Goal: Task Accomplishment & Management: Complete application form

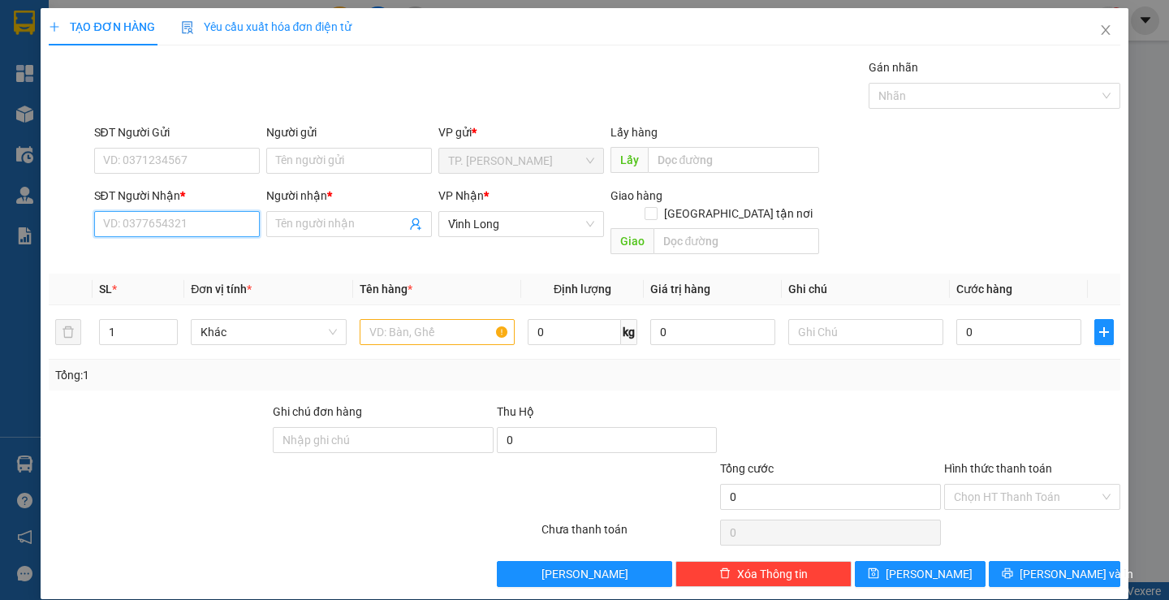
click at [226, 224] on input "SĐT Người Nhận *" at bounding box center [177, 224] width 166 height 26
paste input "0569221111"
type input "0569221111"
click at [224, 249] on div "0569221111 - BÉ TÁO" at bounding box center [174, 257] width 144 height 18
type input "BÉ TÁO"
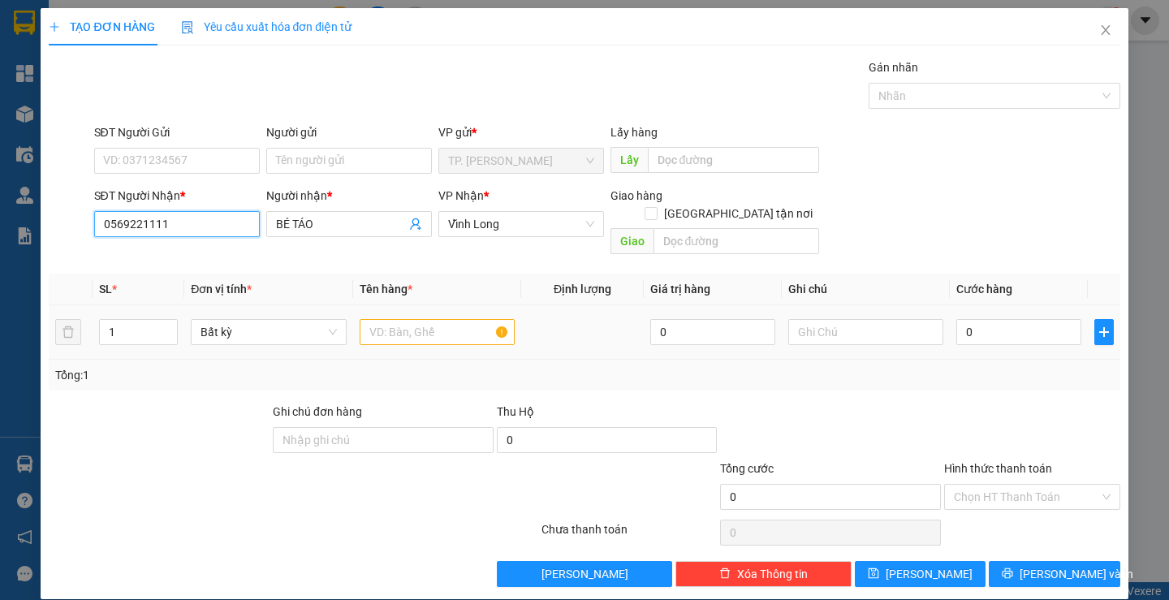
type input "0569221111"
click at [431, 319] on input "text" at bounding box center [437, 332] width 155 height 26
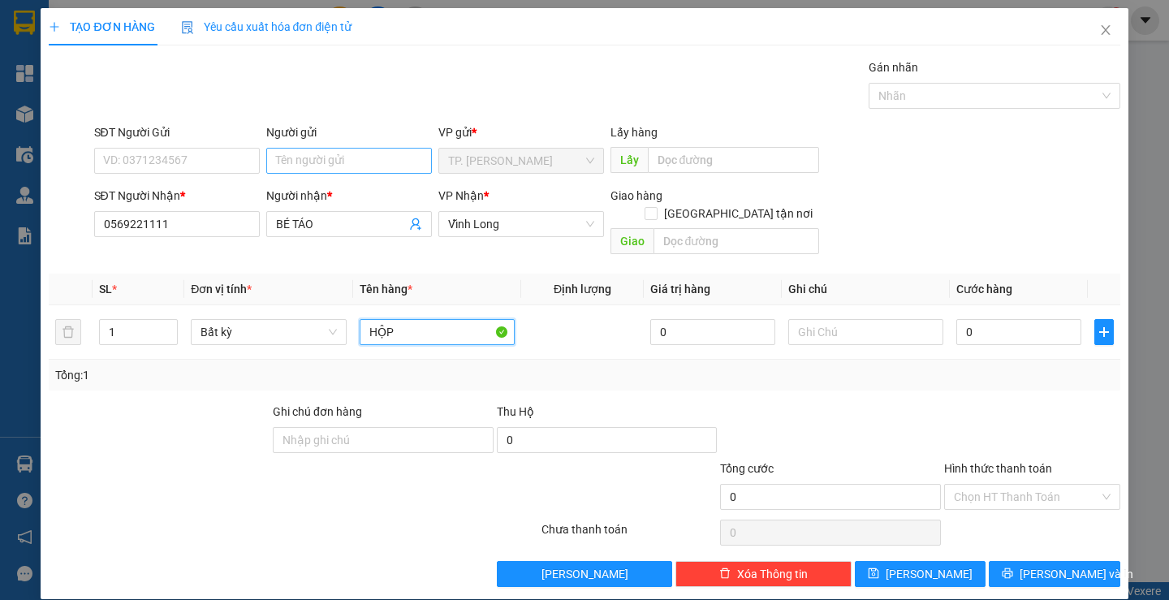
type input "HỘP"
click at [327, 168] on input "Người gửi" at bounding box center [349, 161] width 166 height 26
type input "BÁN"
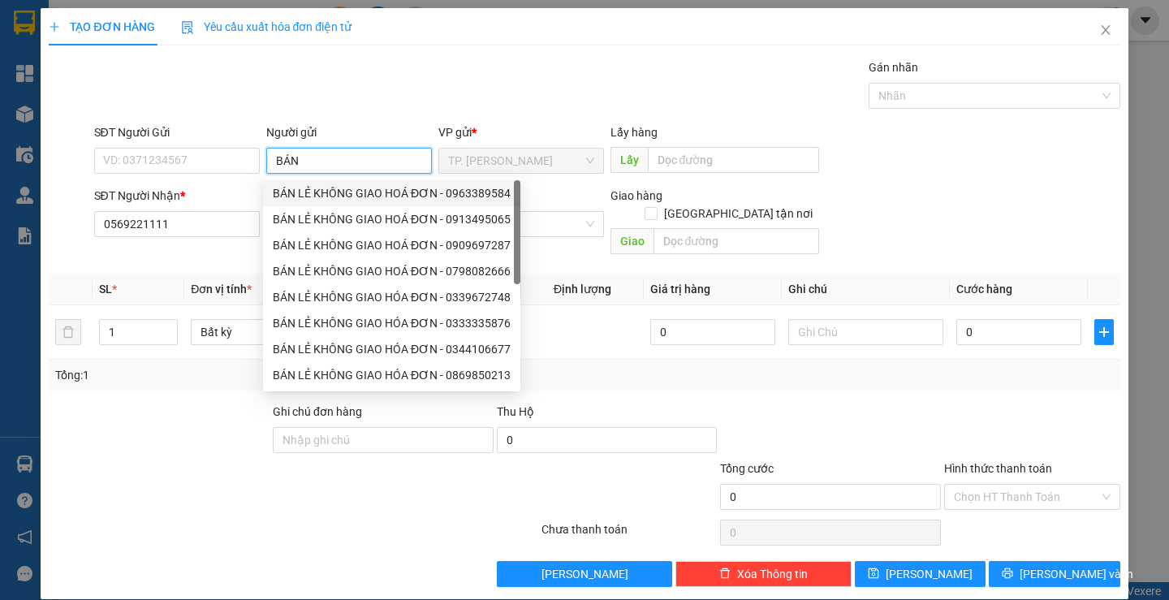
click at [331, 196] on div "BÁN LẺ KHÔNG GIAO HOÁ ĐƠN - 0963389584" at bounding box center [392, 193] width 238 height 18
type input "0963389584"
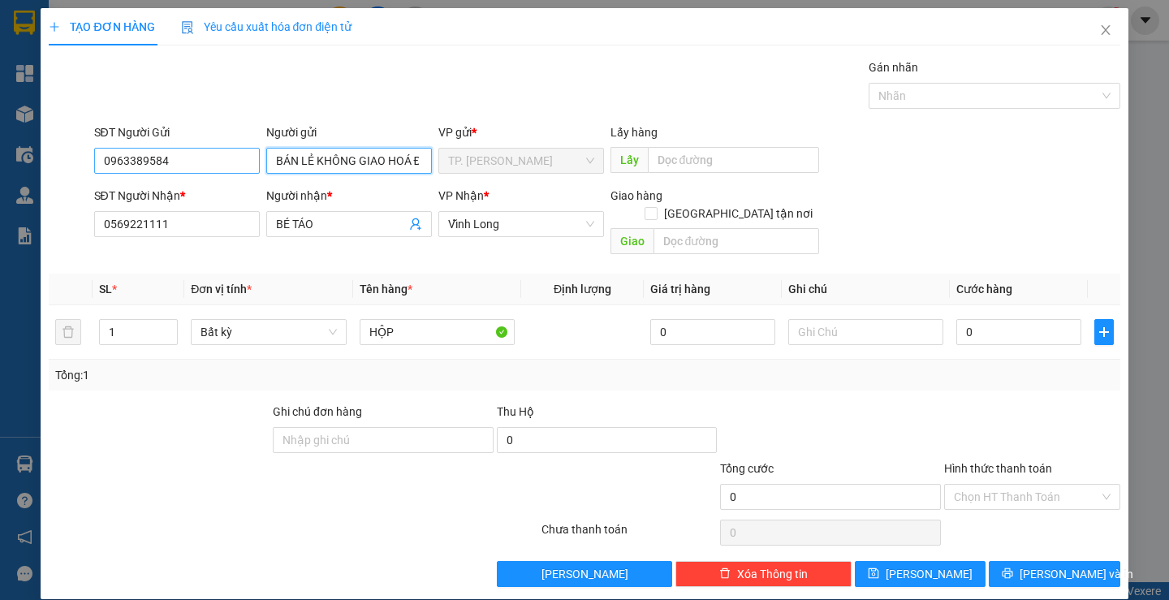
type input "BÁN LẺ KHÔNG GIAO HOÁ ĐƠN"
click at [217, 167] on input "0963389584" at bounding box center [177, 161] width 166 height 26
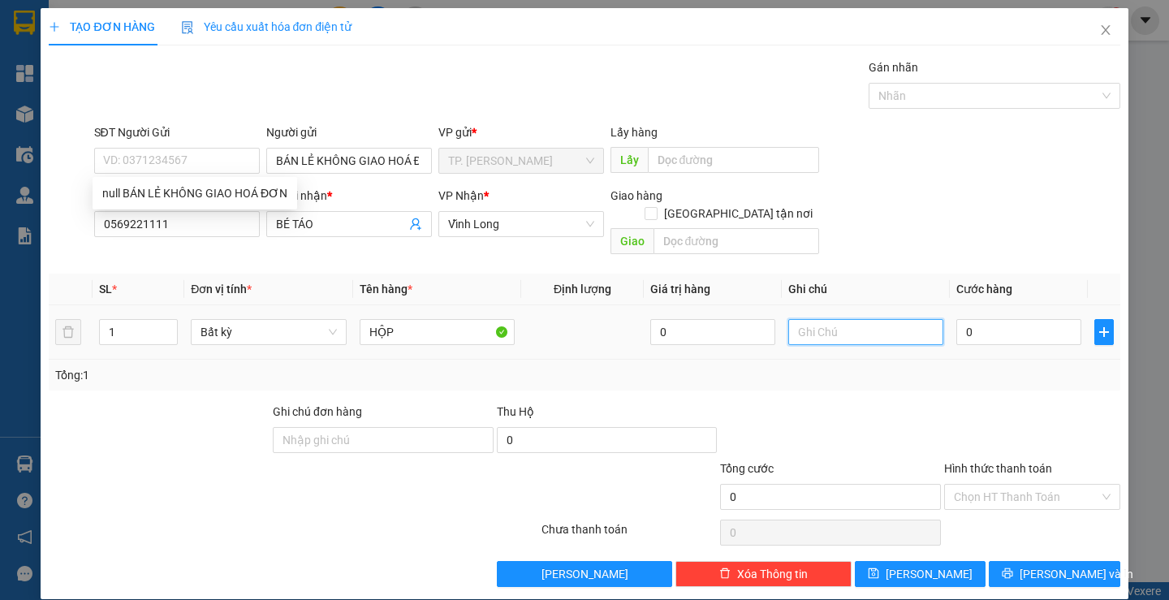
click at [876, 319] on input "text" at bounding box center [865, 332] width 155 height 26
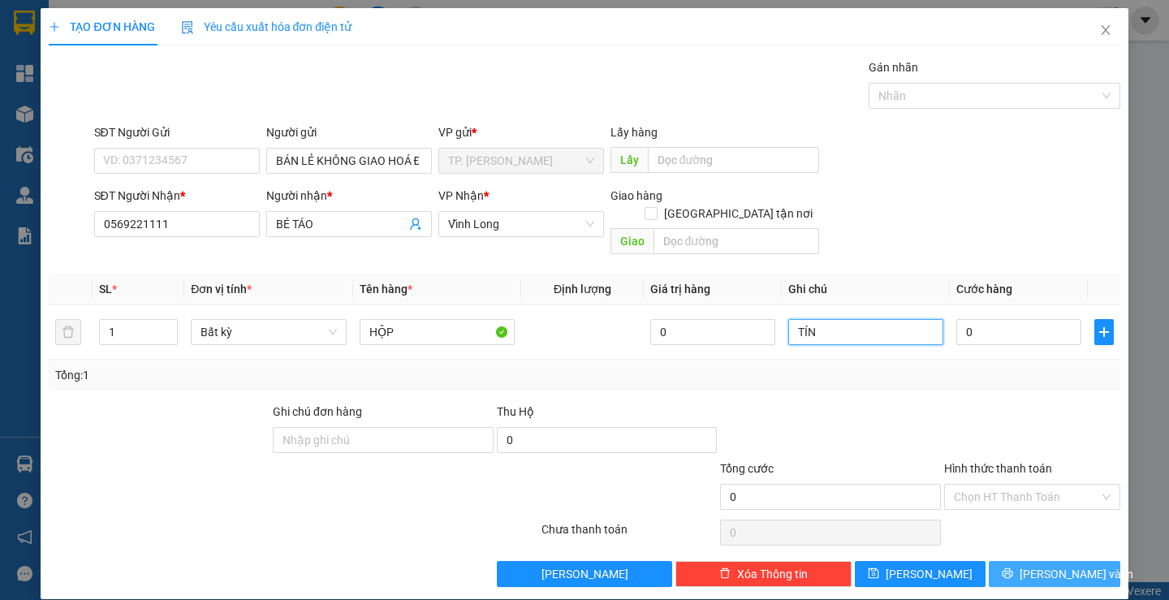
type input "TÍN"
click at [1013, 568] on icon "printer" at bounding box center [1007, 573] width 11 height 11
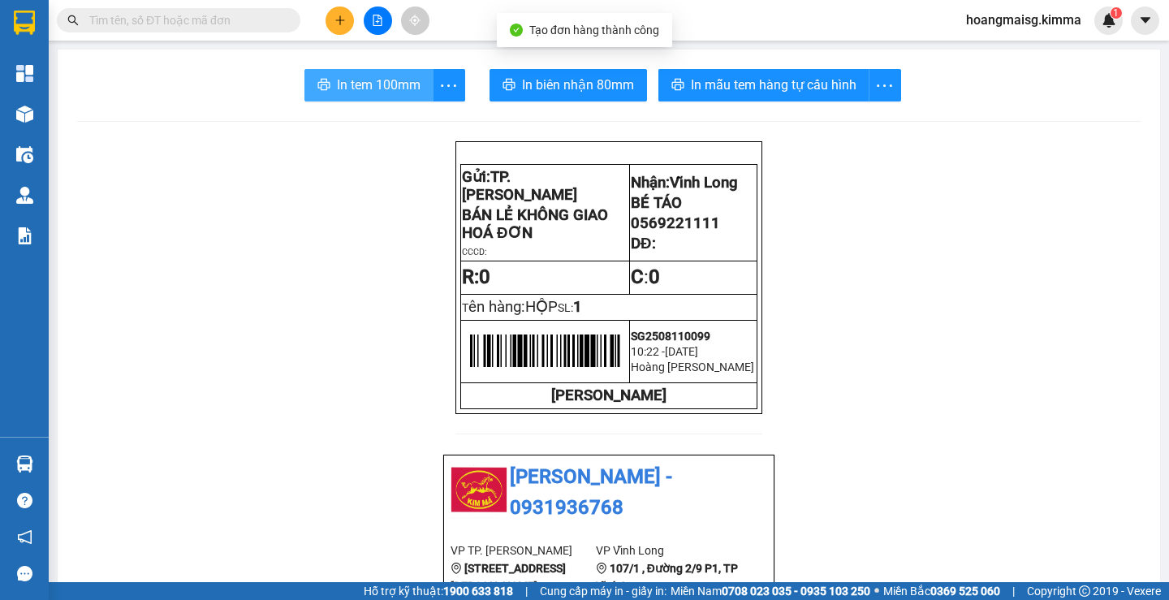
click at [351, 97] on button "In tem 100mm" at bounding box center [368, 85] width 129 height 32
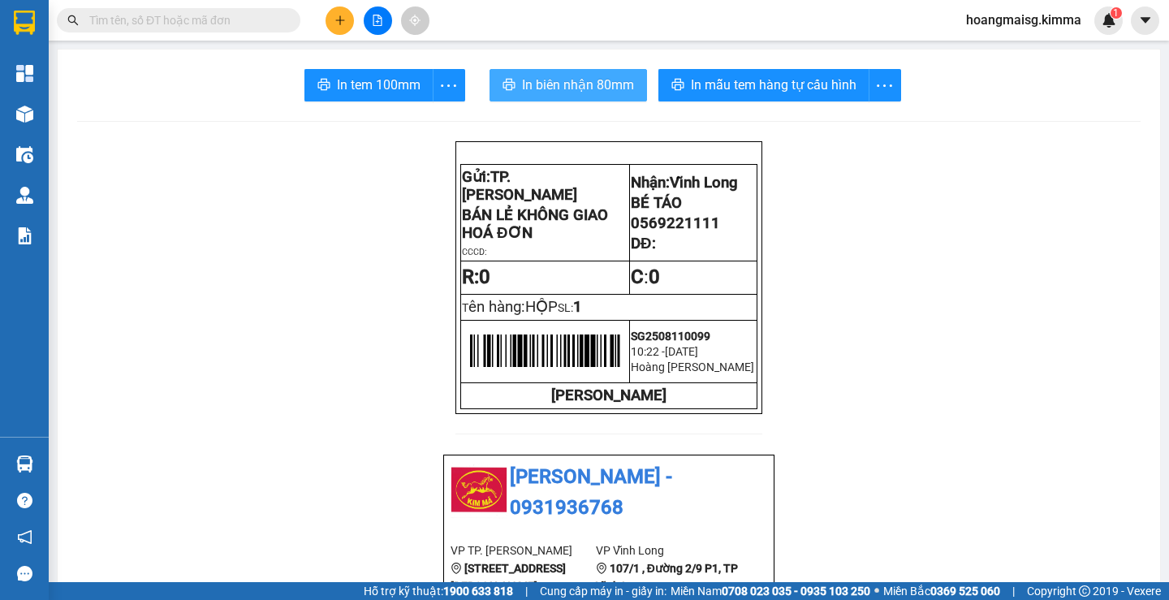
click at [584, 71] on button "In biên nhận 80mm" at bounding box center [567, 85] width 157 height 32
click at [348, 16] on button at bounding box center [339, 20] width 28 height 28
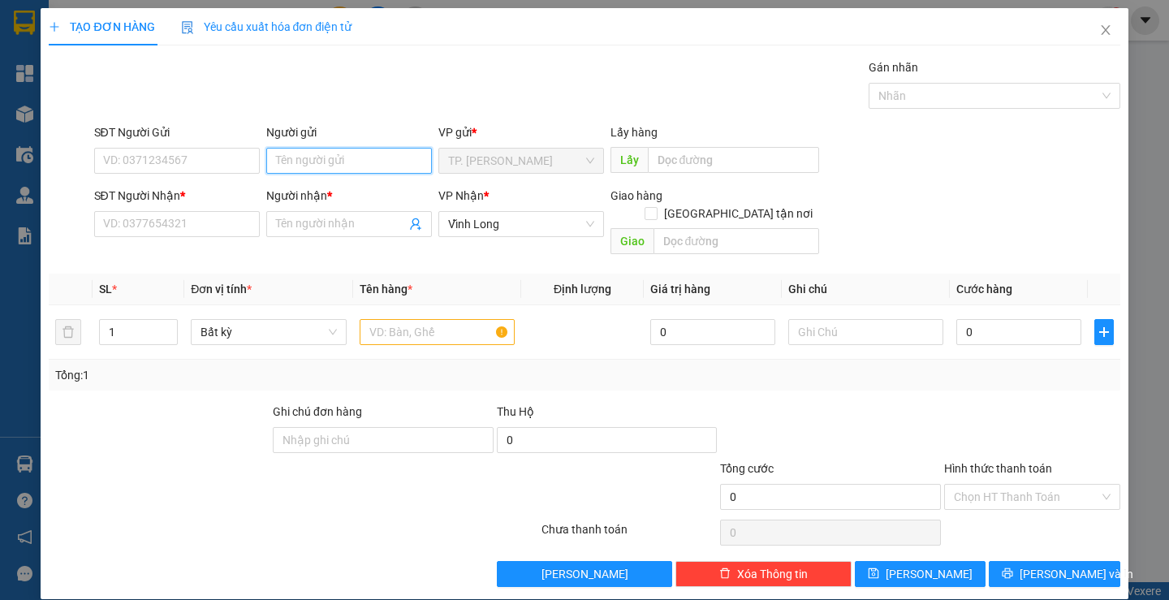
click at [304, 167] on input "Người gửi" at bounding box center [349, 161] width 166 height 26
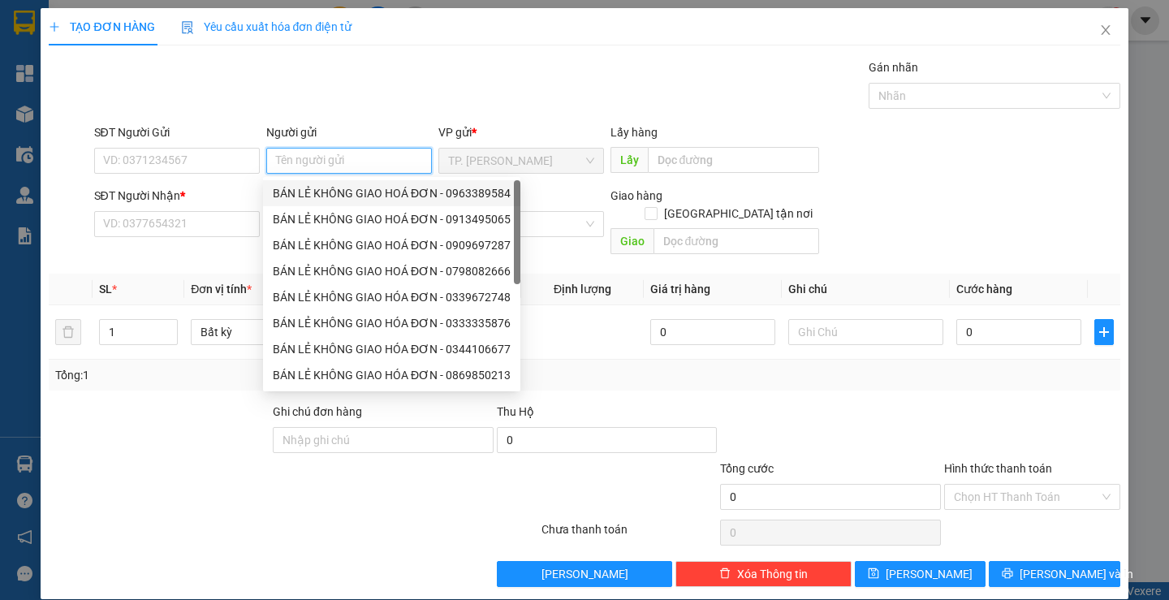
drag, startPoint x: 329, startPoint y: 196, endPoint x: 290, endPoint y: 170, distance: 46.8
click at [312, 191] on div "BÁN LẺ KHÔNG GIAO HOÁ ĐƠN - 0963389584" at bounding box center [392, 193] width 238 height 18
type input "0963389584"
type input "BÁN LẺ KHÔNG GIAO HOÁ ĐƠN"
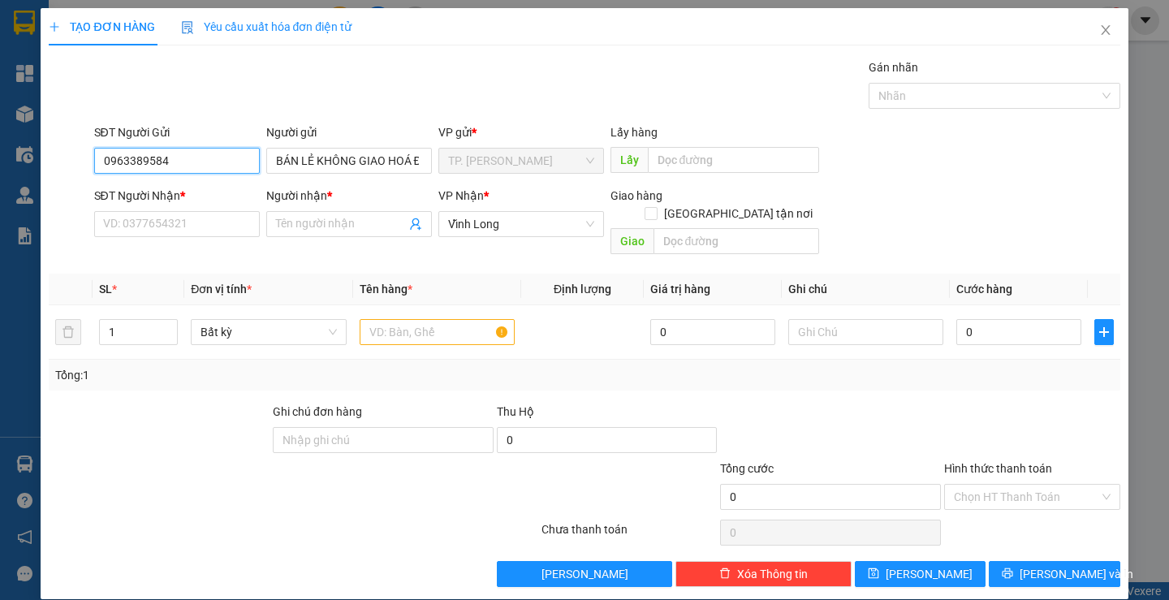
click at [205, 159] on input "0963389584" at bounding box center [177, 161] width 166 height 26
click at [205, 158] on input "0963389584" at bounding box center [177, 161] width 166 height 26
click at [194, 217] on input "SĐT Người Nhận *" at bounding box center [177, 224] width 166 height 26
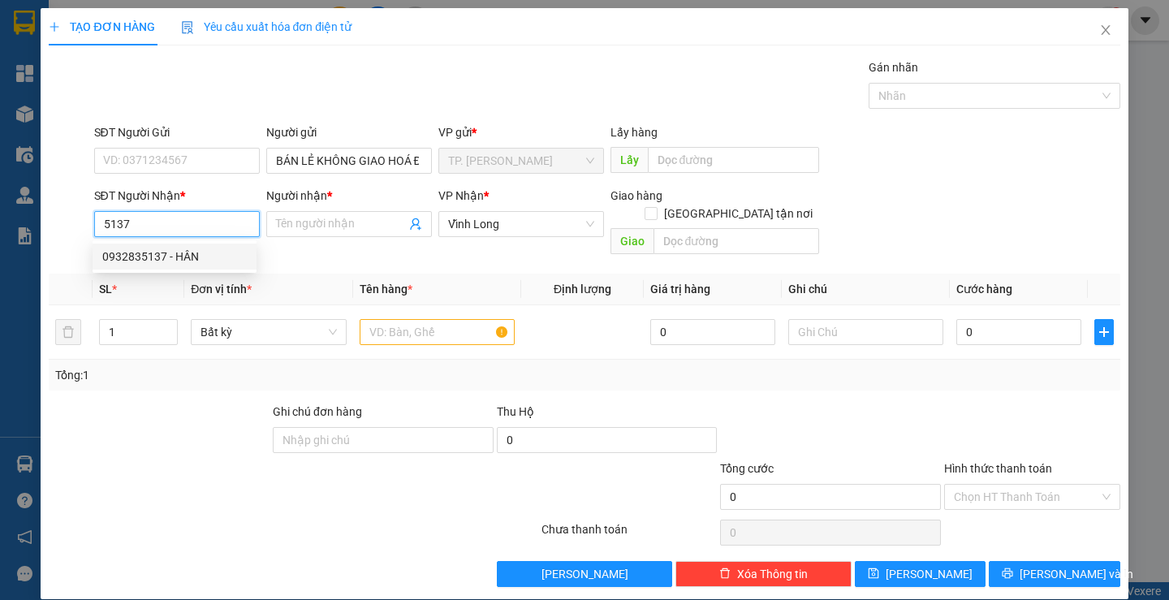
click at [191, 250] on div "0932835137 - HÂN" at bounding box center [174, 257] width 144 height 18
type input "0932835137"
type input "HÂN"
type input "0932835137"
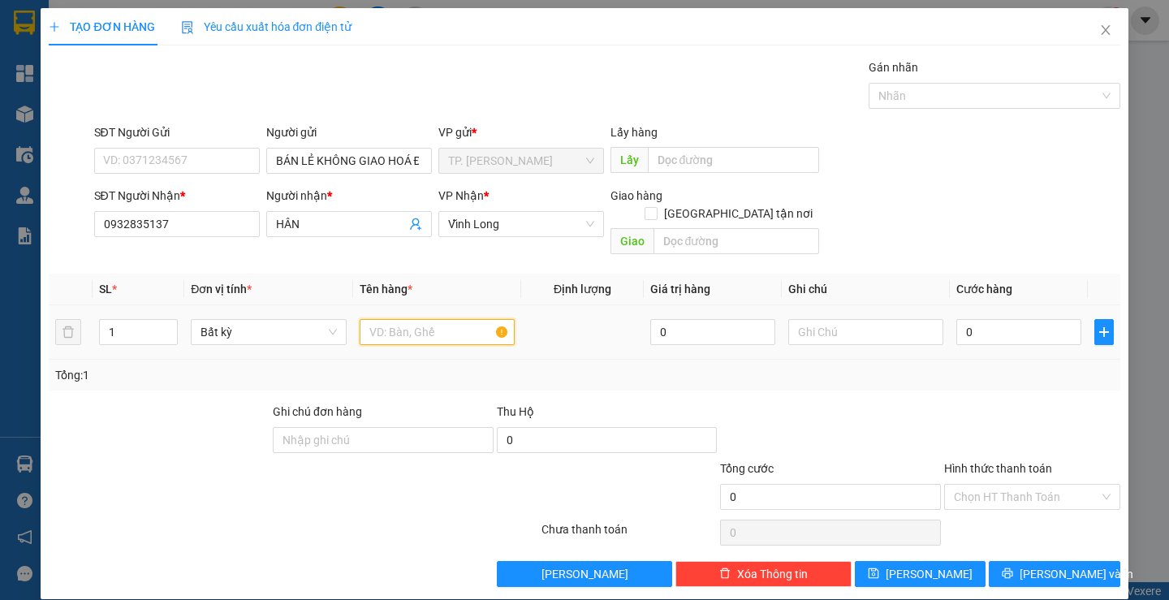
click at [417, 319] on input "text" at bounding box center [437, 332] width 155 height 26
type input "HỘP"
drag, startPoint x: 846, startPoint y: 314, endPoint x: 847, endPoint y: 304, distance: 10.6
click at [846, 319] on input "TÍND" at bounding box center [865, 332] width 155 height 26
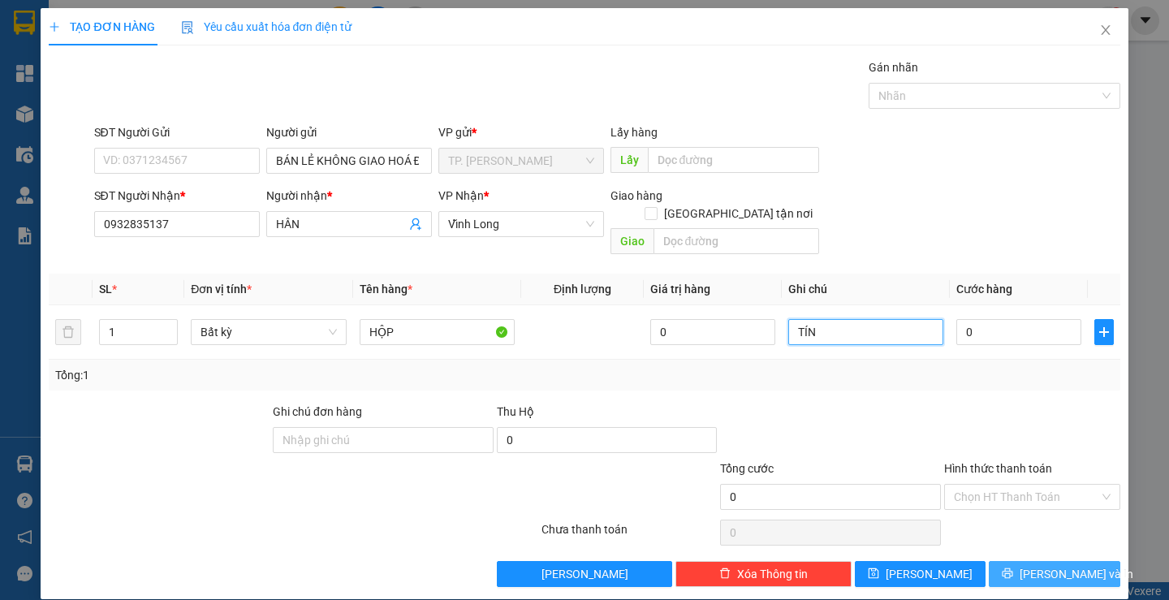
type input "TÍN"
click at [1020, 549] on div "Transit Pickup Surcharge Ids Transit Deliver Surcharge Ids Transit Deliver Surc…" at bounding box center [584, 322] width 1070 height 528
click at [1013, 567] on icon "printer" at bounding box center [1006, 572] width 11 height 11
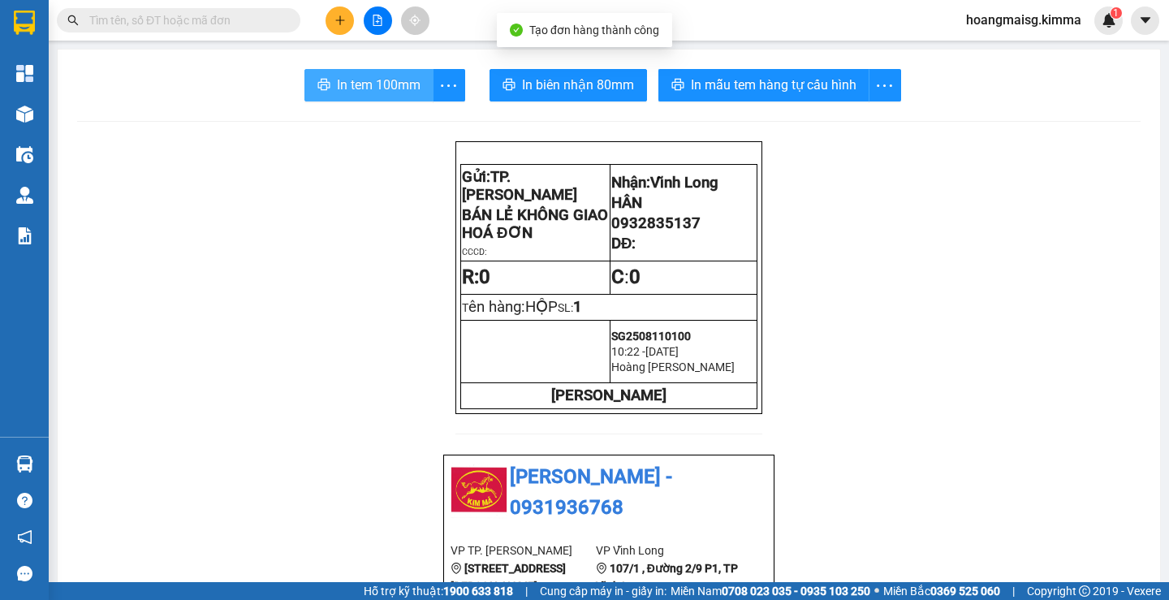
click at [403, 93] on span "In tem 100mm" at bounding box center [379, 85] width 84 height 20
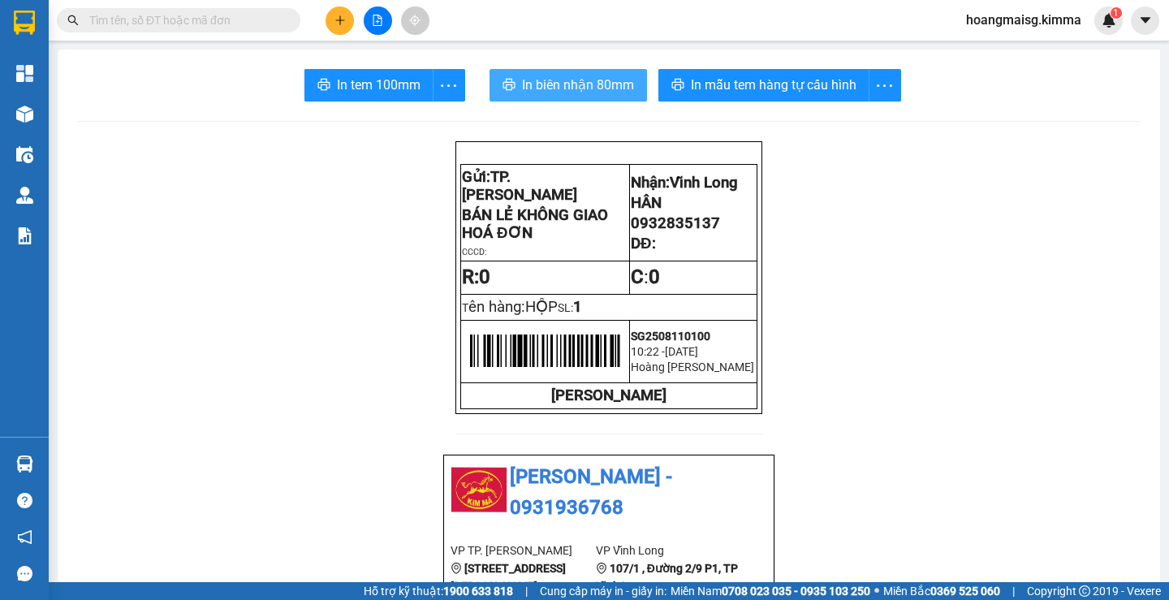
click at [526, 81] on span "In biên nhận 80mm" at bounding box center [578, 85] width 112 height 20
click at [328, 28] on button at bounding box center [339, 20] width 28 height 28
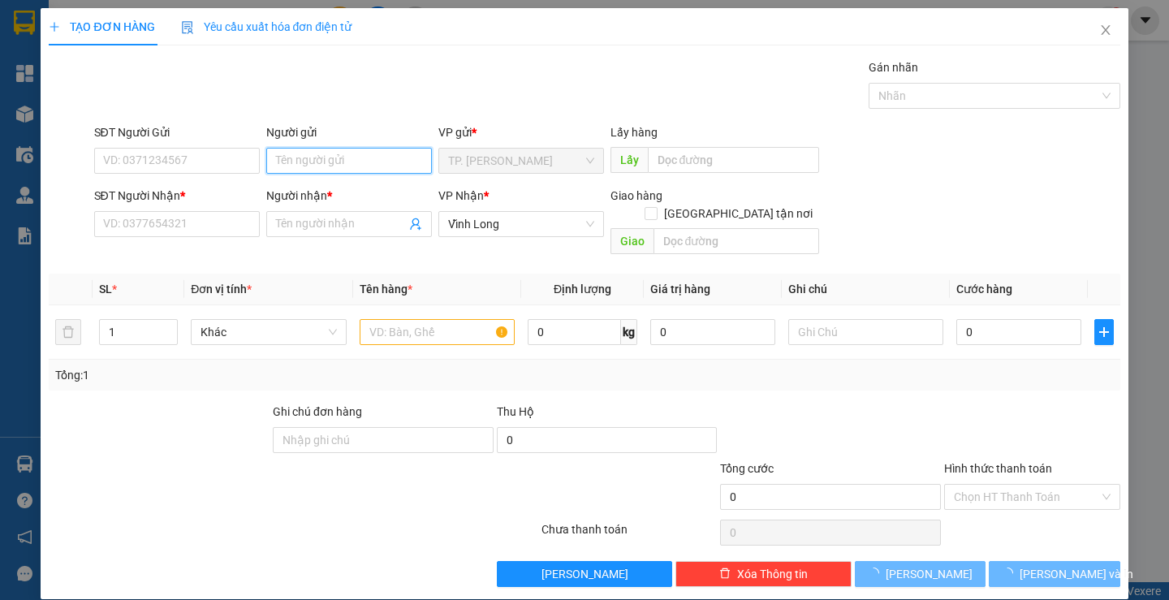
click at [326, 170] on input "Người gửi" at bounding box center [349, 161] width 166 height 26
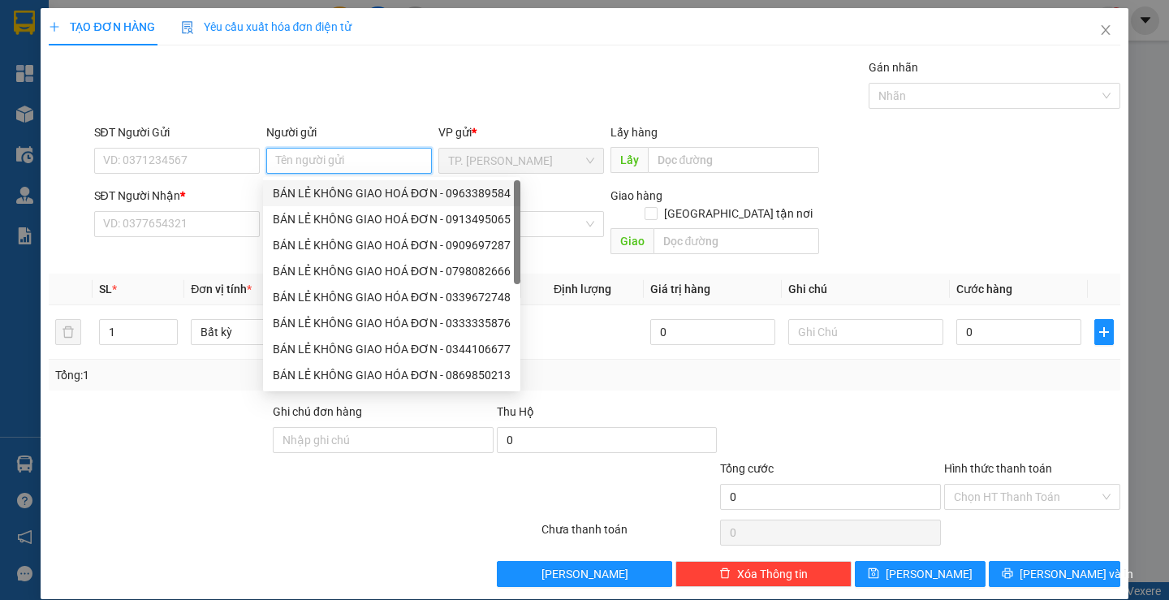
click at [307, 198] on div "BÁN LẺ KHÔNG GIAO HOÁ ĐƠN - 0963389584" at bounding box center [392, 193] width 238 height 18
type input "0963389584"
type input "BÁN LẺ KHÔNG GIAO HOÁ ĐƠN"
click at [158, 147] on div "SĐT Người Gửi" at bounding box center [177, 135] width 166 height 24
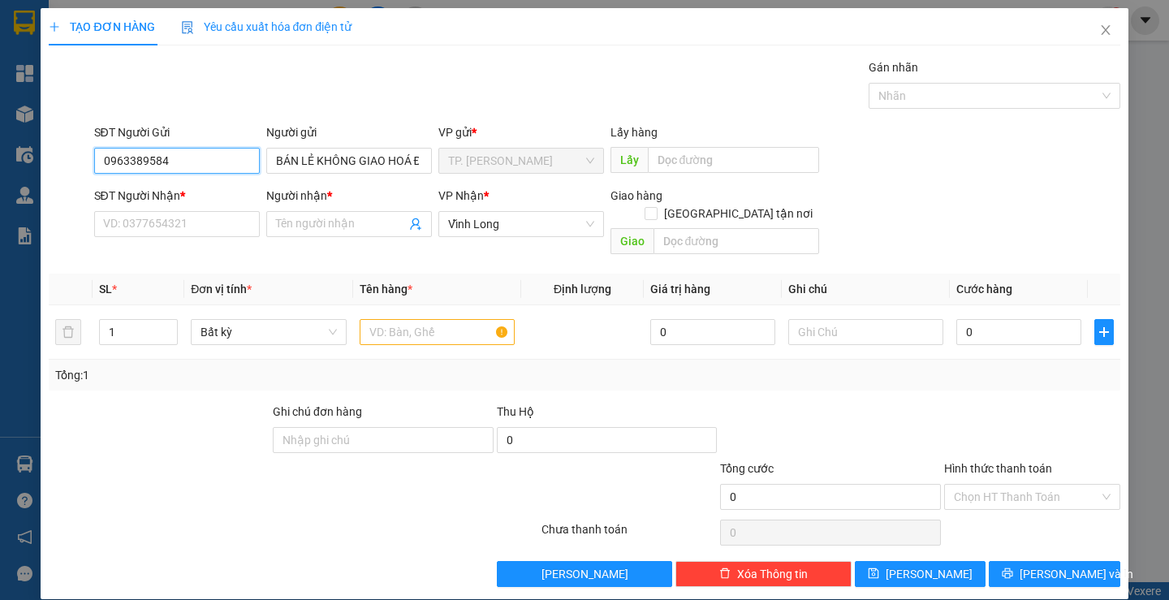
click at [177, 161] on input "0963389584" at bounding box center [177, 161] width 166 height 26
click at [170, 215] on input "SĐT Người Nhận *" at bounding box center [177, 224] width 166 height 26
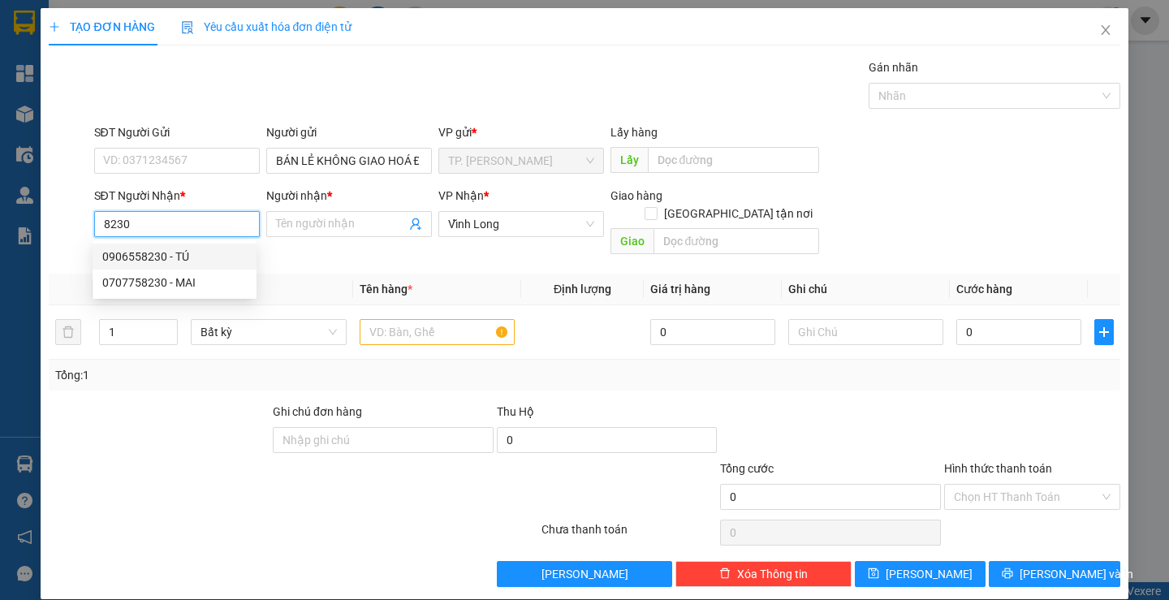
click at [171, 254] on div "0906558230 - TÚ" at bounding box center [174, 257] width 144 height 18
type input "0906558230"
type input "TÚ"
type input "0906558230"
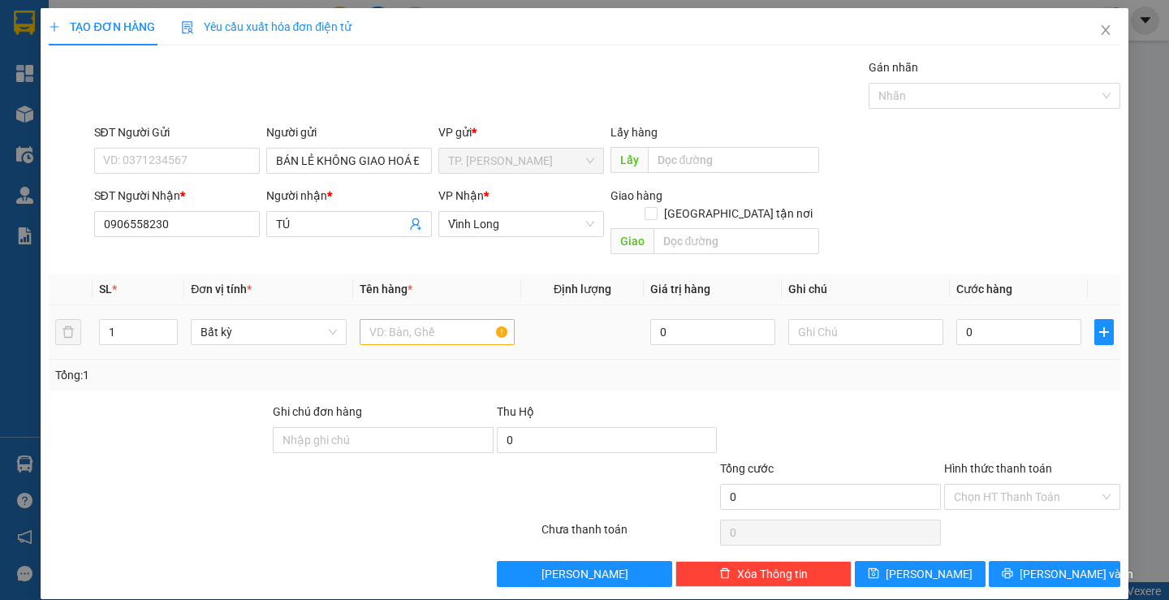
click at [453, 328] on div at bounding box center [437, 332] width 155 height 32
click at [456, 319] on input "text" at bounding box center [437, 332] width 155 height 26
type input "HỘP"
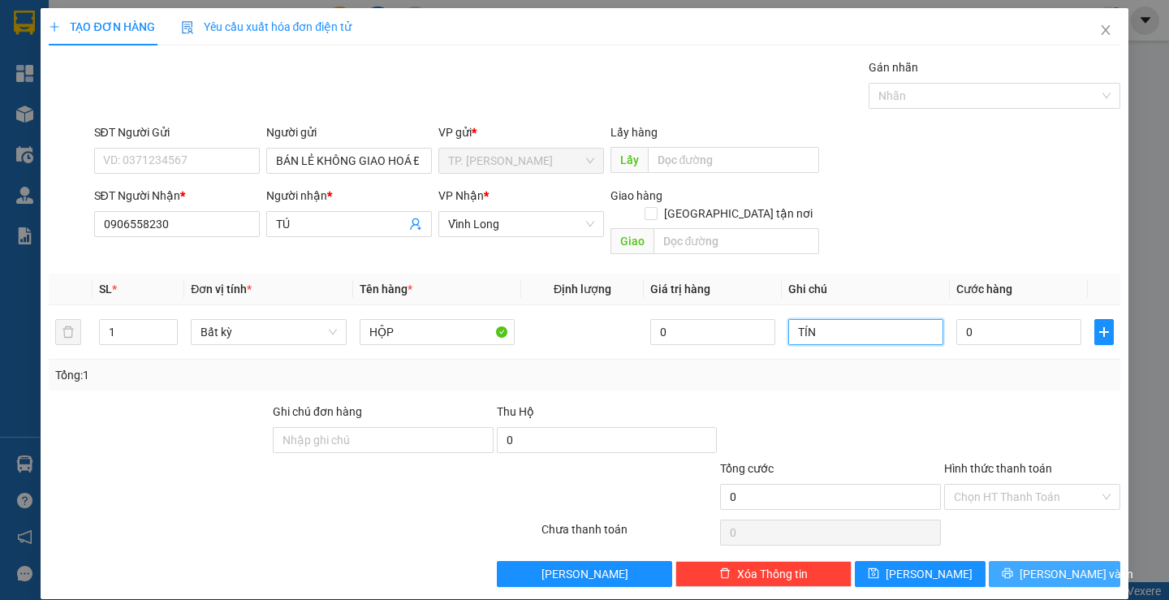
type input "TÍN"
drag, startPoint x: 1054, startPoint y: 563, endPoint x: 1047, endPoint y: 553, distance: 12.2
click at [1055, 565] on span "[PERSON_NAME] và In" at bounding box center [1076, 574] width 114 height 18
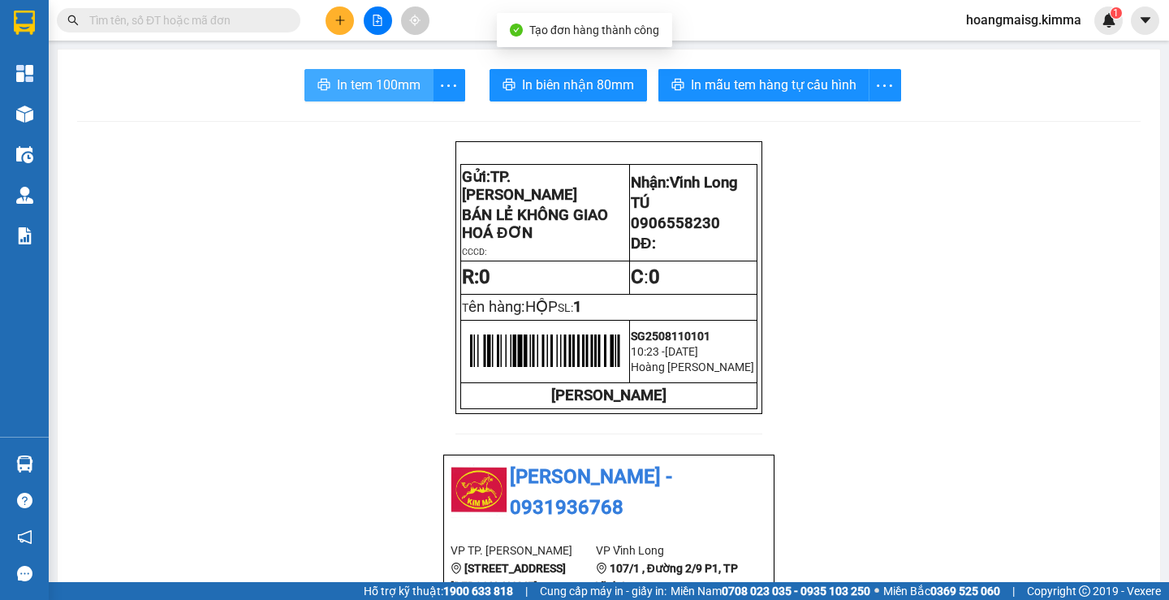
click at [339, 84] on span "In tem 100mm" at bounding box center [379, 85] width 84 height 20
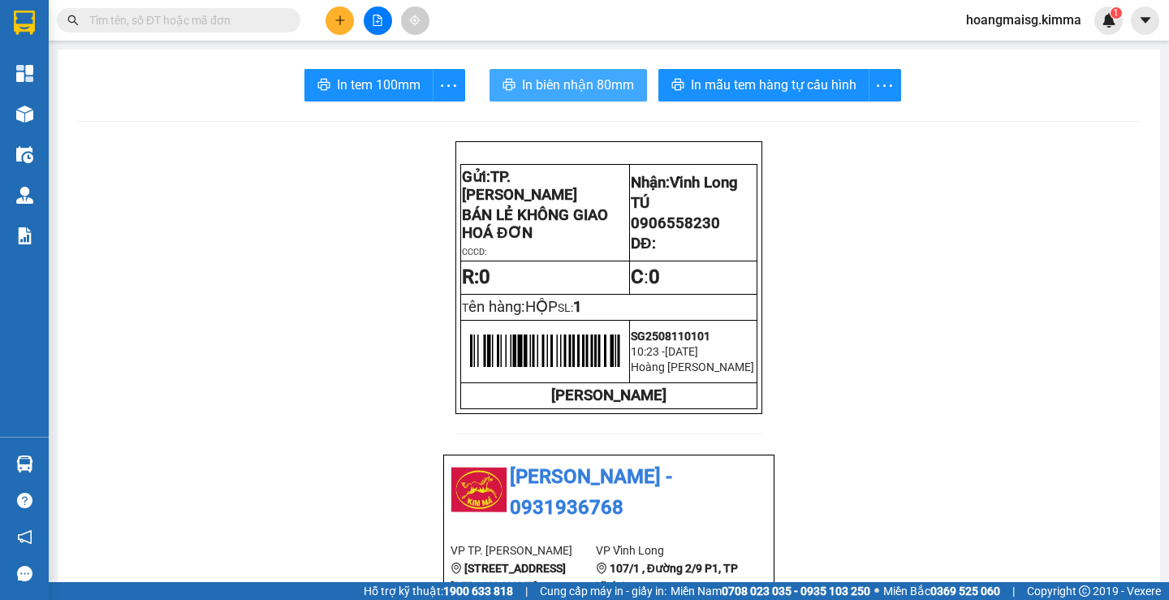
click at [525, 88] on span "In biên nhận 80mm" at bounding box center [578, 85] width 112 height 20
click at [349, 19] on button at bounding box center [339, 20] width 28 height 28
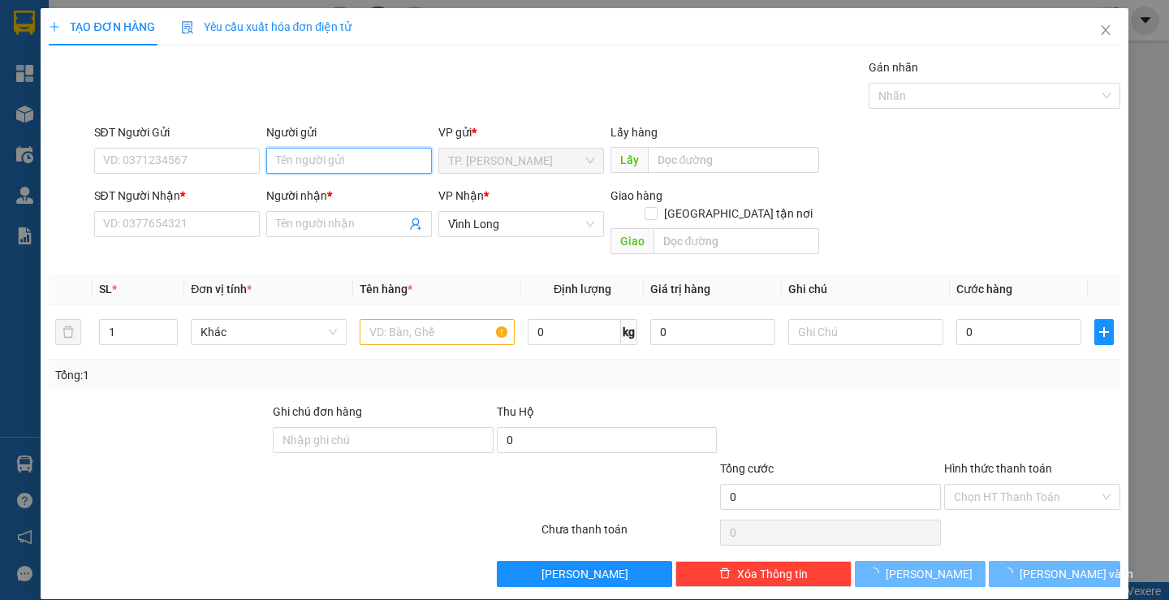
click at [273, 156] on input "Người gửi" at bounding box center [349, 161] width 166 height 26
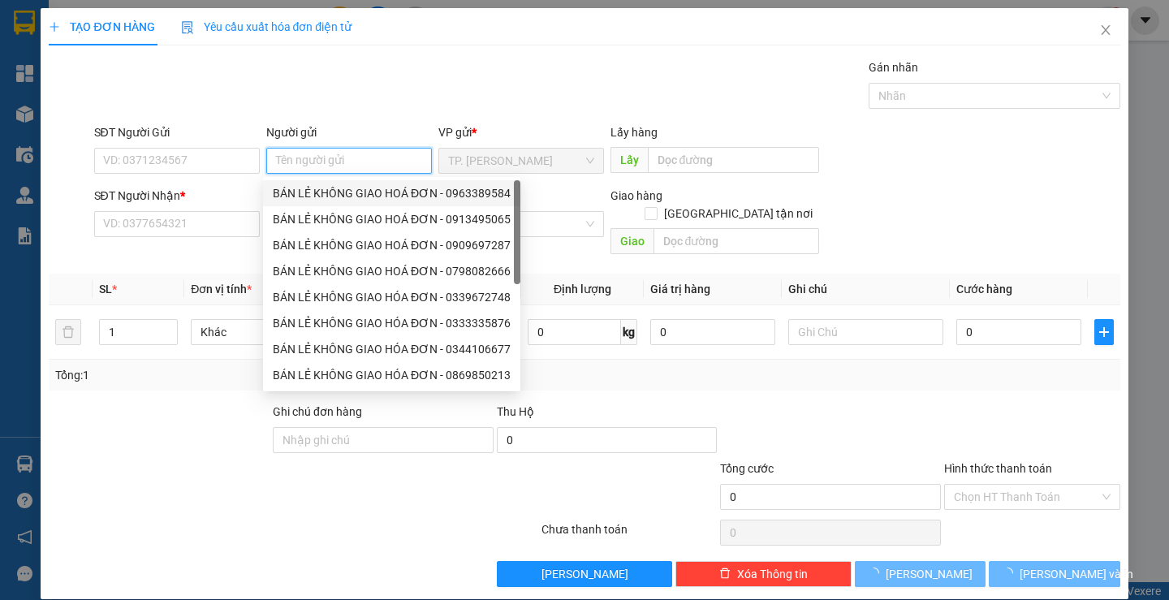
click at [301, 189] on div "BÁN LẺ KHÔNG GIAO HOÁ ĐƠN - 0963389584" at bounding box center [392, 193] width 238 height 18
type input "0963389584"
type input "BÁN LẺ KHÔNG GIAO HOÁ ĐƠN"
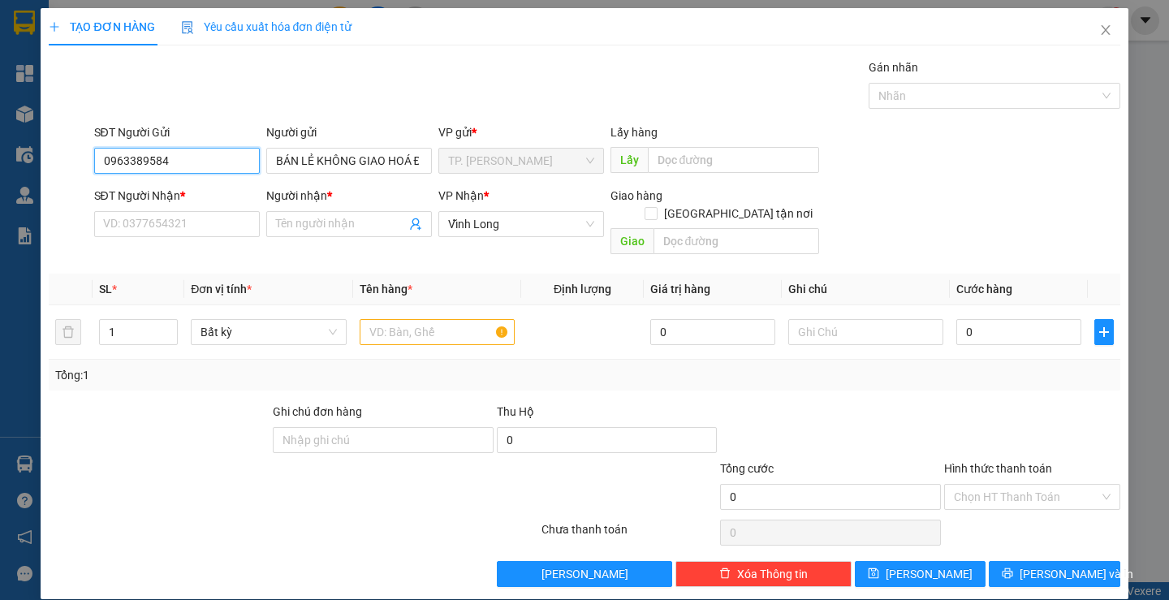
click at [192, 165] on input "0963389584" at bounding box center [177, 161] width 166 height 26
click at [192, 230] on input "SĐT Người Nhận *" at bounding box center [177, 224] width 166 height 26
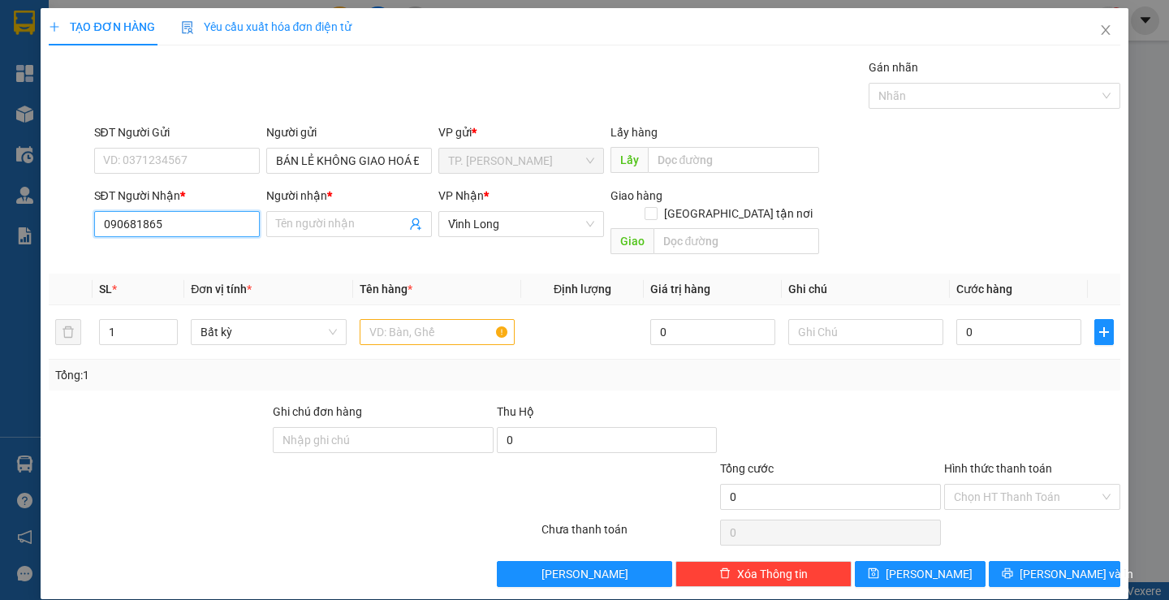
type input "0906818658"
click at [203, 264] on div "0906818658 - VY" at bounding box center [174, 257] width 144 height 18
type input "VY"
type input "0906818658"
click at [433, 319] on input "text" at bounding box center [437, 332] width 155 height 26
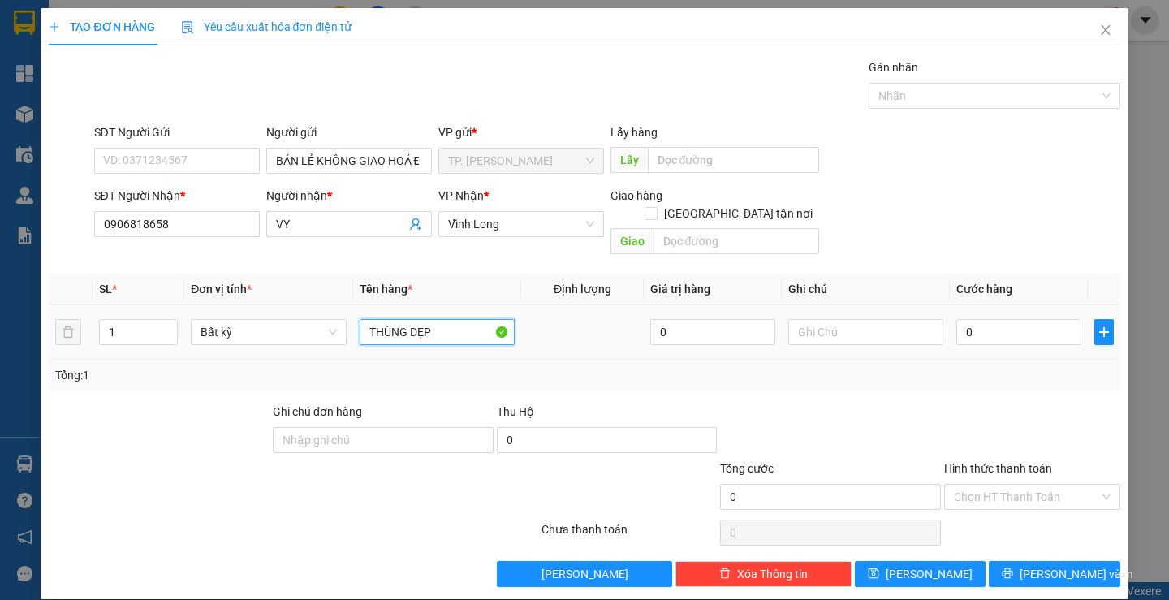
type input "THÙNG DẸP"
type input "TÍN"
click at [1015, 541] on div "Transit Pickup Surcharge Ids Transit Deliver Surcharge Ids Transit Deliver Surc…" at bounding box center [584, 322] width 1070 height 528
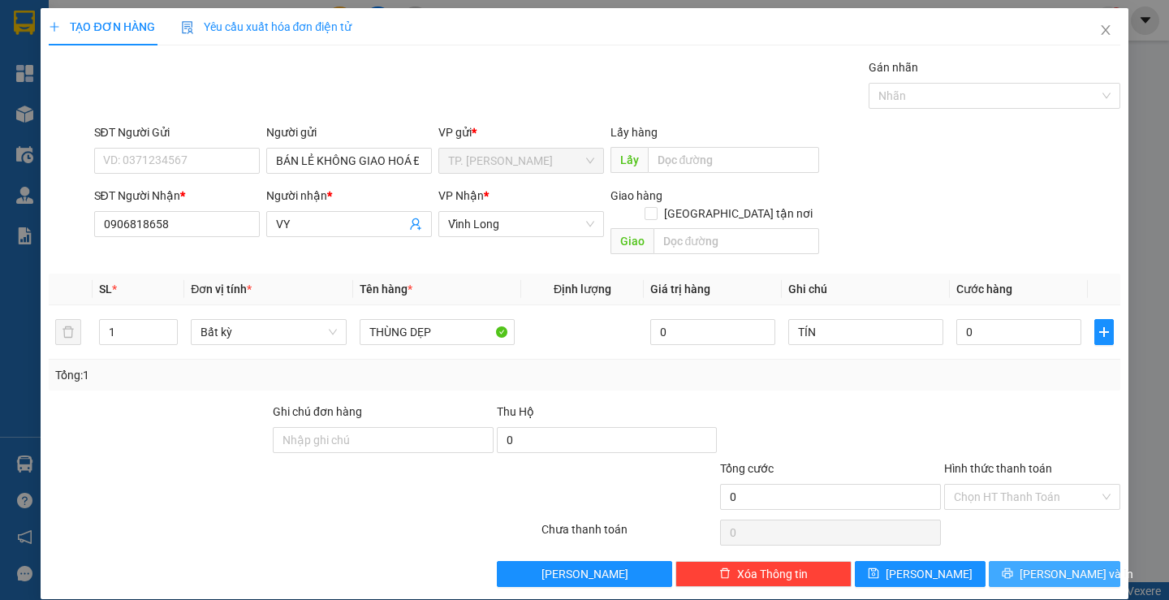
click at [1013, 568] on icon "printer" at bounding box center [1007, 573] width 11 height 11
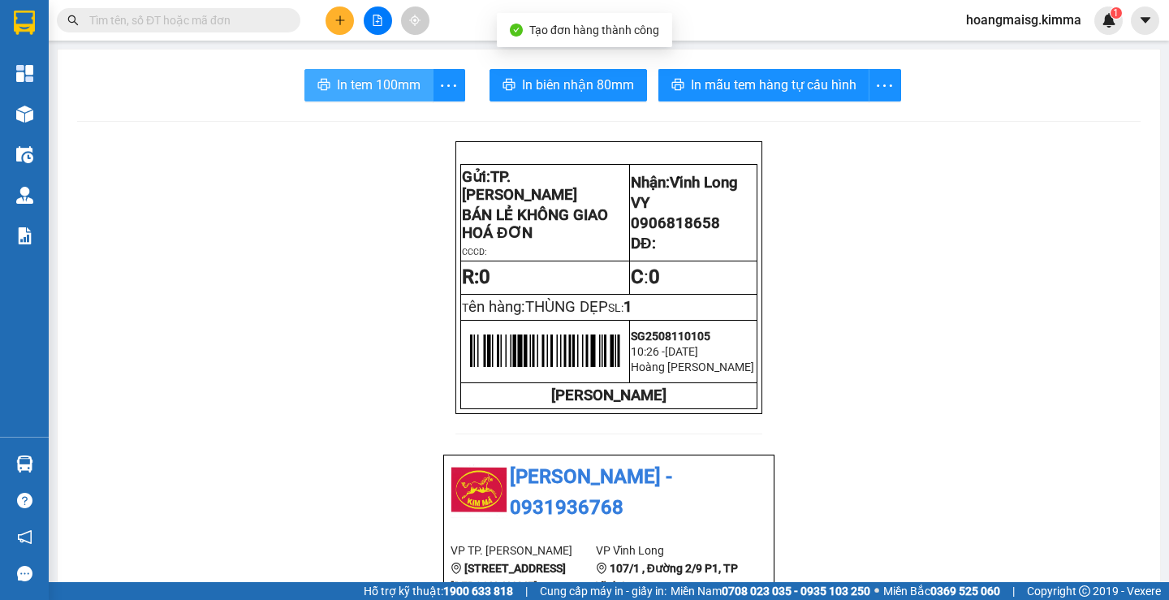
click at [357, 79] on span "In tem 100mm" at bounding box center [379, 85] width 84 height 20
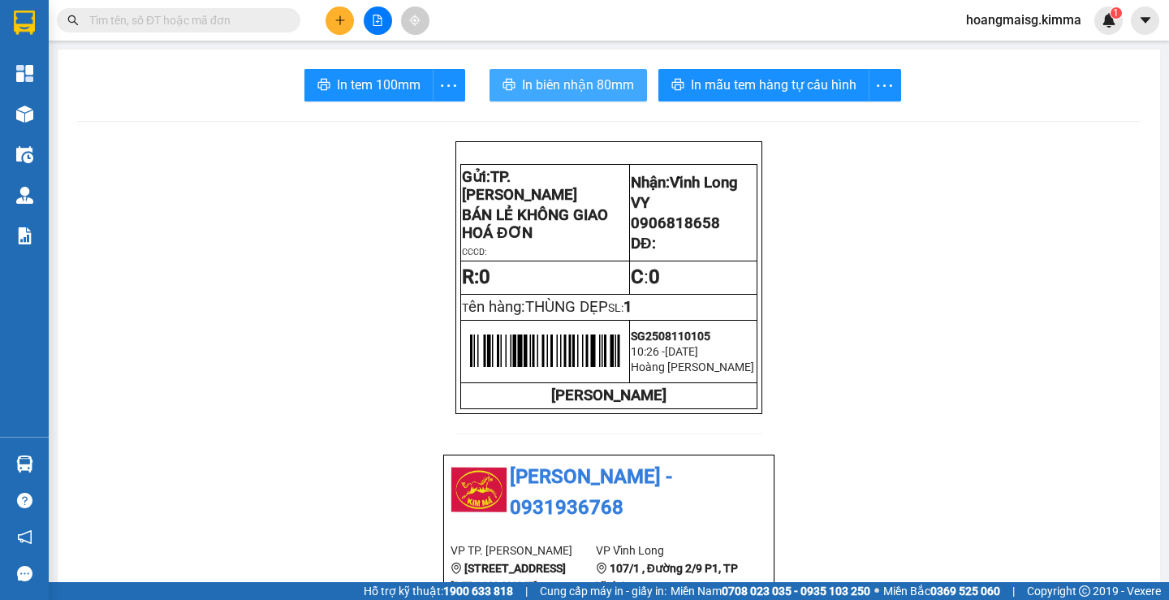
click at [573, 90] on span "In biên nhận 80mm" at bounding box center [578, 85] width 112 height 20
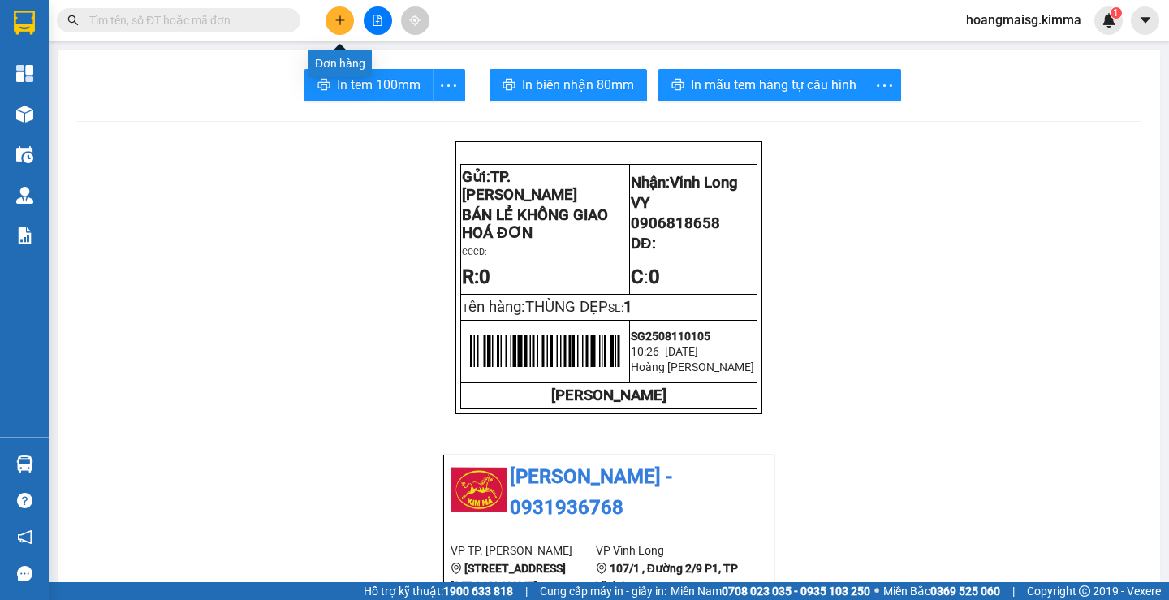
click at [338, 28] on button at bounding box center [339, 20] width 28 height 28
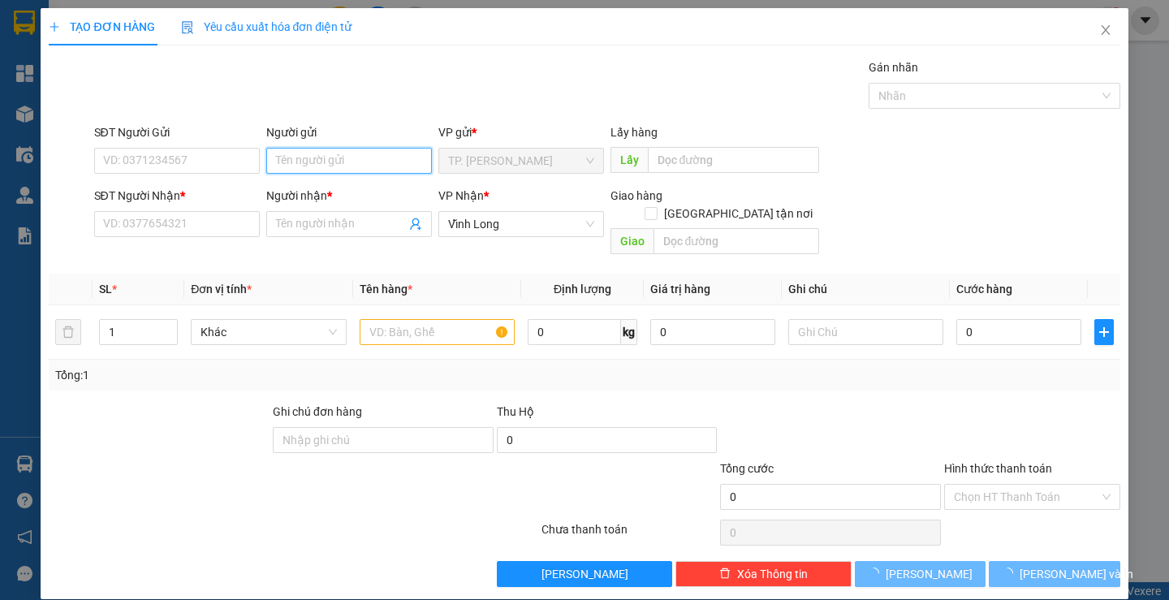
click at [338, 162] on input "Người gửi" at bounding box center [349, 161] width 166 height 26
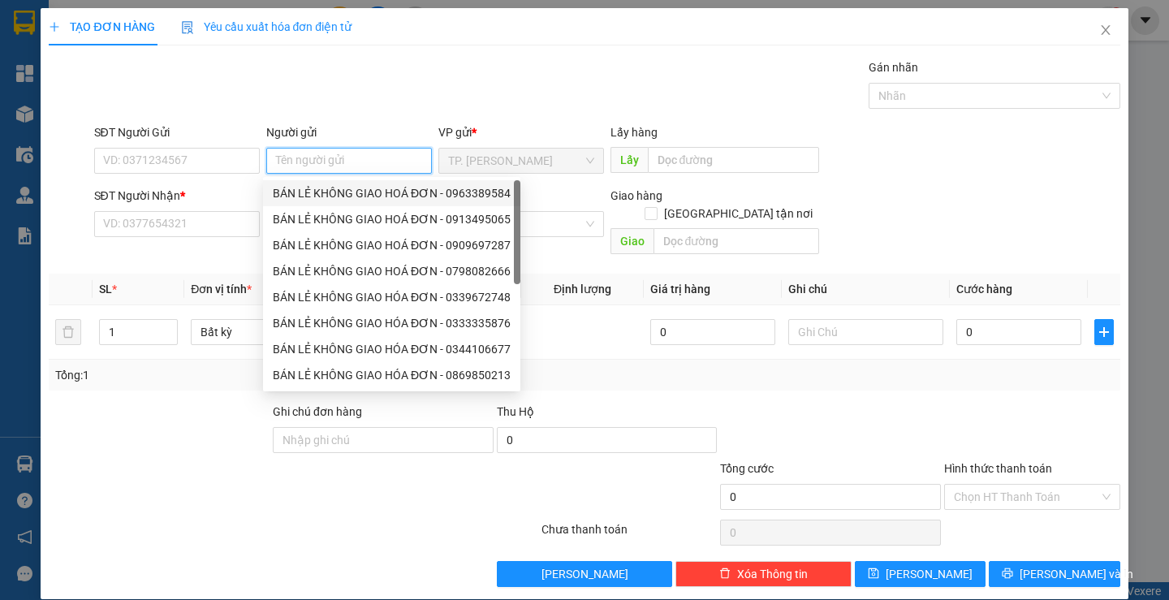
click at [328, 183] on div "BÁN LẺ KHÔNG GIAO HOÁ ĐƠN - 0963389584" at bounding box center [391, 193] width 257 height 26
type input "0963389584"
type input "BÁN LẺ KHÔNG GIAO HOÁ ĐƠN"
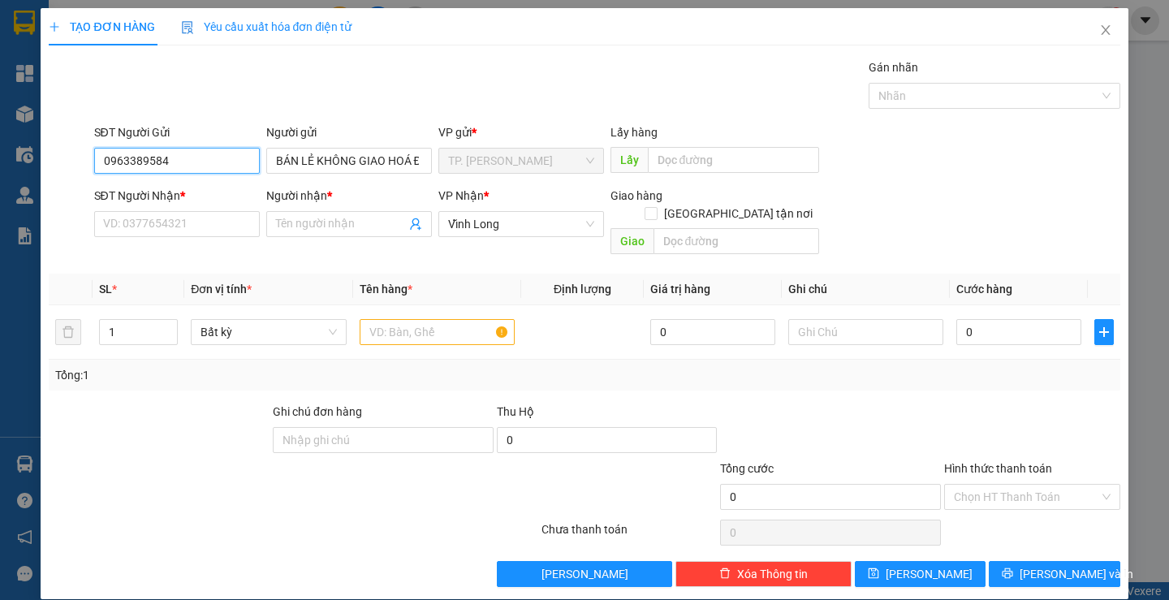
click at [211, 167] on input "0963389584" at bounding box center [177, 161] width 166 height 26
click at [187, 226] on input "SĐT Người Nhận *" at bounding box center [177, 224] width 166 height 26
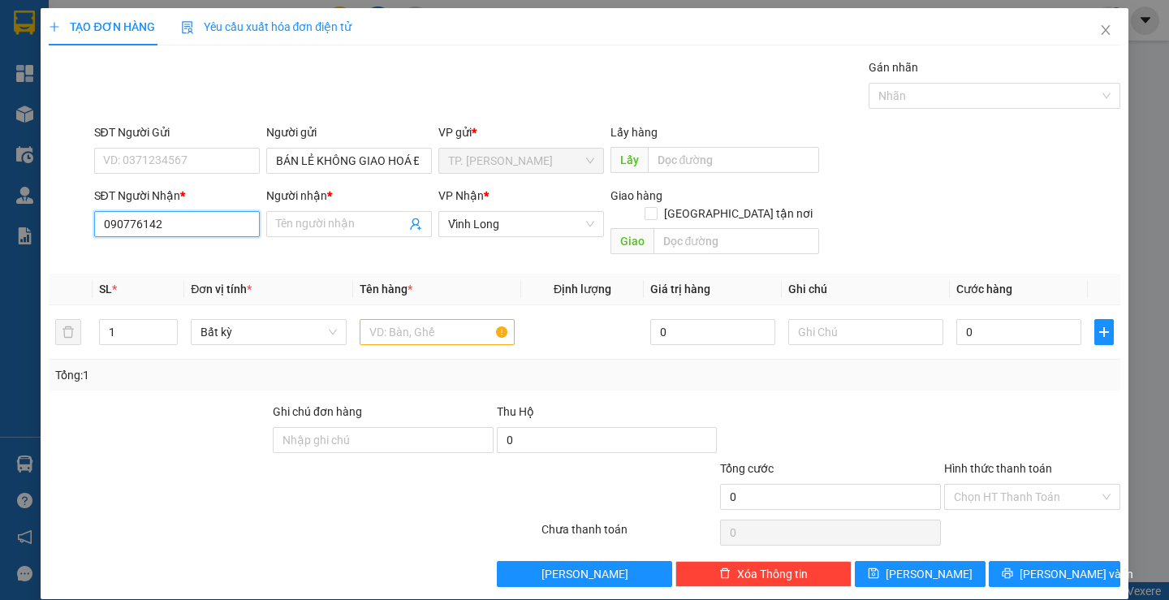
type input "0907761423"
click at [207, 257] on div "0907761423 - HỒNG" at bounding box center [174, 257] width 144 height 18
type input "HỒNG"
type input "0907761423"
click at [411, 322] on input "text" at bounding box center [437, 332] width 155 height 26
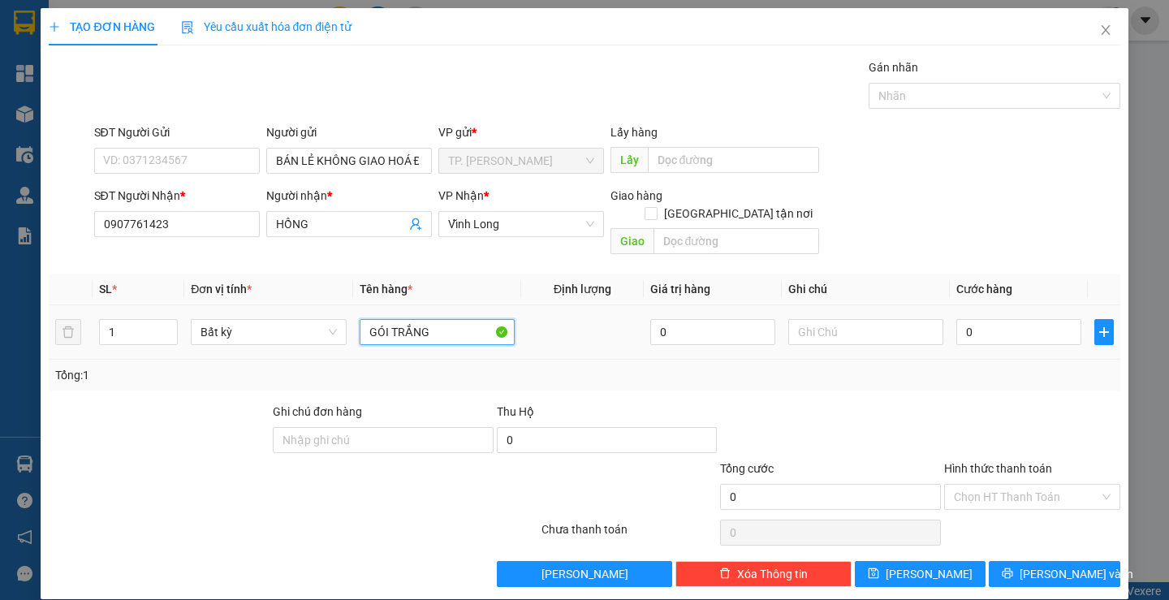
type input "GÓI TRẮNG"
type input "TÍN"
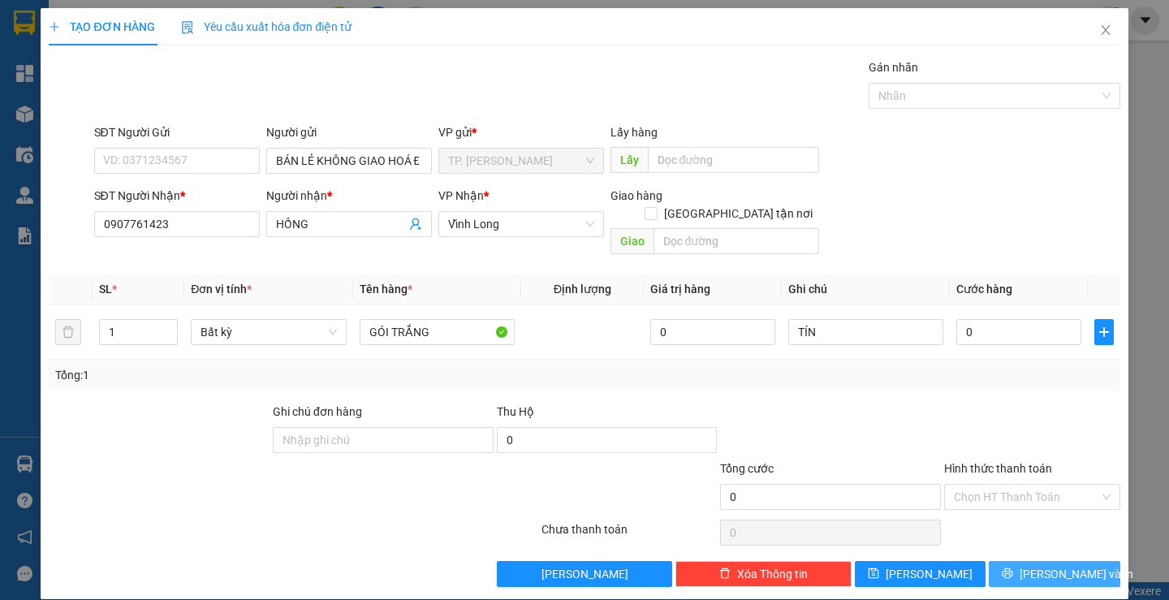
drag, startPoint x: 1028, startPoint y: 561, endPoint x: 1049, endPoint y: 553, distance: 22.3
click at [1028, 562] on button "[PERSON_NAME] và In" at bounding box center [1053, 574] width 131 height 26
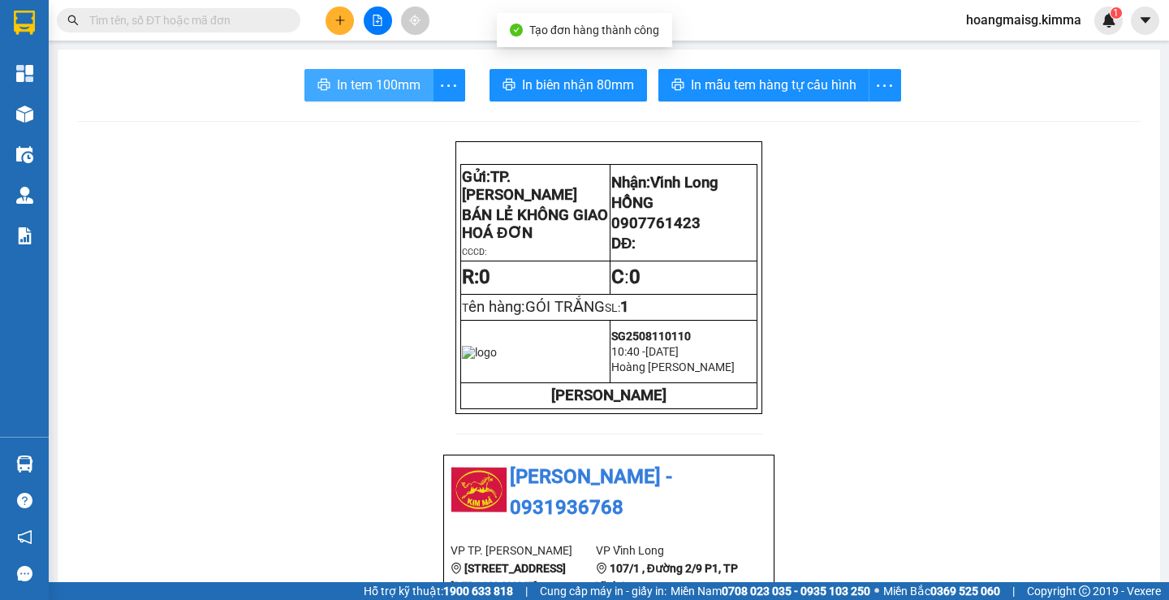
click at [345, 81] on span "In tem 100mm" at bounding box center [379, 85] width 84 height 20
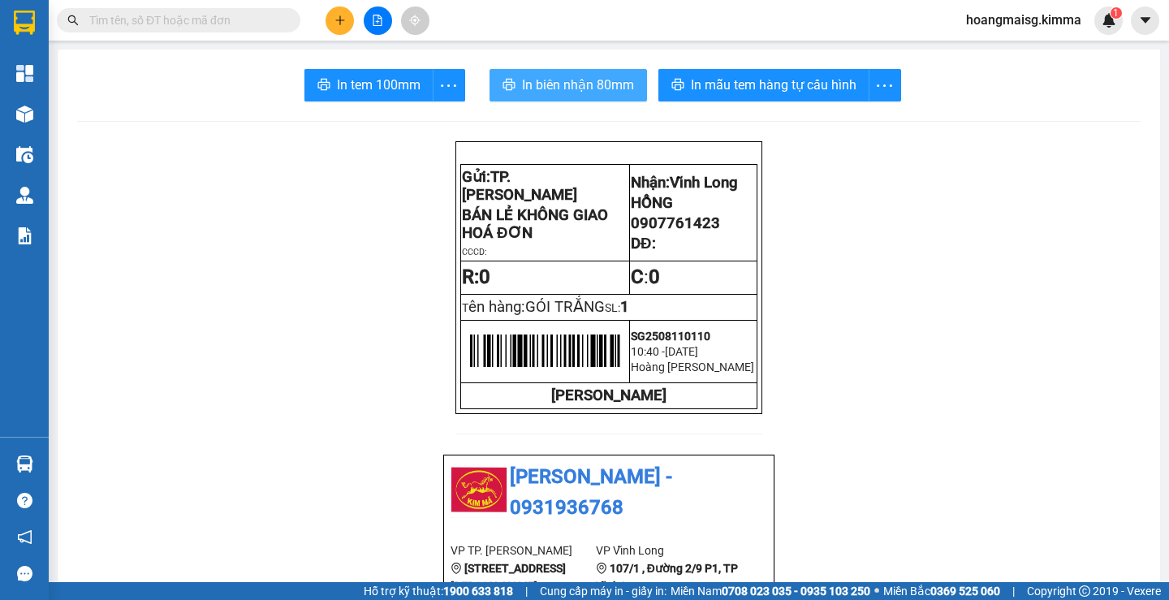
click at [562, 92] on span "In biên nhận 80mm" at bounding box center [578, 85] width 112 height 20
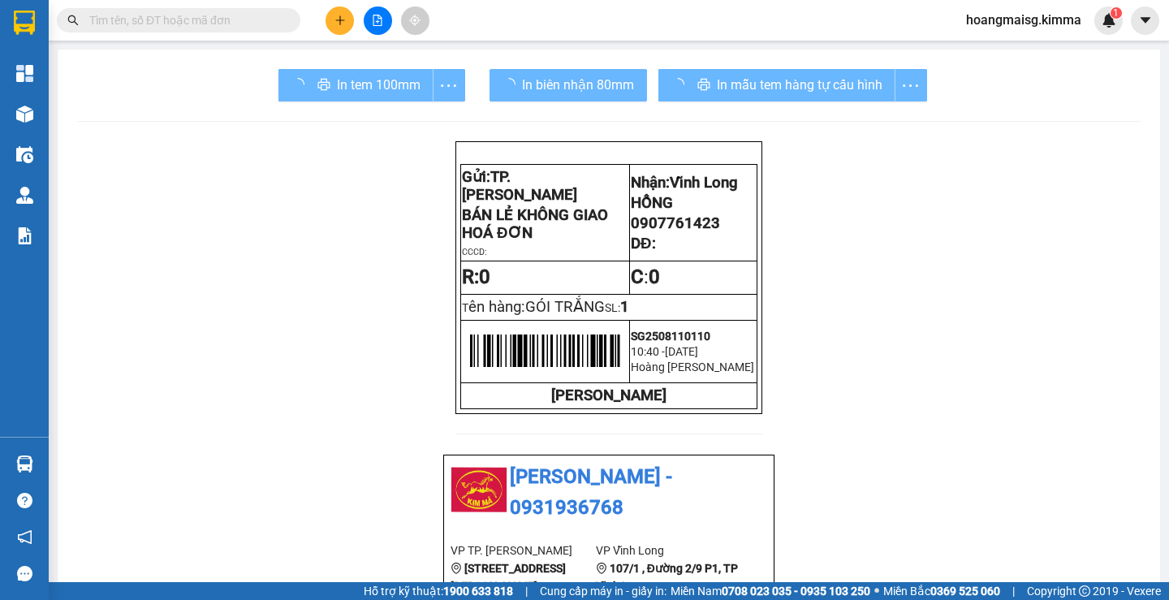
click at [338, 24] on icon "plus" at bounding box center [339, 20] width 11 height 11
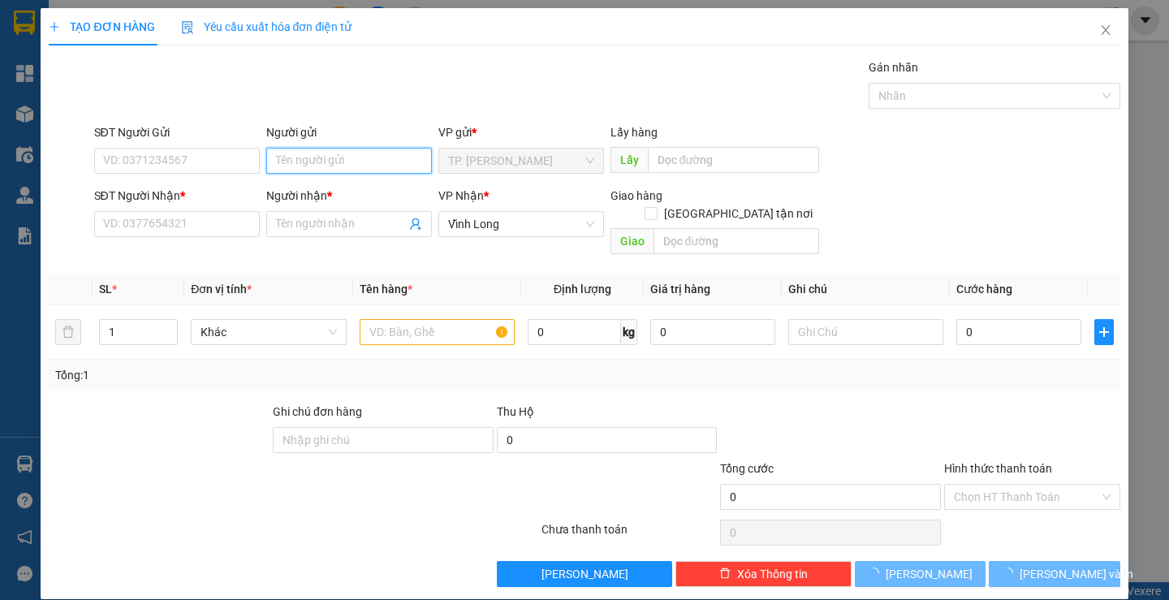
click at [273, 161] on input "Người gửi" at bounding box center [349, 161] width 166 height 26
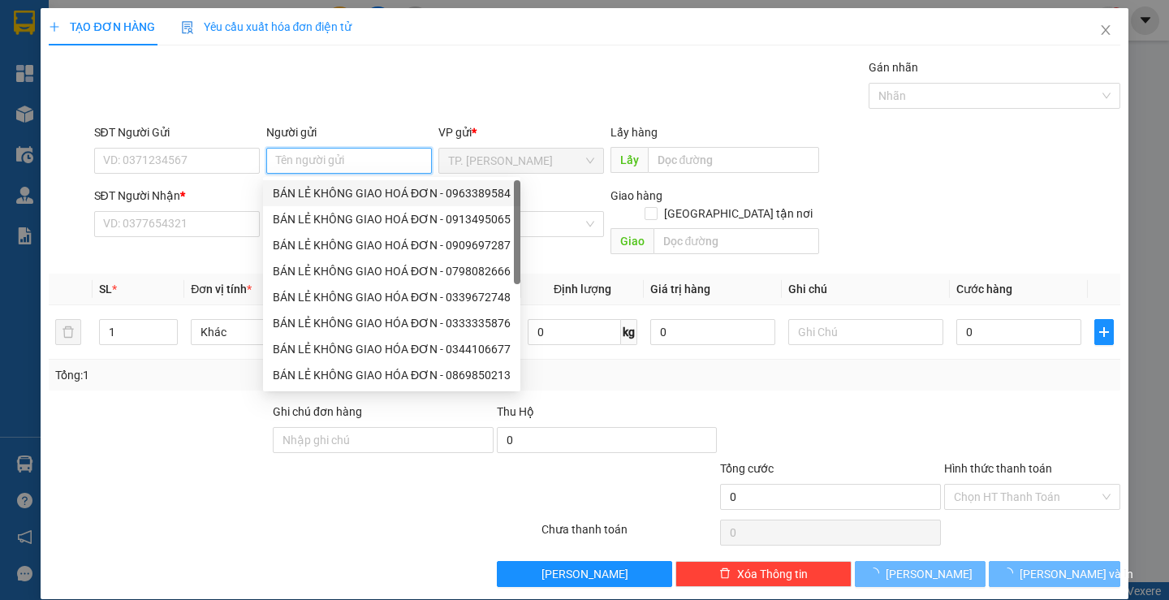
click at [313, 180] on div "BÁN LẺ KHÔNG GIAO HOÁ ĐƠN - 0963389584" at bounding box center [391, 193] width 257 height 26
type input "0963389584"
type input "BÁN LẺ KHÔNG GIAO HOÁ ĐƠN"
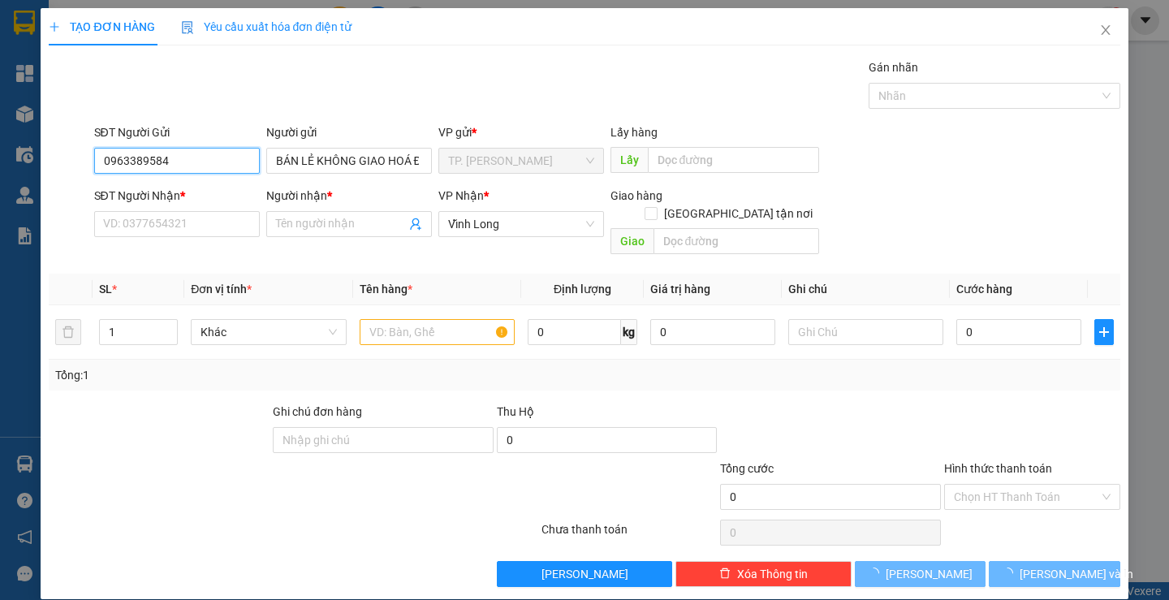
click at [204, 168] on input "0963389584" at bounding box center [177, 161] width 166 height 26
click at [183, 235] on input "SĐT Người Nhận *" at bounding box center [177, 224] width 166 height 26
click at [217, 220] on input "SĐT Người Nhận *" at bounding box center [177, 224] width 166 height 26
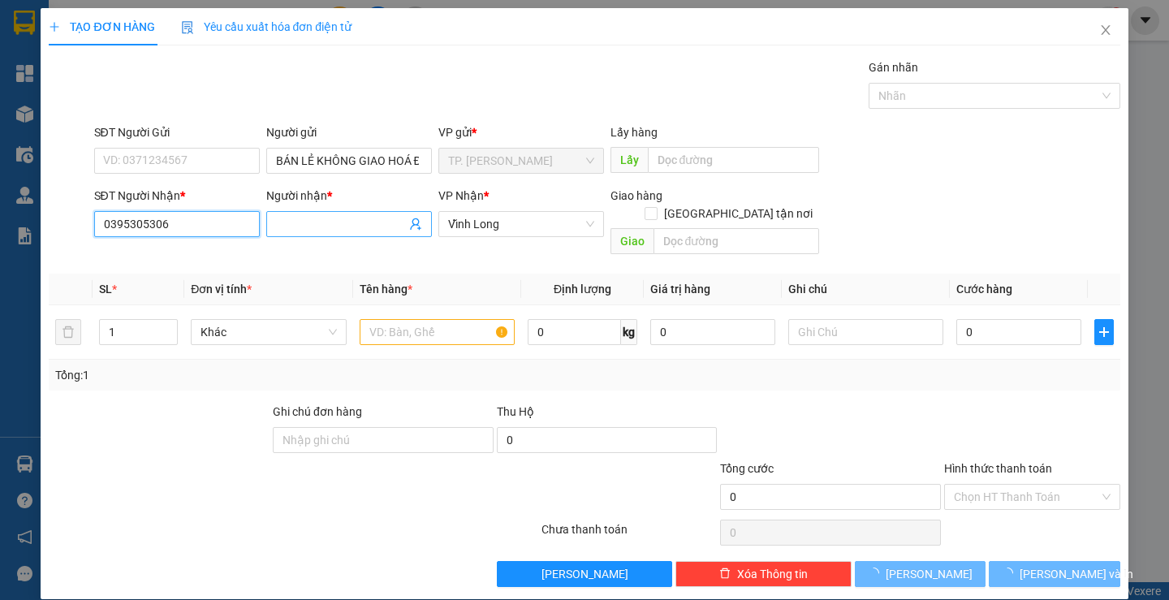
type input "0395305306"
click at [326, 228] on input "Người nhận *" at bounding box center [341, 224] width 130 height 18
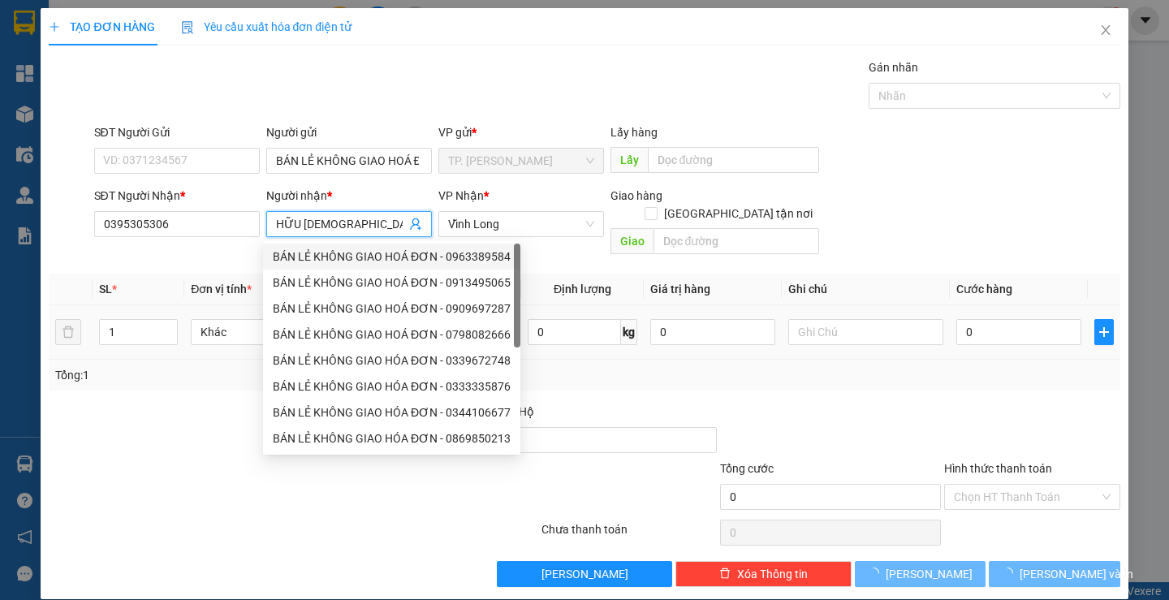
type input "HỮU [DEMOGRAPHIC_DATA]"
click at [570, 360] on div "Tổng: 1" at bounding box center [584, 375] width 1070 height 31
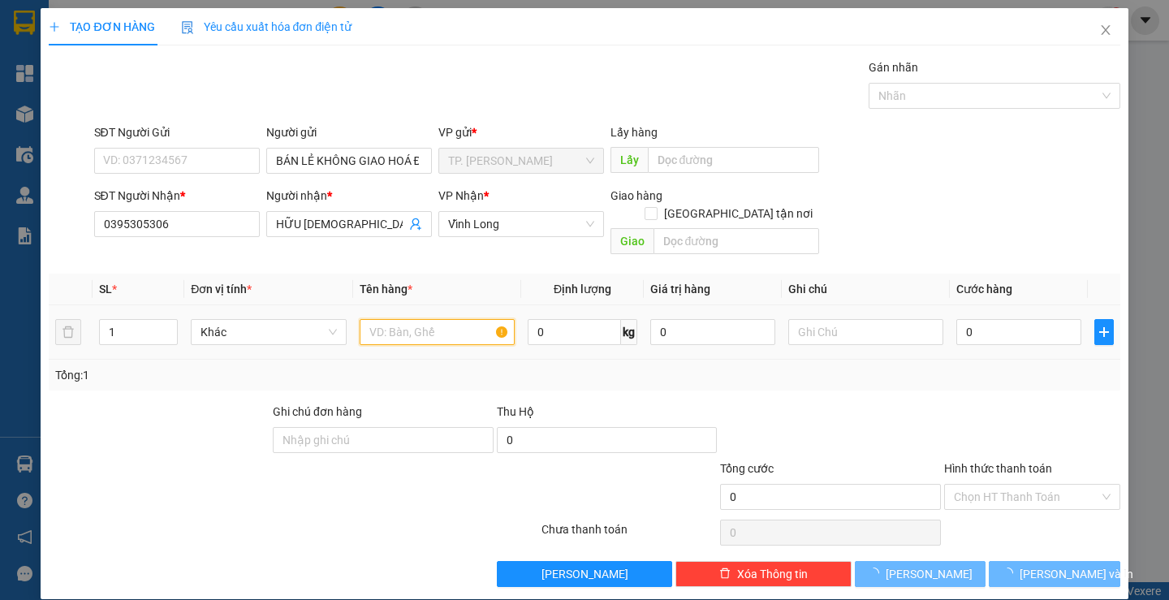
click at [454, 319] on input "text" at bounding box center [437, 332] width 155 height 26
type input "GÓI TRẮNG KEO VÀNG"
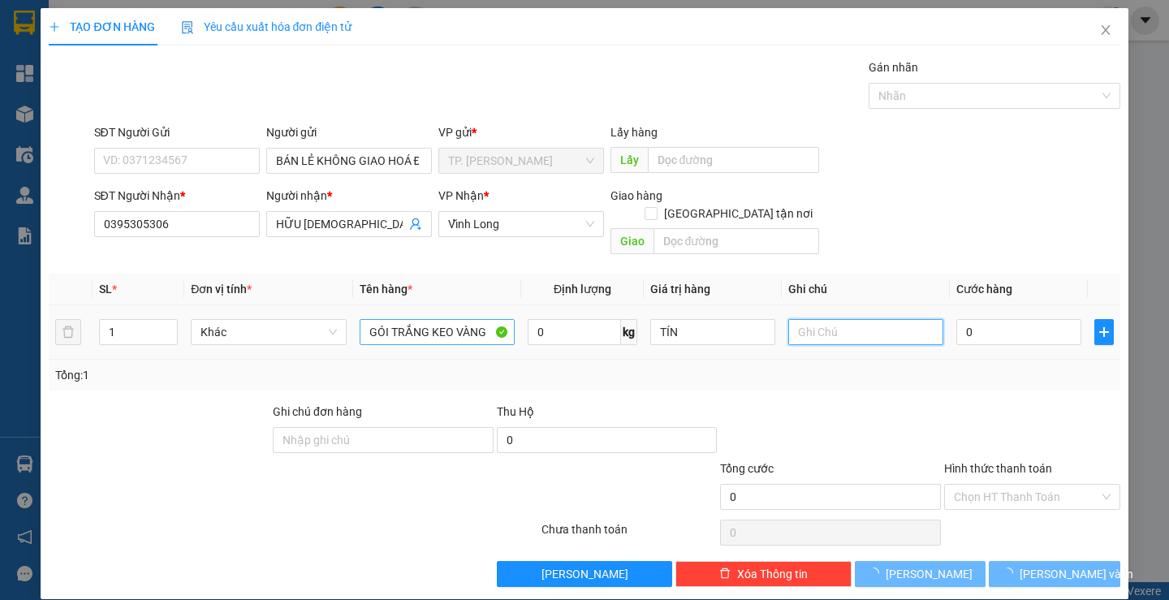
type input "0"
type input "TÍN"
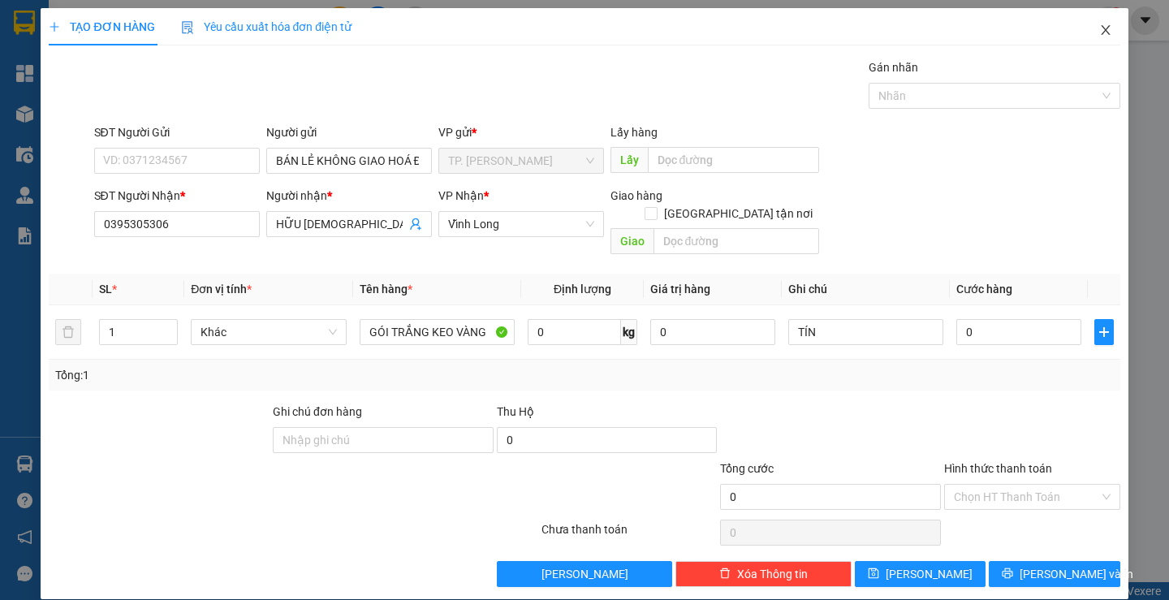
click at [1099, 31] on icon "close" at bounding box center [1105, 30] width 13 height 13
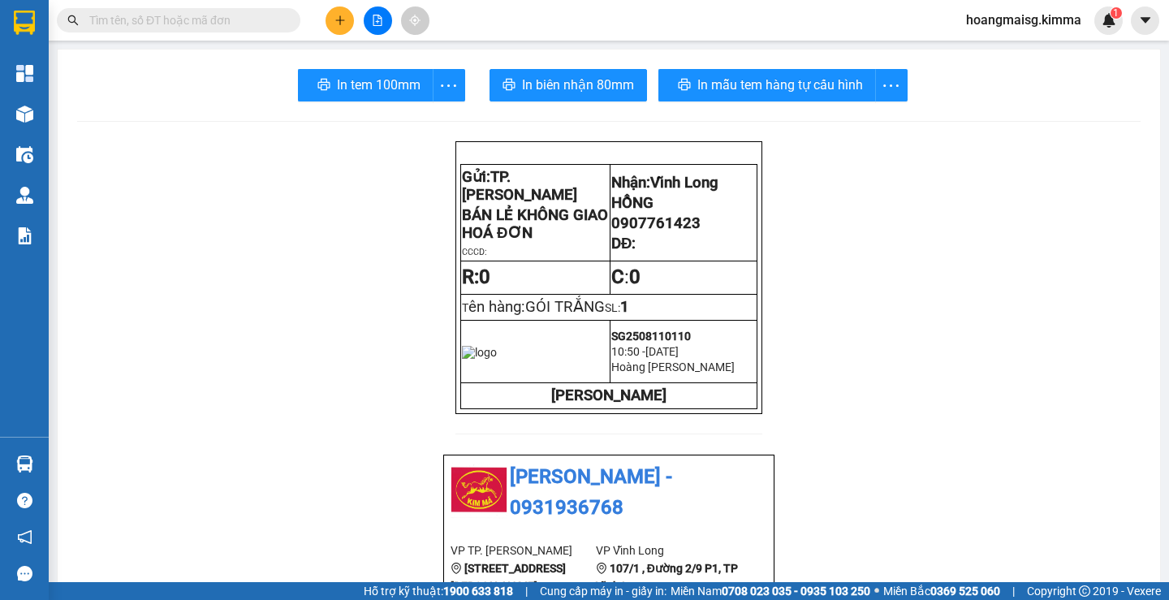
click at [336, 28] on button at bounding box center [339, 20] width 28 height 28
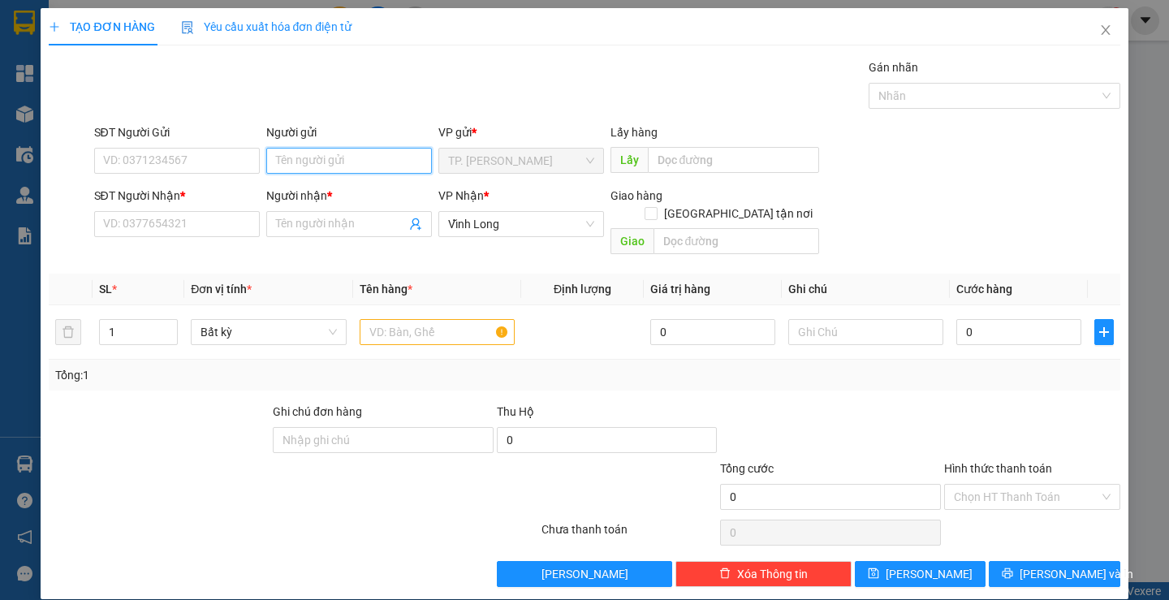
click at [281, 155] on input "Người gửi" at bounding box center [349, 161] width 166 height 26
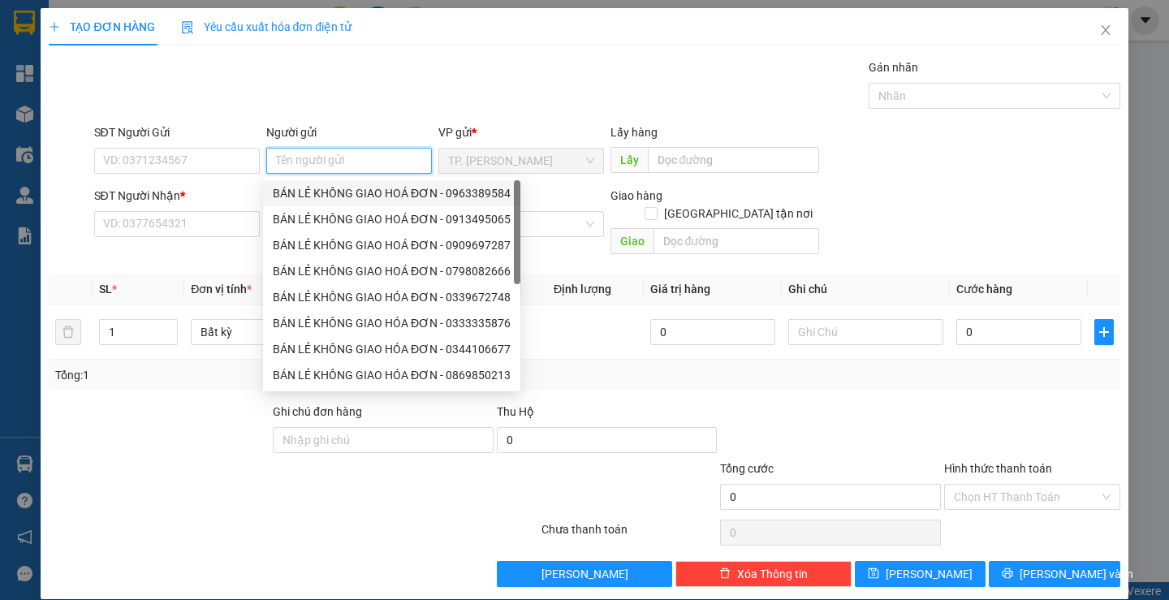
drag, startPoint x: 304, startPoint y: 196, endPoint x: 269, endPoint y: 192, distance: 34.3
click at [300, 196] on div "BÁN LẺ KHÔNG GIAO HOÁ ĐƠN - 0963389584" at bounding box center [392, 193] width 238 height 18
type input "0963389584"
type input "BÁN LẺ KHÔNG GIAO HOÁ ĐƠN"
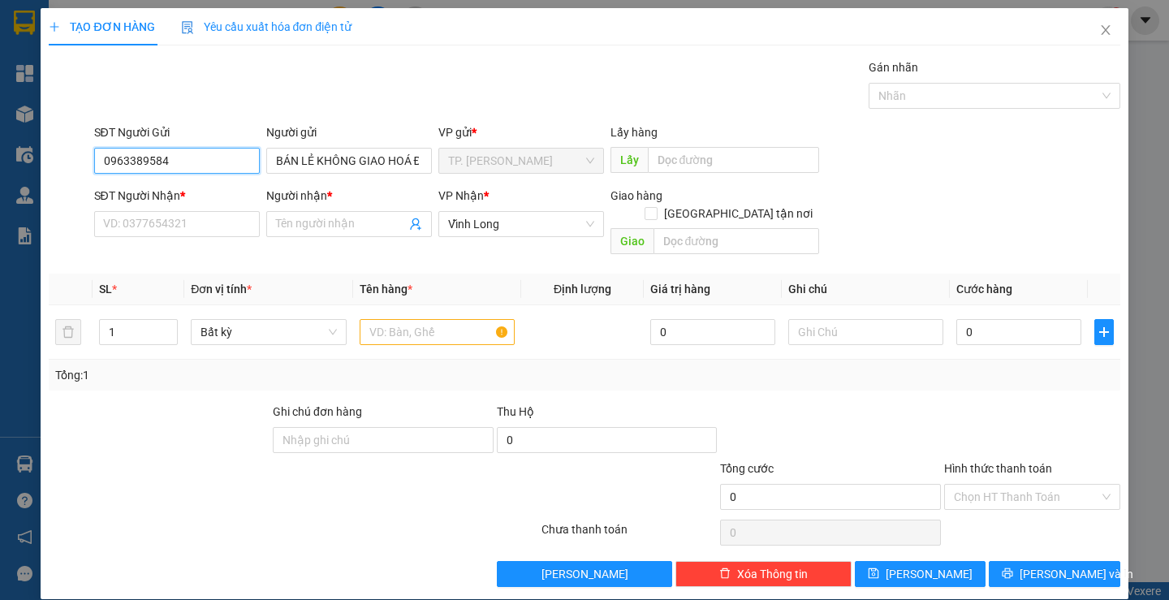
click at [214, 171] on input "0963389584" at bounding box center [177, 161] width 166 height 26
click at [217, 233] on input "SĐT Người Nhận *" at bounding box center [177, 224] width 166 height 26
click at [413, 319] on input "text" at bounding box center [437, 332] width 155 height 26
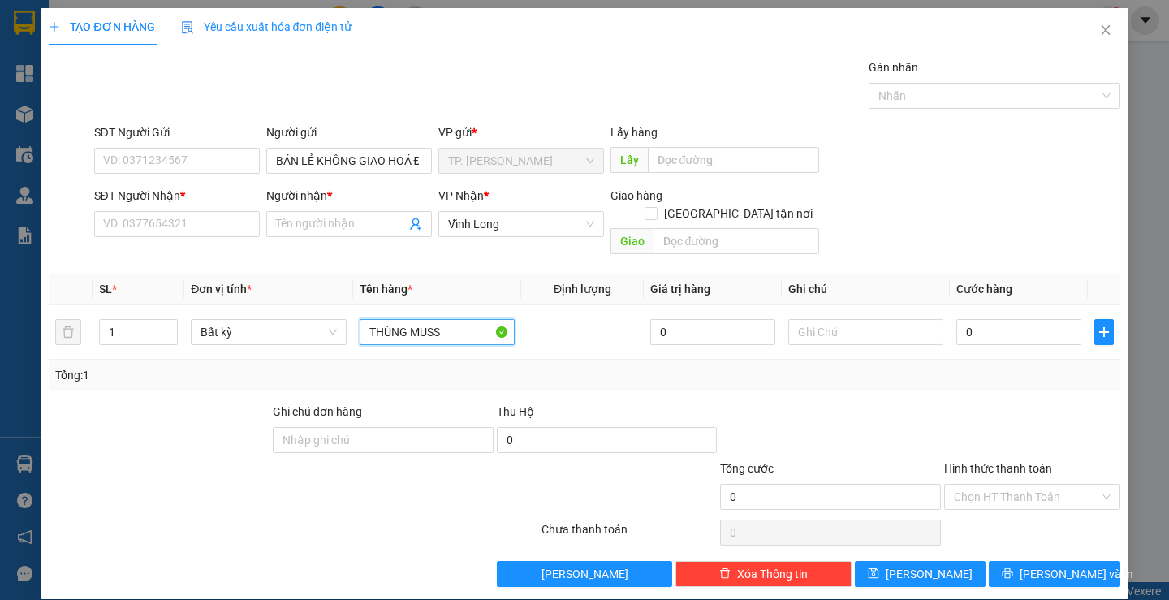
type input "THÙNG MUSS"
type input "TÍN"
click at [219, 234] on input "SĐT Người Nhận *" at bounding box center [177, 224] width 166 height 26
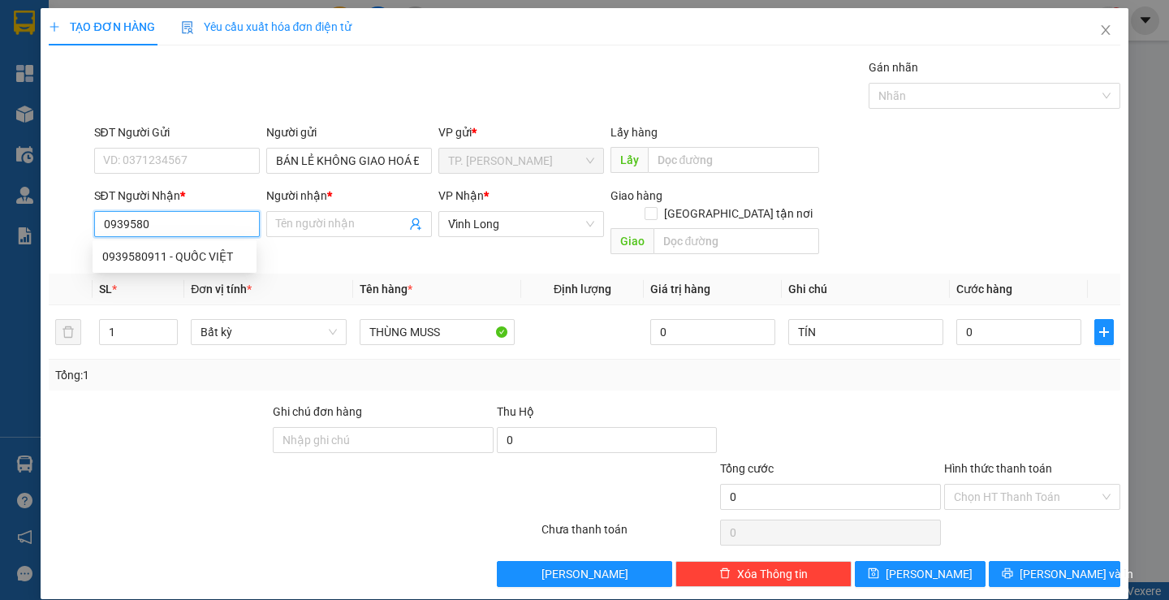
click at [207, 251] on div "0939580911 - QUỐC VIỆT" at bounding box center [174, 257] width 144 height 18
type input "0939580911"
type input "QUỐC VIỆT"
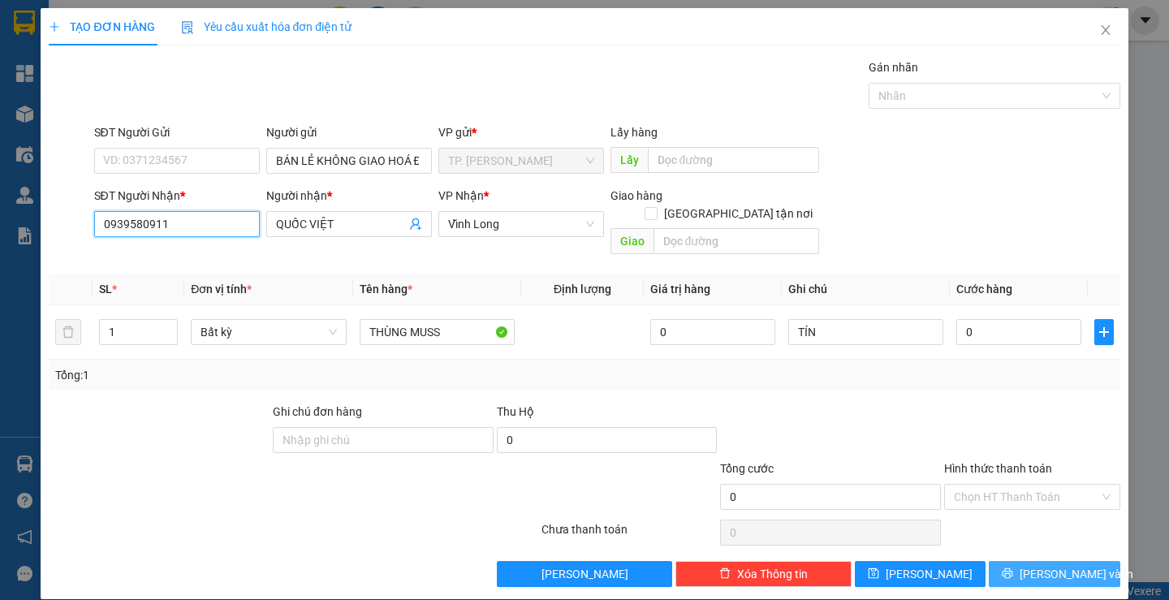
type input "0939580911"
click at [1013, 567] on icon "printer" at bounding box center [1006, 572] width 11 height 11
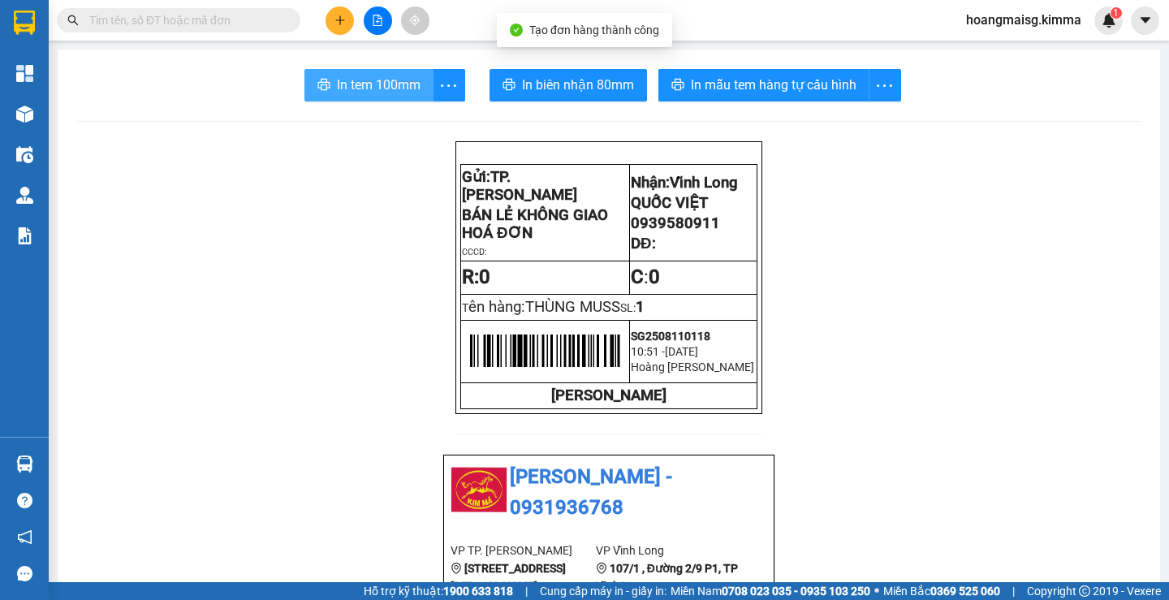
click at [381, 86] on span "In tem 100mm" at bounding box center [379, 85] width 84 height 20
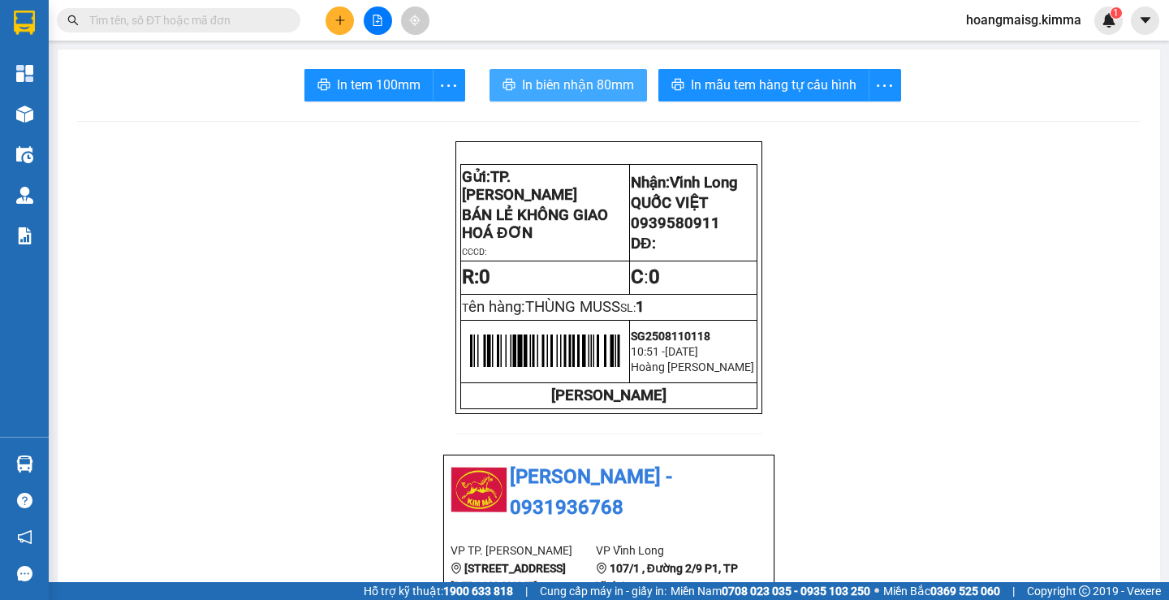
click at [506, 82] on icon "printer" at bounding box center [508, 84] width 12 height 11
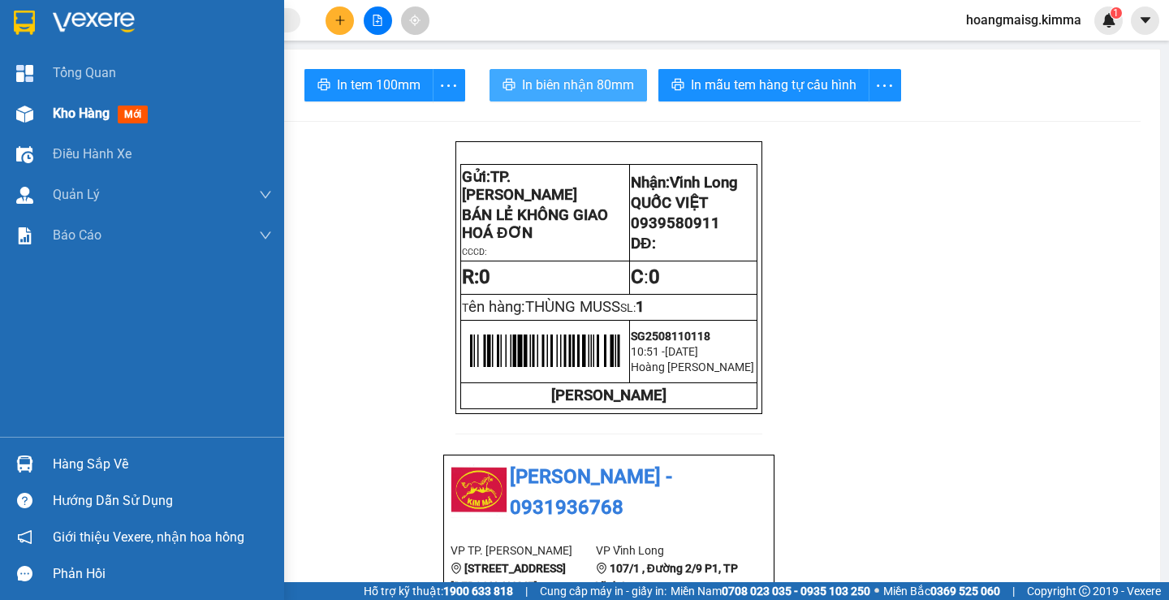
click at [29, 123] on div at bounding box center [25, 114] width 28 height 28
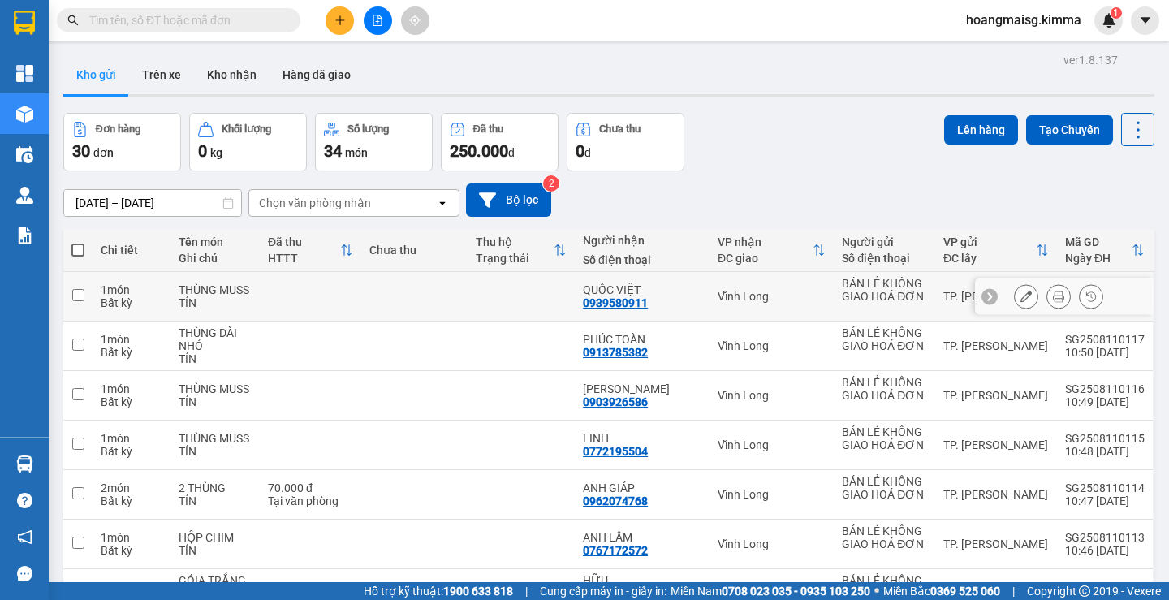
click at [1020, 295] on icon at bounding box center [1025, 296] width 11 height 11
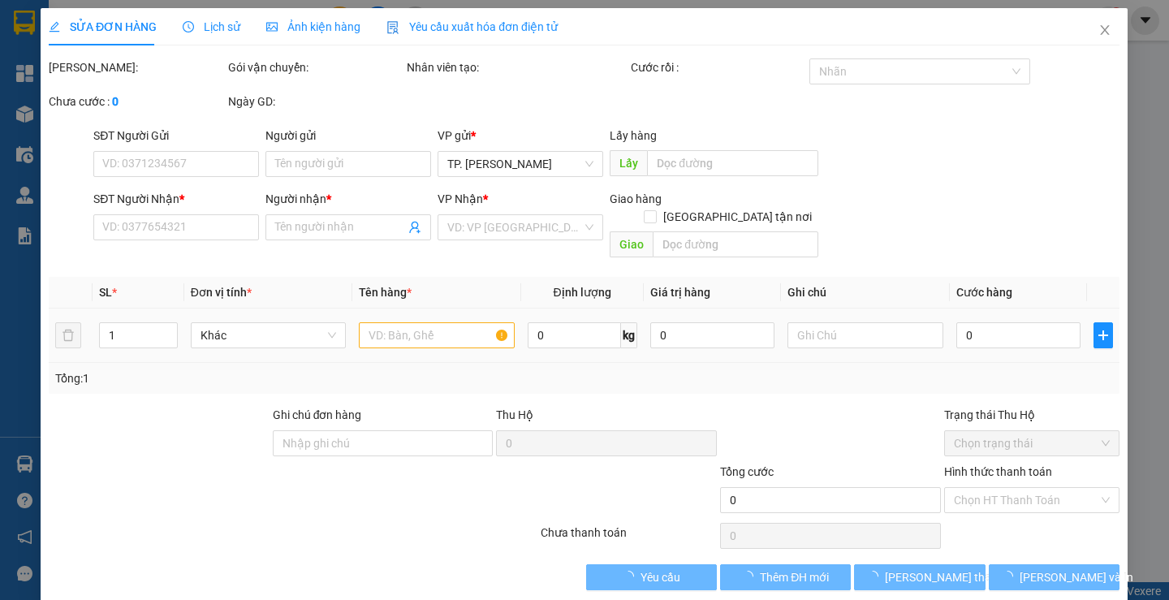
type input "BÁN LẺ KHÔNG GIAO HOÁ ĐƠN"
type input "0939580911"
type input "QUỐC VIỆT"
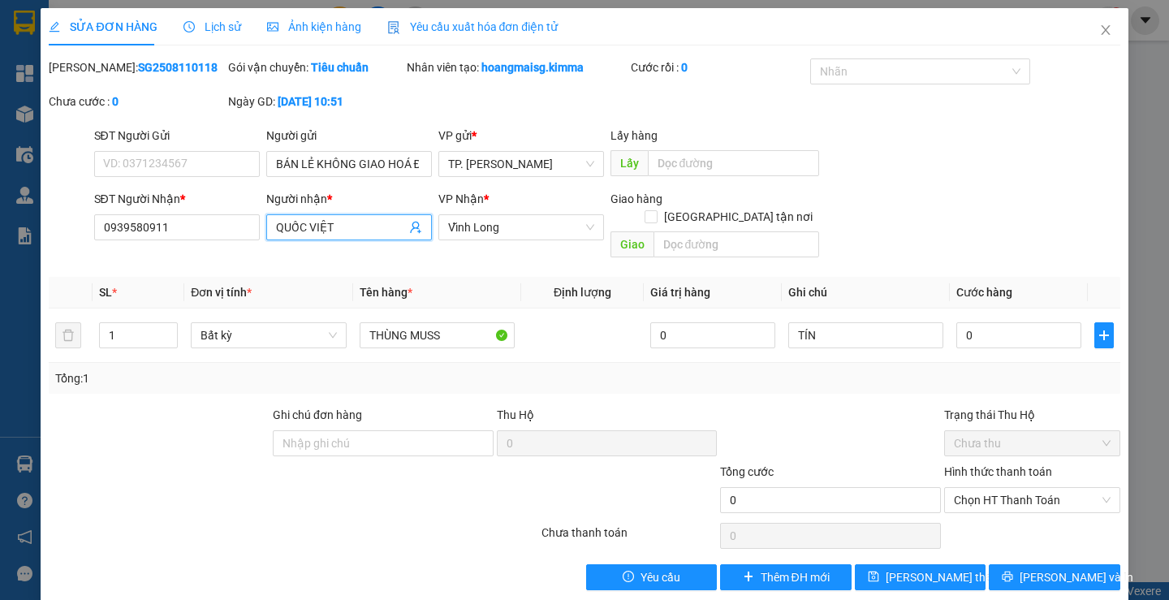
click at [351, 226] on input "QUỐC VIỆT" at bounding box center [341, 227] width 130 height 18
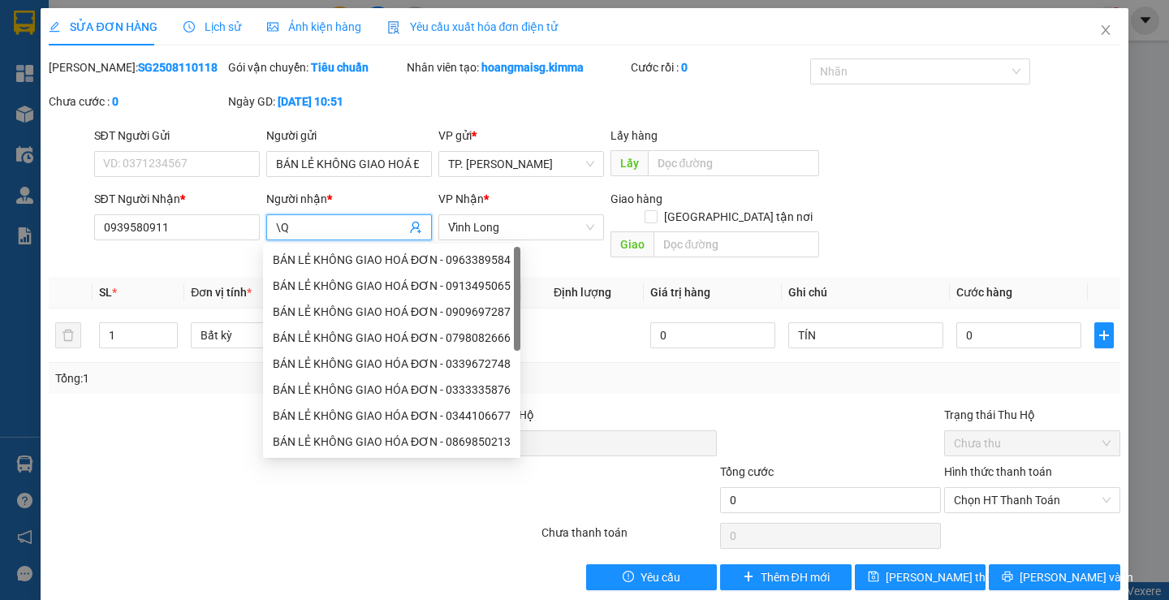
type input "\"
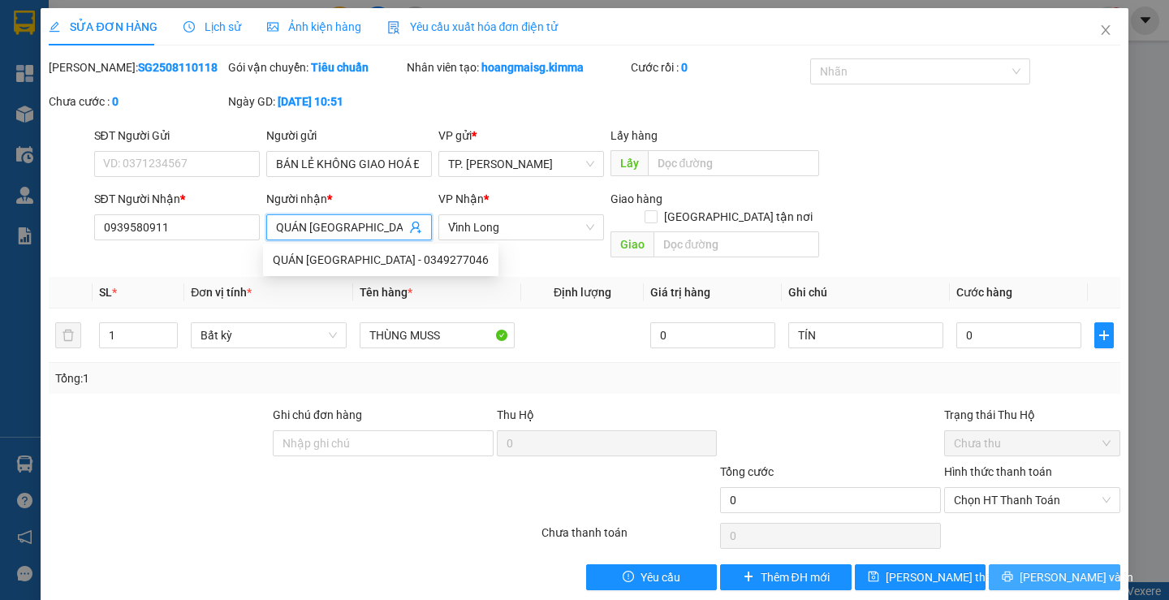
type input "QUÁN [GEOGRAPHIC_DATA]"
click at [1080, 564] on button "[PERSON_NAME] và In" at bounding box center [1053, 577] width 131 height 26
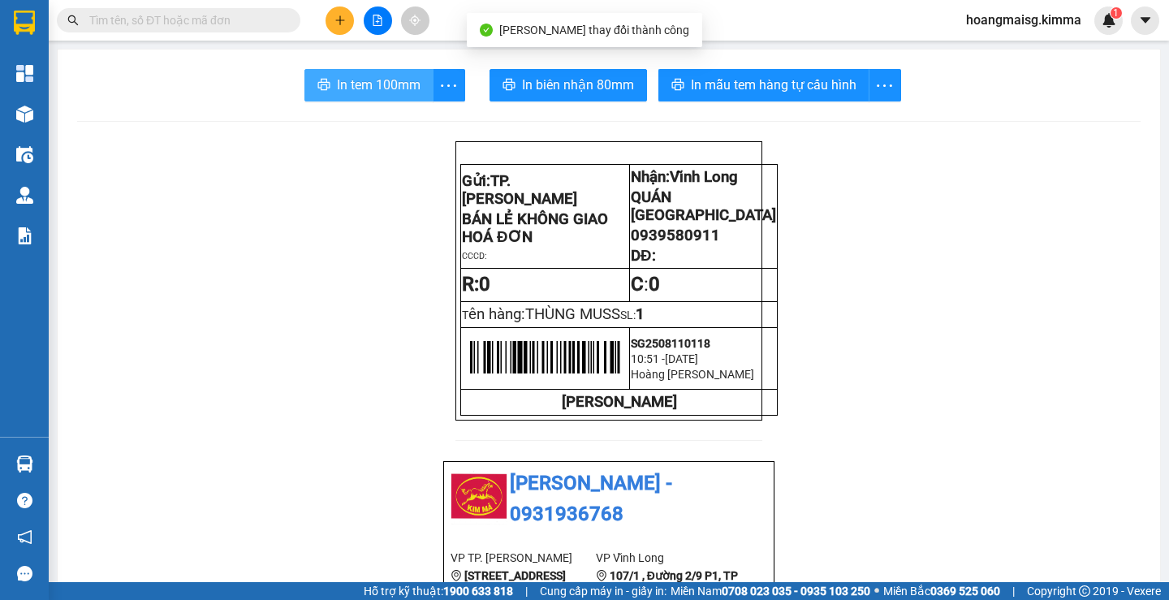
click at [360, 81] on span "In tem 100mm" at bounding box center [379, 85] width 84 height 20
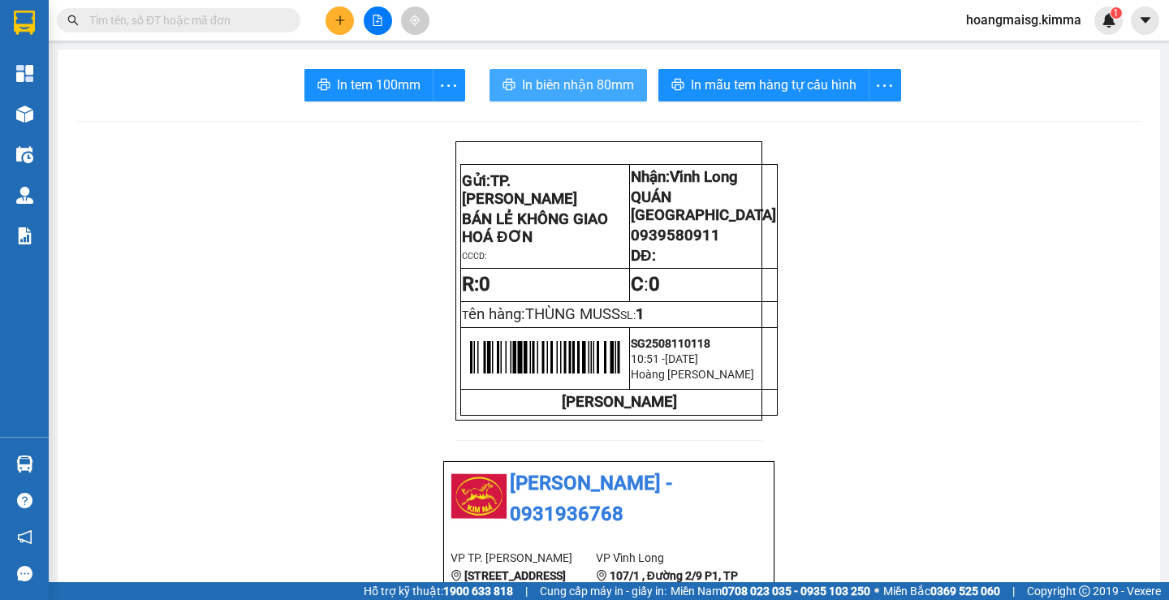
click at [569, 75] on span "In biên nhận 80mm" at bounding box center [578, 85] width 112 height 20
click at [382, 15] on icon "file-add" at bounding box center [377, 20] width 11 height 11
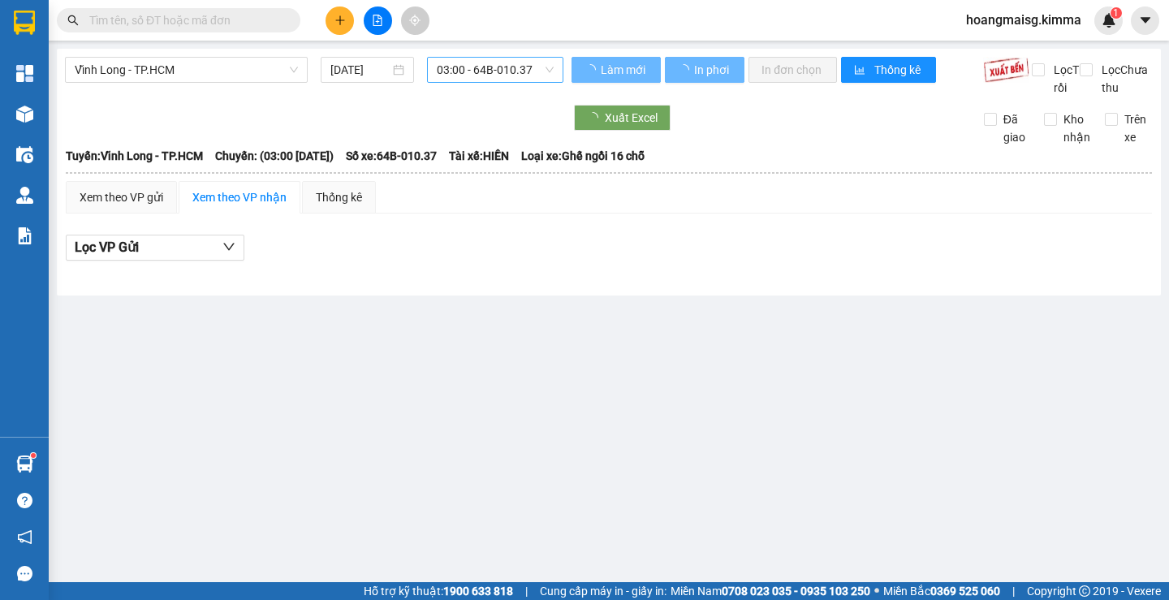
click at [452, 62] on span "03:00 - 64B-010.37" at bounding box center [495, 70] width 117 height 24
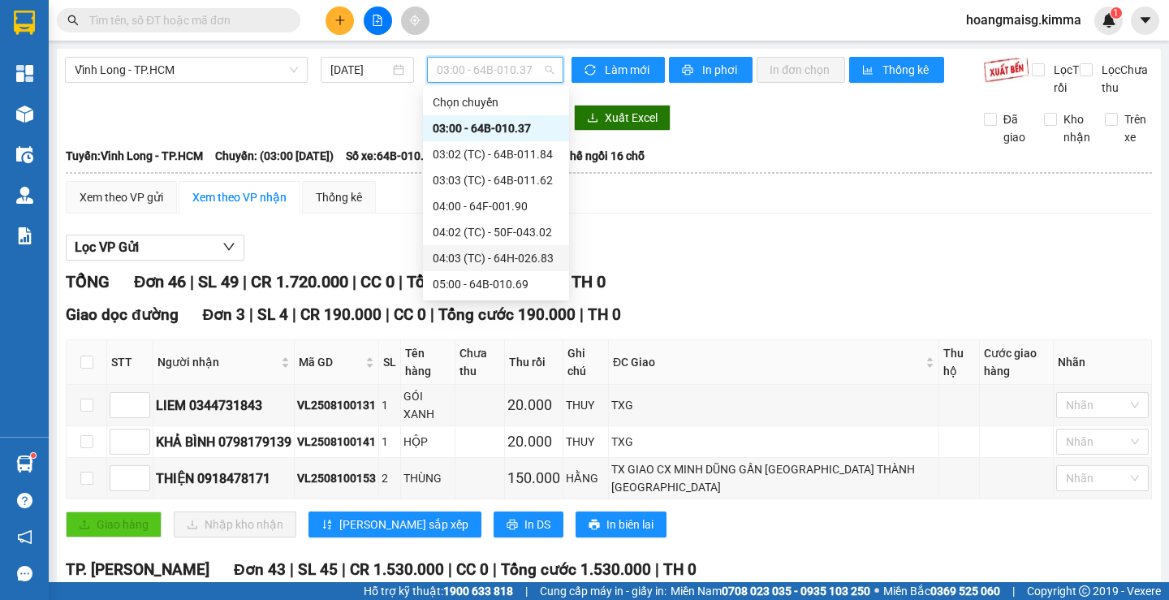
scroll to position [162, 0]
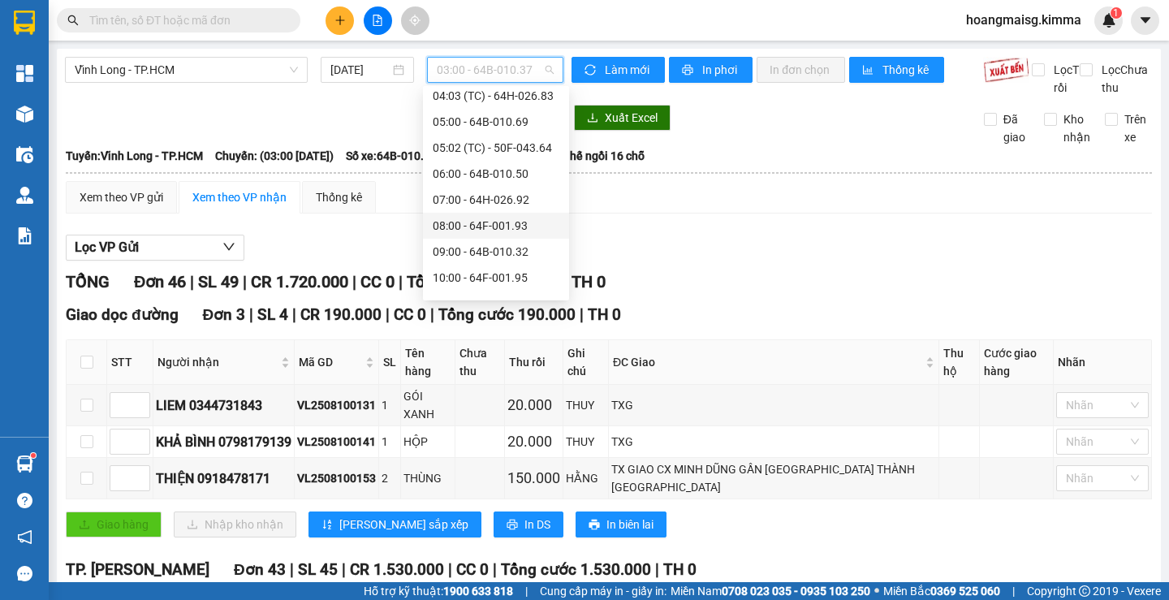
click at [473, 229] on div "08:00 - 64F-001.93" at bounding box center [496, 226] width 127 height 18
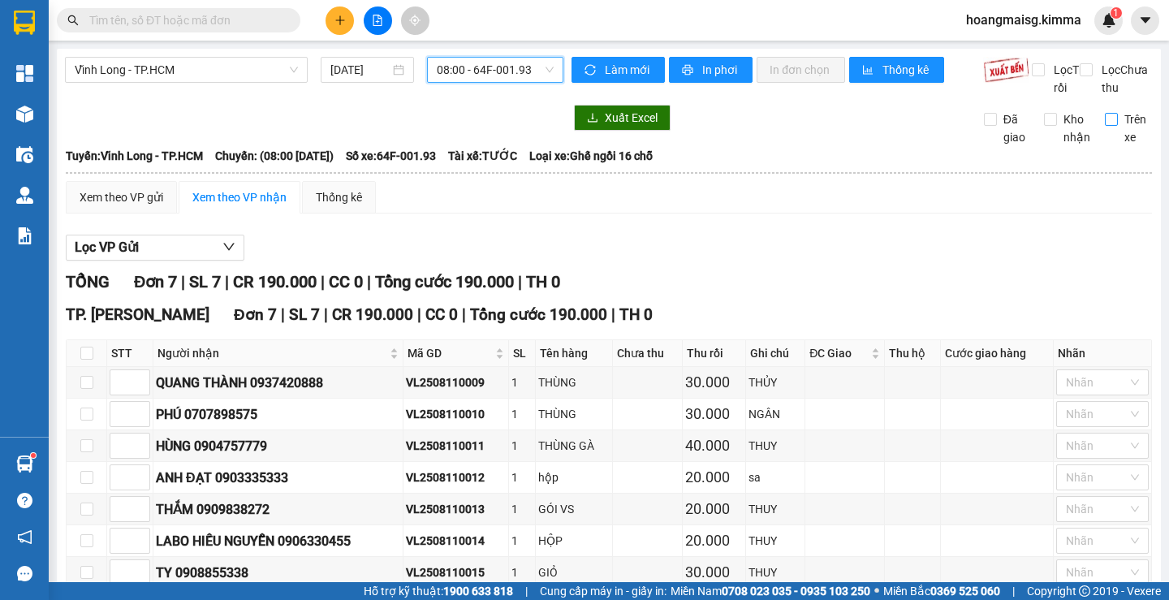
click at [1117, 138] on span "Trên xe" at bounding box center [1134, 128] width 35 height 36
click at [1107, 126] on input "Trên xe" at bounding box center [1110, 119] width 13 height 13
checkbox input "true"
click at [525, 60] on span "08:00 - 64F-001.93" at bounding box center [495, 70] width 117 height 24
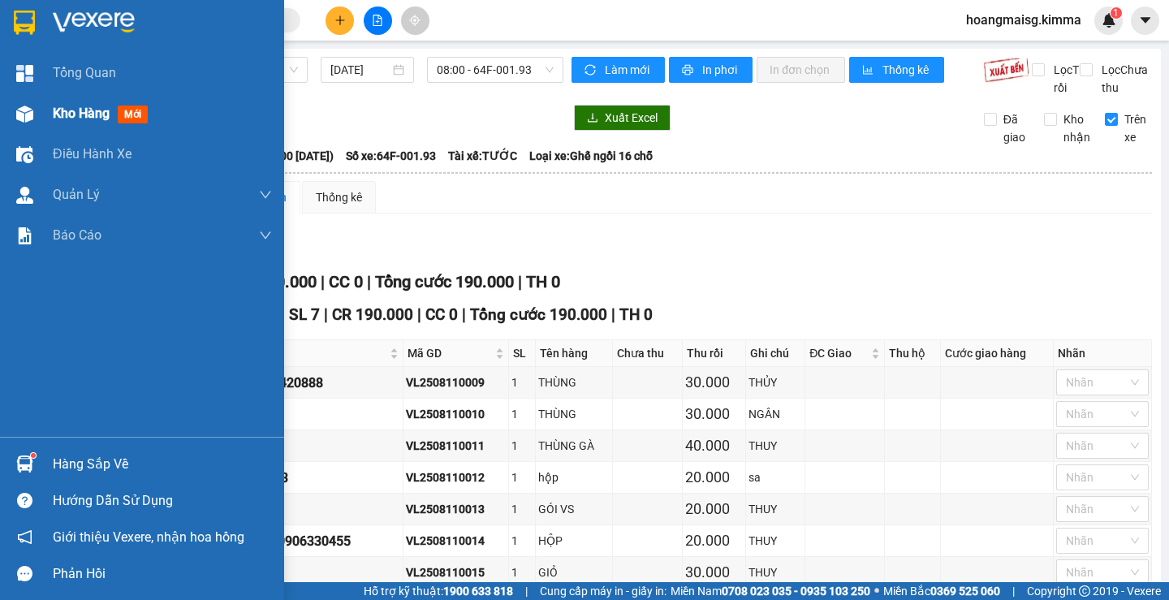
click at [94, 114] on span "Kho hàng" at bounding box center [81, 112] width 57 height 15
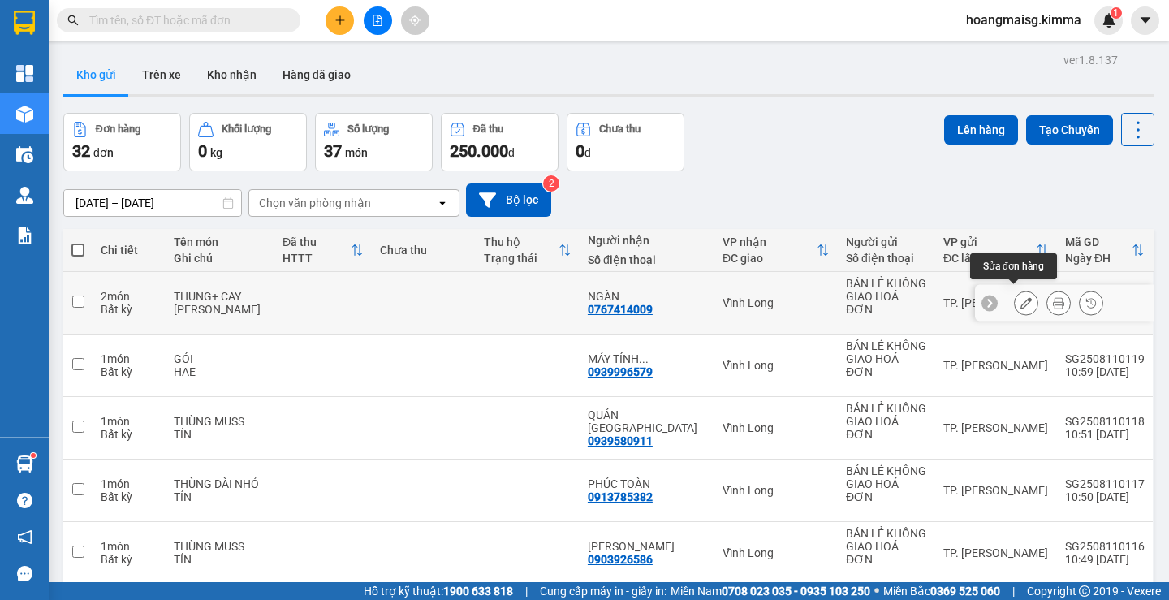
click at [1020, 298] on icon at bounding box center [1025, 302] width 11 height 11
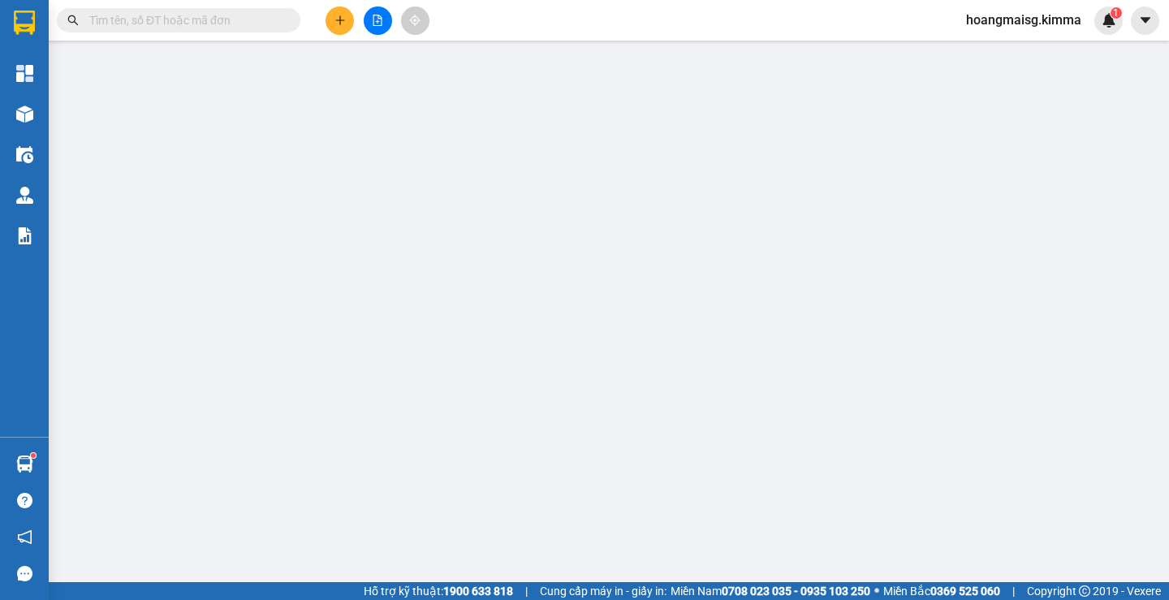
type input "BÁN LẺ KHÔNG GIAO HOÁ ĐƠN"
type input "0767414009"
type input "NGÀN"
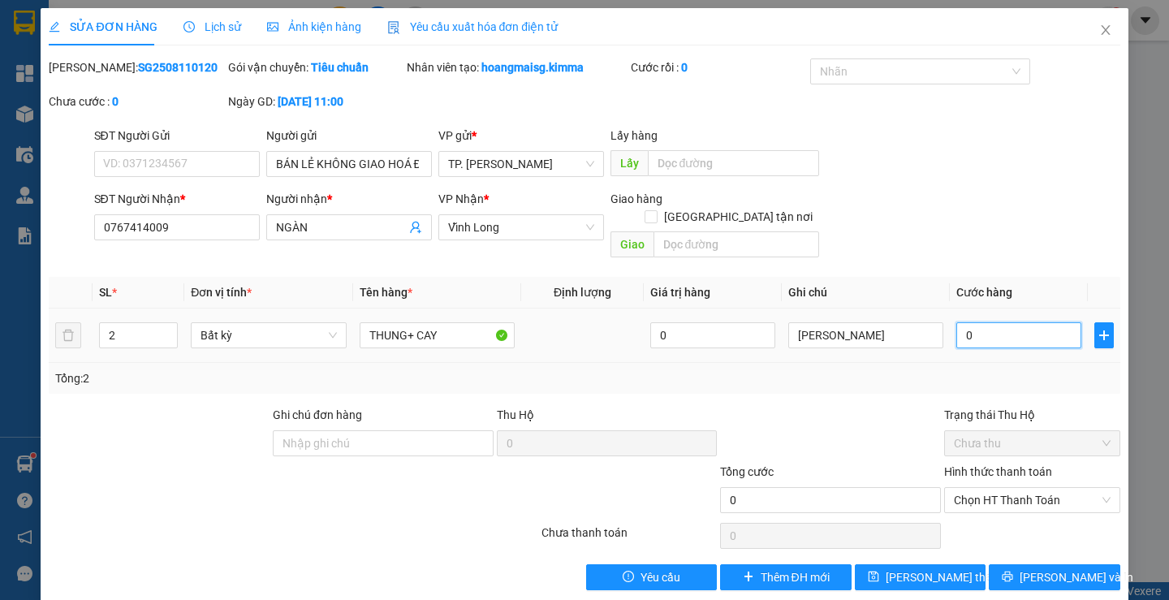
click at [986, 322] on input "0" at bounding box center [1018, 335] width 125 height 26
type input "1"
type input "16"
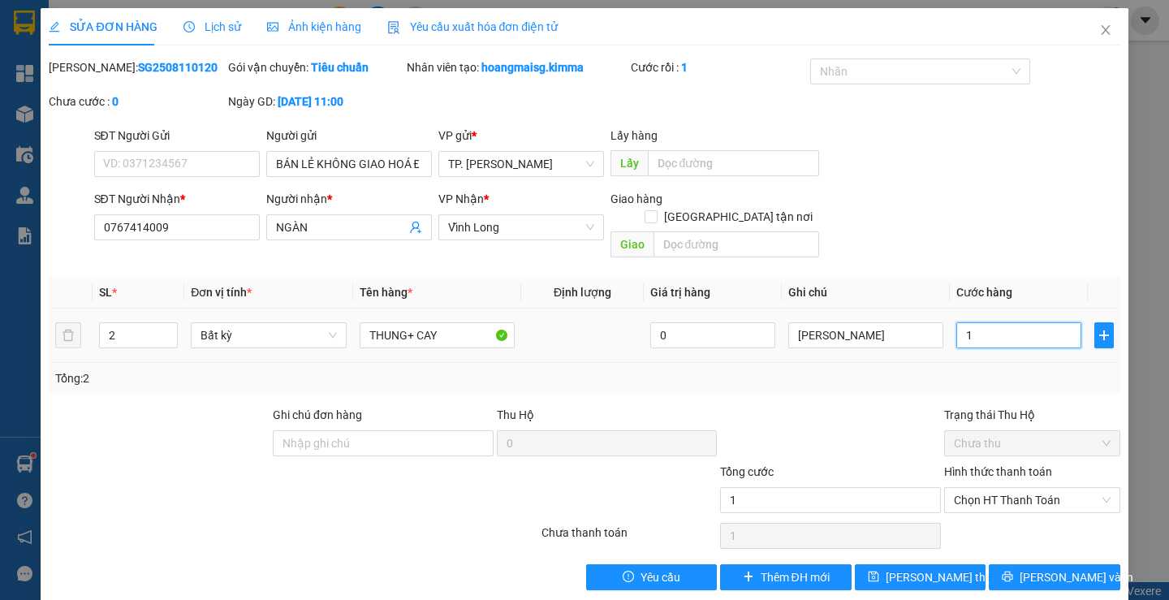
type input "16"
type input "160"
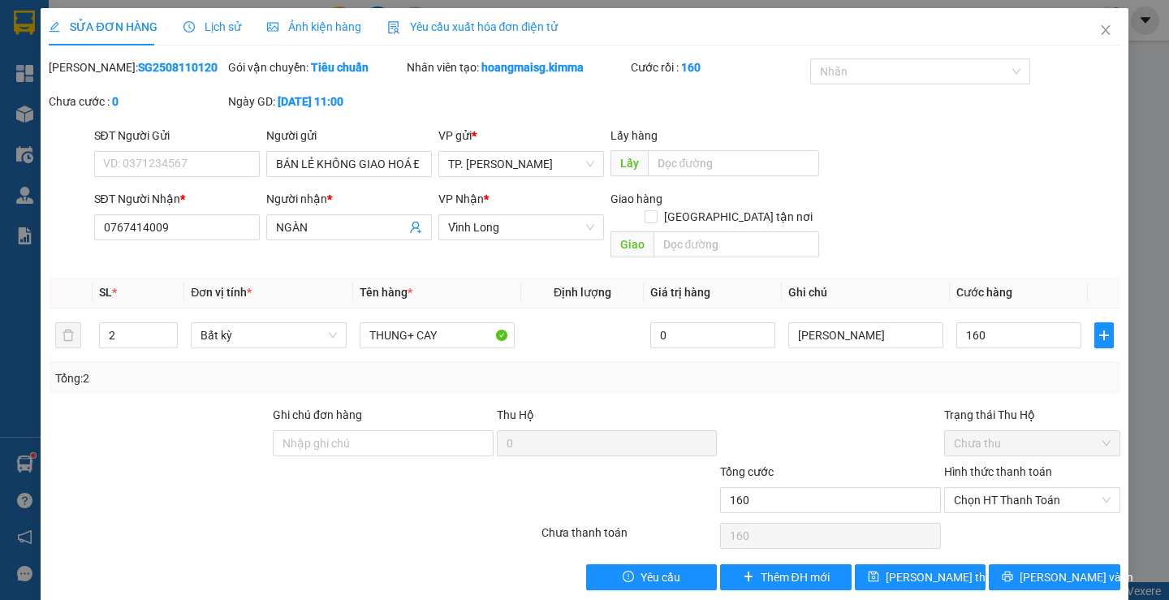
type input "160.000"
click at [949, 465] on label "Hình thức thanh toán" at bounding box center [998, 471] width 108 height 13
click at [954, 488] on input "Hình thức thanh toán" at bounding box center [1026, 500] width 145 height 24
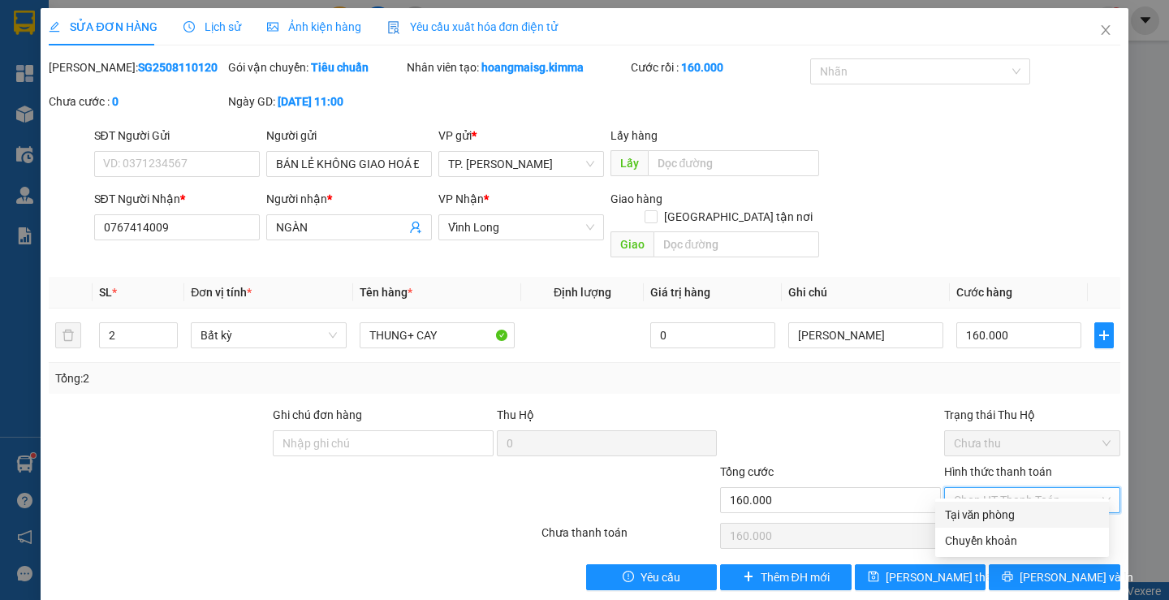
click at [967, 519] on div "Tại văn phòng" at bounding box center [1022, 515] width 154 height 18
type input "0"
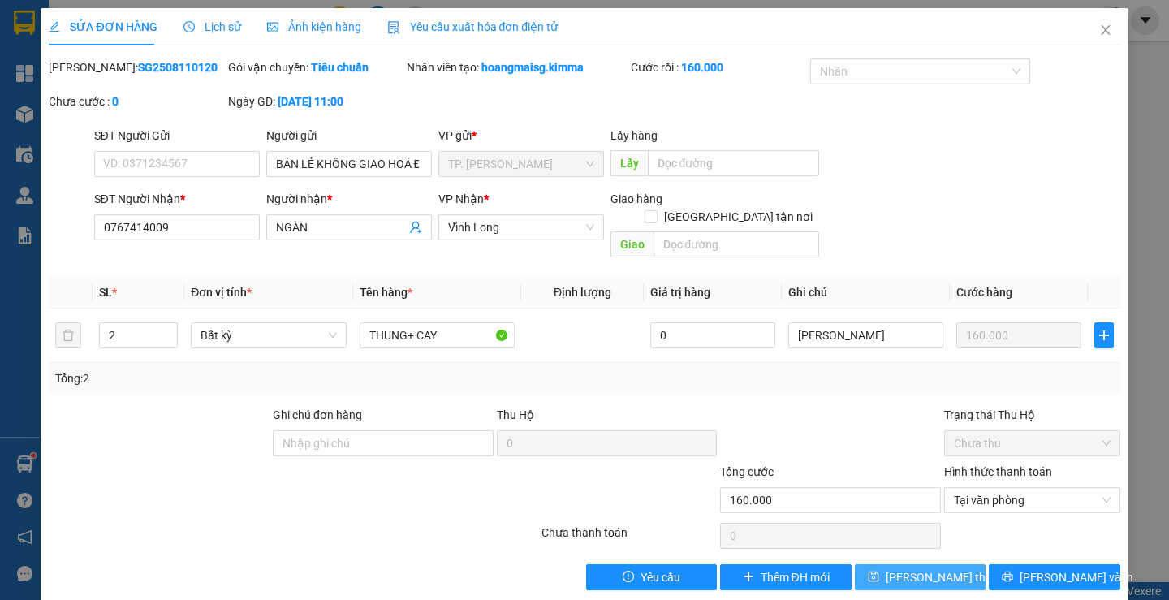
click at [926, 568] on span "[PERSON_NAME] thay đổi" at bounding box center [950, 577] width 130 height 18
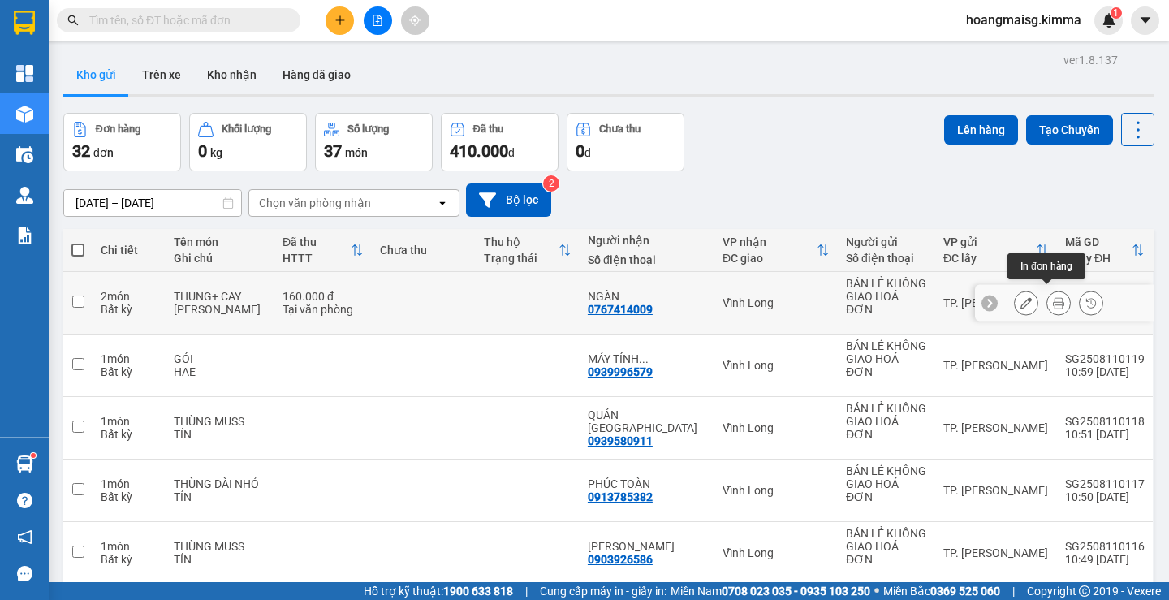
click at [1053, 297] on icon at bounding box center [1058, 302] width 11 height 11
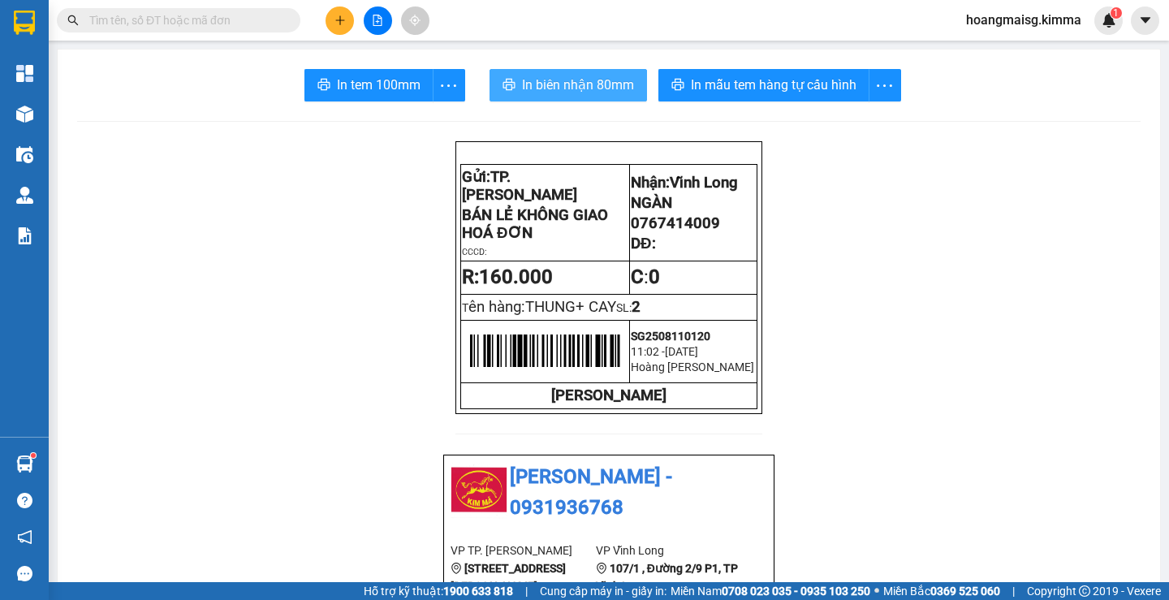
click at [596, 81] on span "In biên nhận 80mm" at bounding box center [578, 85] width 112 height 20
click at [230, 18] on input "text" at bounding box center [185, 20] width 192 height 18
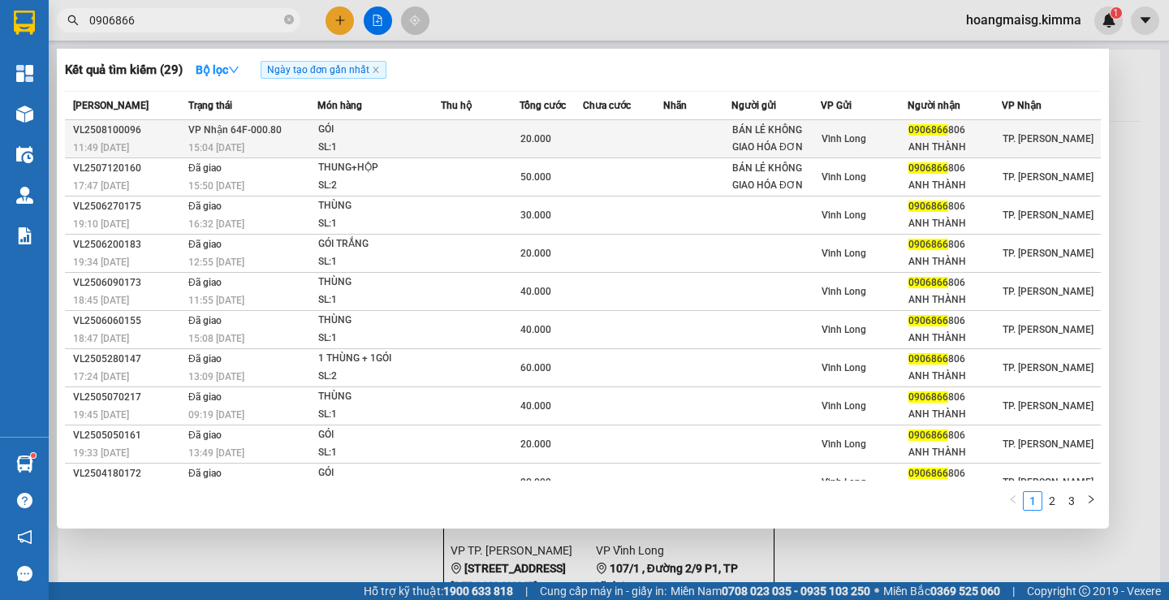
type input "0906866"
click at [372, 134] on div "GÓI" at bounding box center [379, 130] width 122 height 18
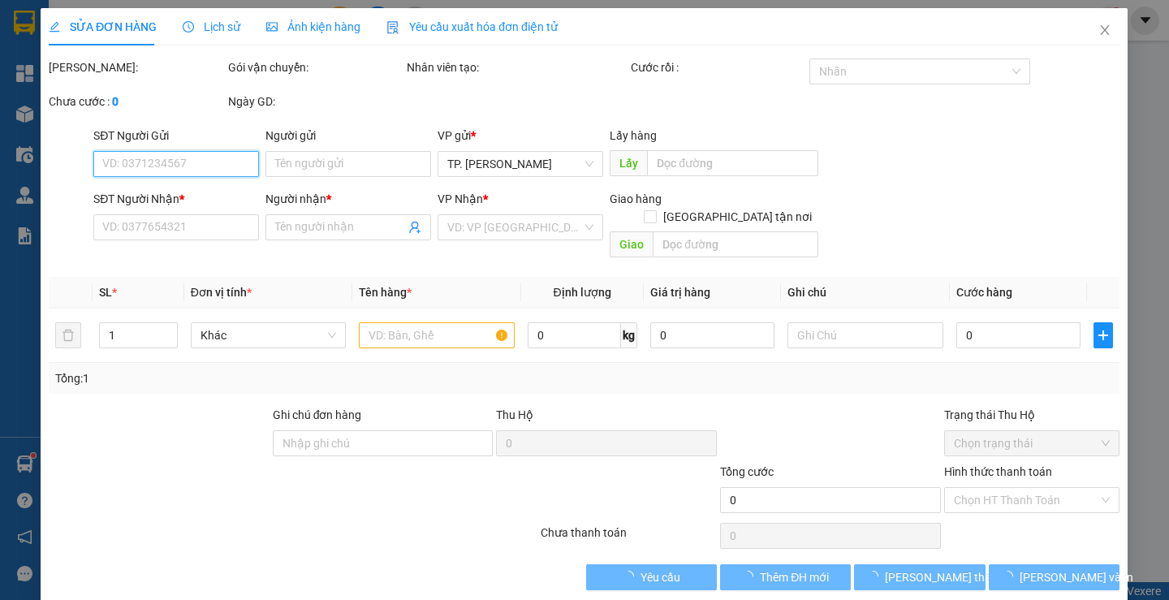
type input "BÁN LẺ KHÔNG GIAO HÓA ĐƠN"
type input "0906866806"
type input "ANH THÀNH"
type input "20.000"
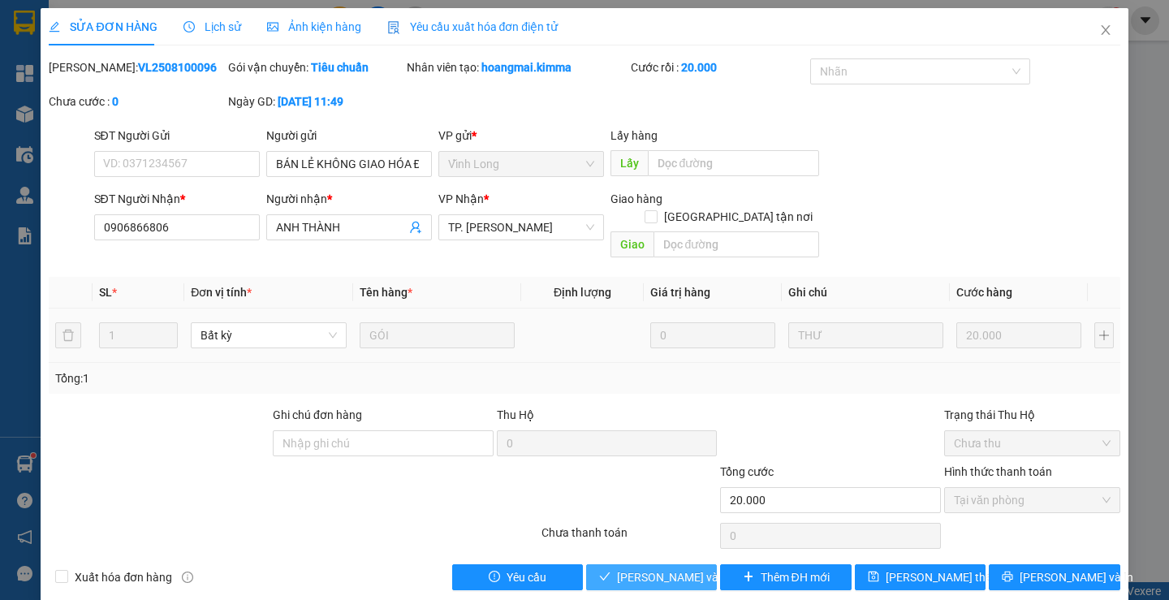
click at [627, 568] on span "[PERSON_NAME] và Giao hàng" at bounding box center [695, 577] width 156 height 18
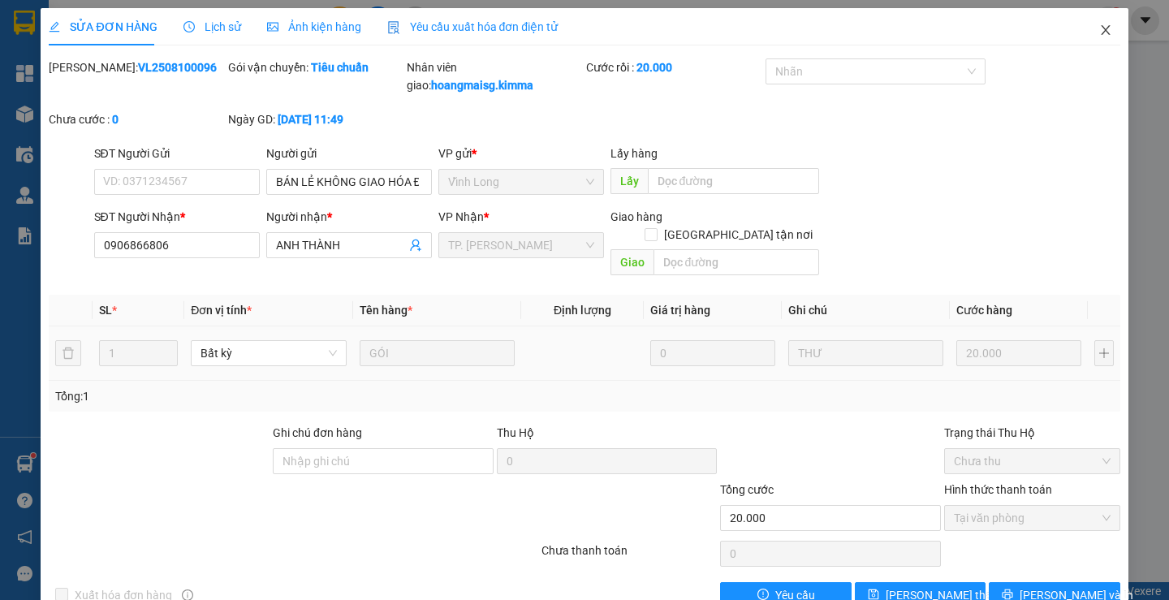
click at [1085, 23] on span "Close" at bounding box center [1105, 30] width 45 height 45
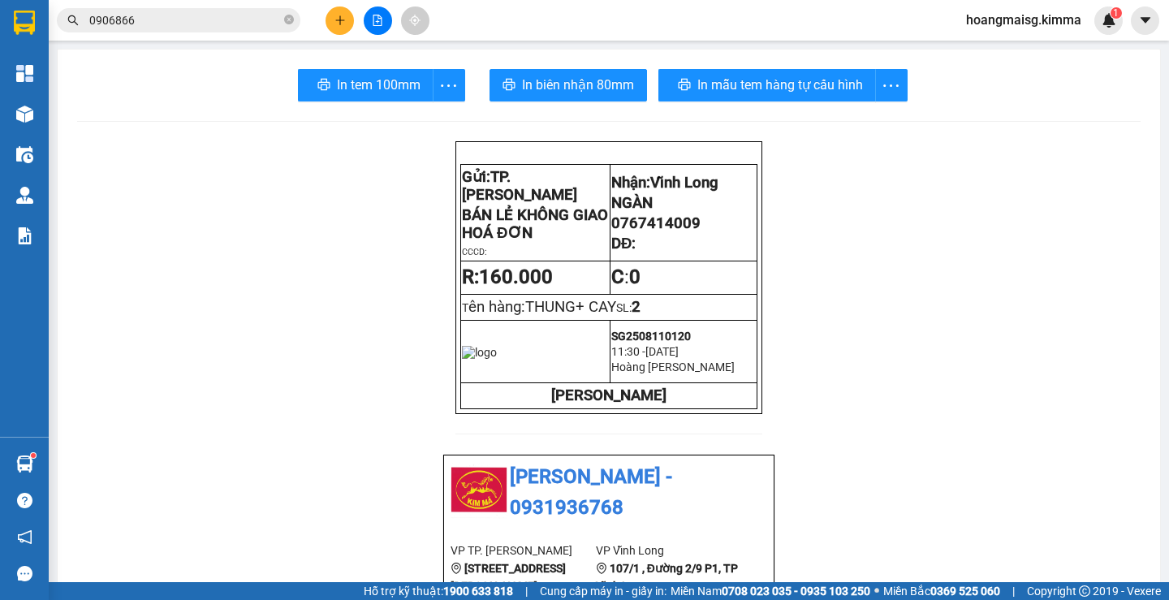
click at [351, 12] on button at bounding box center [339, 20] width 28 height 28
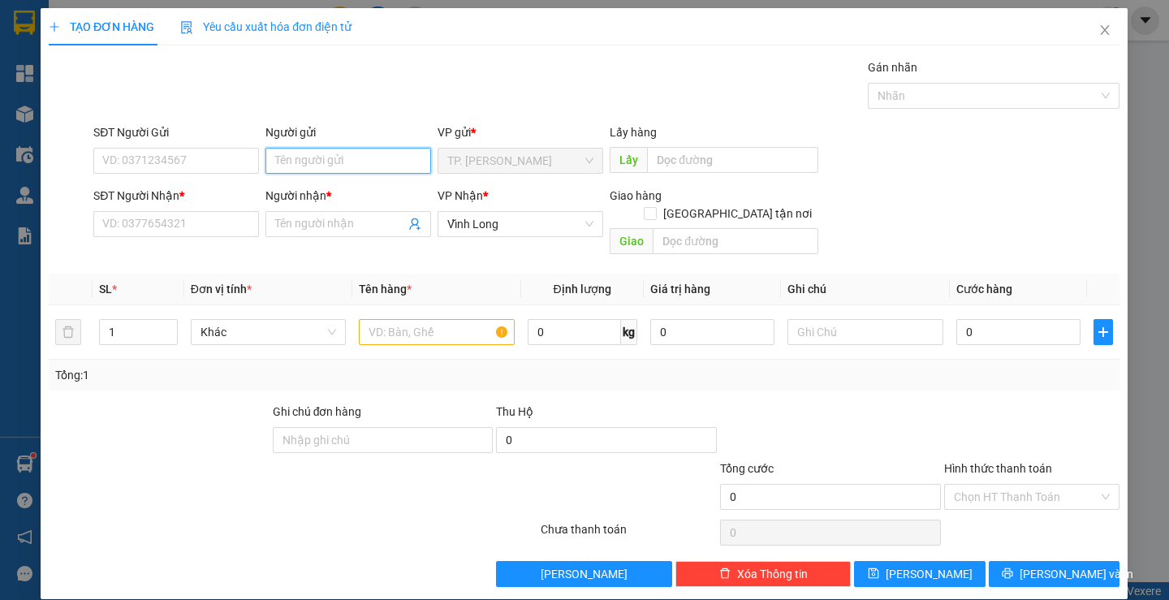
click at [300, 166] on input "Người gửi" at bounding box center [349, 161] width 166 height 26
type input "BÁN"
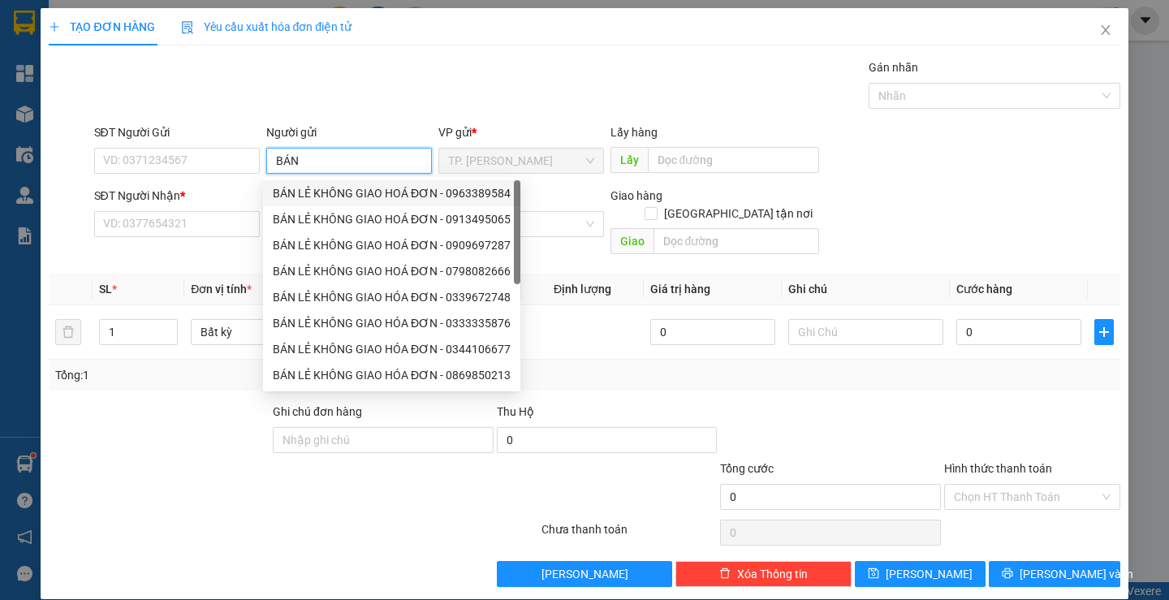
drag, startPoint x: 321, startPoint y: 192, endPoint x: 265, endPoint y: 171, distance: 60.3
click at [321, 190] on div "BÁN LẺ KHÔNG GIAO HOÁ ĐƠN - 0963389584" at bounding box center [392, 193] width 238 height 18
type input "0963389584"
type input "BÁN LẺ KHÔNG GIAO HOÁ ĐƠN"
click at [222, 156] on input "0963389584" at bounding box center [177, 161] width 166 height 26
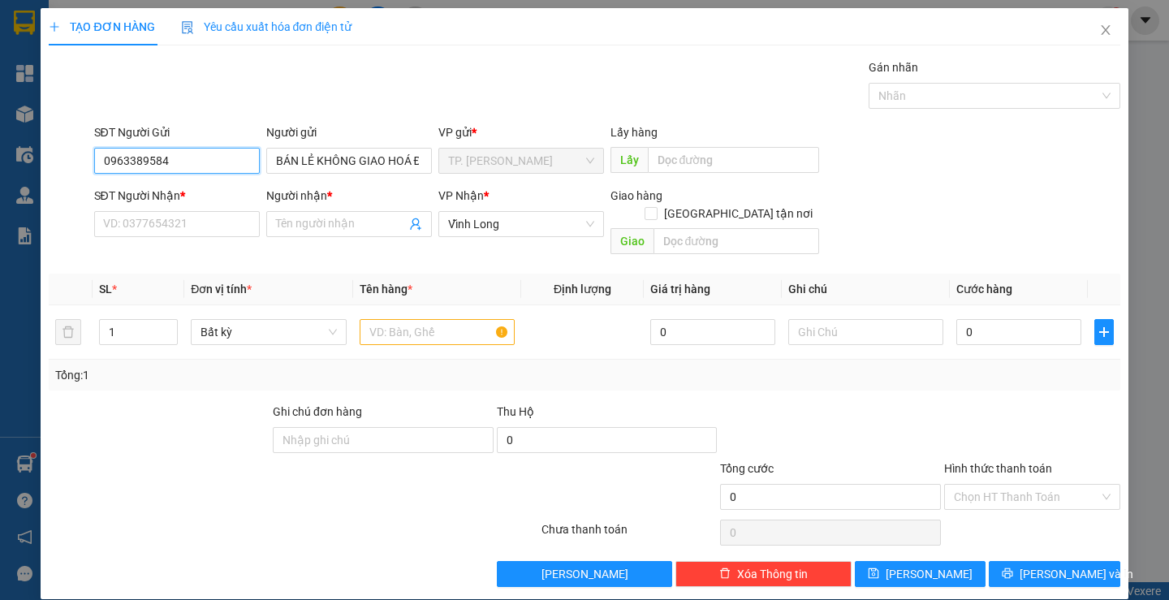
click at [222, 156] on input "0963389584" at bounding box center [177, 161] width 166 height 26
click at [209, 228] on input "SĐT Người Nhận *" at bounding box center [177, 224] width 166 height 26
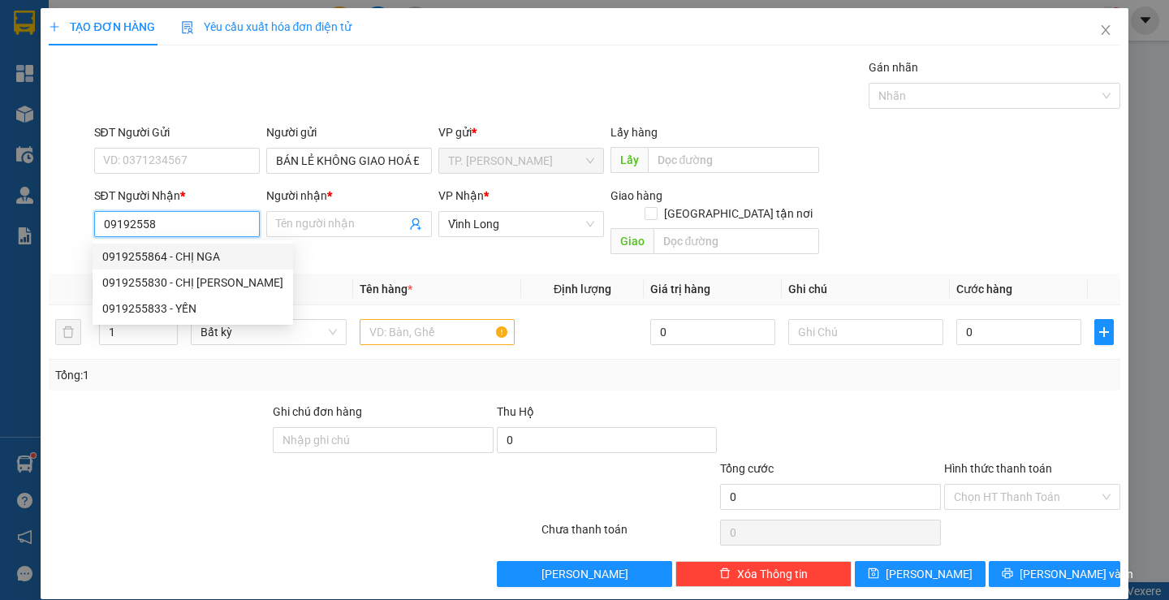
click at [210, 256] on div "0919255864 - CHỊ NGA" at bounding box center [192, 257] width 181 height 18
type input "0919255864"
type input "CHỊ NGA"
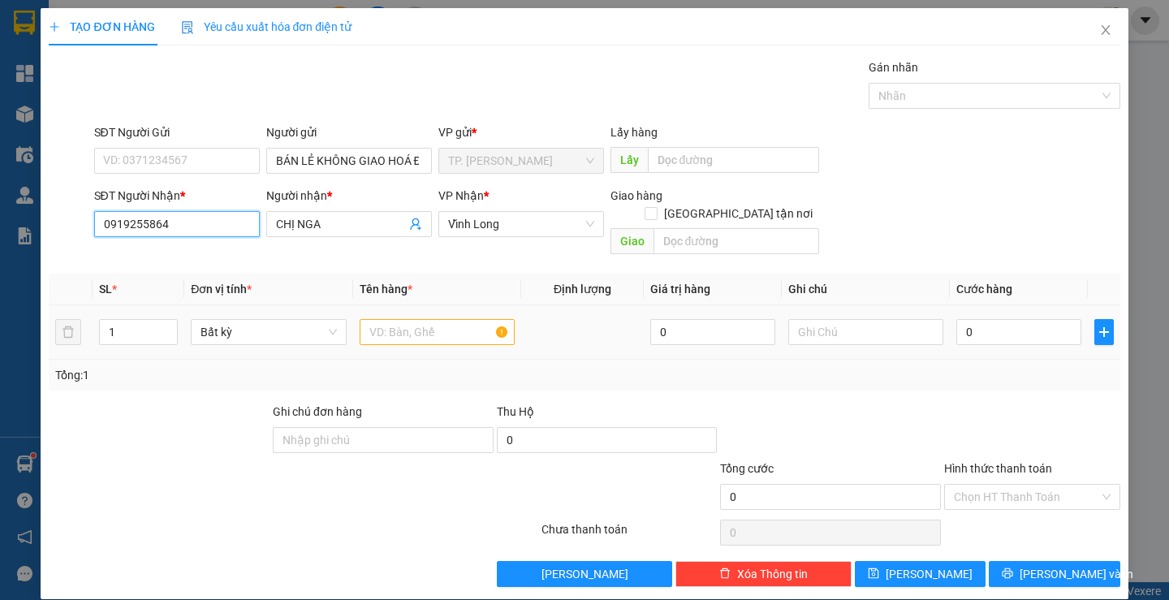
type input "0919255864"
click at [384, 319] on input "text" at bounding box center [437, 332] width 155 height 26
type input "GIỎ"
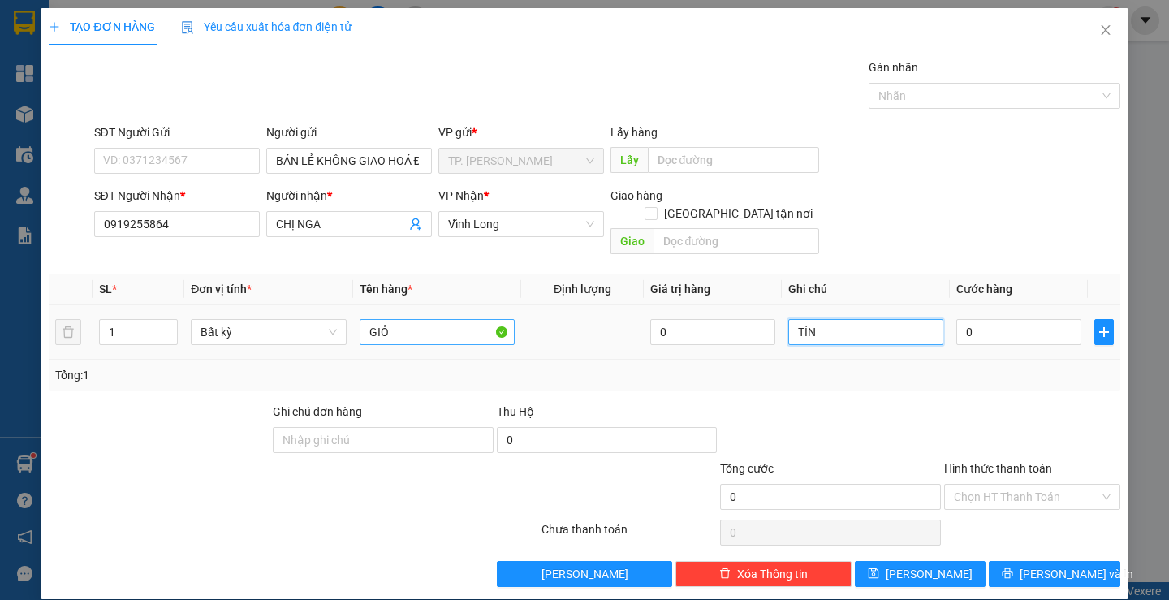
type input "TÍN"
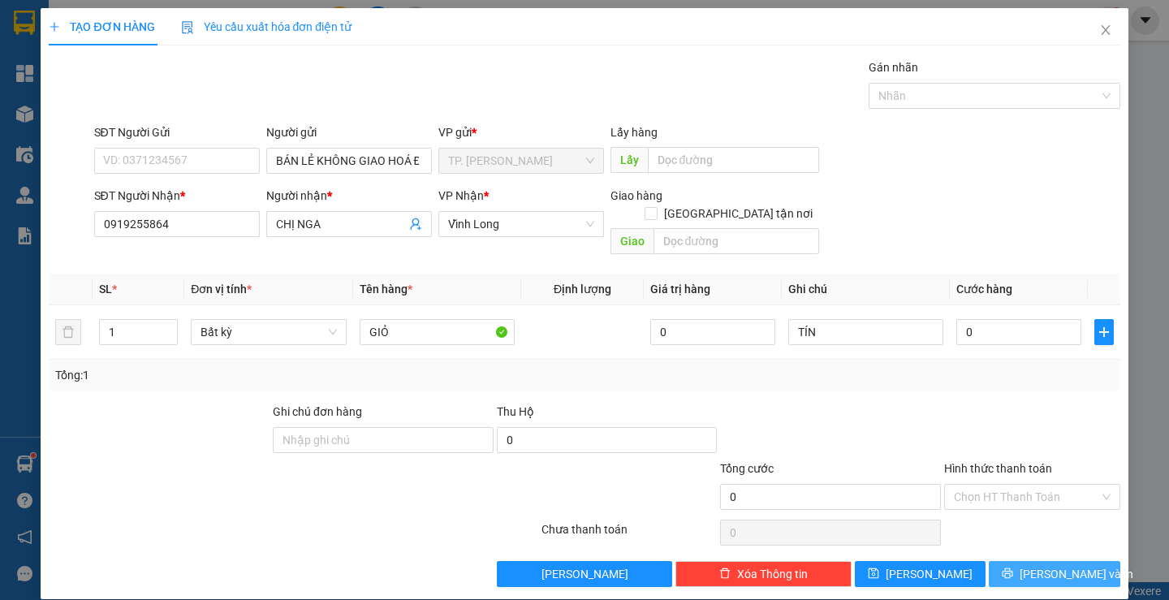
click at [1029, 565] on span "[PERSON_NAME] và In" at bounding box center [1076, 574] width 114 height 18
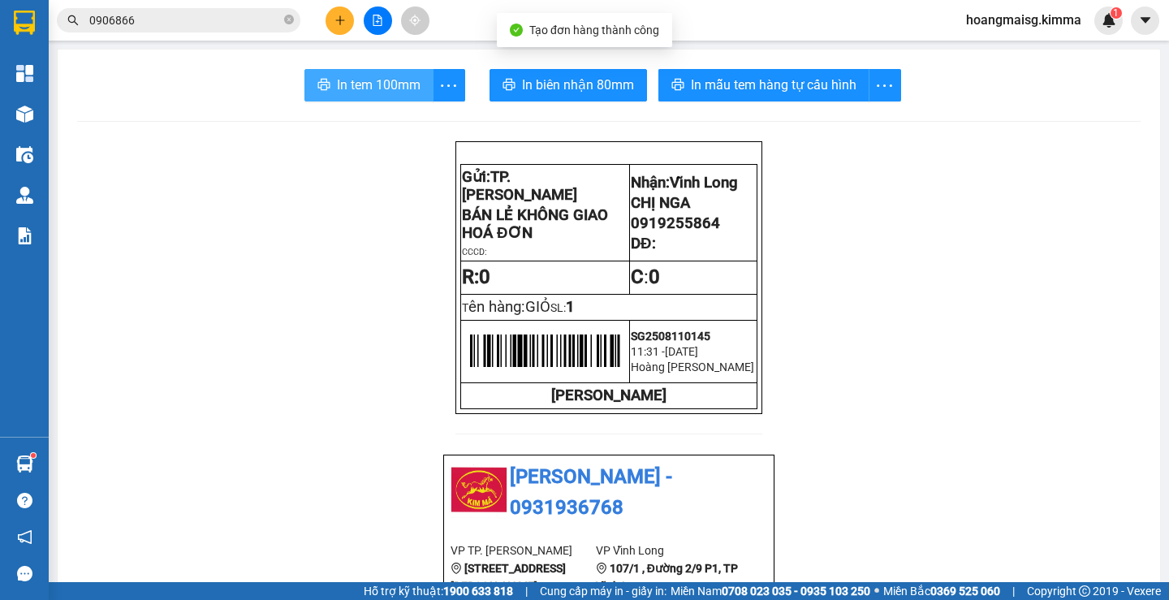
click at [379, 100] on button "In tem 100mm" at bounding box center [368, 85] width 129 height 32
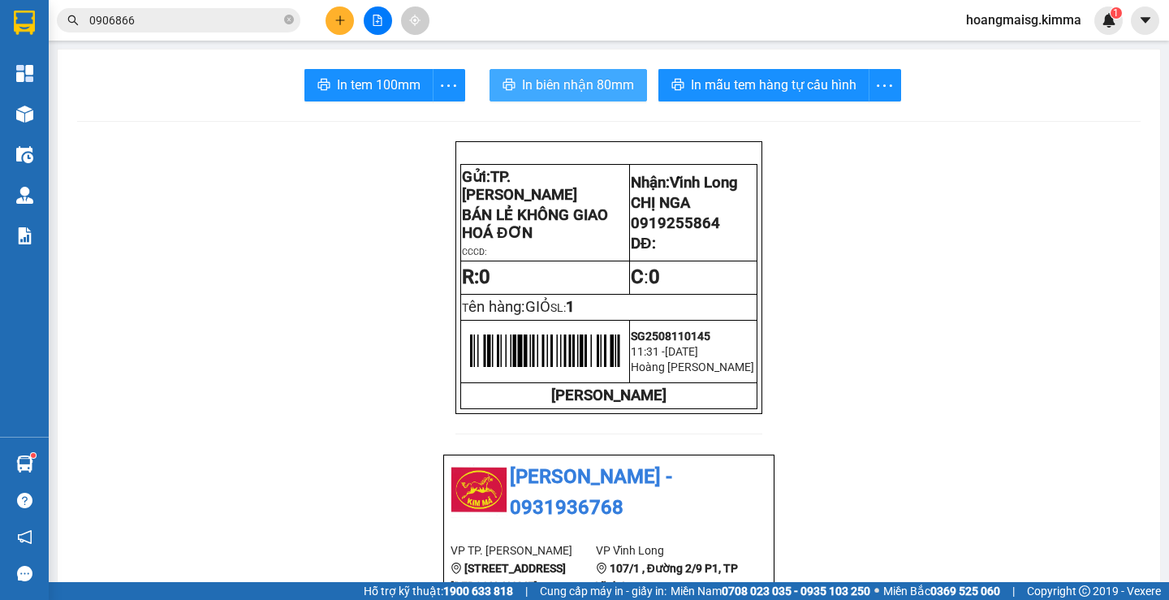
click at [568, 89] on span "In biên nhận 80mm" at bounding box center [578, 85] width 112 height 20
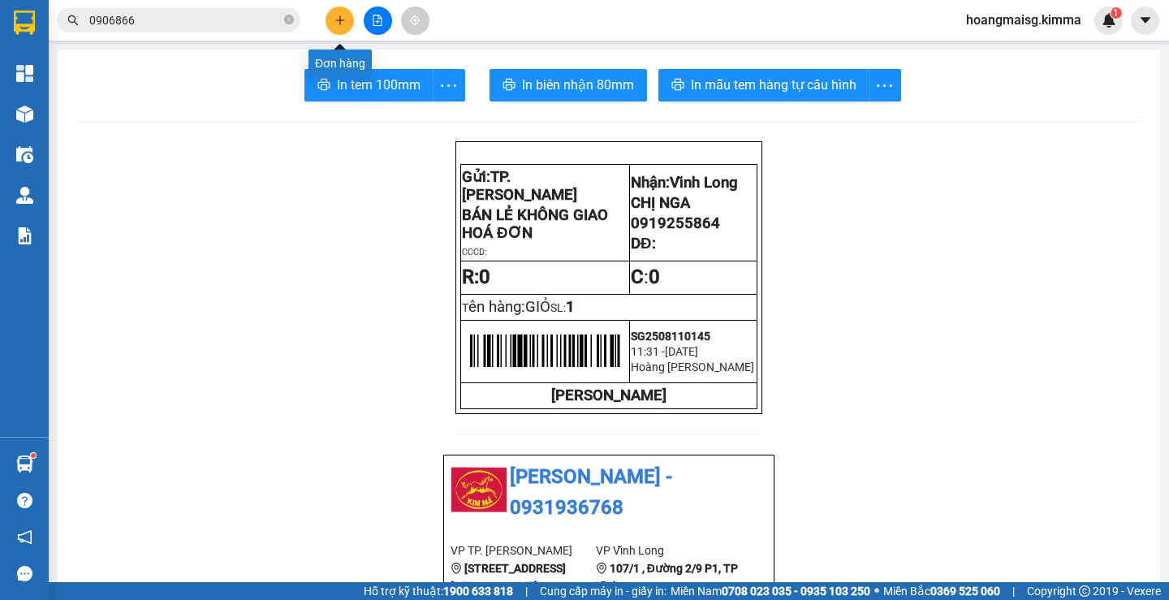
click at [346, 8] on button at bounding box center [339, 20] width 28 height 28
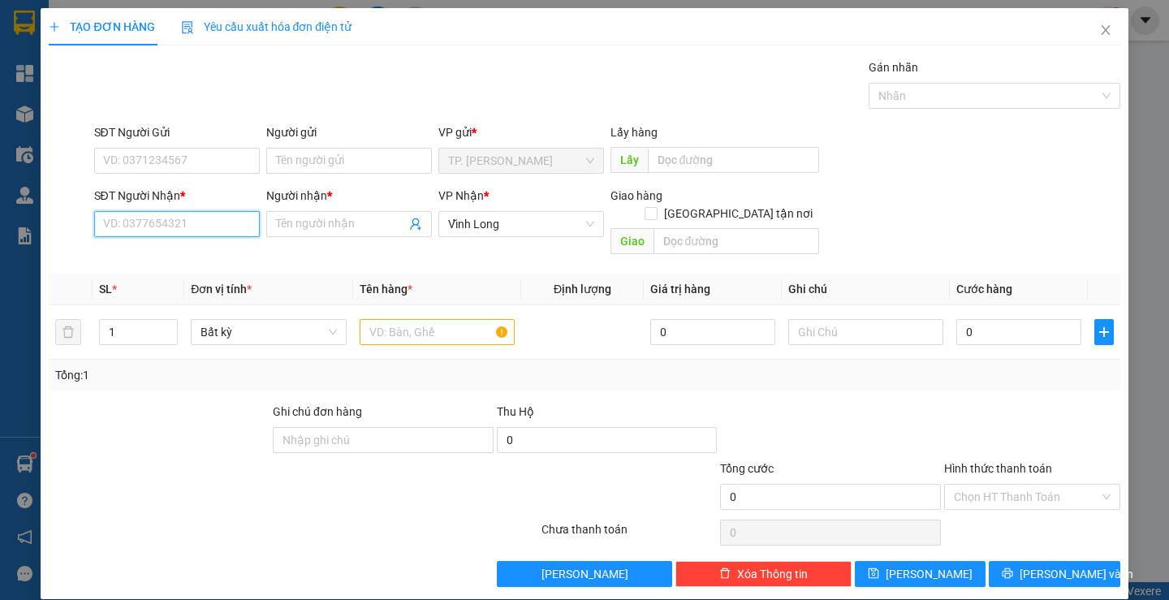
click at [153, 220] on input "SĐT Người Nhận *" at bounding box center [177, 224] width 166 height 26
paste input "0979200909"
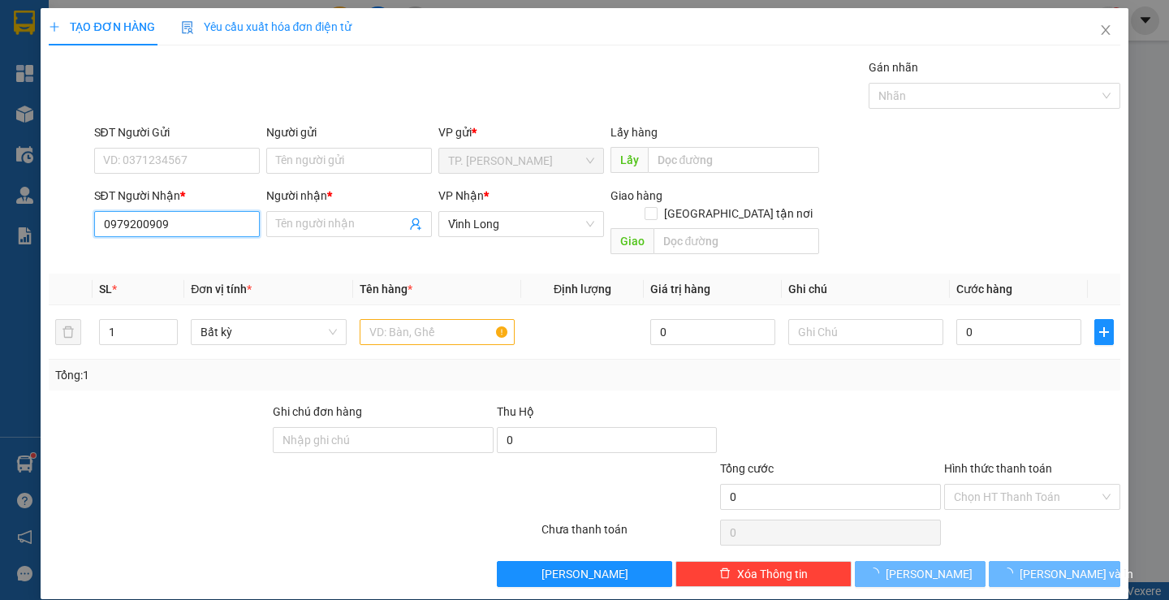
click at [190, 230] on input "0979200909" at bounding box center [177, 224] width 166 height 26
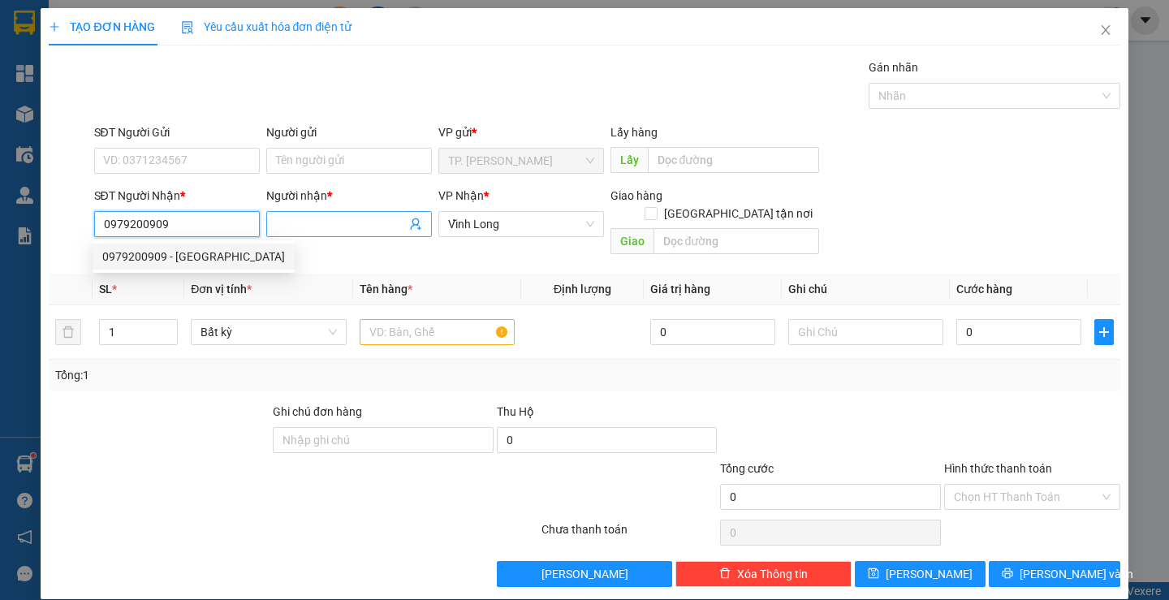
type input "0979200909"
click at [301, 226] on input "Người nhận *" at bounding box center [341, 224] width 130 height 18
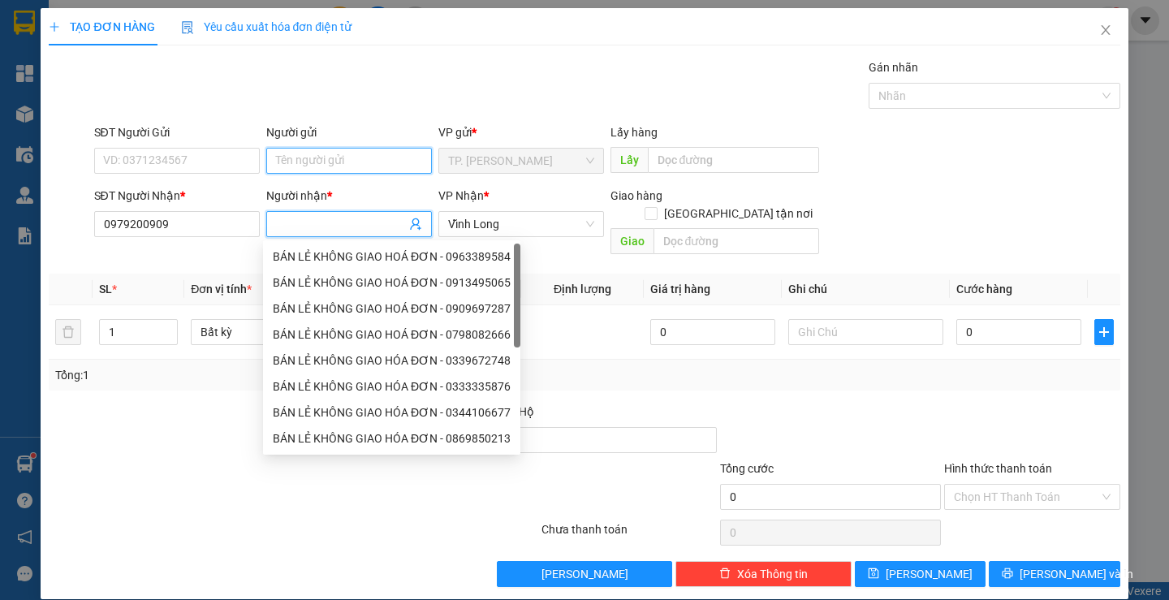
click at [266, 152] on input "Người gửi" at bounding box center [349, 161] width 166 height 26
click at [374, 157] on input "Người gửi" at bounding box center [349, 161] width 166 height 26
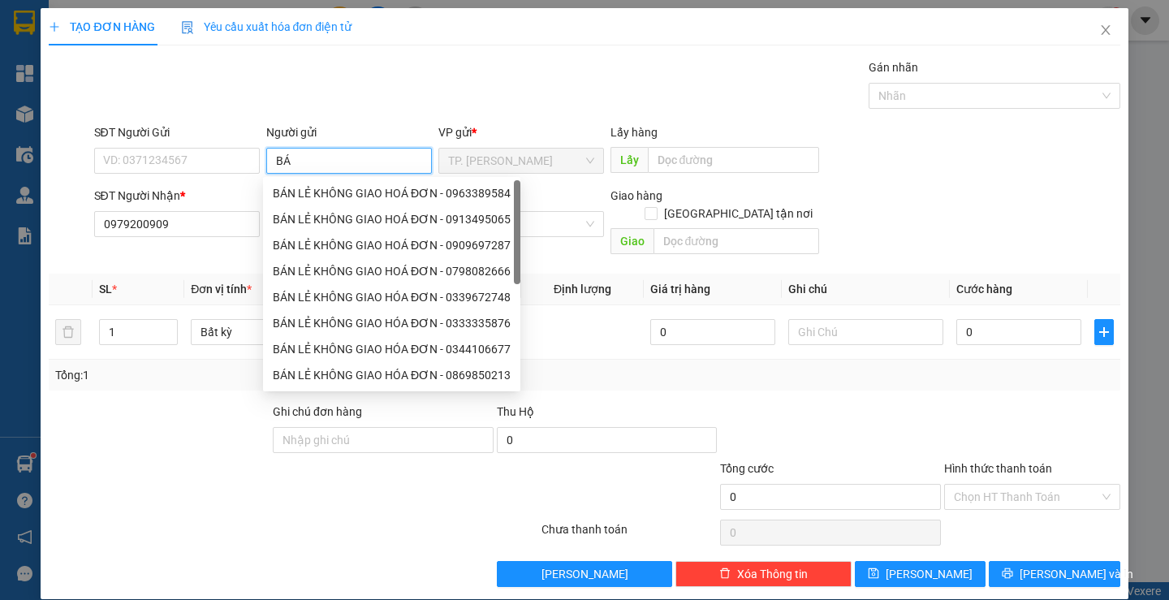
type input "BÁN"
click at [381, 187] on div "BÁN LẺ KHÔNG GIAO HOÁ ĐƠN - 0963389584" at bounding box center [392, 193] width 238 height 18
type input "0963389584"
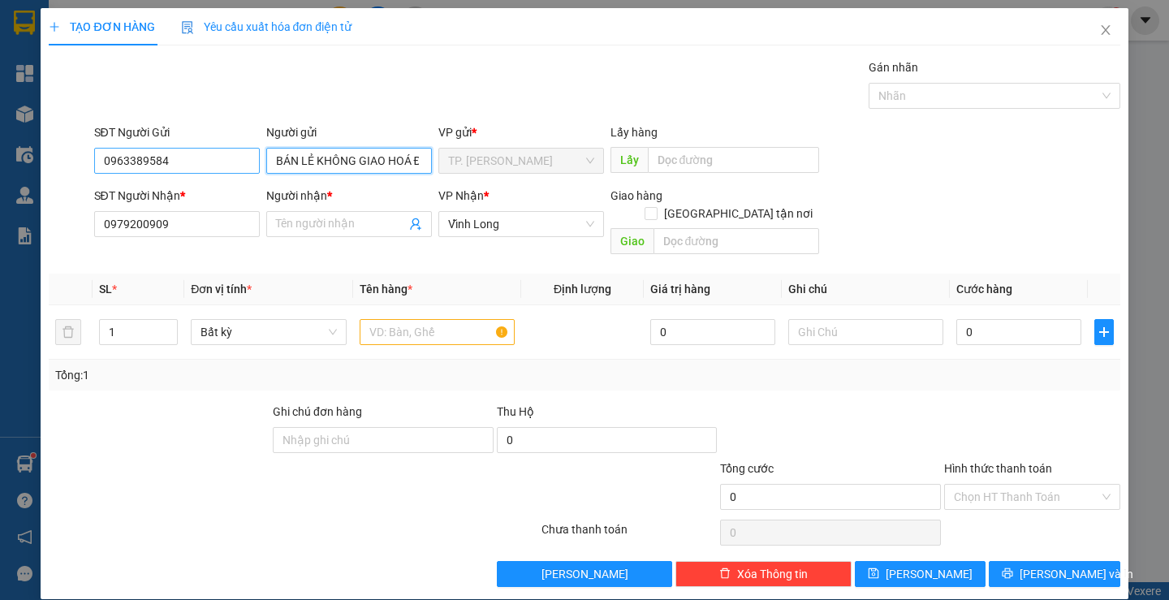
type input "BÁN LẺ KHÔNG GIAO HOÁ ĐƠN"
drag, startPoint x: 154, startPoint y: 157, endPoint x: 86, endPoint y: 166, distance: 68.8
click at [69, 169] on div "SĐT Người Gửi 0963389584 0963389584 Người gửi BÁN LẺ KHÔNG GIAO HOÁ ĐƠN VP gửi …" at bounding box center [584, 151] width 1074 height 57
type input "84"
drag, startPoint x: 184, startPoint y: 151, endPoint x: 0, endPoint y: 139, distance: 184.6
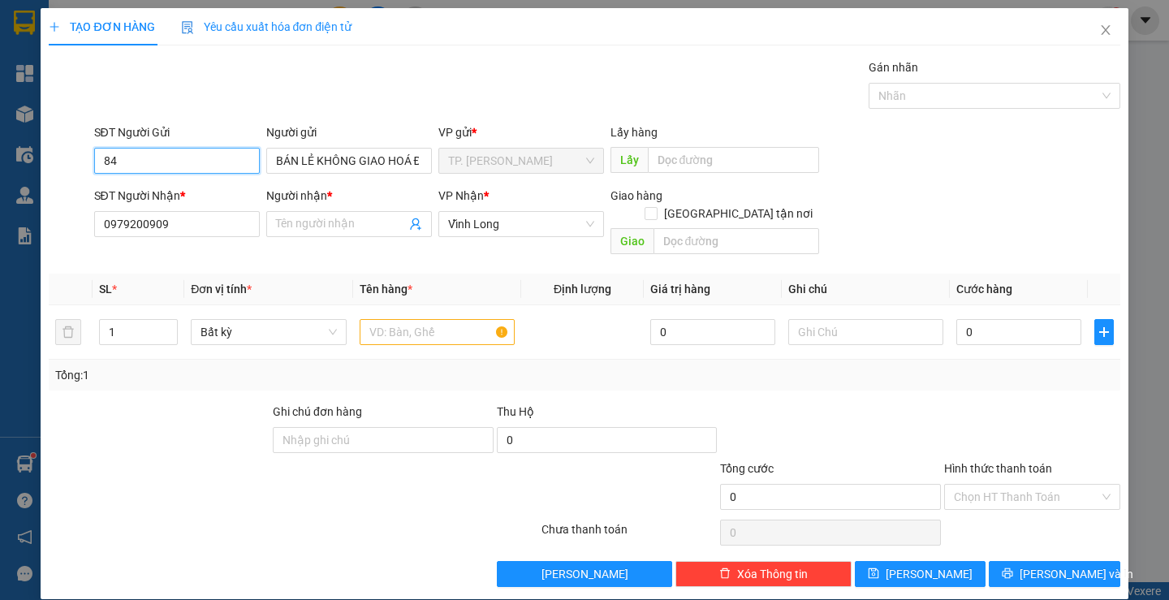
click at [0, 139] on div "TẠO ĐƠN HÀNG Yêu cầu xuất hóa đơn điện tử Transit Pickup Surcharge Ids Transit …" at bounding box center [584, 300] width 1169 height 600
click at [322, 226] on input "Người nhận *" at bounding box center [341, 224] width 130 height 18
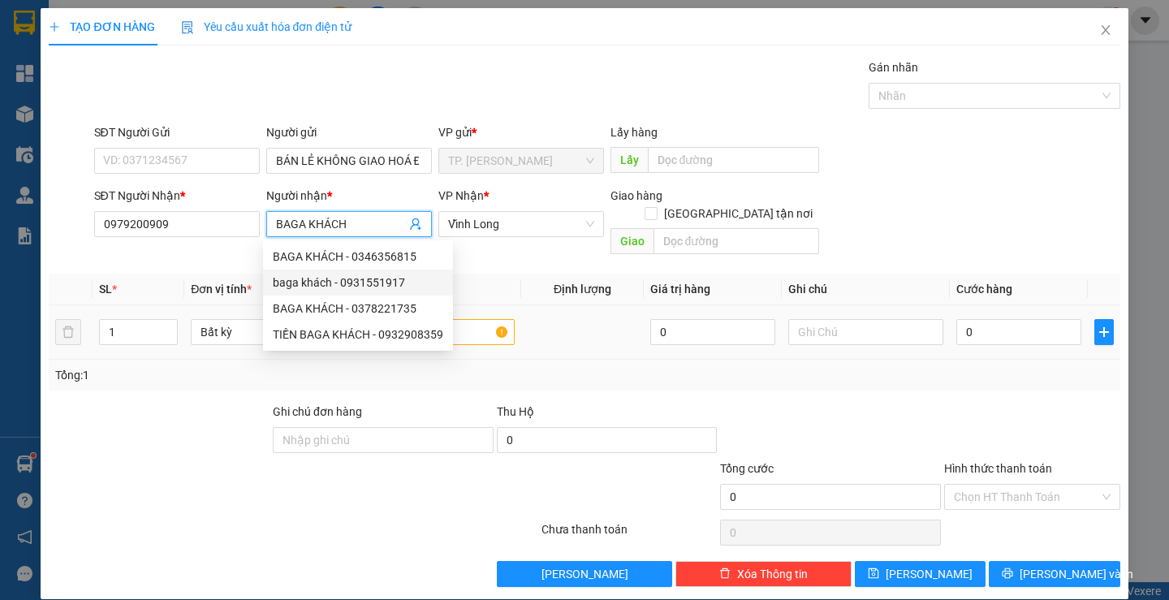
type input "BAGA KHÁCH"
click at [486, 319] on input "text" at bounding box center [437, 332] width 155 height 26
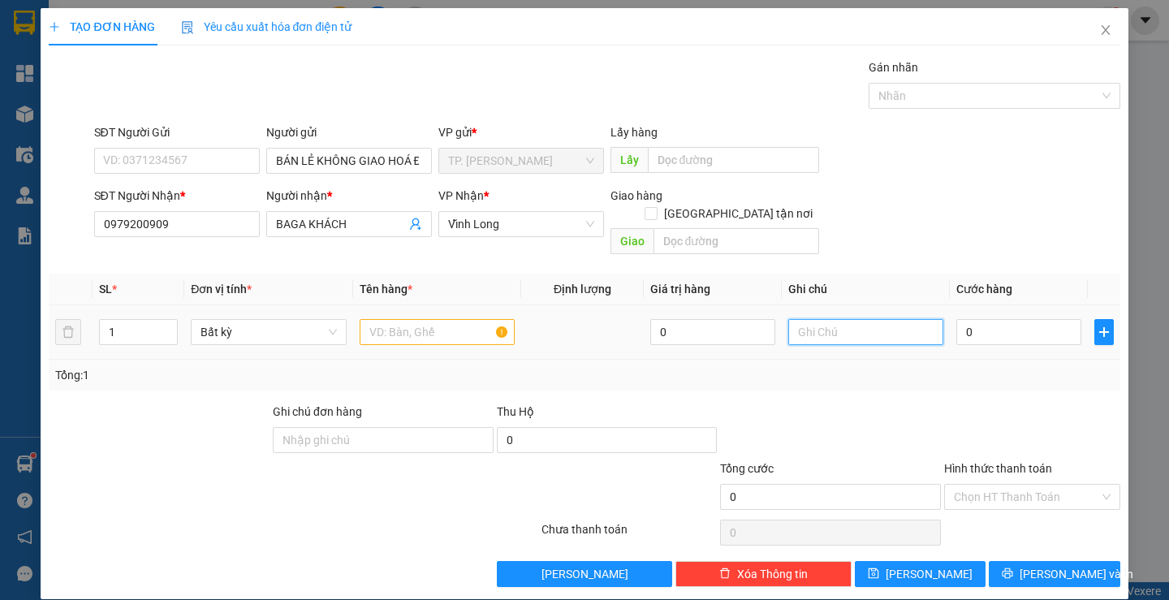
click at [817, 319] on input "text" at bounding box center [865, 332] width 155 height 26
click at [466, 319] on input "text" at bounding box center [437, 332] width 155 height 26
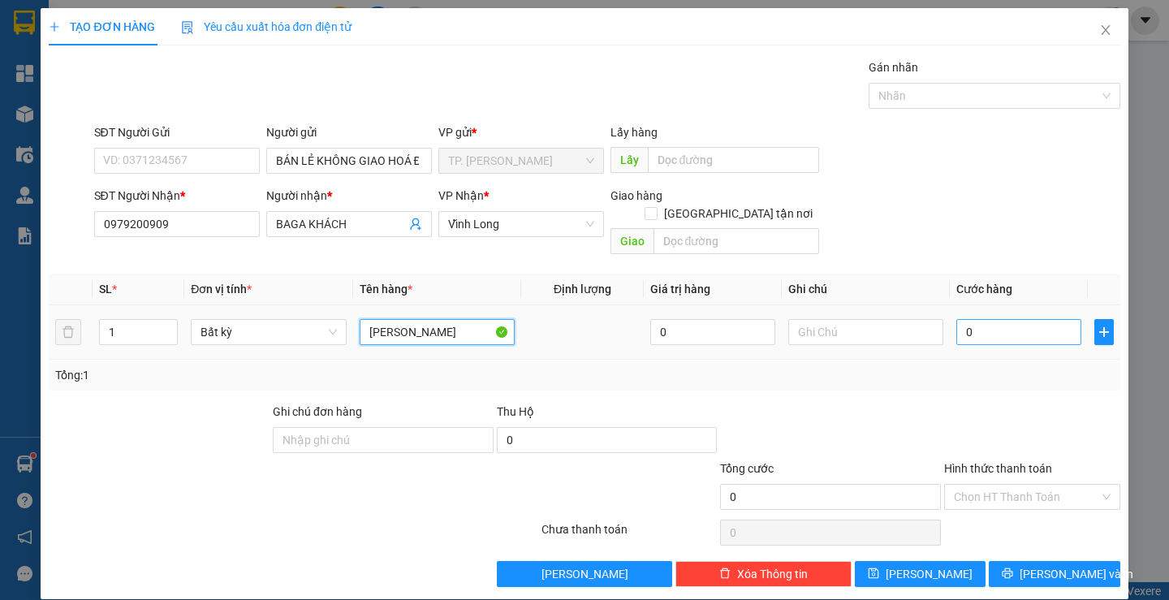
type input "[PERSON_NAME]"
click at [967, 319] on input "0" at bounding box center [1018, 332] width 125 height 26
type input "4"
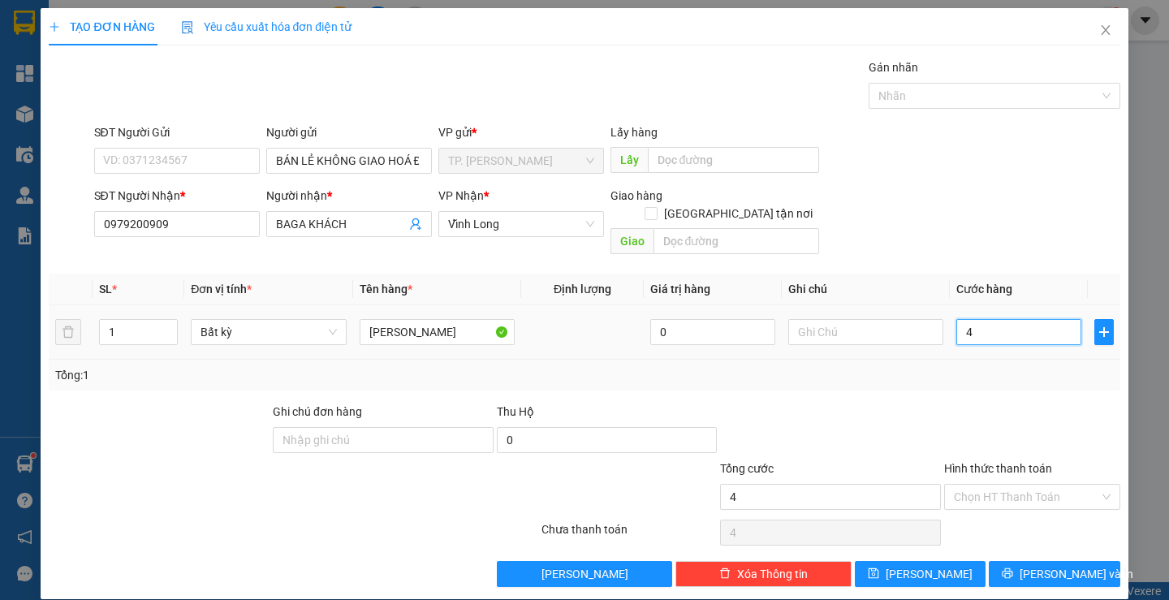
type input "40"
type input "4"
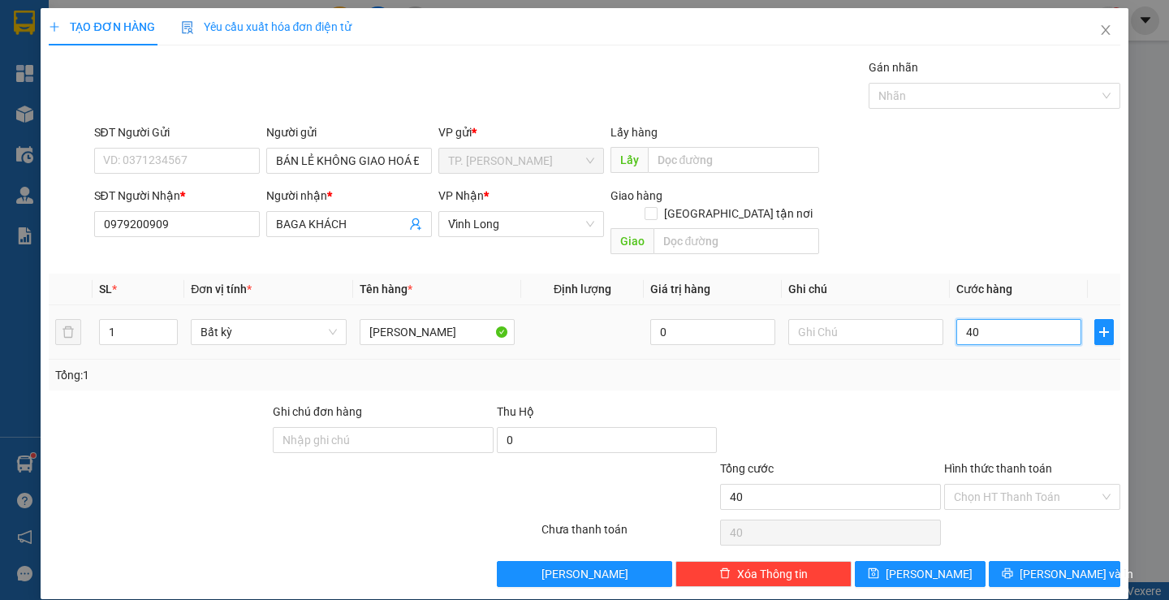
type input "4"
type input "0"
type input "08"
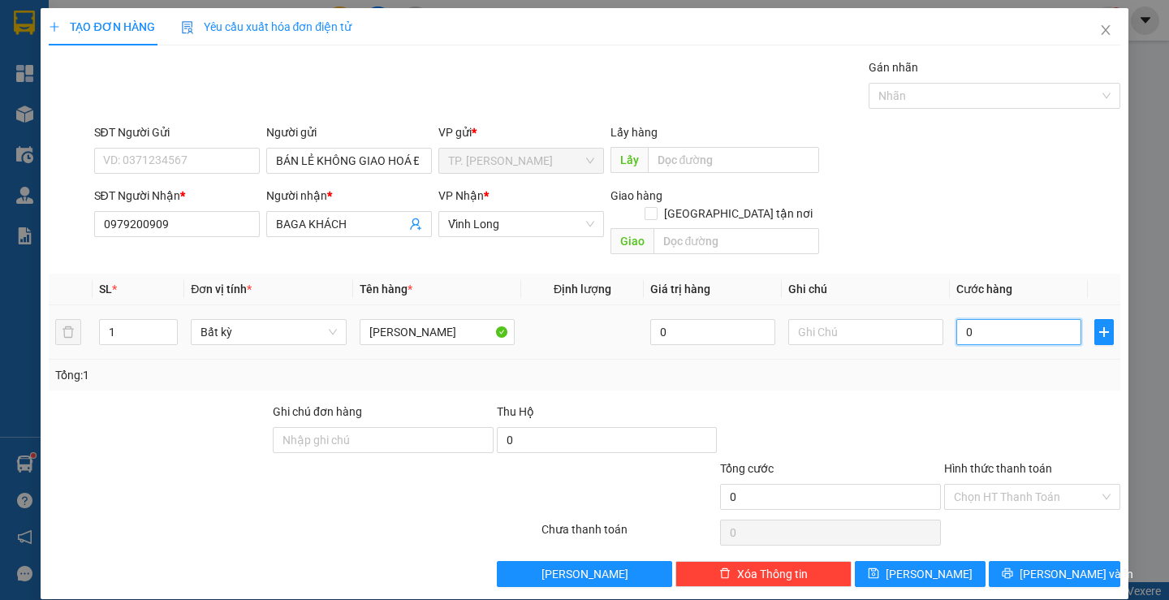
type input "8"
type input "080"
type input "80"
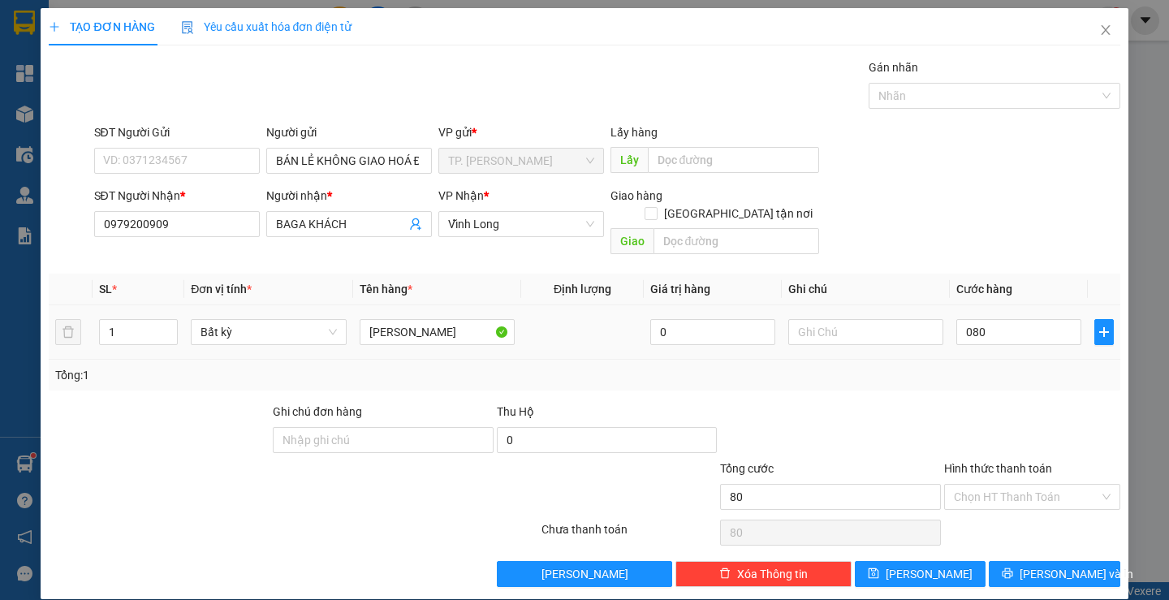
type input "80.000"
click at [956, 368] on div "Tổng: 1" at bounding box center [584, 375] width 1070 height 31
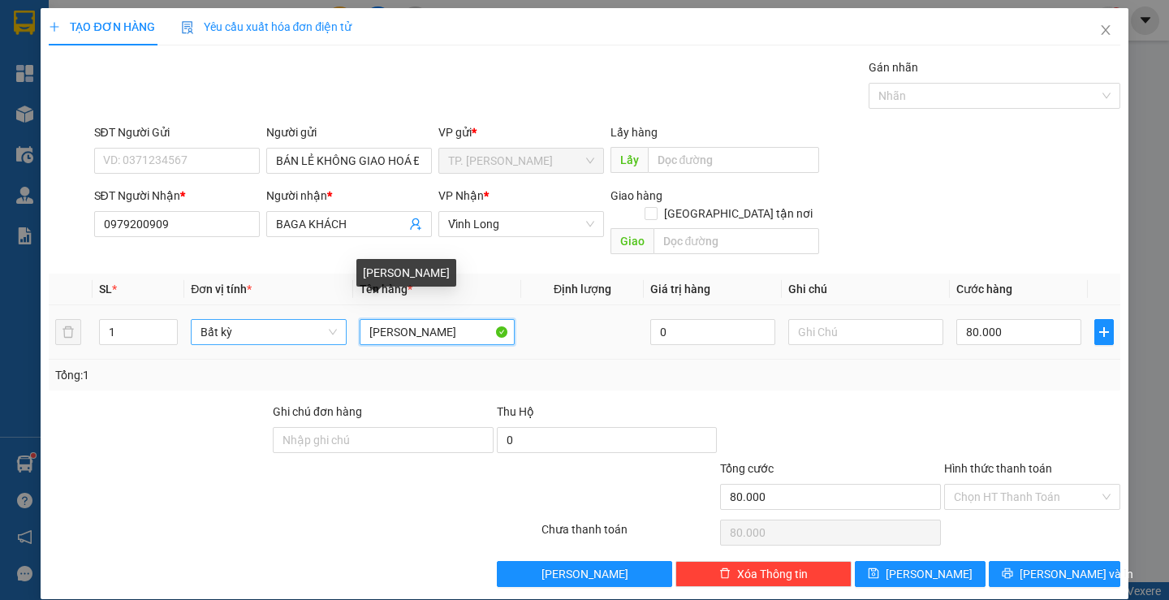
drag, startPoint x: 393, startPoint y: 324, endPoint x: 342, endPoint y: 325, distance: 50.3
click at [342, 325] on tr "1 Bất kỳ GABA KHACH 0 80.000" at bounding box center [584, 332] width 1070 height 54
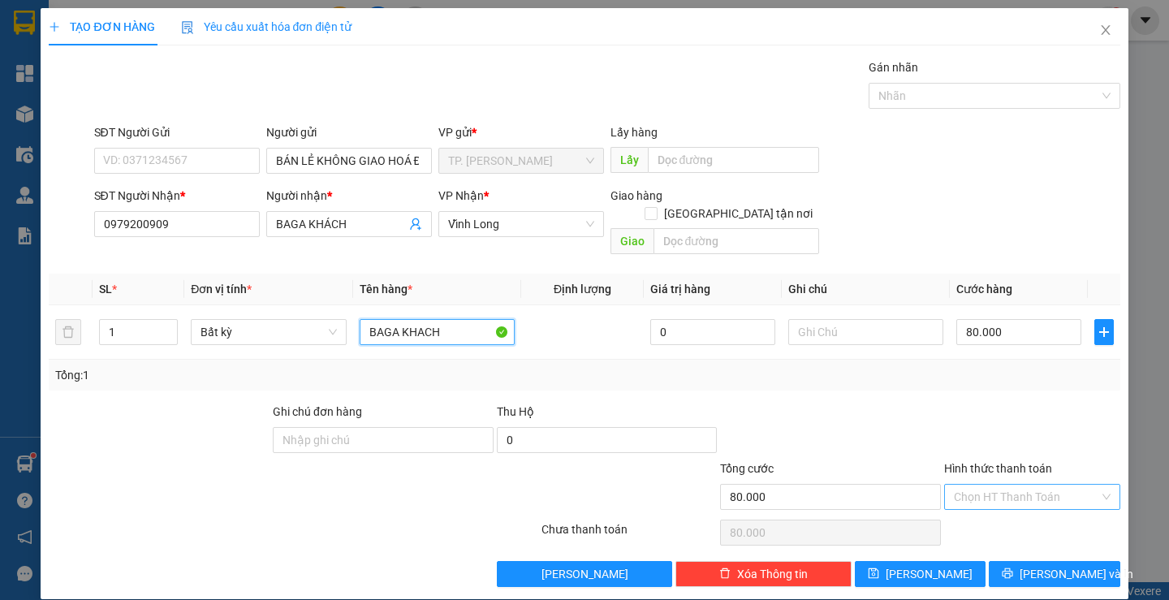
type input "BAGA KHACH"
click at [976, 484] on input "Hình thức thanh toán" at bounding box center [1026, 496] width 145 height 24
click at [965, 502] on div "Transit Pickup Surcharge Ids Transit Deliver Surcharge Ids Transit Deliver Surc…" at bounding box center [584, 322] width 1070 height 528
click at [988, 484] on input "Hình thức thanh toán" at bounding box center [1026, 496] width 145 height 24
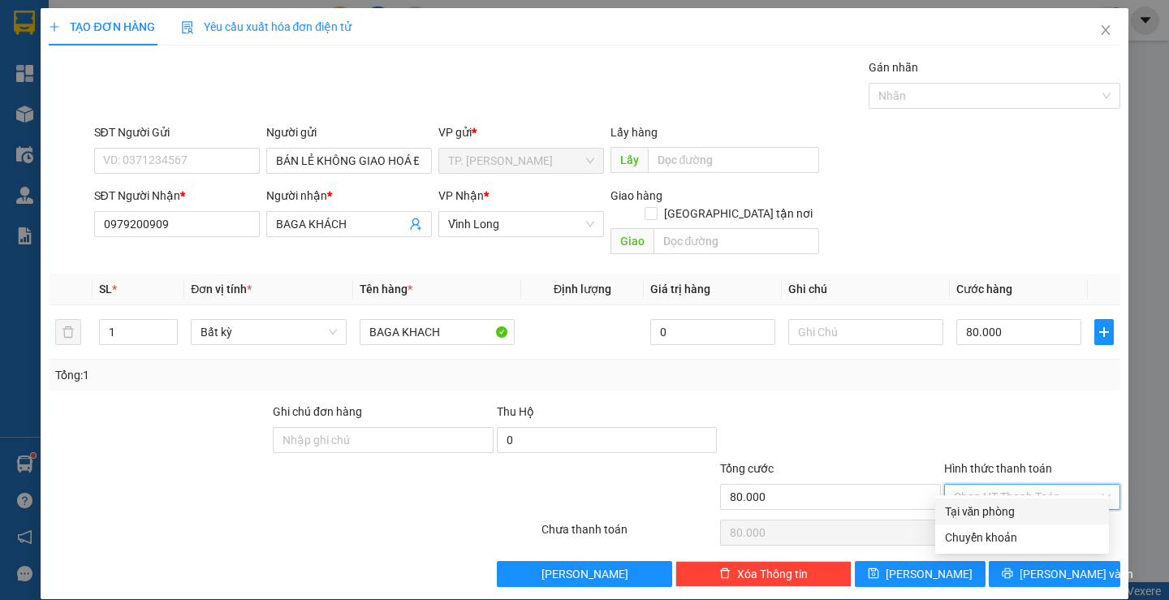
click at [988, 503] on div "Tại văn phòng" at bounding box center [1022, 511] width 154 height 18
type input "0"
click at [1012, 412] on div at bounding box center [1031, 431] width 179 height 57
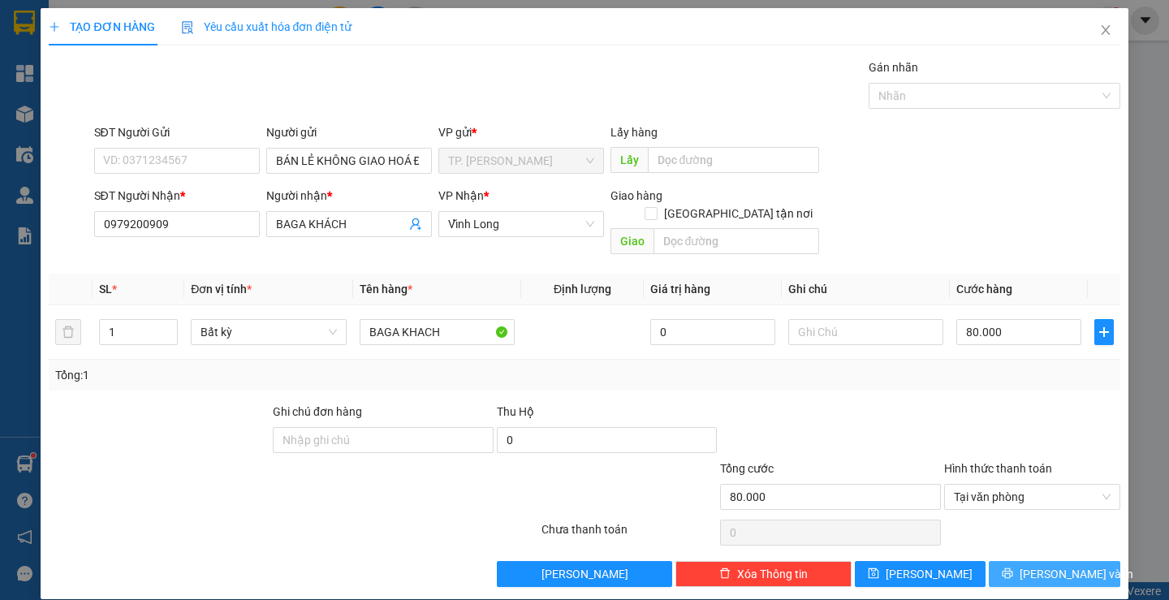
click at [1044, 565] on span "[PERSON_NAME] và In" at bounding box center [1076, 574] width 114 height 18
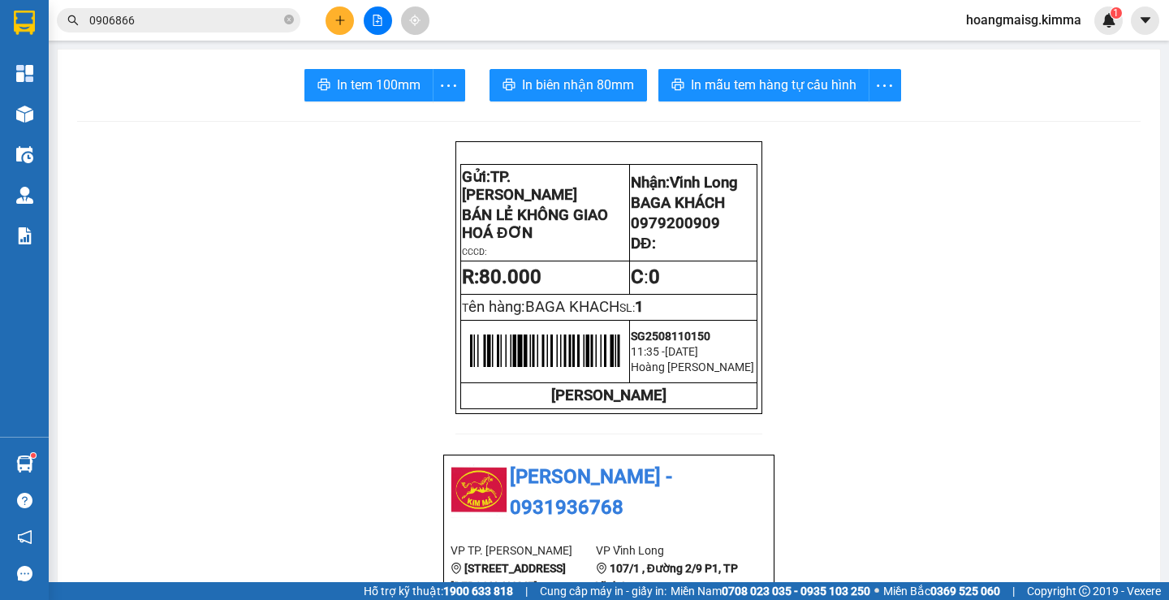
click at [326, 16] on button at bounding box center [339, 20] width 28 height 28
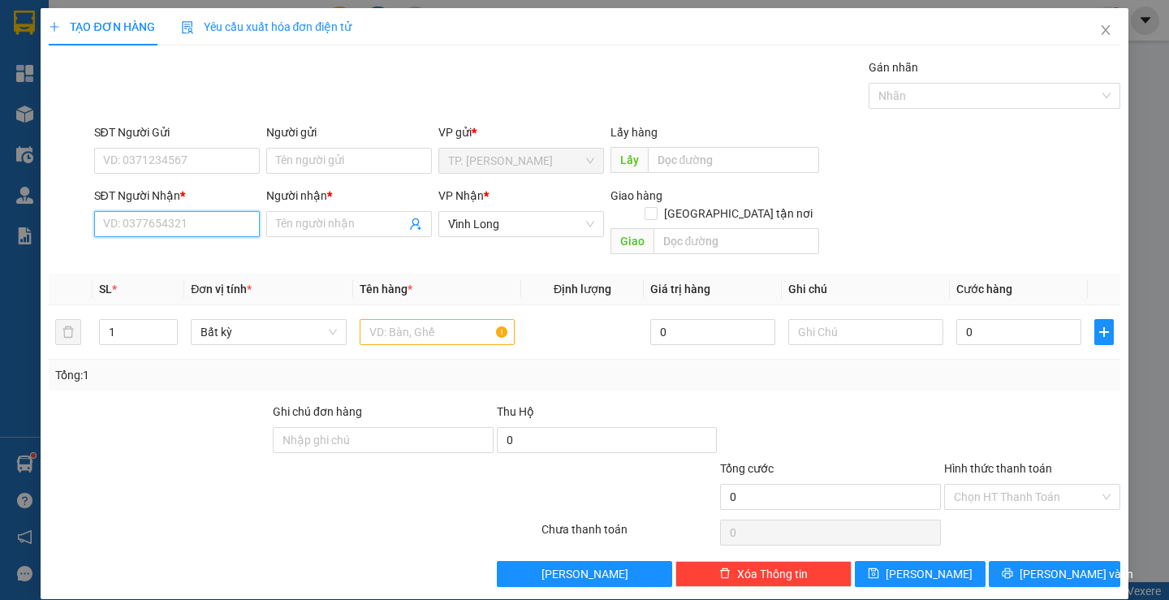
click at [185, 222] on input "SĐT Người Nhận *" at bounding box center [177, 224] width 166 height 26
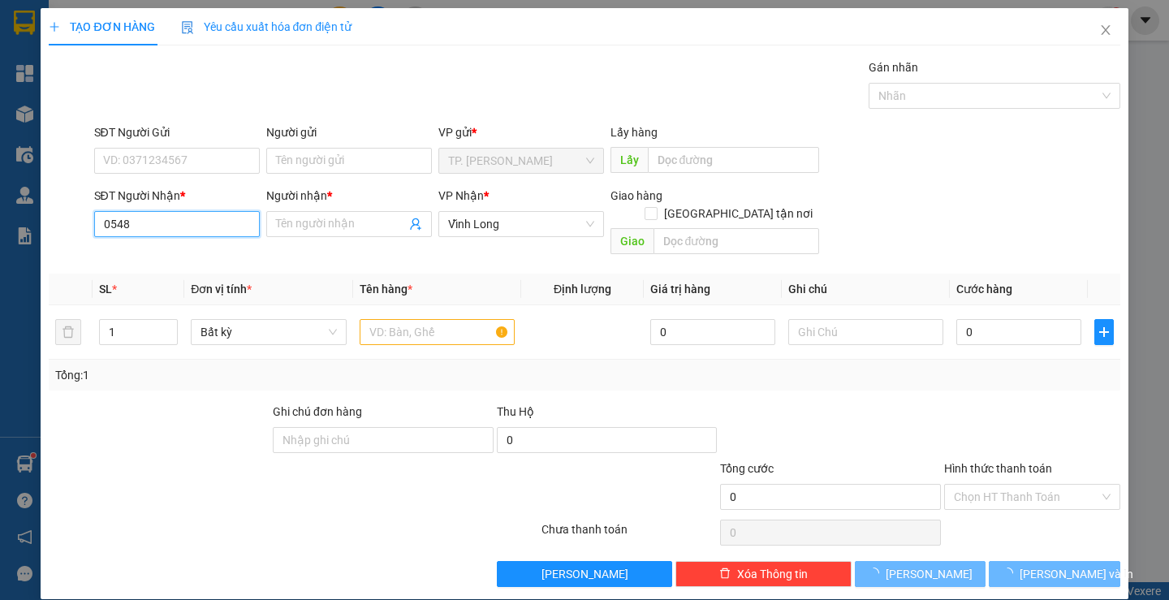
click at [161, 226] on input "0548" at bounding box center [177, 224] width 166 height 26
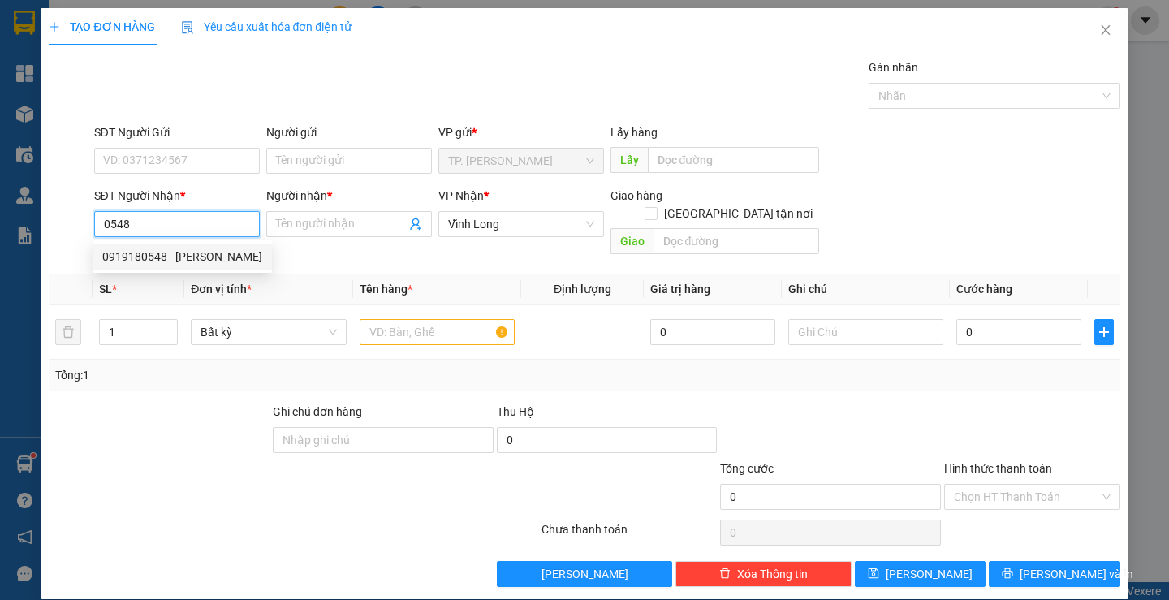
click at [183, 261] on div "0919180548 - [PERSON_NAME]" at bounding box center [182, 257] width 160 height 18
type input "0919180548"
type input "[PERSON_NAME]"
type input "0919180548"
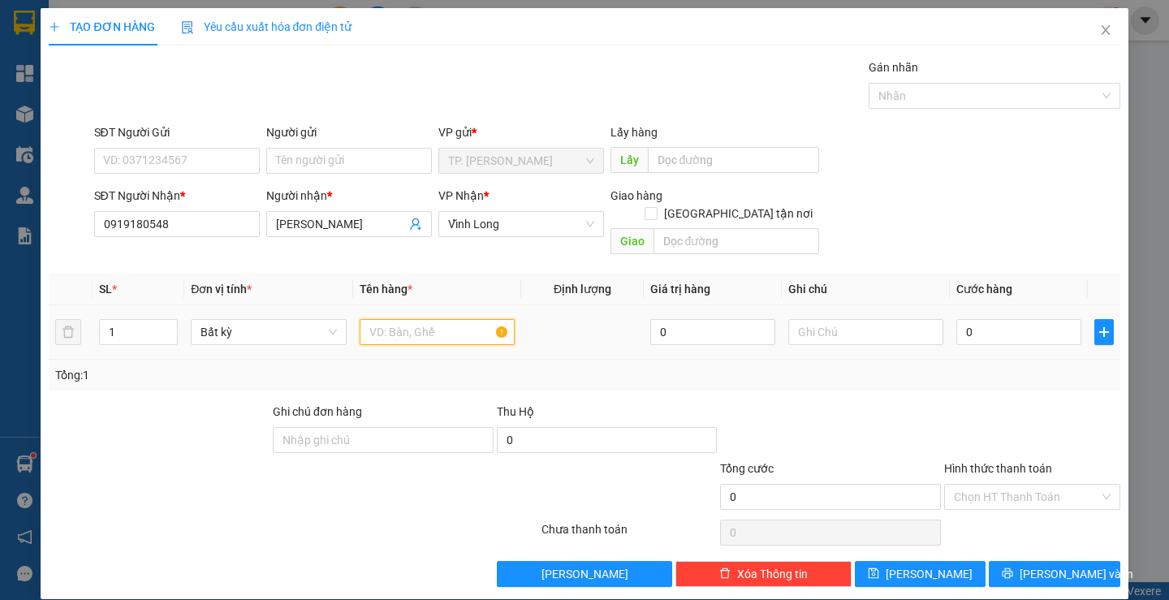
click at [401, 319] on input "text" at bounding box center [437, 332] width 155 height 26
click at [349, 165] on input "Người gửi" at bounding box center [349, 161] width 166 height 26
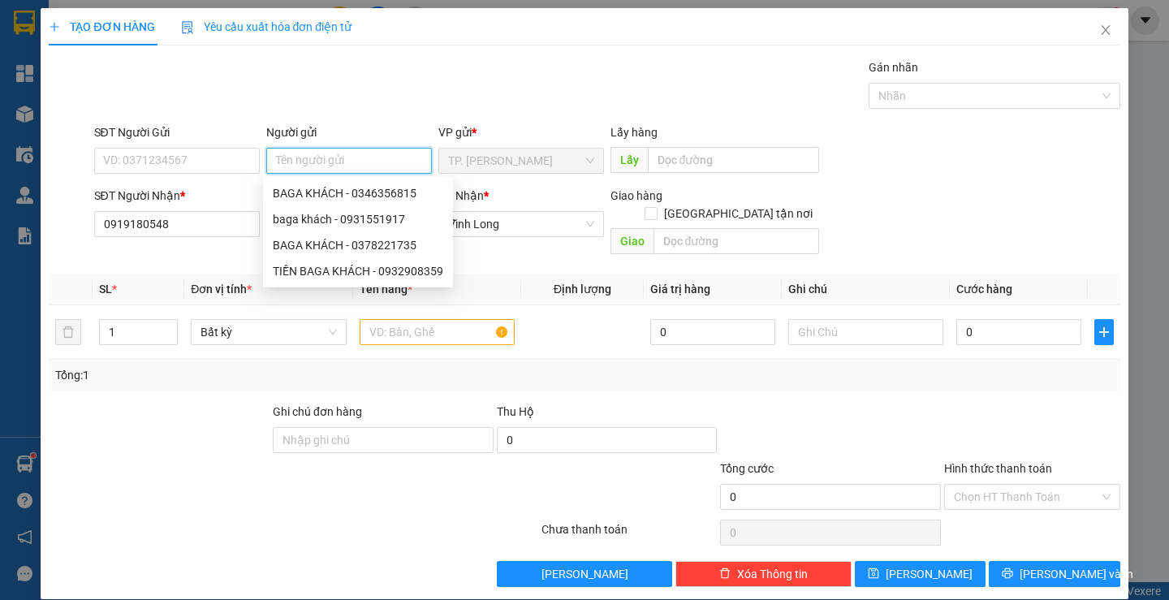
type input "G"
type input "BÁN"
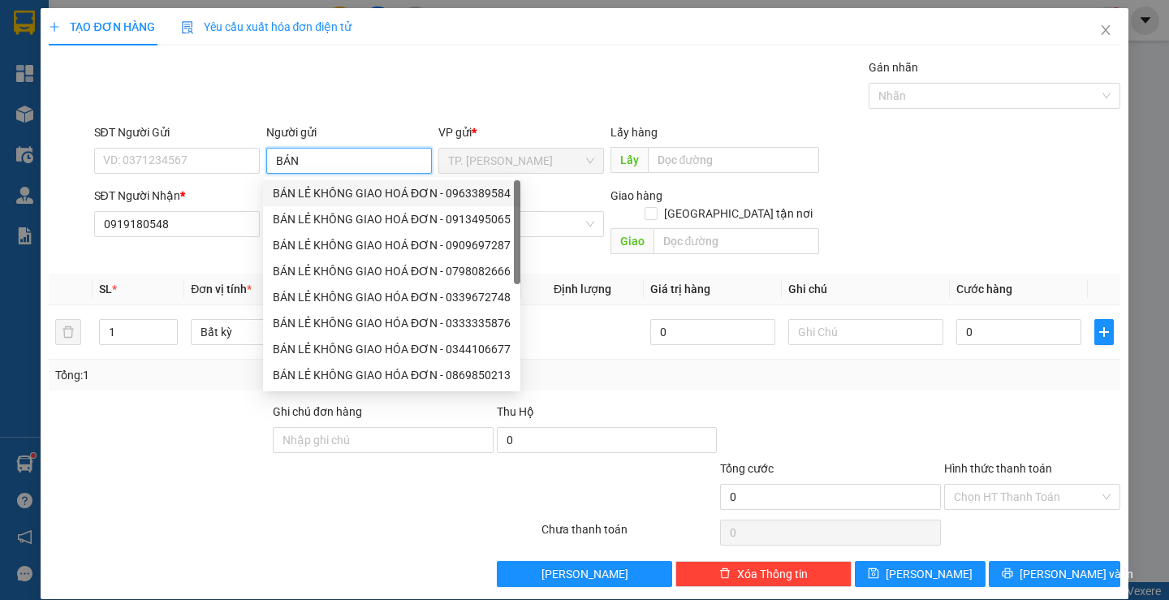
click at [304, 185] on div "BÁN LẺ KHÔNG GIAO HOÁ ĐƠN - 0963389584" at bounding box center [392, 193] width 238 height 18
type input "0963389584"
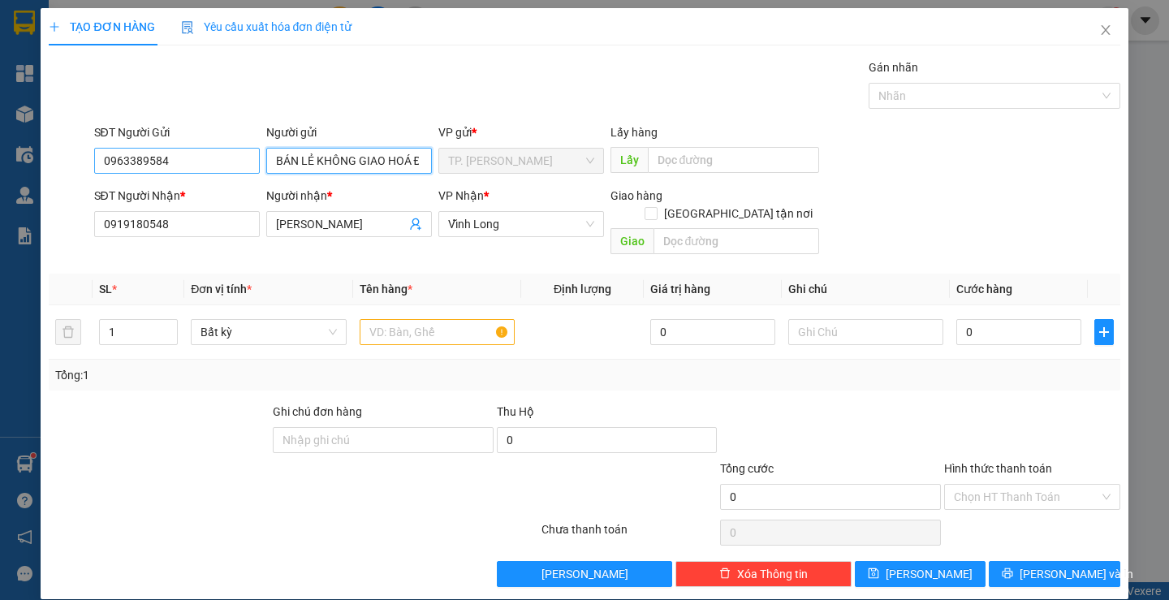
type input "BÁN LẺ KHÔNG GIAO HOÁ ĐƠN"
drag, startPoint x: 213, startPoint y: 160, endPoint x: 0, endPoint y: 162, distance: 213.4
click at [0, 162] on div "TẠO ĐƠN HÀNG Yêu cầu xuất hóa đơn điện tử Transit Pickup Surcharge Ids Transit …" at bounding box center [584, 300] width 1169 height 600
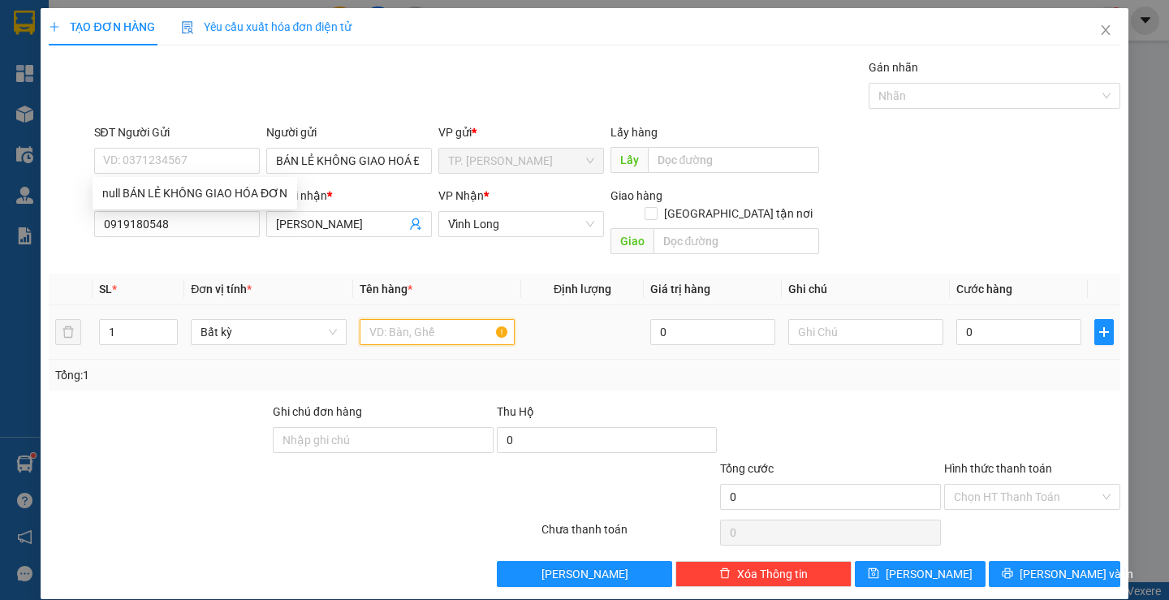
click at [396, 323] on input "text" at bounding box center [437, 332] width 155 height 26
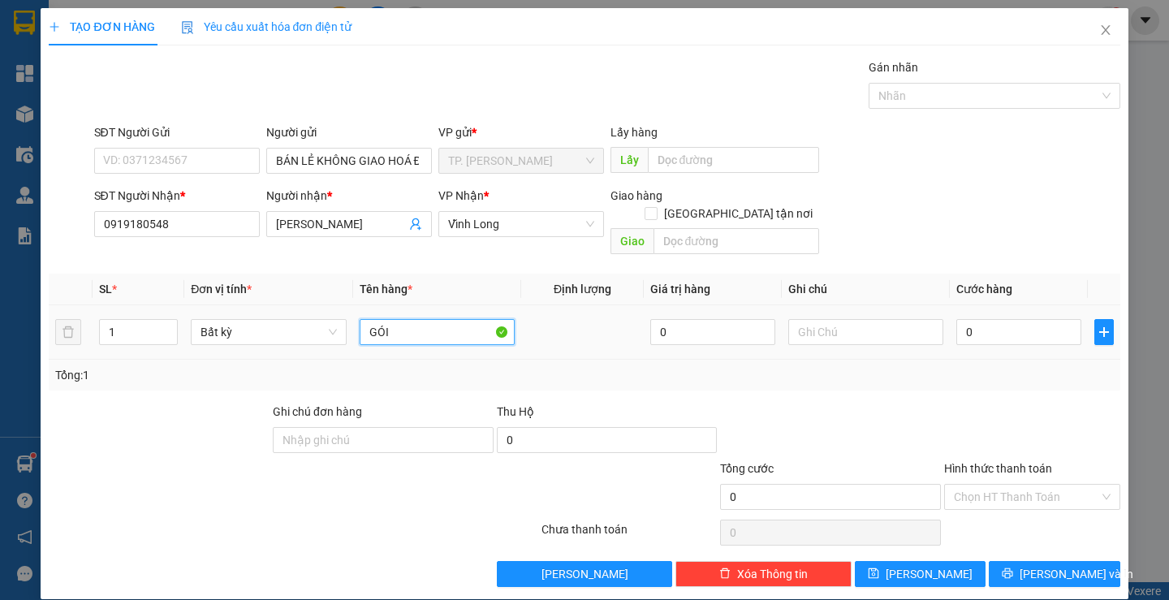
type input "GÓI"
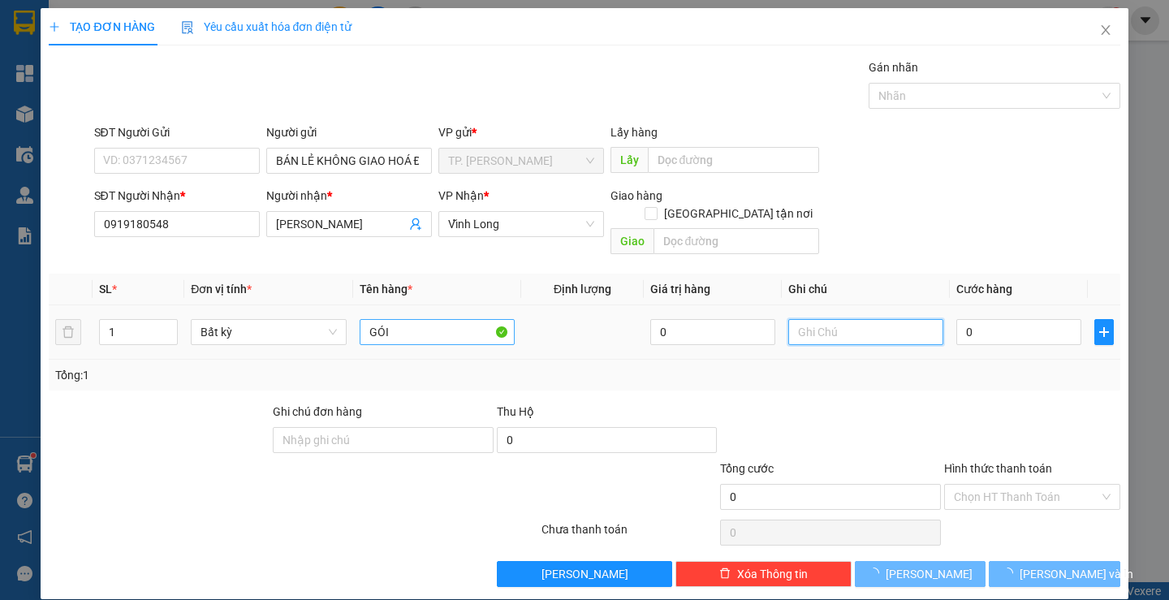
type input "M"
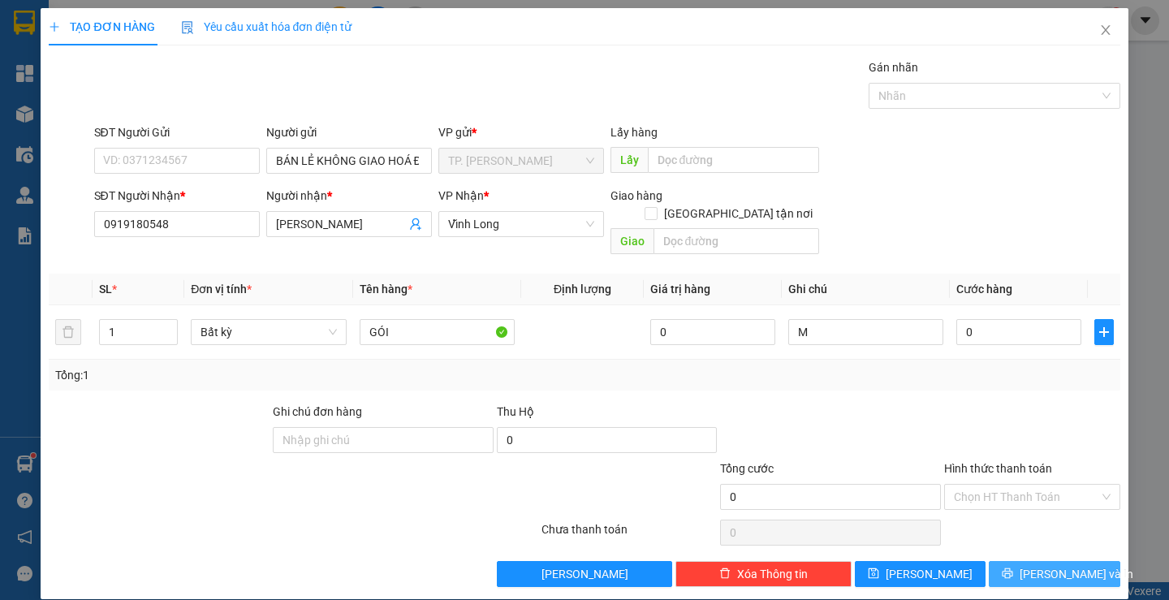
click at [1011, 567] on icon "printer" at bounding box center [1006, 572] width 11 height 11
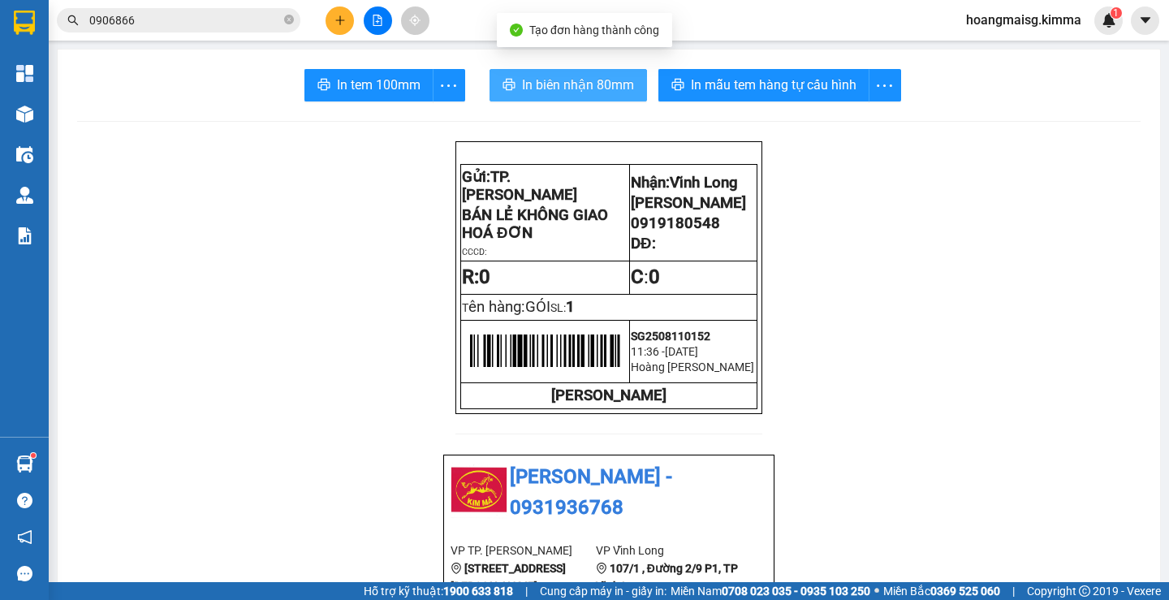
click at [527, 80] on span "In biên nhận 80mm" at bounding box center [578, 85] width 112 height 20
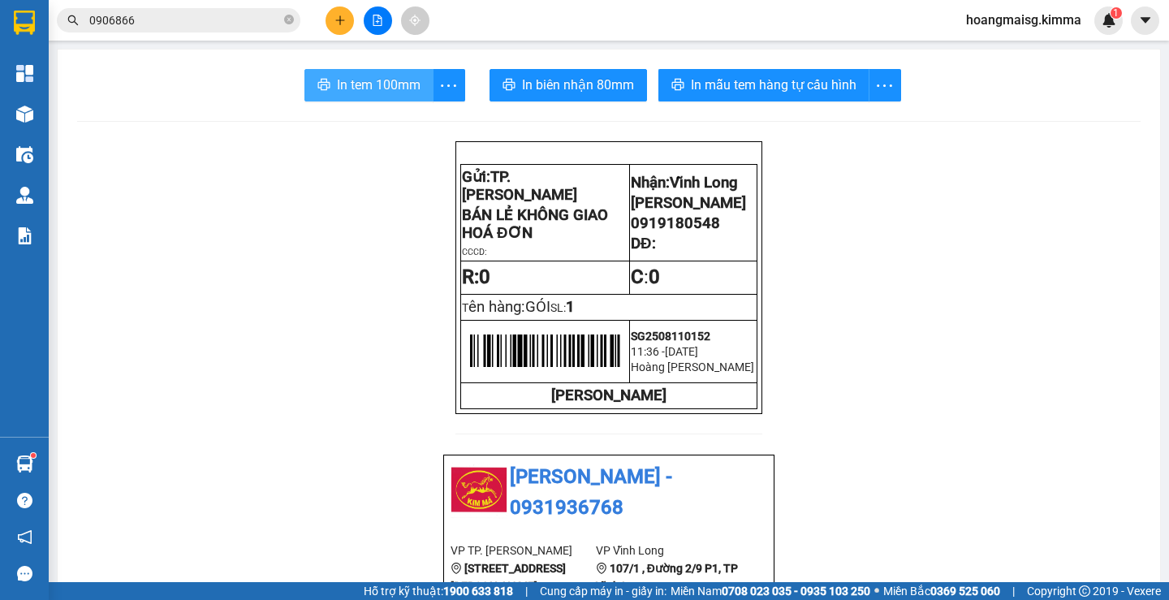
click at [339, 88] on span "In tem 100mm" at bounding box center [379, 85] width 84 height 20
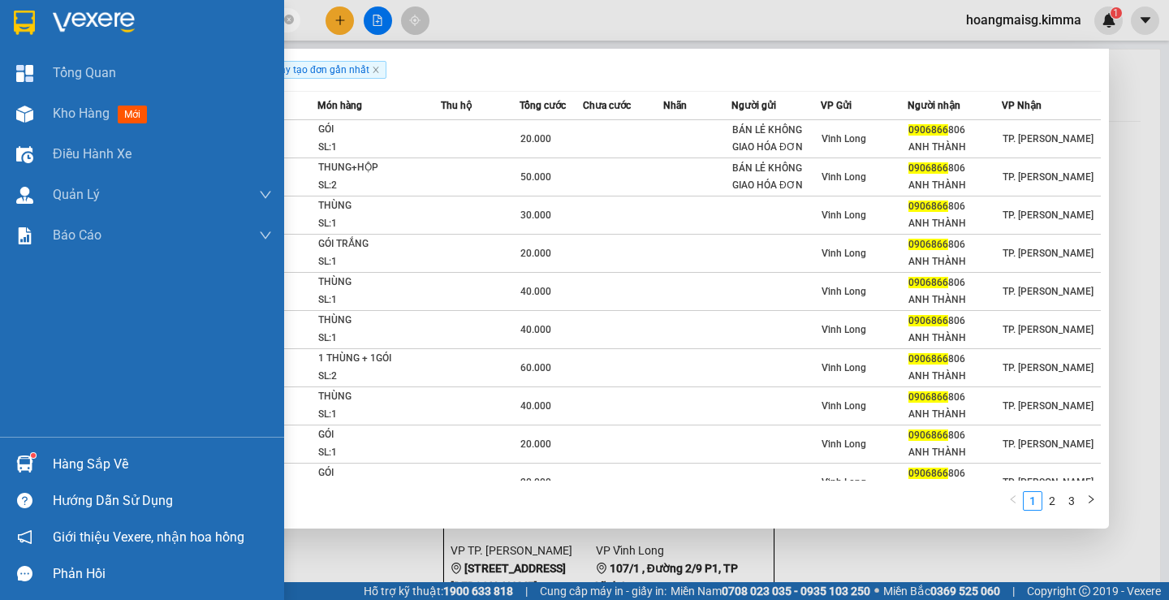
drag, startPoint x: 137, startPoint y: 24, endPoint x: 43, endPoint y: 23, distance: 94.2
click at [43, 23] on section "Kết quả tìm kiếm ( 29 ) Bộ lọc Ngày tạo đơn gần nhất Mã ĐH Trạng thái Món hàng …" at bounding box center [584, 300] width 1169 height 600
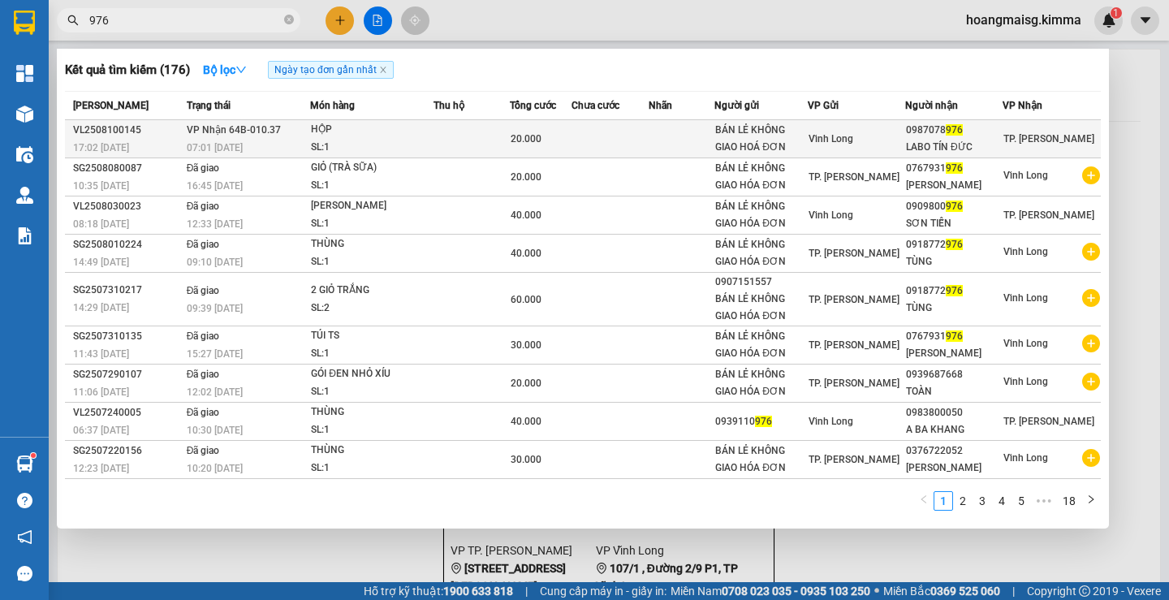
type input "976"
click at [665, 136] on td at bounding box center [681, 139] width 66 height 38
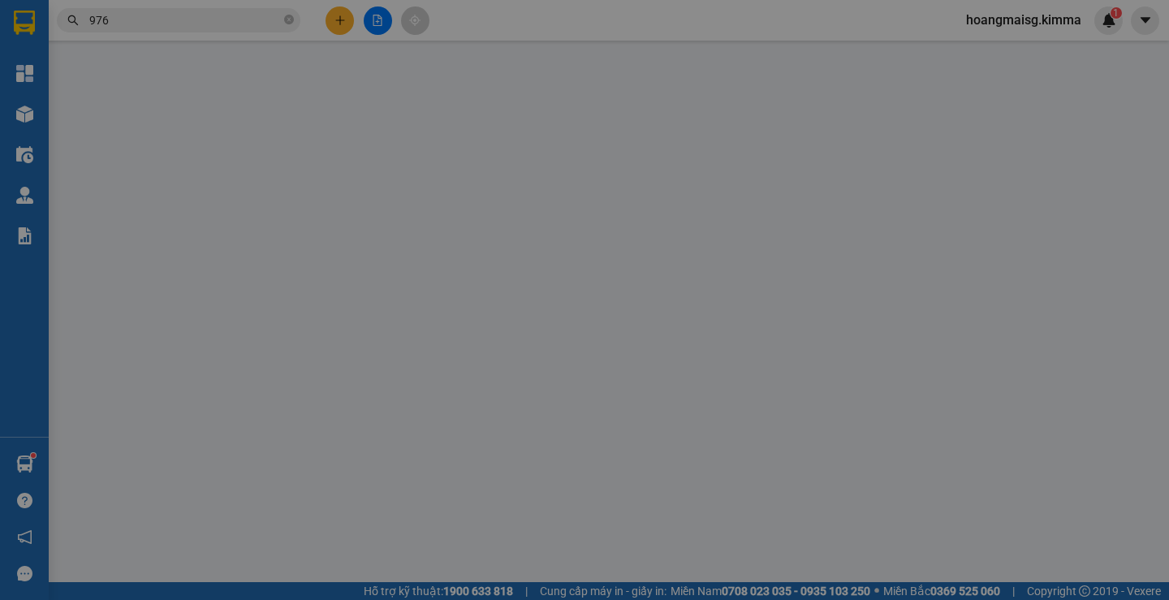
type input "BÁN LẺ KHÔNG GIAO HOÁ ĐƠN"
type input "0987078976"
type input "LABO TÍN ĐỨC"
type input "20.000"
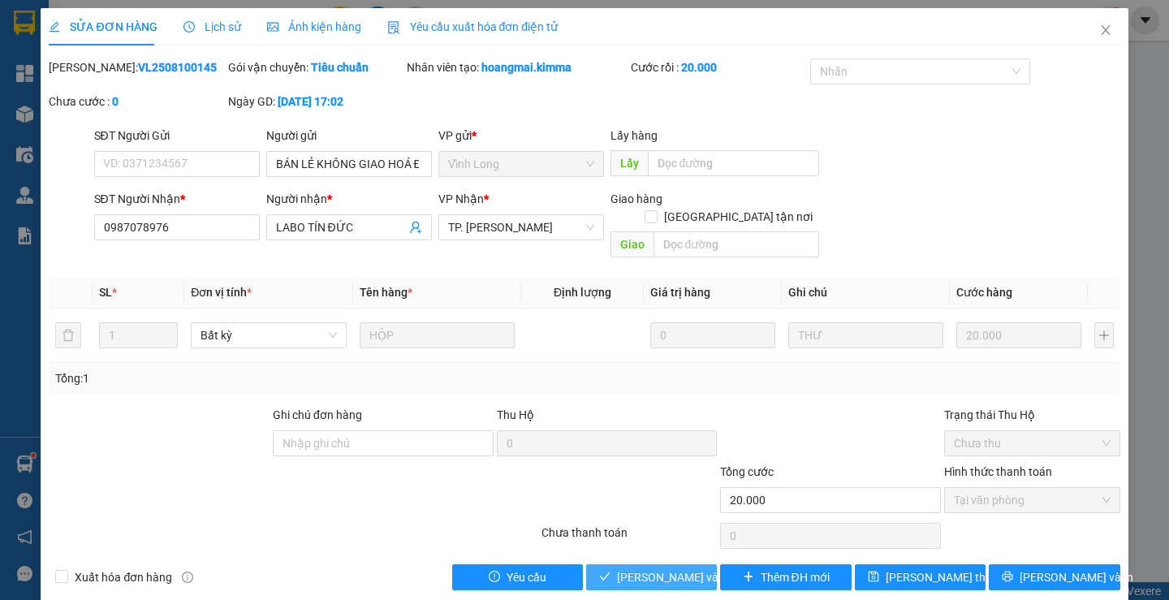
click at [629, 568] on span "[PERSON_NAME] và Giao hàng" at bounding box center [695, 577] width 156 height 18
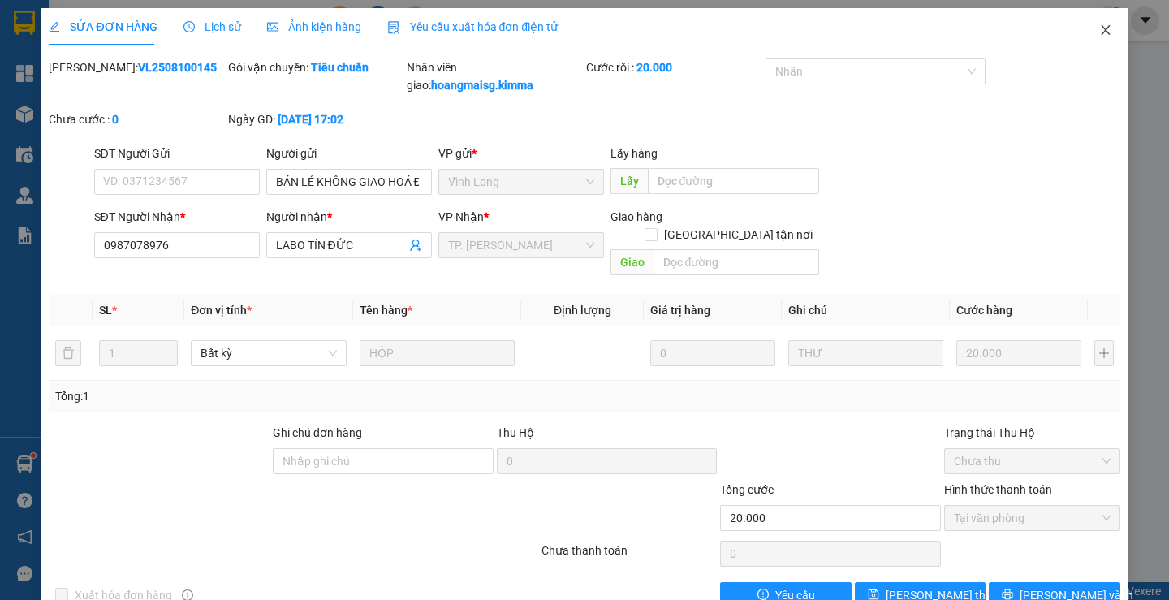
drag, startPoint x: 1092, startPoint y: 32, endPoint x: 436, endPoint y: 42, distance: 655.8
click at [1099, 32] on icon "close" at bounding box center [1105, 30] width 13 height 13
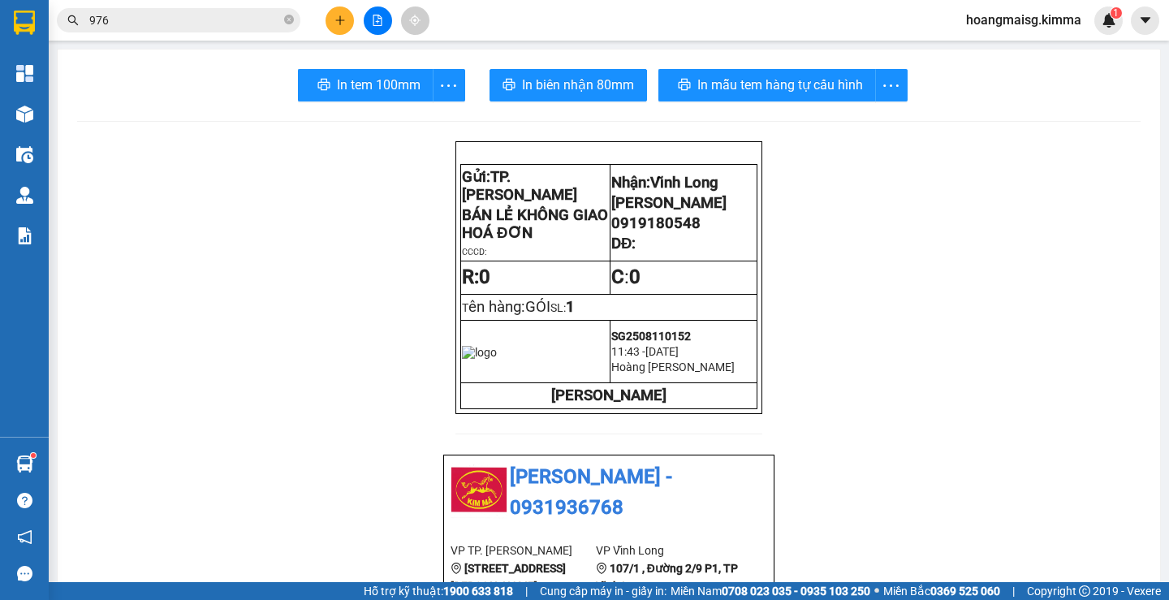
click at [347, 21] on button at bounding box center [339, 20] width 28 height 28
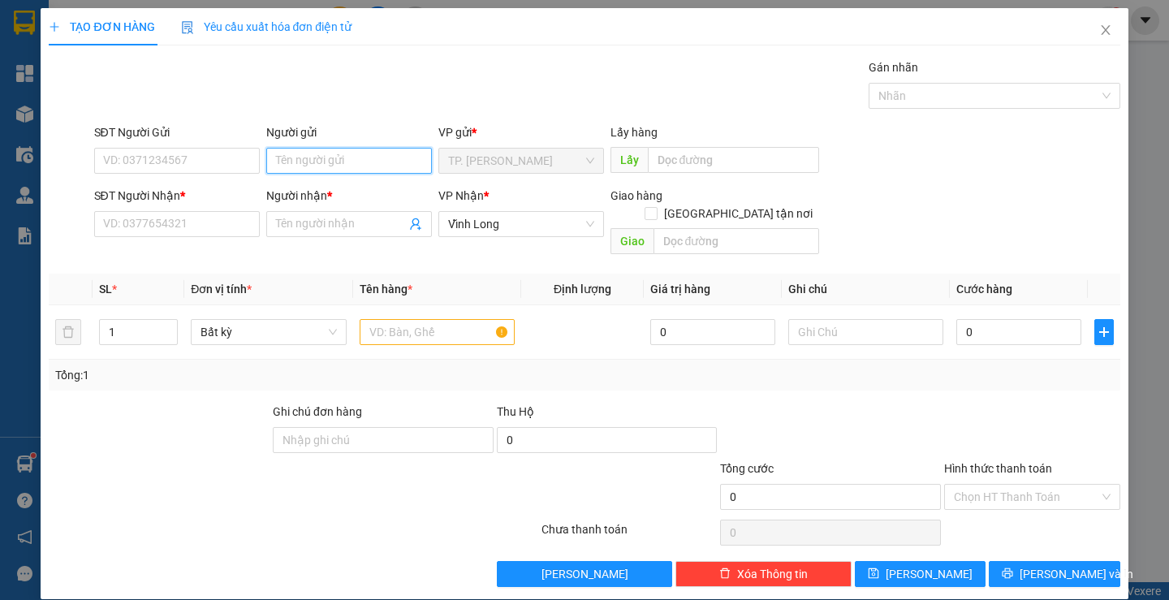
click at [308, 149] on input "Người gửi" at bounding box center [349, 161] width 166 height 26
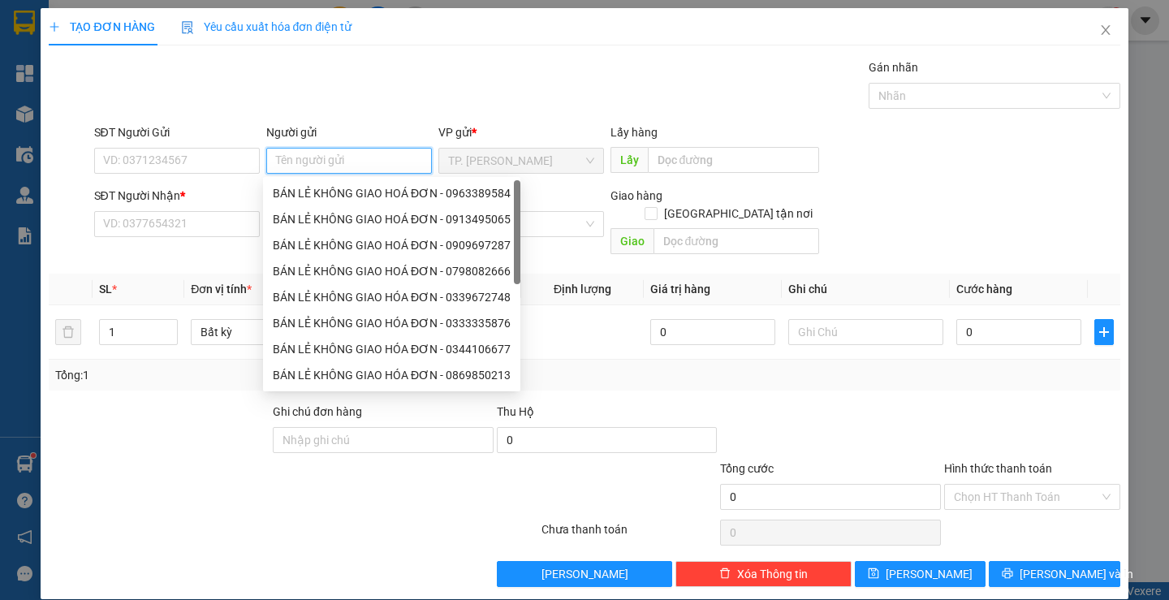
click at [319, 183] on div "BÁN LẺ KHÔNG GIAO HOÁ ĐƠN - 0963389584" at bounding box center [391, 193] width 257 height 26
type input "0963389584"
type input "BÁN LẺ KHÔNG GIAO HOÁ ĐƠN"
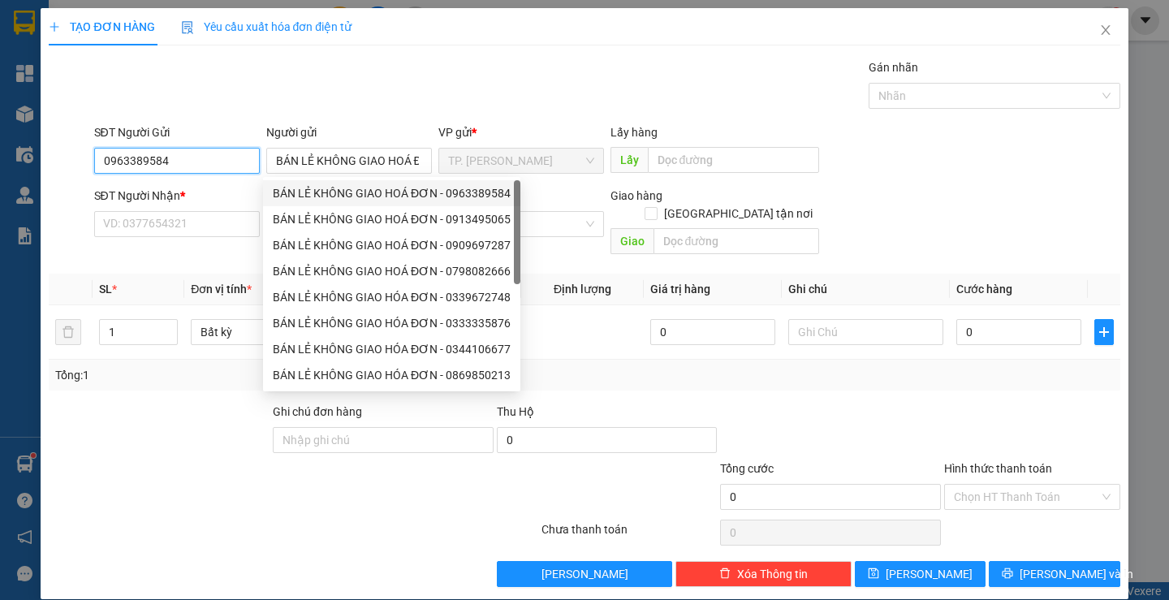
click at [242, 161] on input "0963389584" at bounding box center [177, 161] width 166 height 26
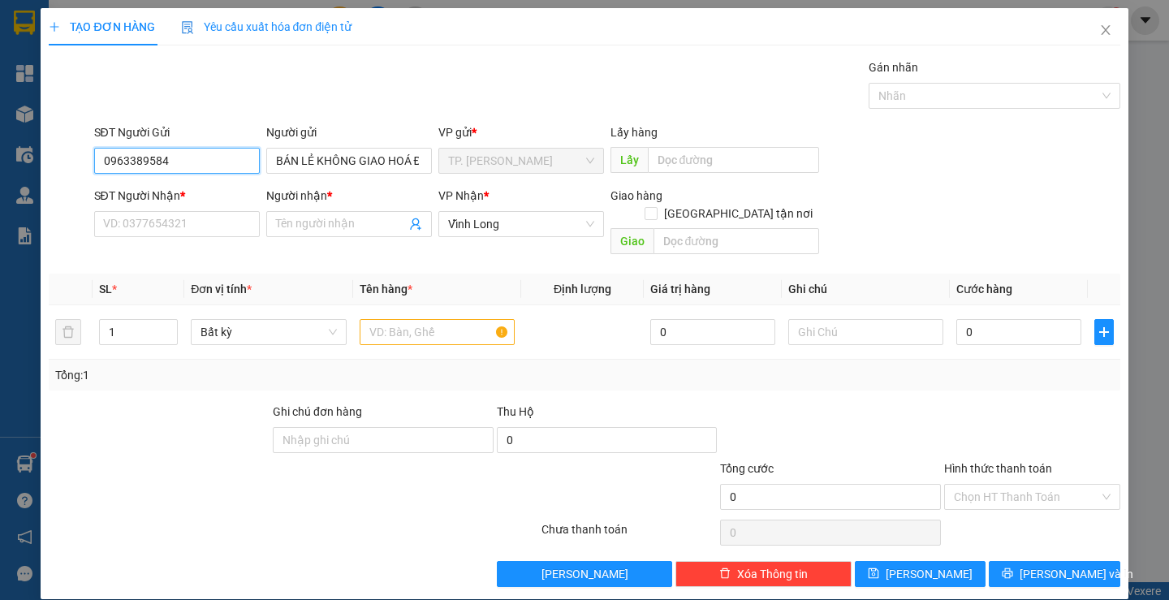
click at [242, 161] on input "0963389584" at bounding box center [177, 161] width 166 height 26
click at [210, 232] on input "SĐT Người Nhận *" at bounding box center [177, 224] width 166 height 26
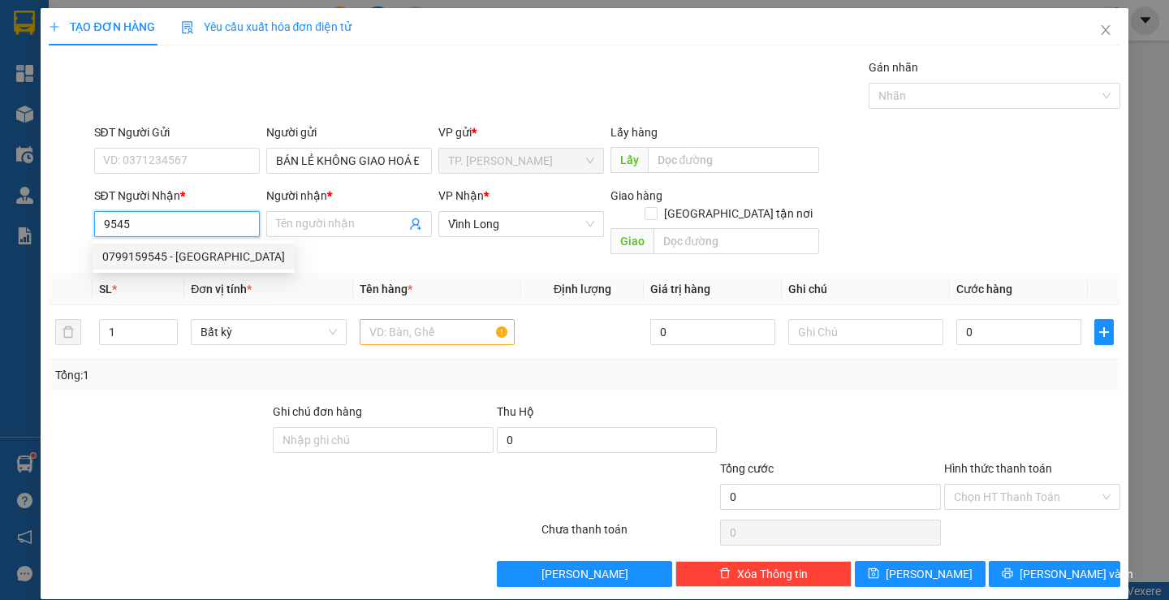
click at [220, 256] on div "0799159545 - [GEOGRAPHIC_DATA]" at bounding box center [193, 257] width 183 height 18
type input "0799159545"
type input "[PERSON_NAME]"
type input "0799159545"
click at [330, 225] on input "[PERSON_NAME]" at bounding box center [341, 224] width 130 height 18
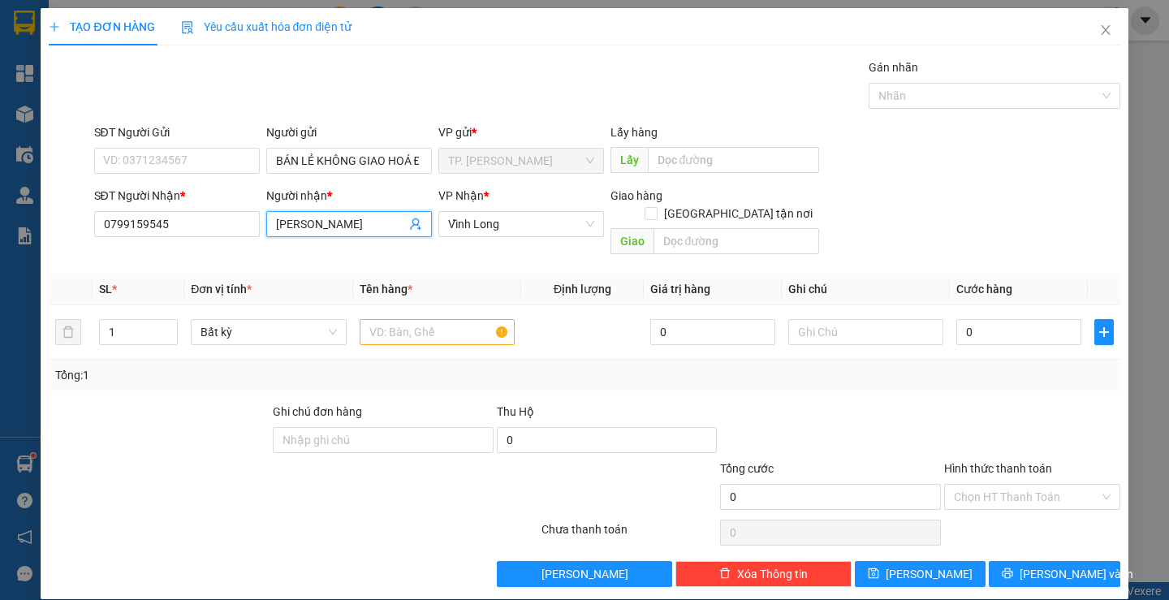
click at [330, 225] on input "[PERSON_NAME]" at bounding box center [341, 224] width 130 height 18
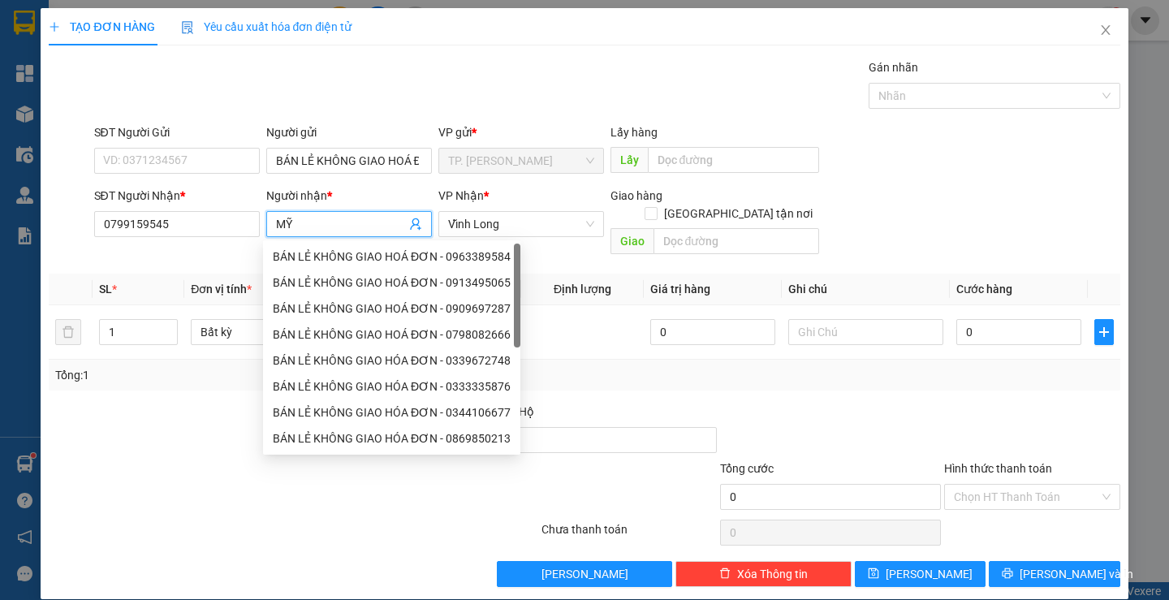
type input "M"
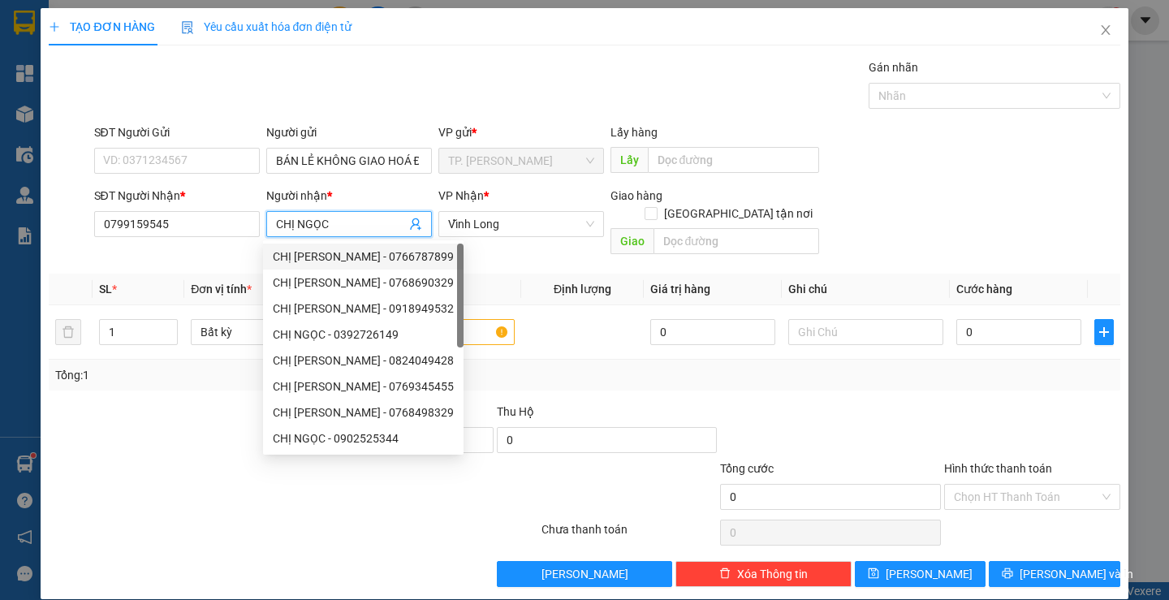
type input "CHỊ NGỌC"
click at [223, 273] on th "Đơn vị tính *" at bounding box center [268, 289] width 168 height 32
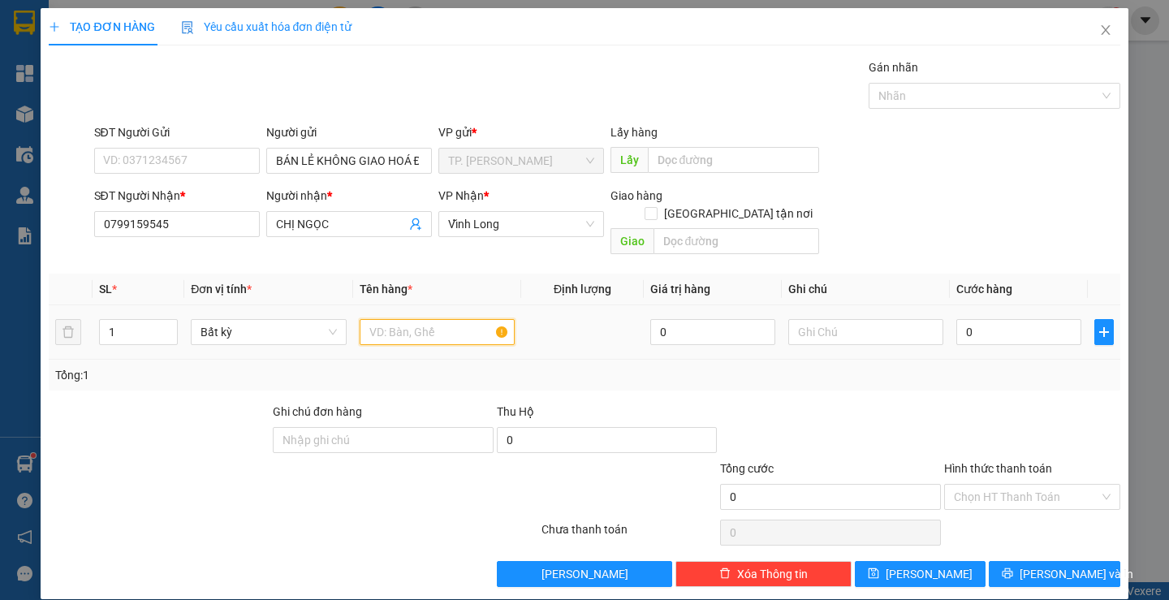
click at [391, 319] on input "text" at bounding box center [437, 332] width 155 height 26
type input "GÓI KEO VÀN"
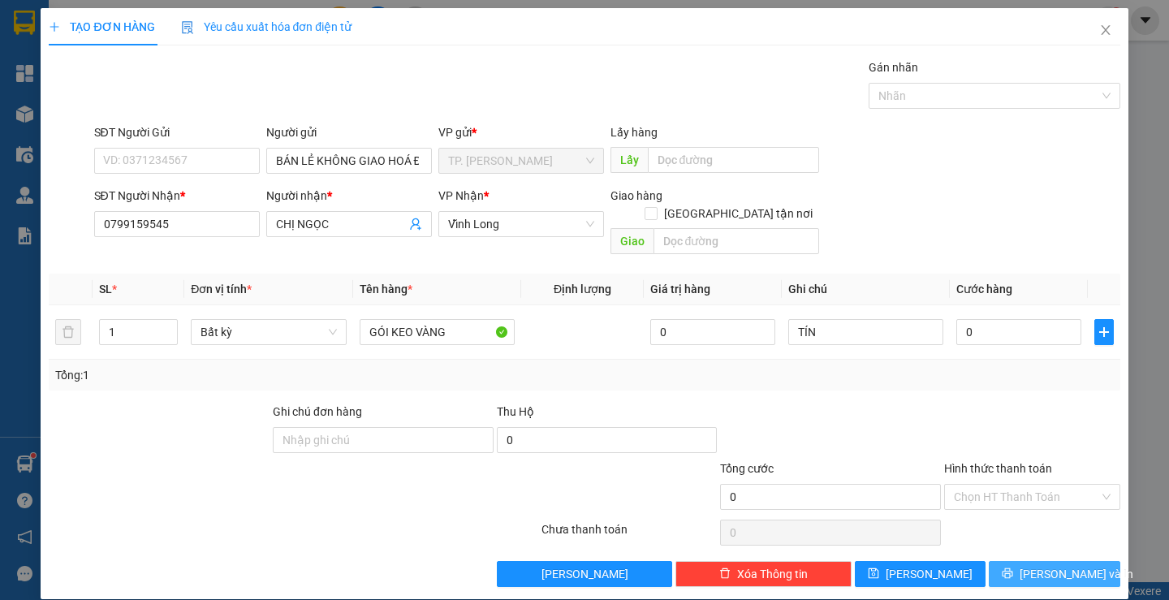
click at [1027, 561] on button "[PERSON_NAME] và In" at bounding box center [1053, 574] width 131 height 26
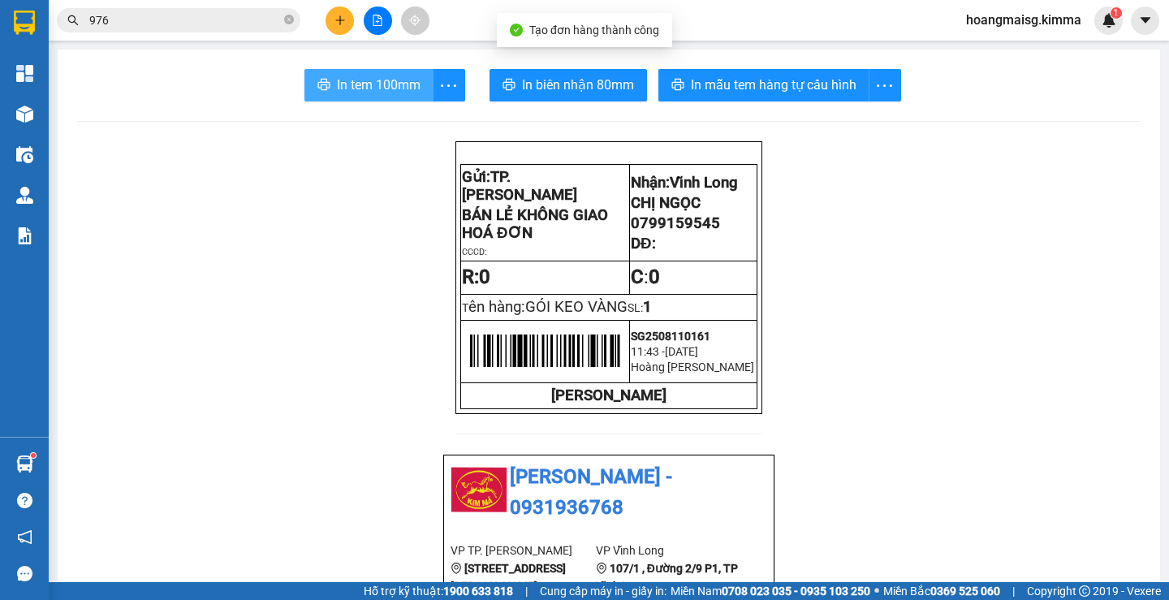
click at [360, 80] on span "In tem 100mm" at bounding box center [379, 85] width 84 height 20
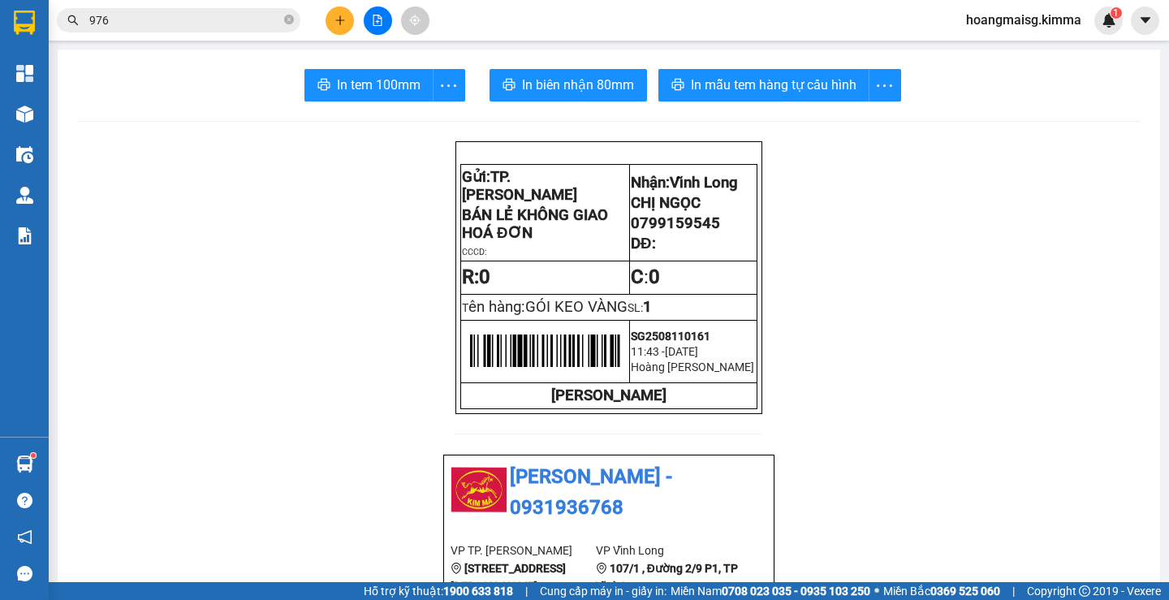
click at [527, 88] on span "In biên nhận 80mm" at bounding box center [578, 85] width 112 height 20
click at [639, 226] on span "0799159545" at bounding box center [675, 223] width 89 height 18
click at [248, 23] on input "976" at bounding box center [185, 20] width 192 height 18
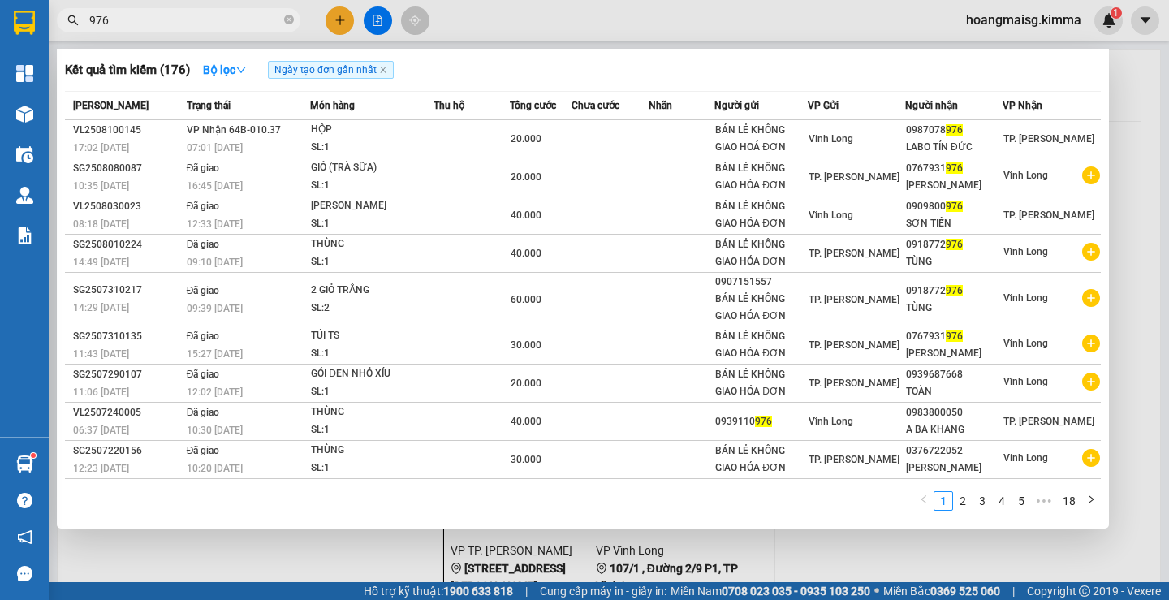
click at [248, 23] on input "976" at bounding box center [185, 20] width 192 height 18
paste input "0799159545"
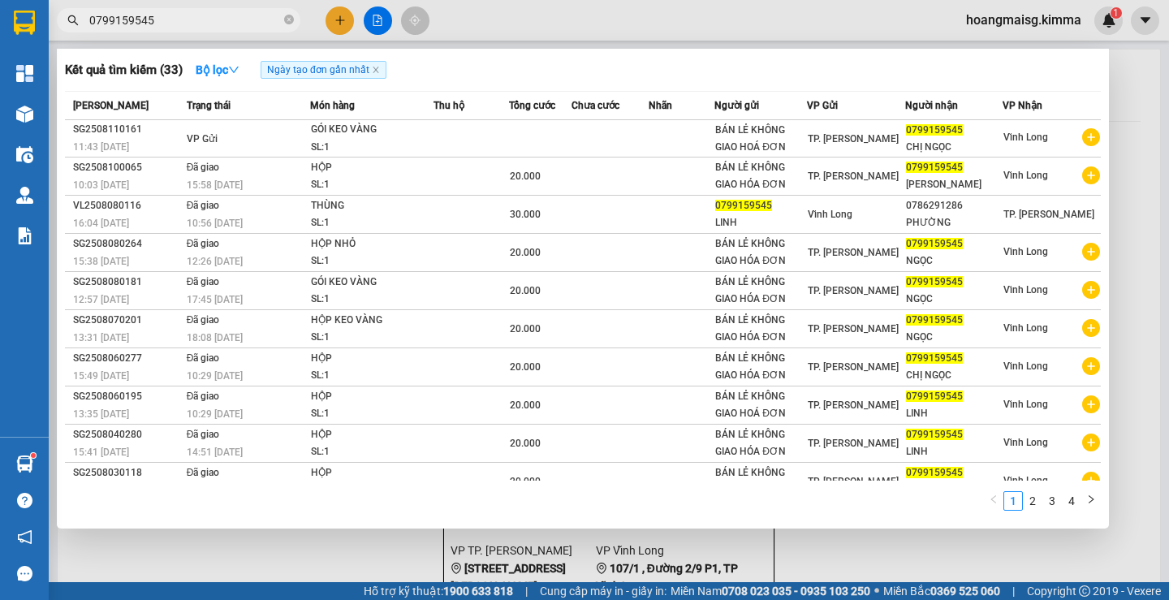
type input "0799159545"
click at [333, 24] on div at bounding box center [584, 300] width 1169 height 600
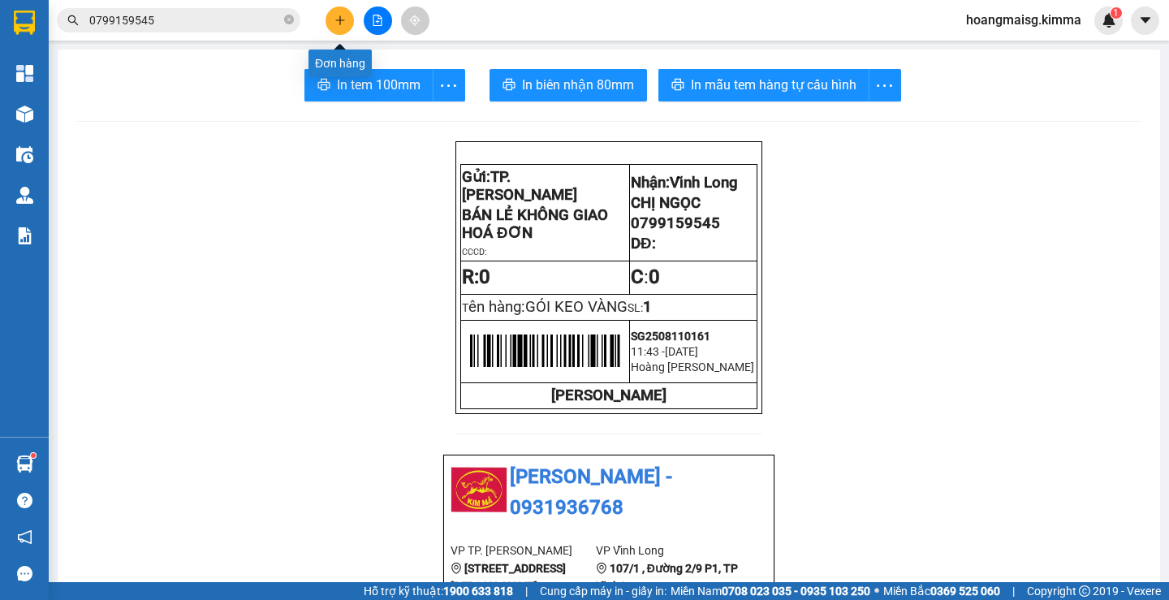
click at [340, 22] on icon "plus" at bounding box center [339, 19] width 1 height 9
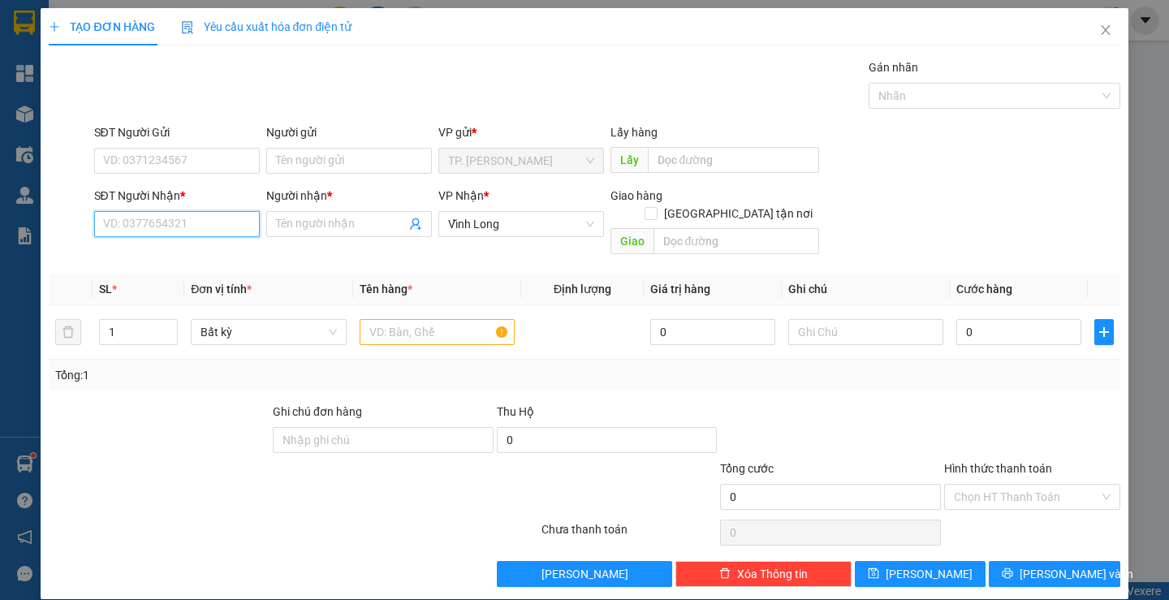
click at [187, 213] on input "SĐT Người Nhận *" at bounding box center [177, 224] width 166 height 26
type input "0933902985"
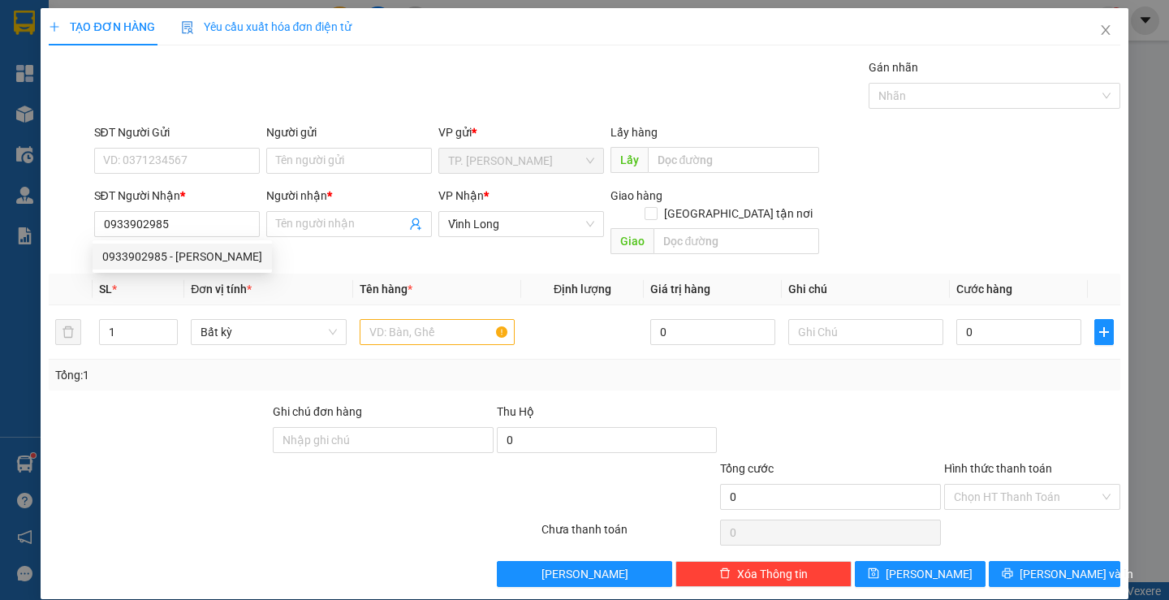
click at [219, 271] on div "0933902985 0933902985 - [PERSON_NAME]" at bounding box center [182, 256] width 179 height 32
click at [222, 273] on th "Đơn vị tính *" at bounding box center [268, 289] width 168 height 32
click at [217, 209] on div "SĐT Người Nhận *" at bounding box center [177, 199] width 166 height 24
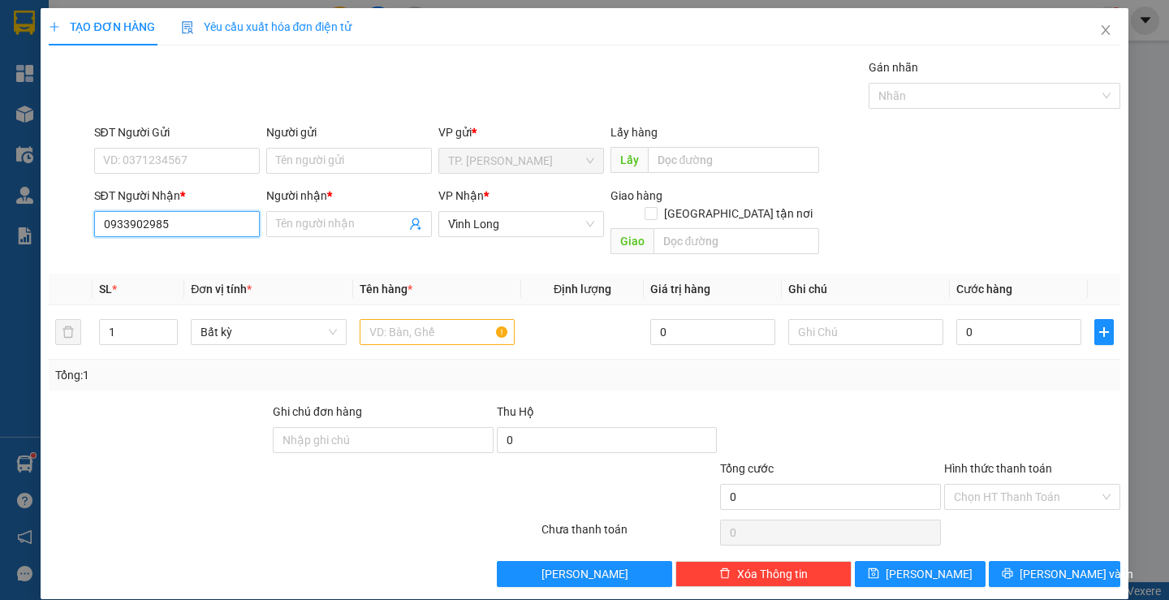
click at [199, 217] on input "0933902985" at bounding box center [177, 224] width 166 height 26
click at [196, 257] on div "0933902985 - [PERSON_NAME]" at bounding box center [182, 257] width 160 height 18
type input "ANH KIỆT"
click at [322, 151] on input "Người gửi" at bounding box center [349, 161] width 166 height 26
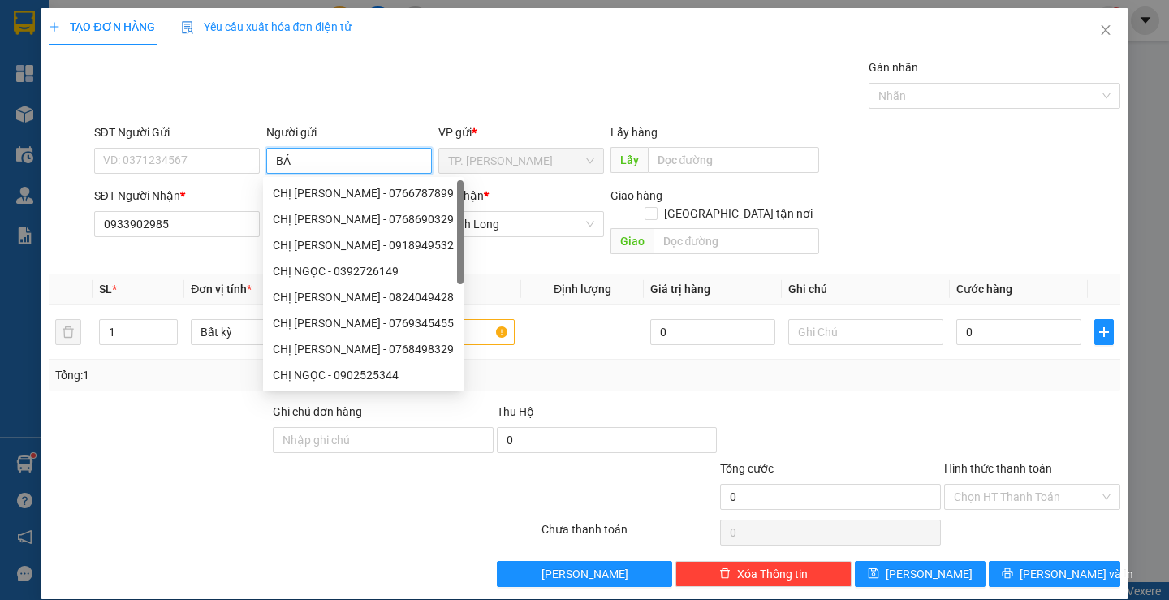
type input "BÁN"
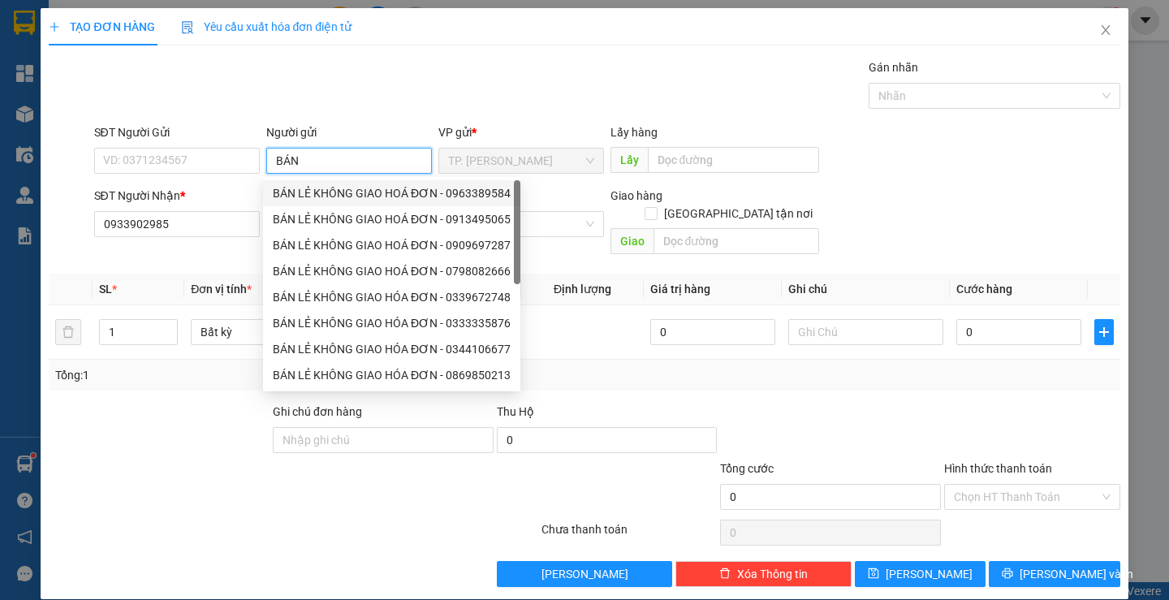
click at [321, 197] on div "BÁN LẺ KHÔNG GIAO HOÁ ĐƠN - 0963389584" at bounding box center [392, 193] width 238 height 18
type input "0963389584"
type input "BÁN LẺ KHÔNG GIAO HOÁ ĐƠN"
click at [217, 160] on input "0963389584" at bounding box center [177, 161] width 166 height 26
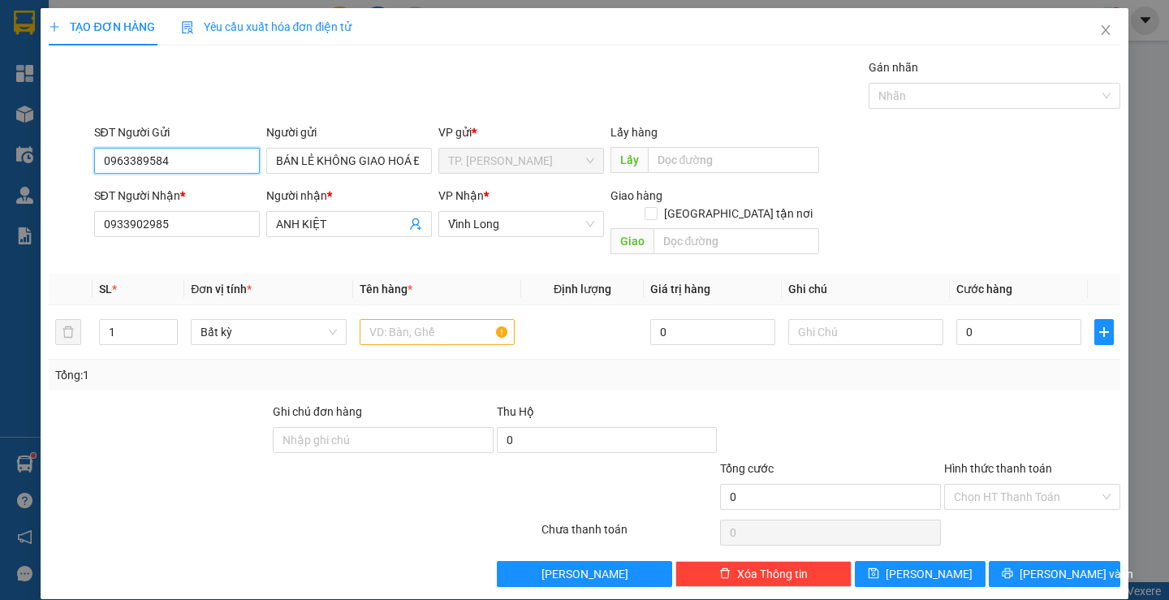
click at [217, 160] on input "0963389584" at bounding box center [177, 161] width 166 height 26
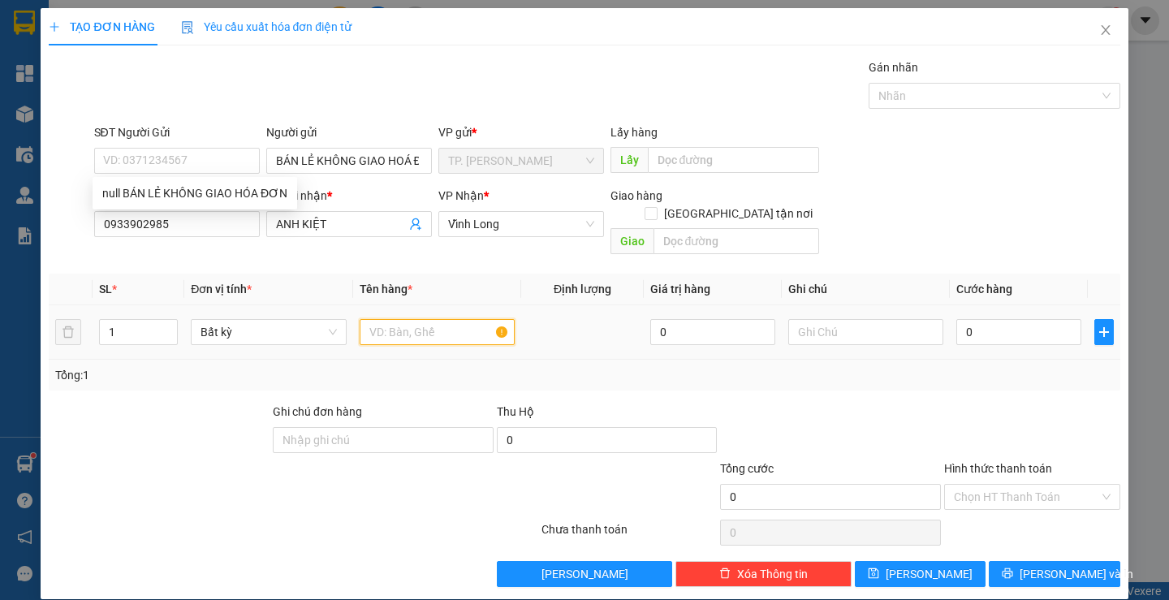
click at [453, 319] on input "text" at bounding box center [437, 332] width 155 height 26
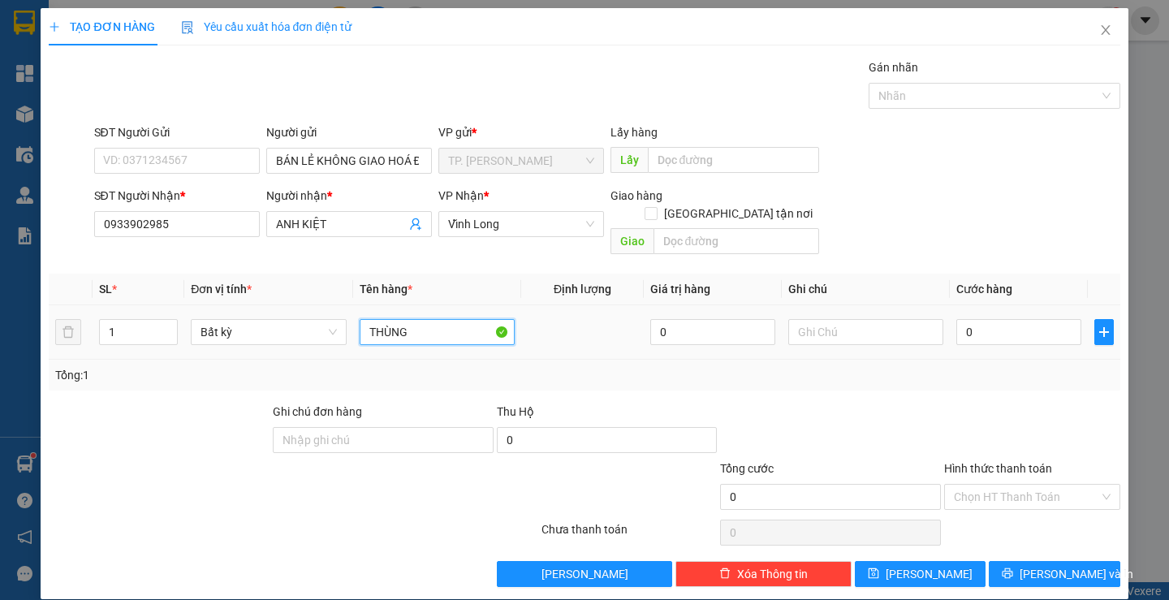
type input "THÙNG"
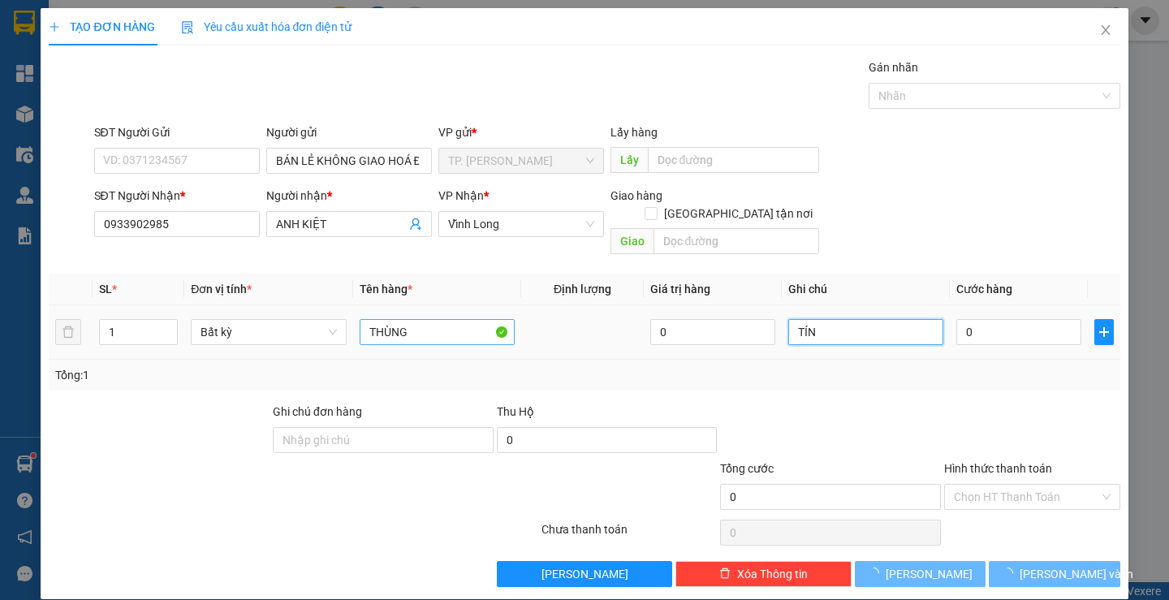
type input "TÍN"
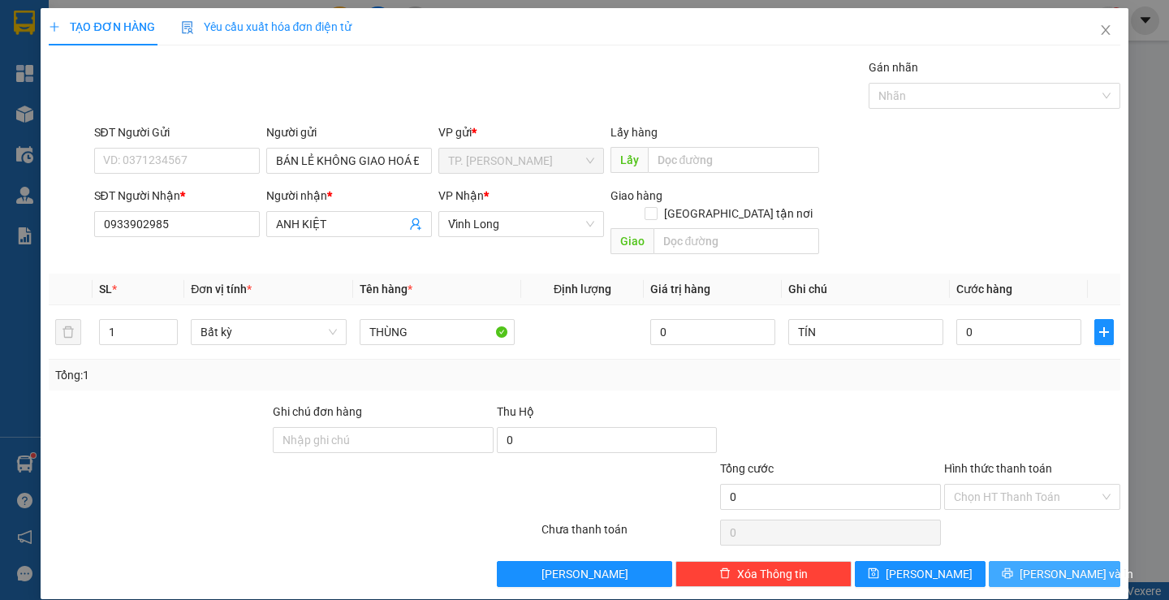
click at [1049, 565] on span "[PERSON_NAME] và In" at bounding box center [1076, 574] width 114 height 18
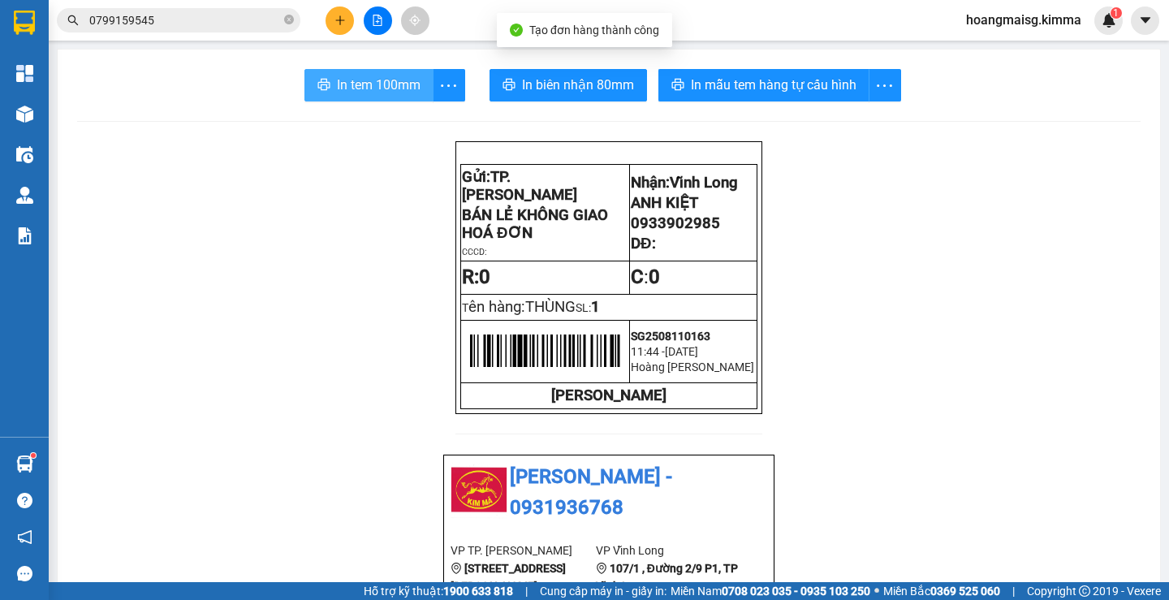
click at [399, 92] on span "In tem 100mm" at bounding box center [379, 85] width 84 height 20
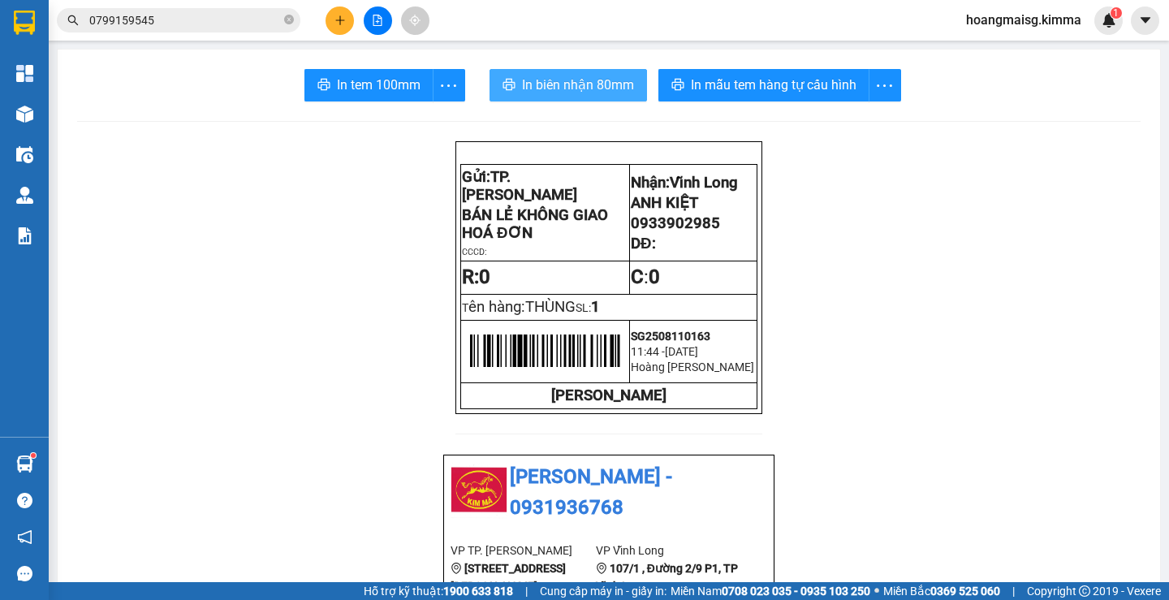
click at [536, 94] on span "In biên nhận 80mm" at bounding box center [578, 85] width 112 height 20
click at [343, 26] on button at bounding box center [339, 20] width 28 height 28
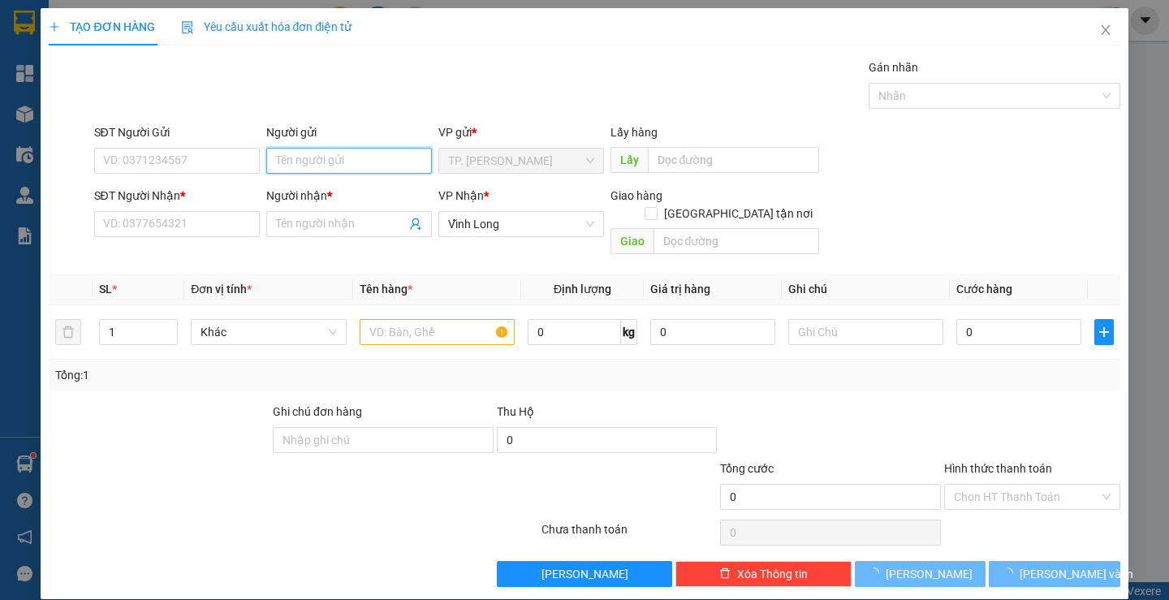
click at [312, 158] on input "Người gửi" at bounding box center [349, 161] width 166 height 26
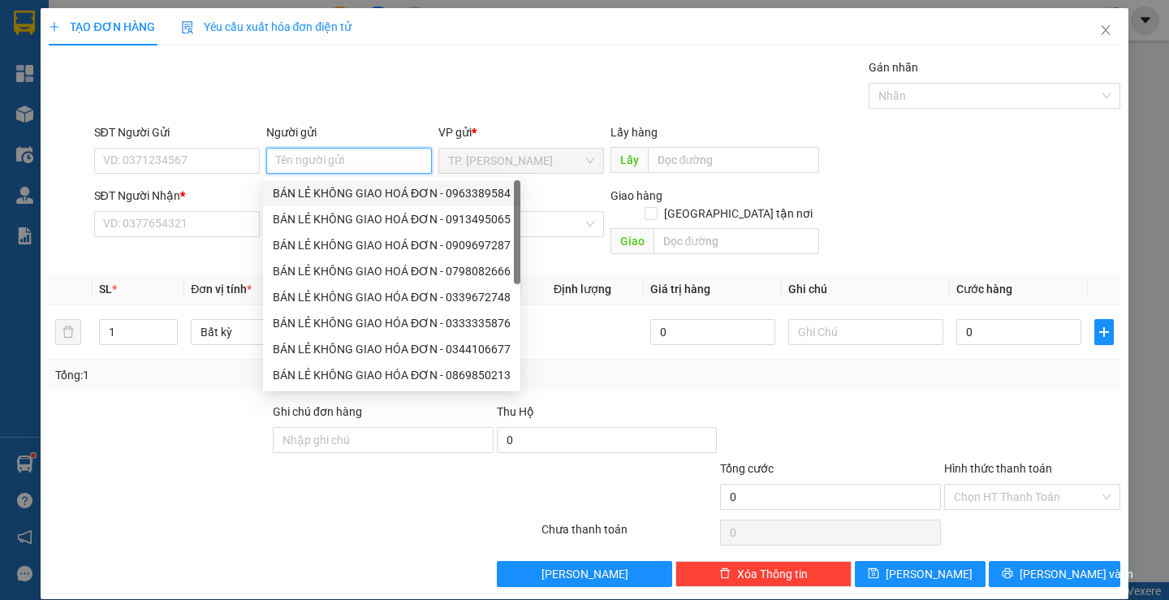
click at [330, 191] on div "BÁN LẺ KHÔNG GIAO HOÁ ĐƠN - 0963389584" at bounding box center [392, 193] width 238 height 18
type input "0963389584"
type input "BÁN LẺ KHÔNG GIAO HOÁ ĐƠN"
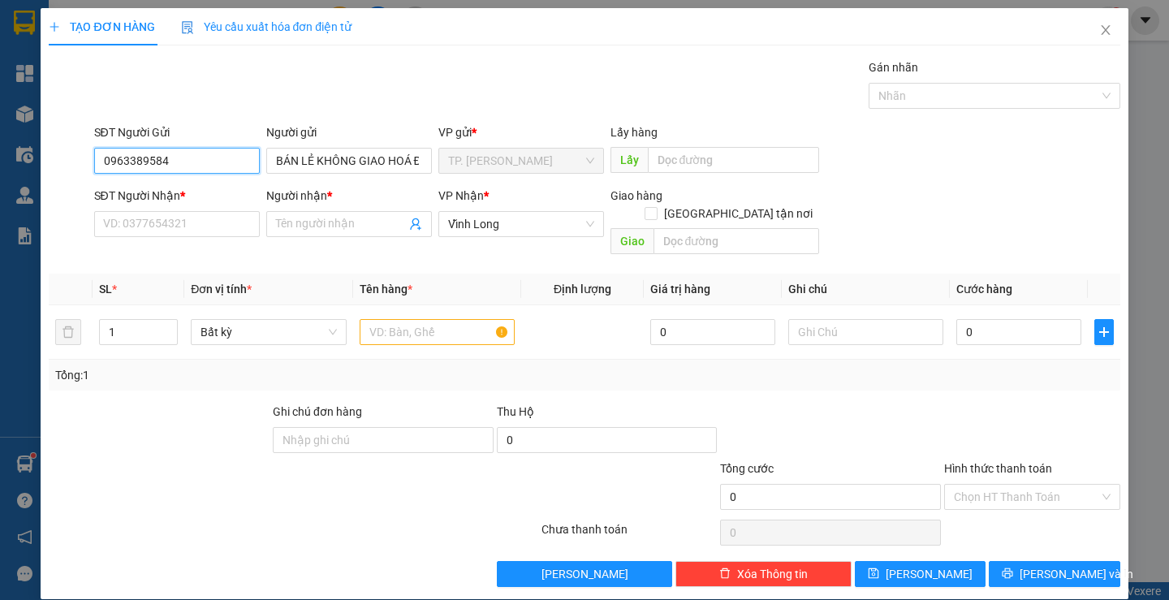
click at [209, 168] on input "0963389584" at bounding box center [177, 161] width 166 height 26
click at [208, 226] on input "SĐT Người Nhận *" at bounding box center [177, 224] width 166 height 26
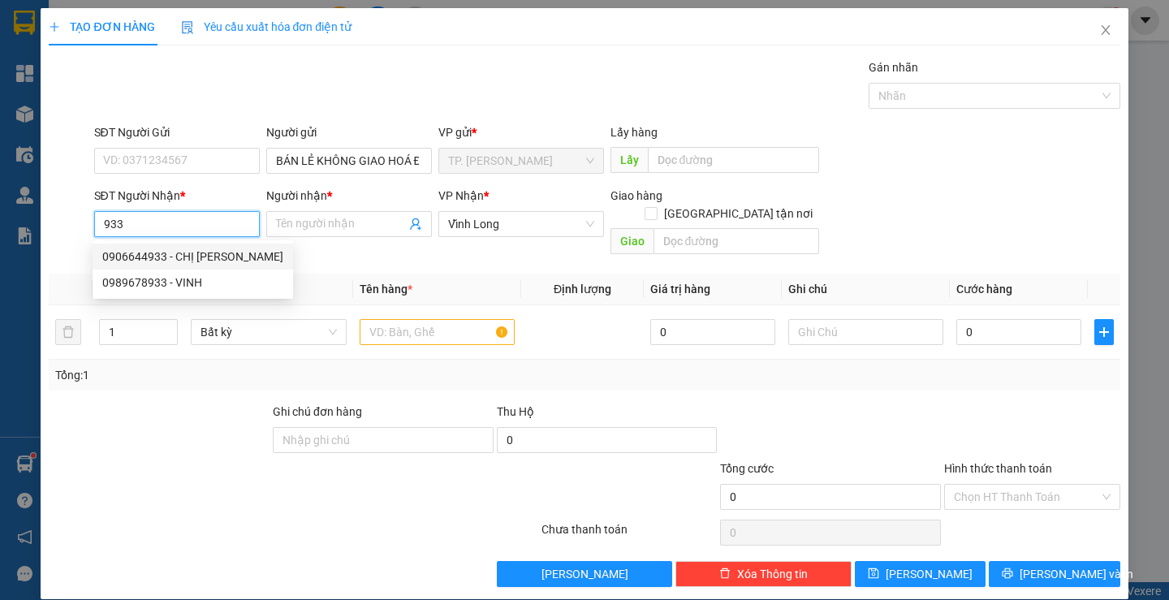
click at [203, 253] on div "0906644933 - CHỊ [PERSON_NAME]" at bounding box center [192, 257] width 181 height 18
type input "0906644933"
type input "CHỊ [PERSON_NAME]"
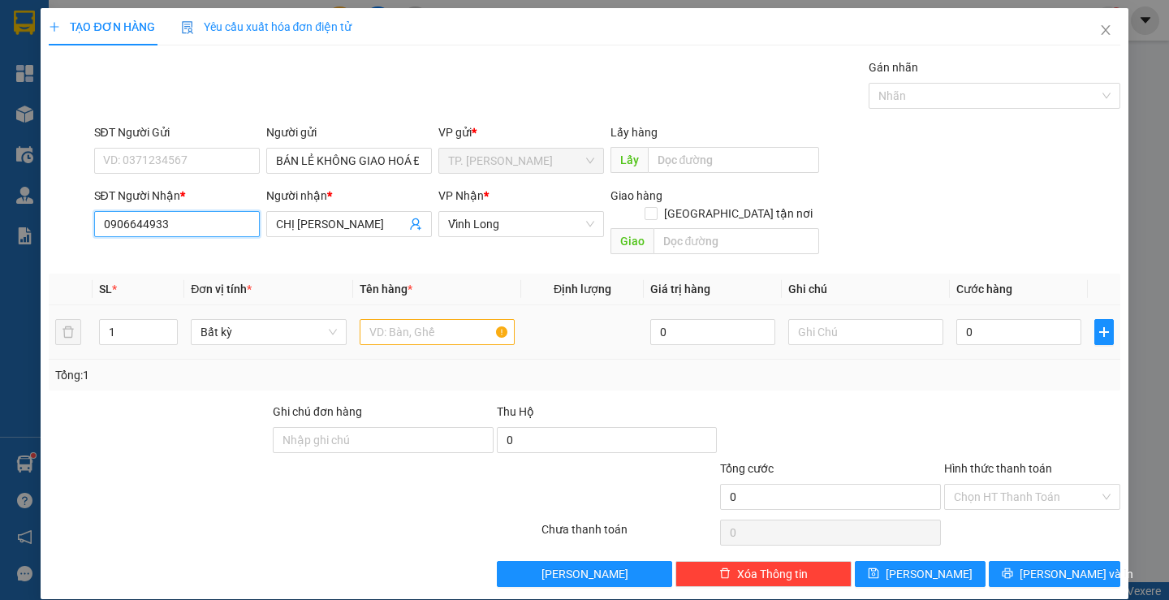
type input "0906644933"
click at [422, 319] on input "text" at bounding box center [437, 332] width 155 height 26
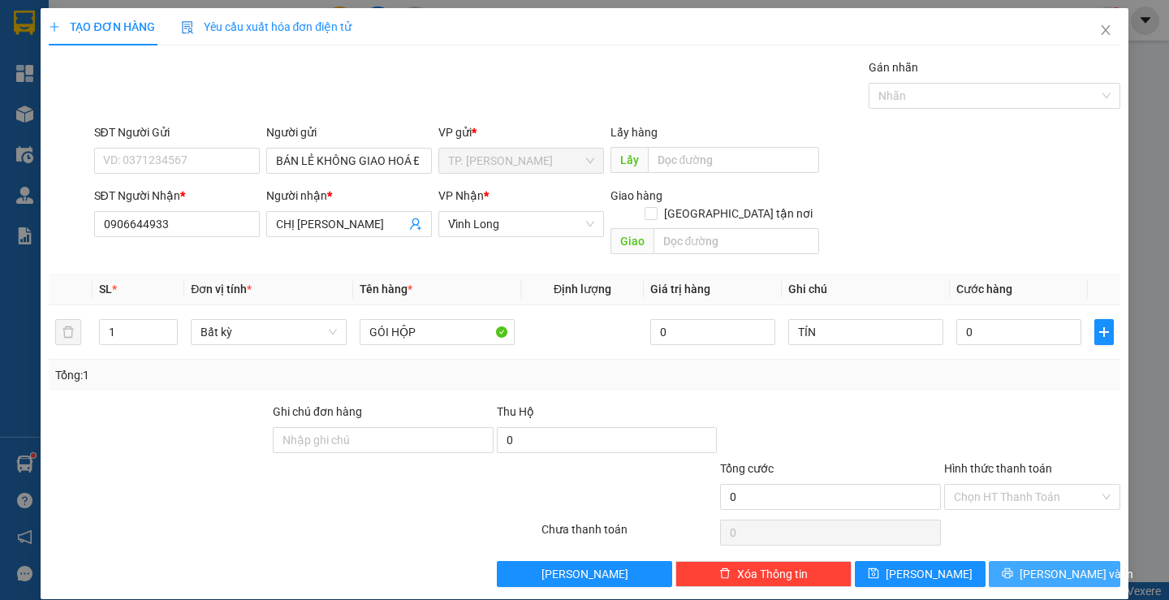
click at [1093, 566] on button "[PERSON_NAME] và In" at bounding box center [1053, 574] width 131 height 26
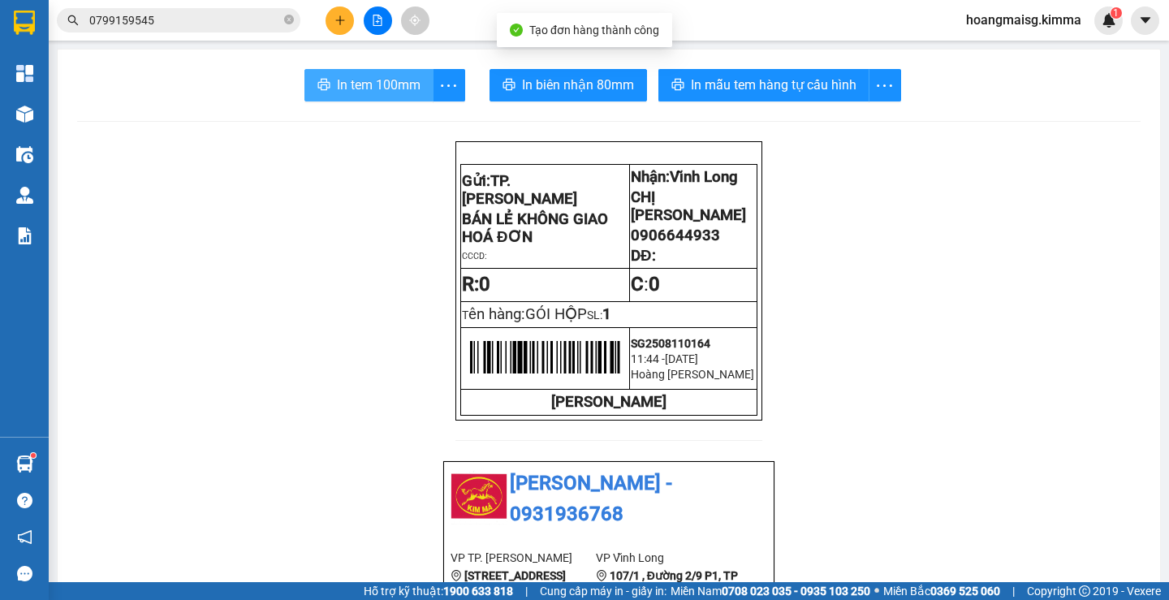
click at [362, 84] on span "In tem 100mm" at bounding box center [379, 85] width 84 height 20
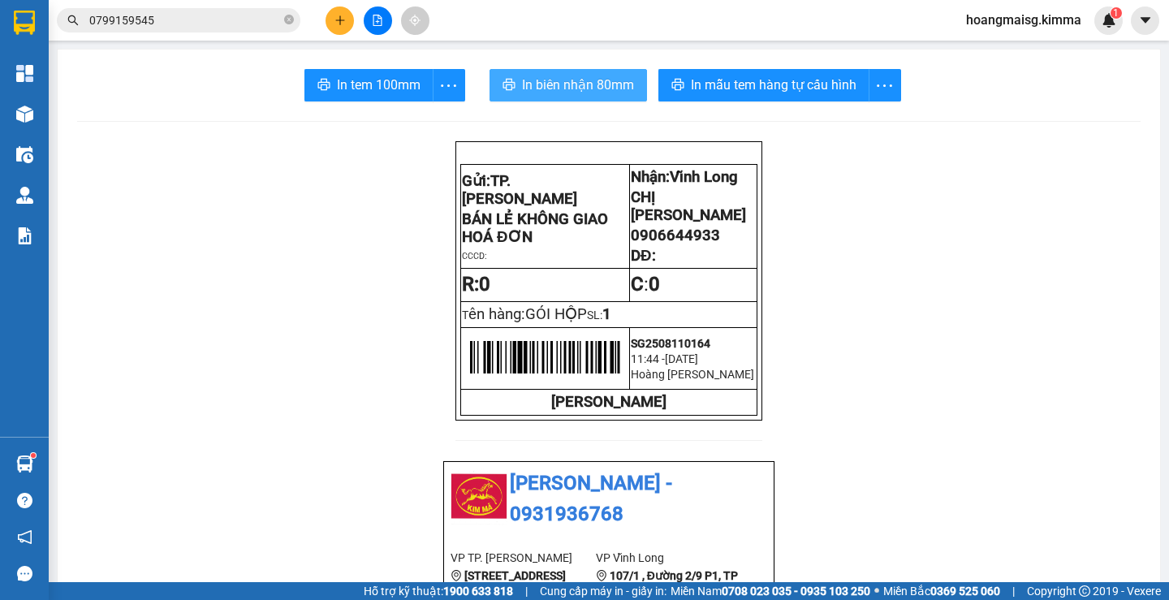
click at [575, 80] on span "In biên nhận 80mm" at bounding box center [578, 85] width 112 height 20
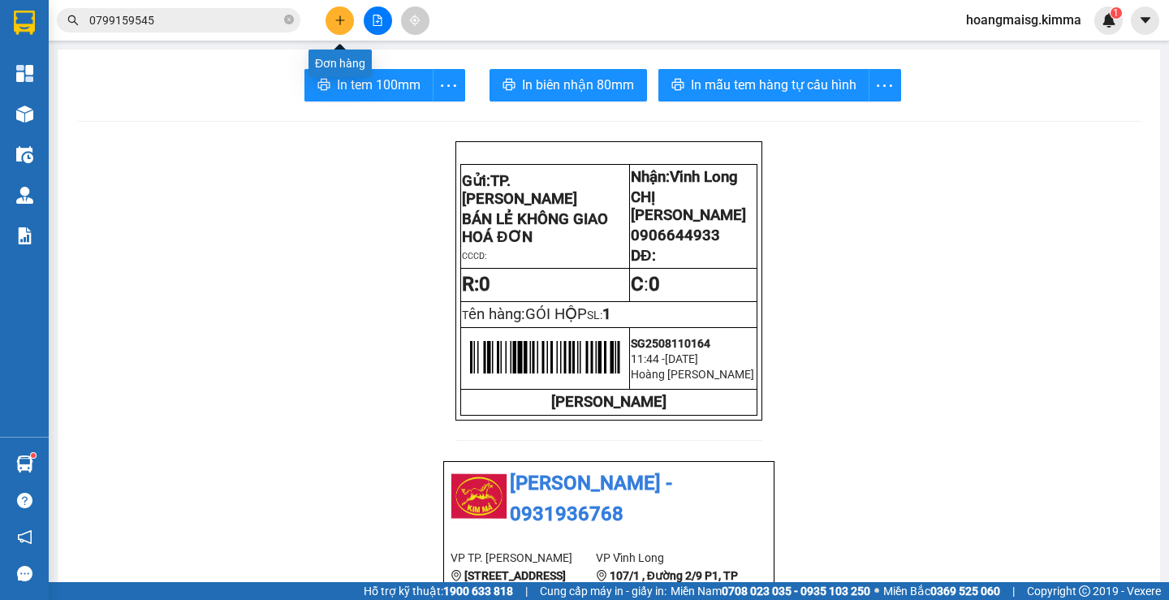
click at [338, 18] on icon "plus" at bounding box center [339, 20] width 11 height 11
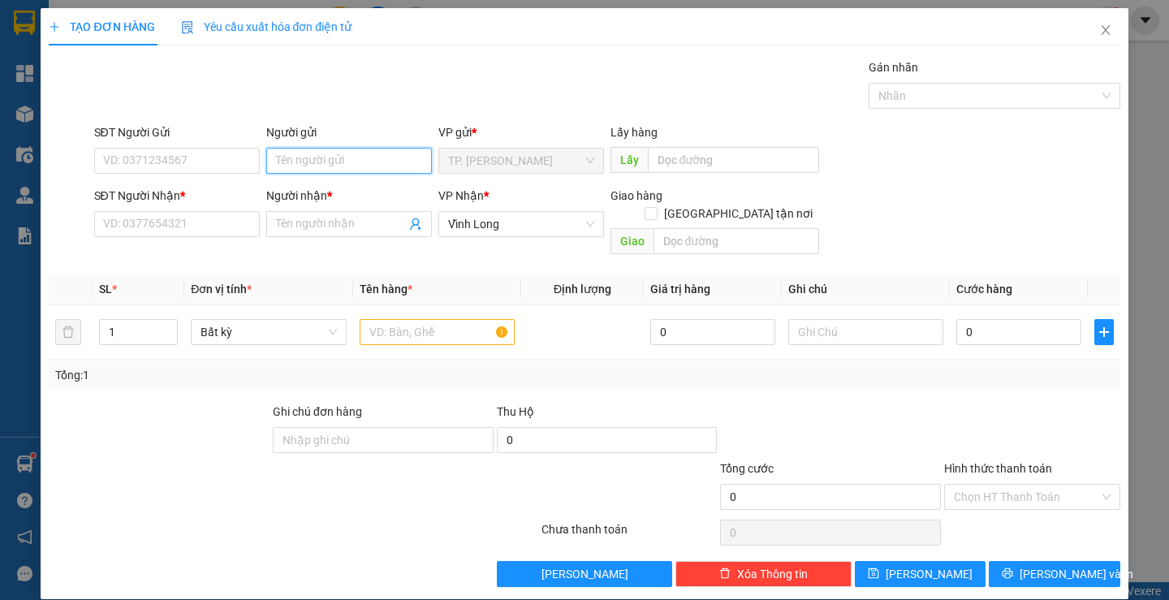
click at [268, 150] on input "Người gửi" at bounding box center [349, 161] width 166 height 26
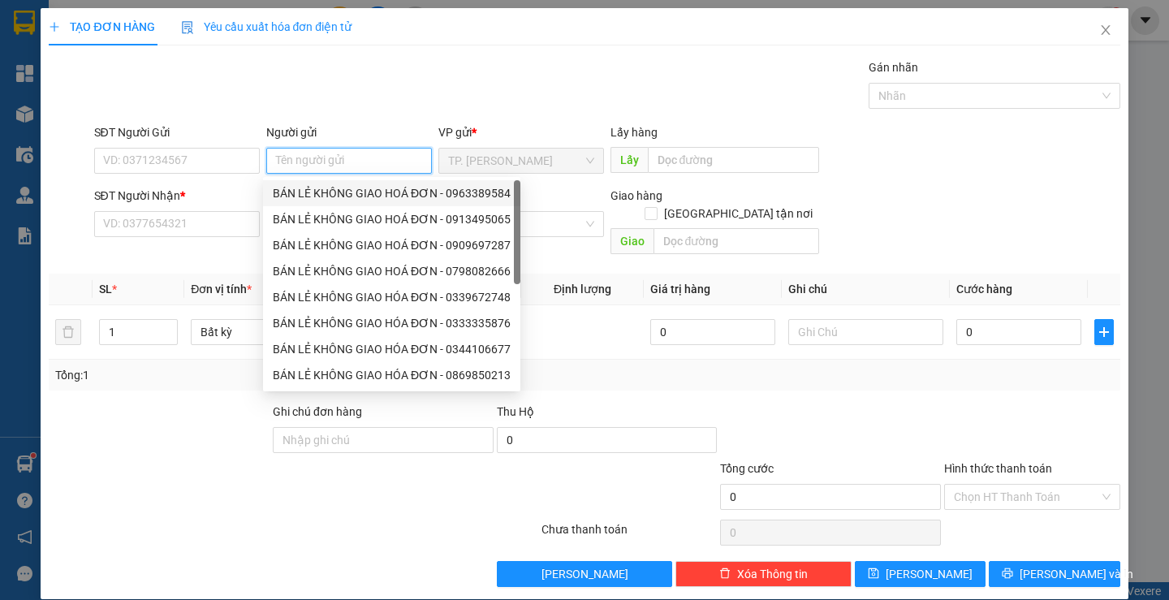
click at [280, 200] on div "BÁN LẺ KHÔNG GIAO HOÁ ĐƠN - 0963389584" at bounding box center [392, 193] width 238 height 18
type input "0963389584"
type input "BÁN LẺ KHÔNG GIAO HOÁ ĐƠN"
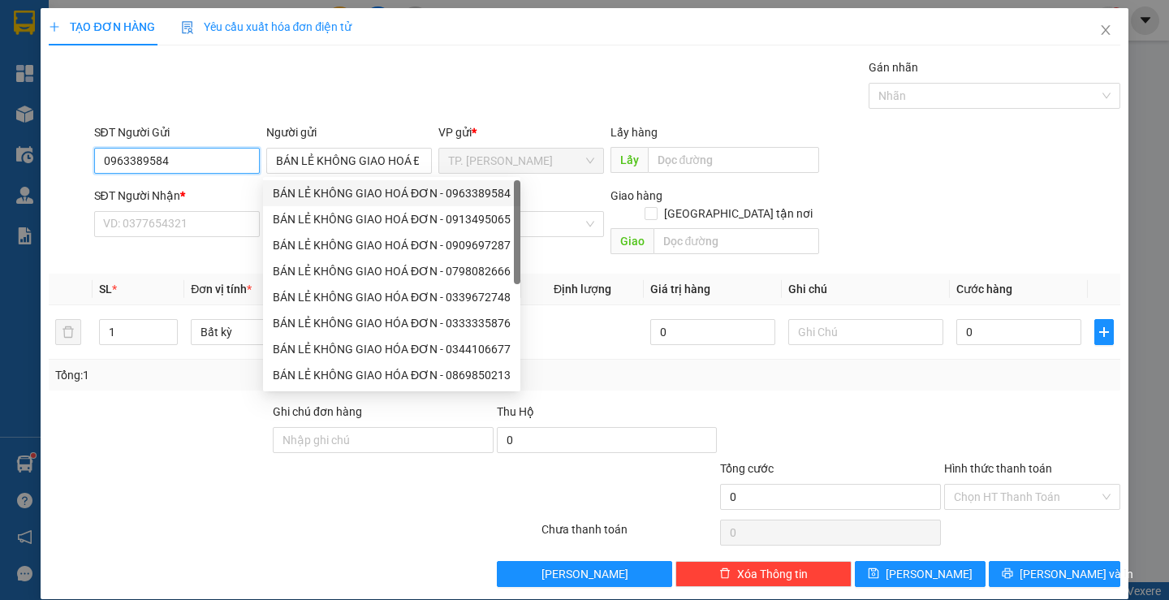
click at [227, 162] on input "0963389584" at bounding box center [177, 161] width 166 height 26
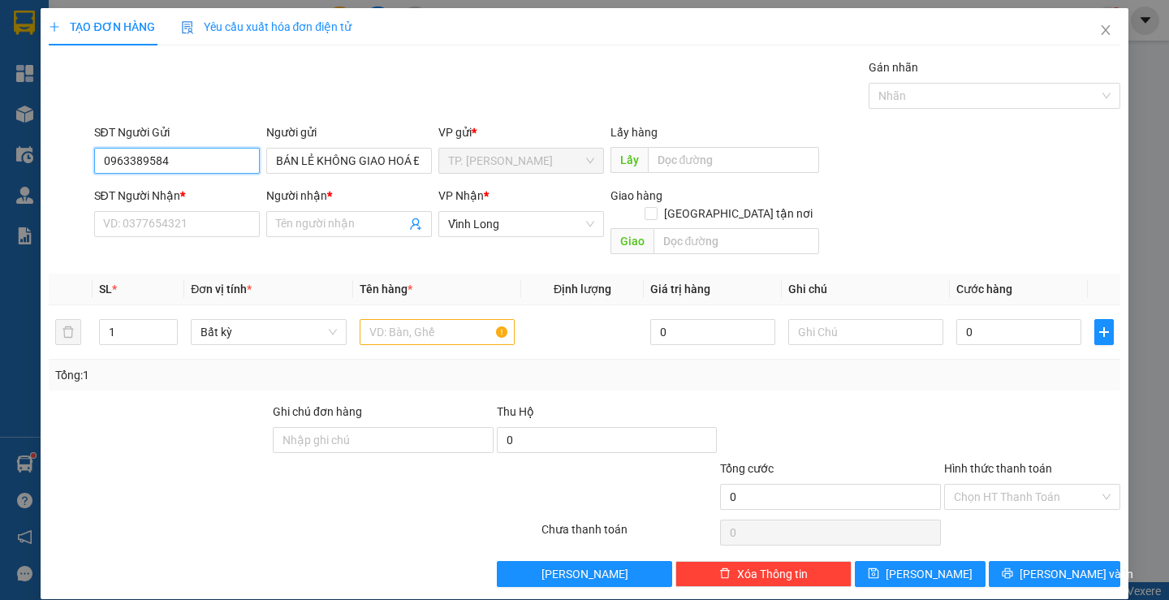
click at [227, 162] on input "0963389584" at bounding box center [177, 161] width 166 height 26
click at [194, 229] on input "SĐT Người Nhận *" at bounding box center [177, 224] width 166 height 26
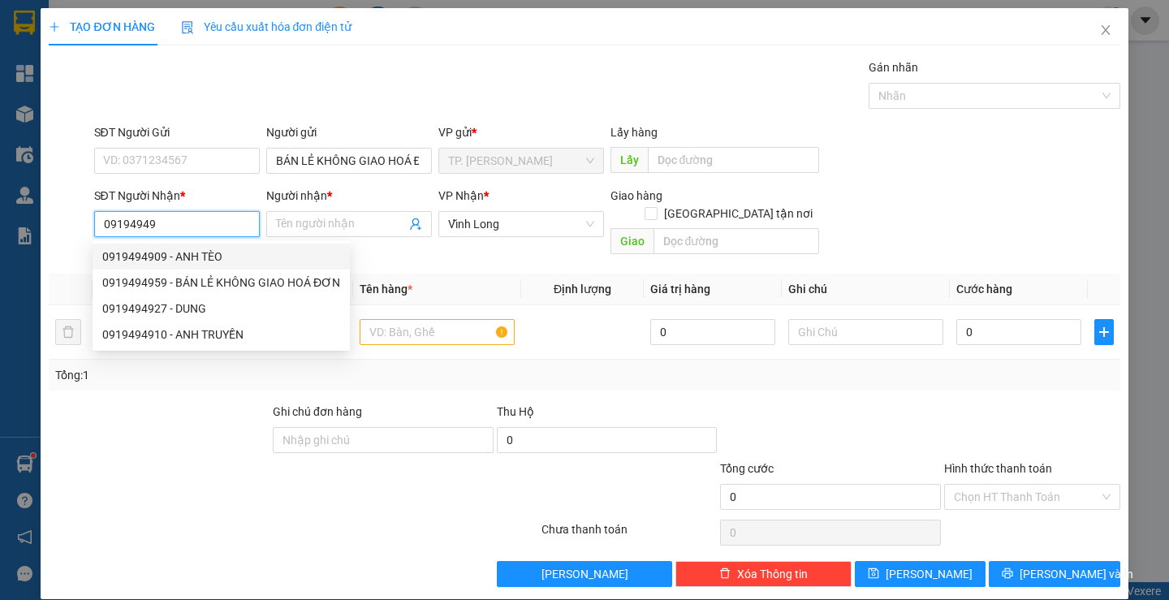
click at [192, 252] on div "0919494909 - ANH TÈO" at bounding box center [221, 257] width 238 height 18
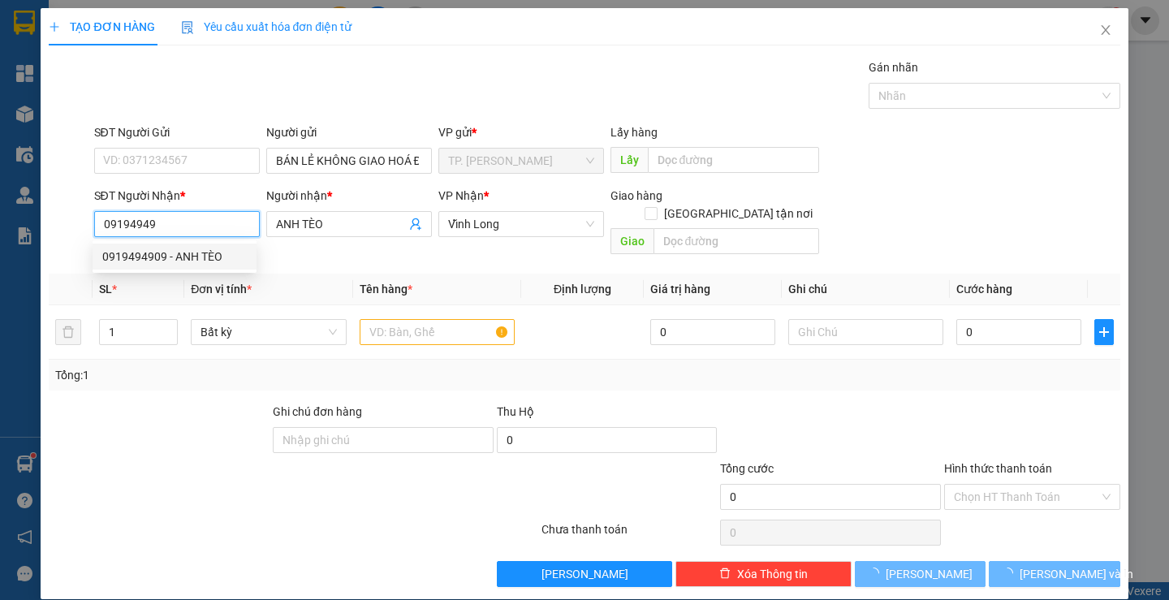
type input "0919494909"
type input "ANH TÈO"
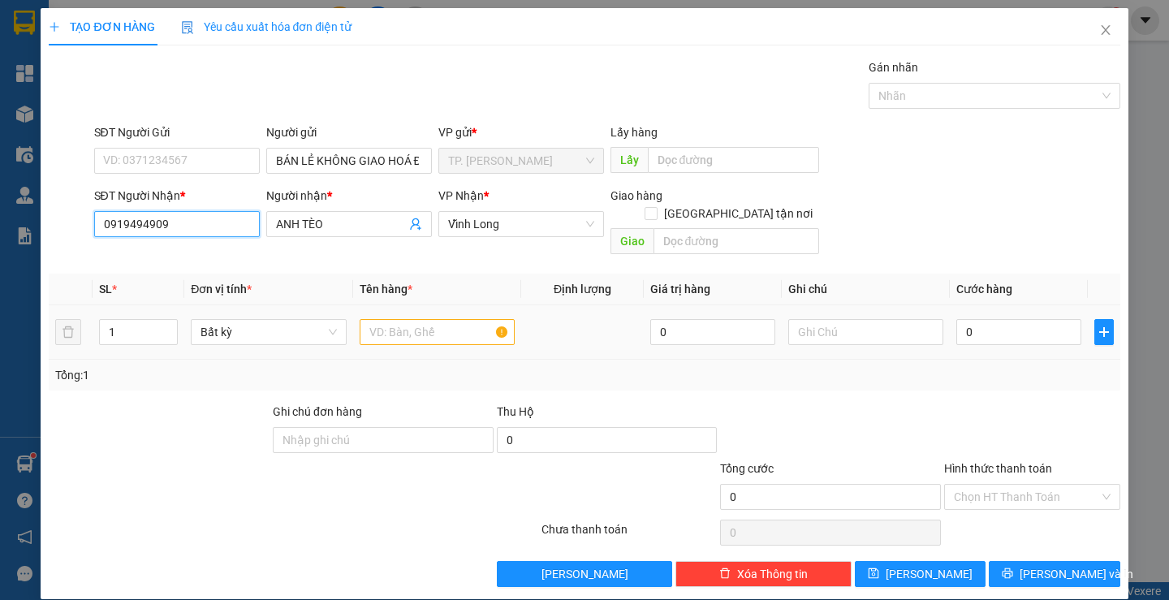
type input "0919494909"
click at [398, 319] on input "text" at bounding box center [437, 332] width 155 height 26
type input "G"
type input "="
type input "G"
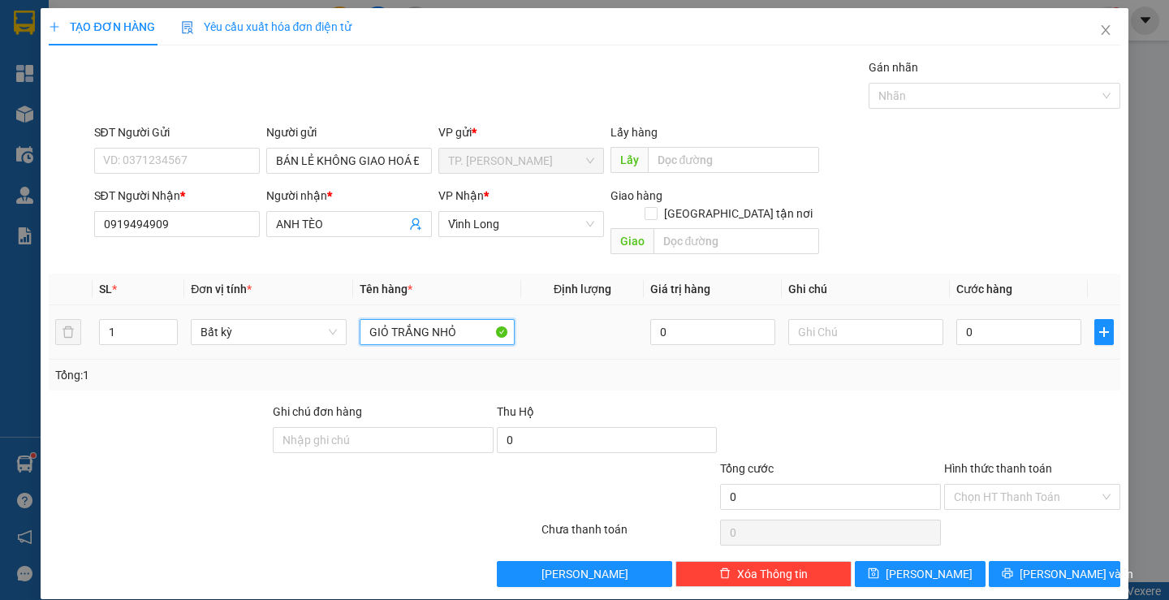
type input "GIỎ TRẮNG NHỎ"
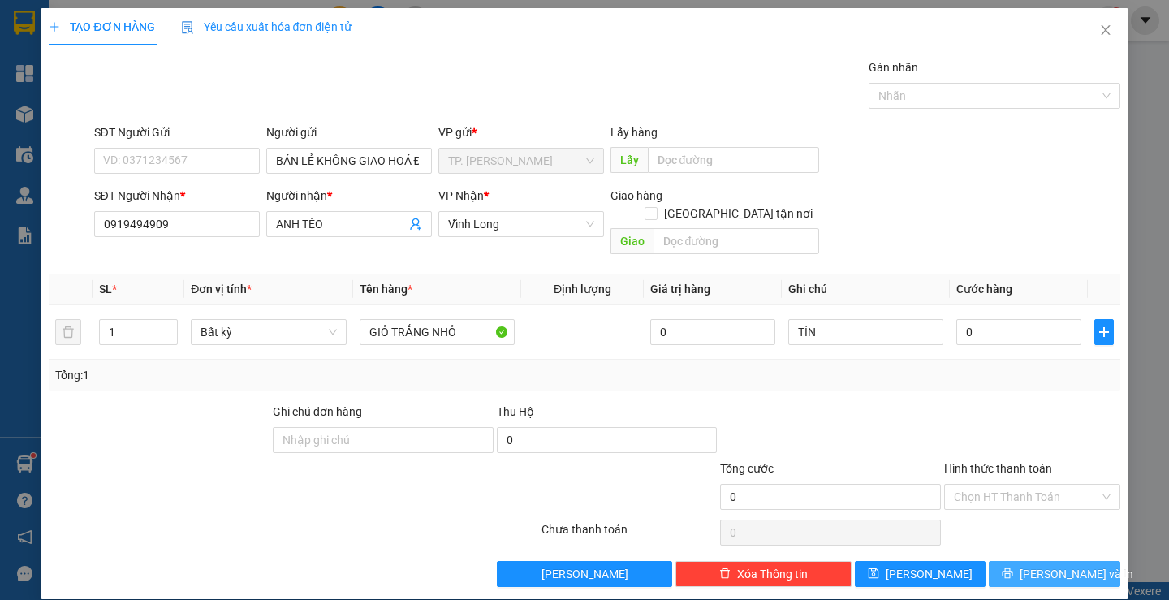
drag, startPoint x: 988, startPoint y: 526, endPoint x: 985, endPoint y: 545, distance: 18.8
click at [986, 542] on div "Transit Pickup Surcharge Ids Transit Deliver Surcharge Ids Transit Deliver Surc…" at bounding box center [584, 322] width 1070 height 528
click at [988, 561] on button "[PERSON_NAME] và In" at bounding box center [1053, 574] width 131 height 26
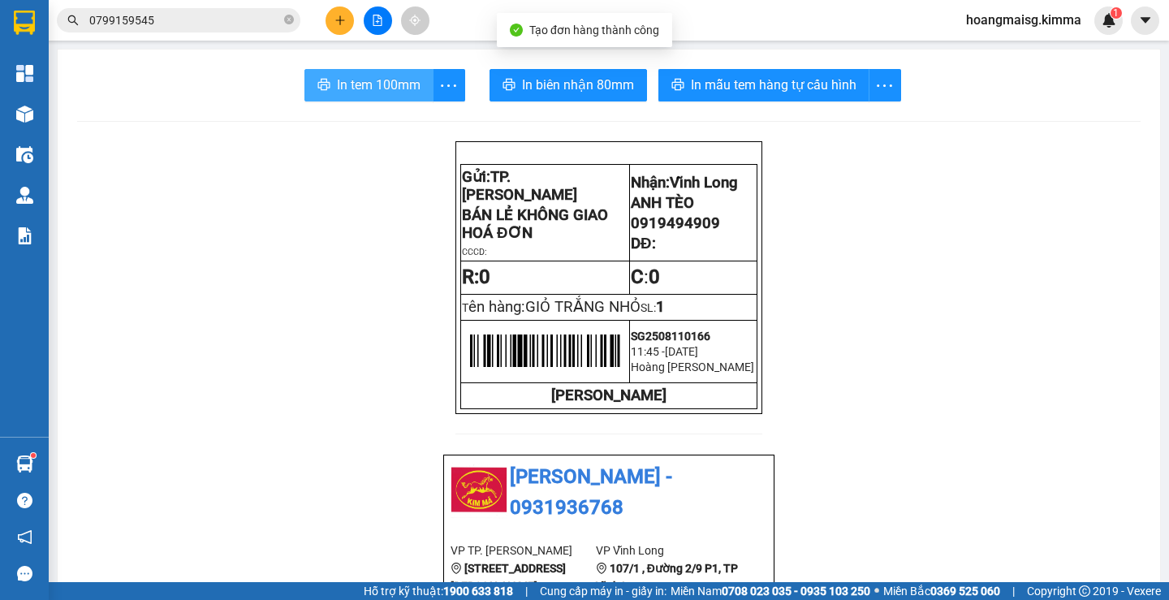
click at [411, 88] on span "In tem 100mm" at bounding box center [379, 85] width 84 height 20
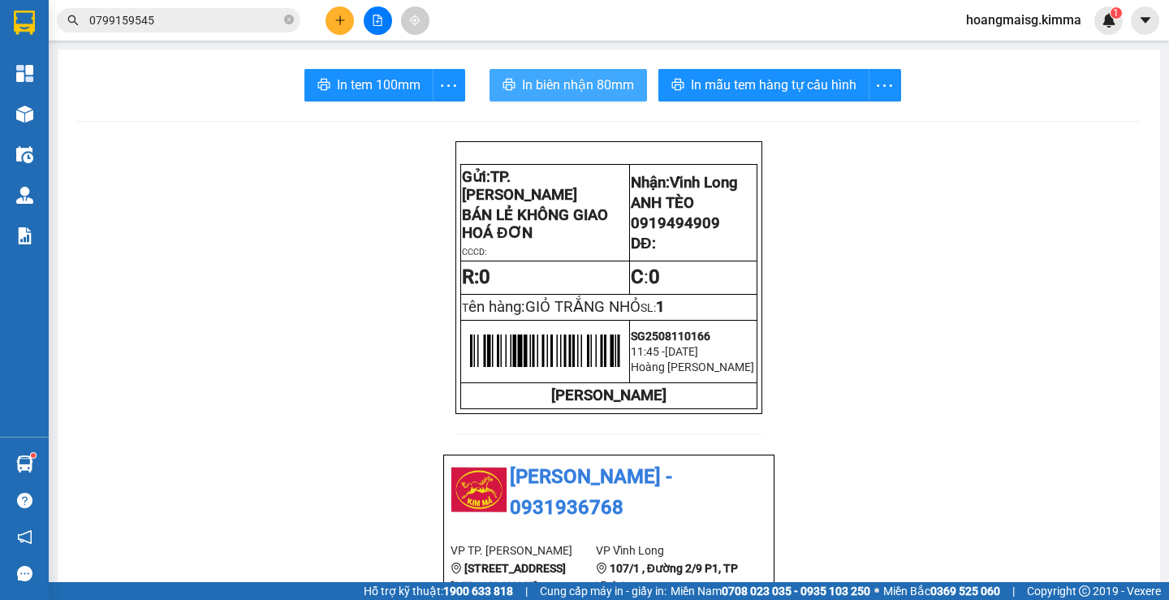
click at [529, 83] on span "In biên nhận 80mm" at bounding box center [578, 85] width 112 height 20
click at [347, 17] on button at bounding box center [339, 20] width 28 height 28
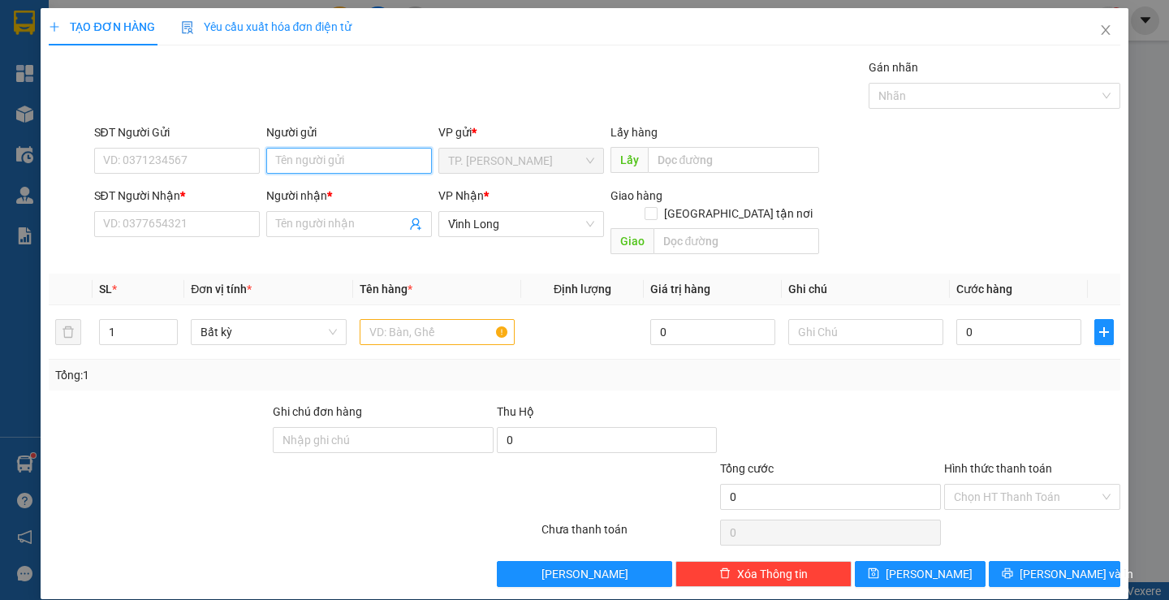
click at [346, 151] on input "Người gửi" at bounding box center [349, 161] width 166 height 26
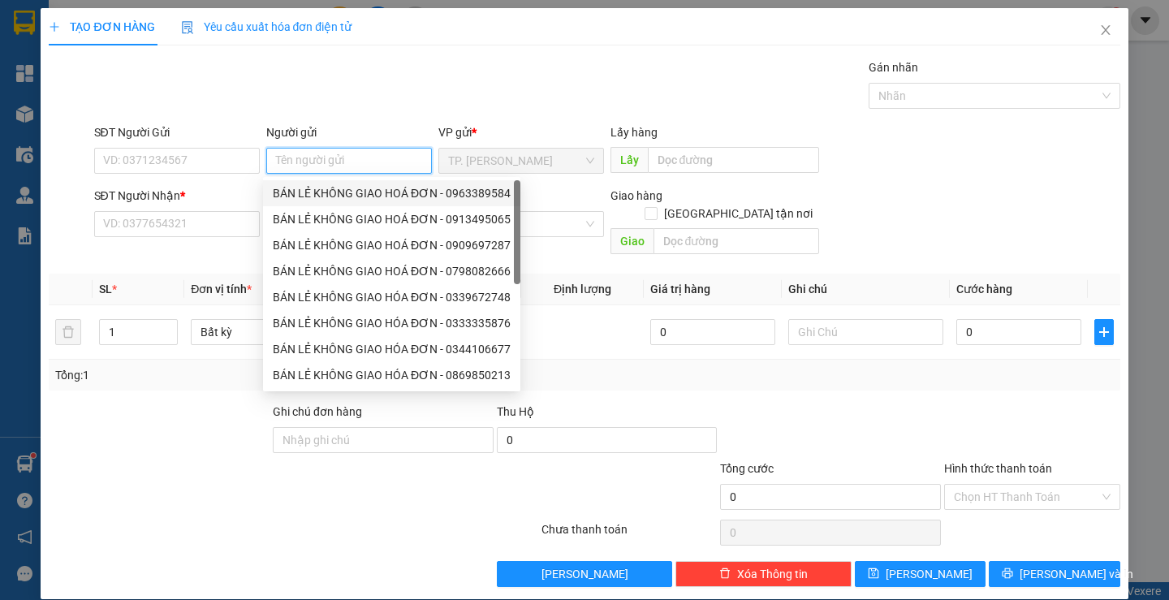
click at [338, 203] on div "BÁN LẺ KHÔNG GIAO HOÁ ĐƠN - 0963389584" at bounding box center [391, 193] width 257 height 26
type input "0963389584"
type input "BÁN LẺ KHÔNG GIAO HOÁ ĐƠN"
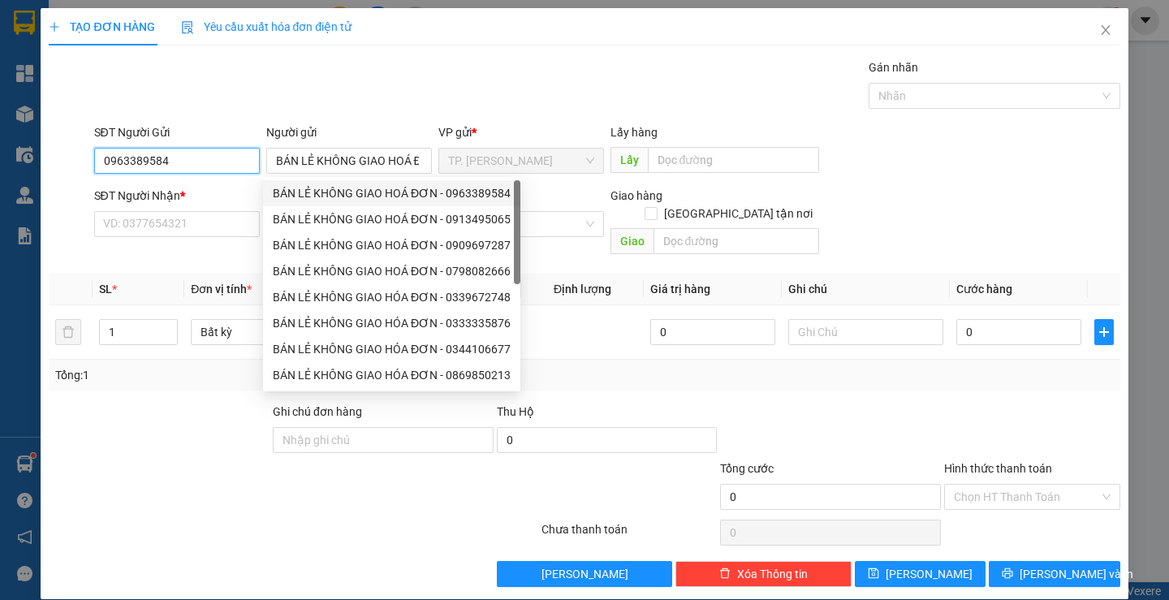
click at [207, 169] on input "0963389584" at bounding box center [177, 161] width 166 height 26
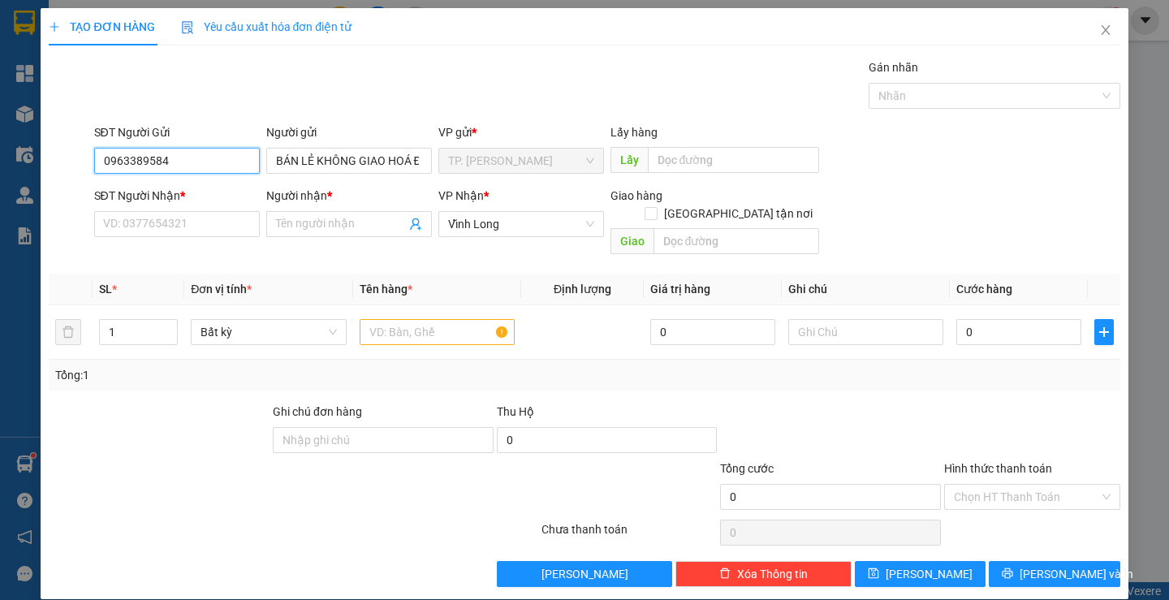
click at [207, 169] on input "0963389584" at bounding box center [177, 161] width 166 height 26
click at [227, 226] on input "SĐT Người Nhận *" at bounding box center [177, 224] width 166 height 26
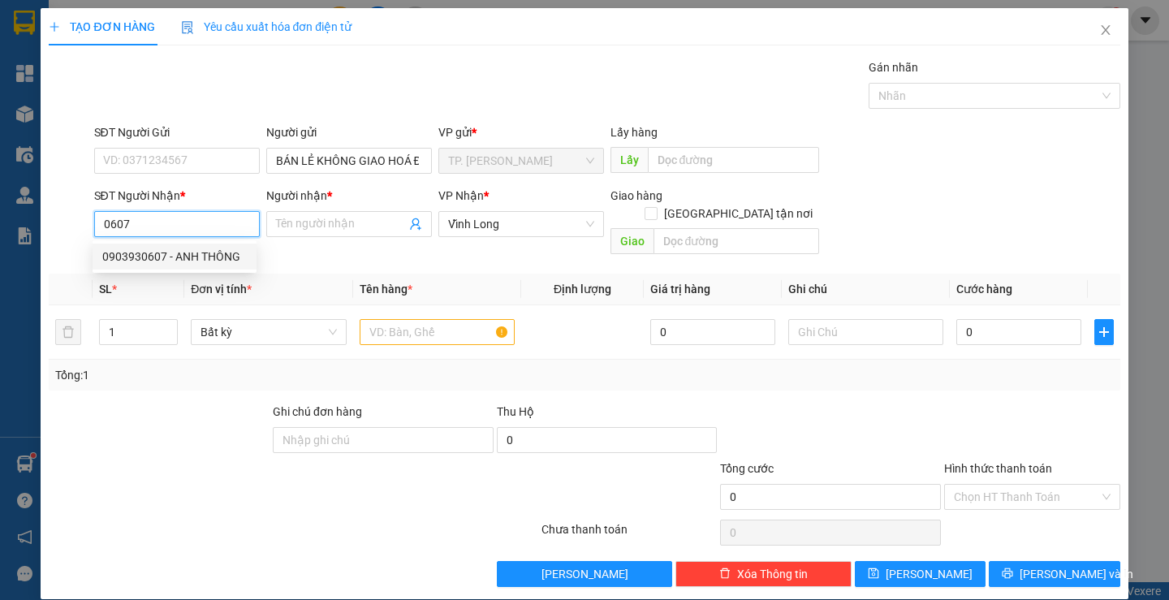
click at [242, 257] on div "0903930607 - ANH THÔNG" at bounding box center [174, 257] width 144 height 18
type input "0903930607"
type input "ANH THÔNG"
type input "0903930607"
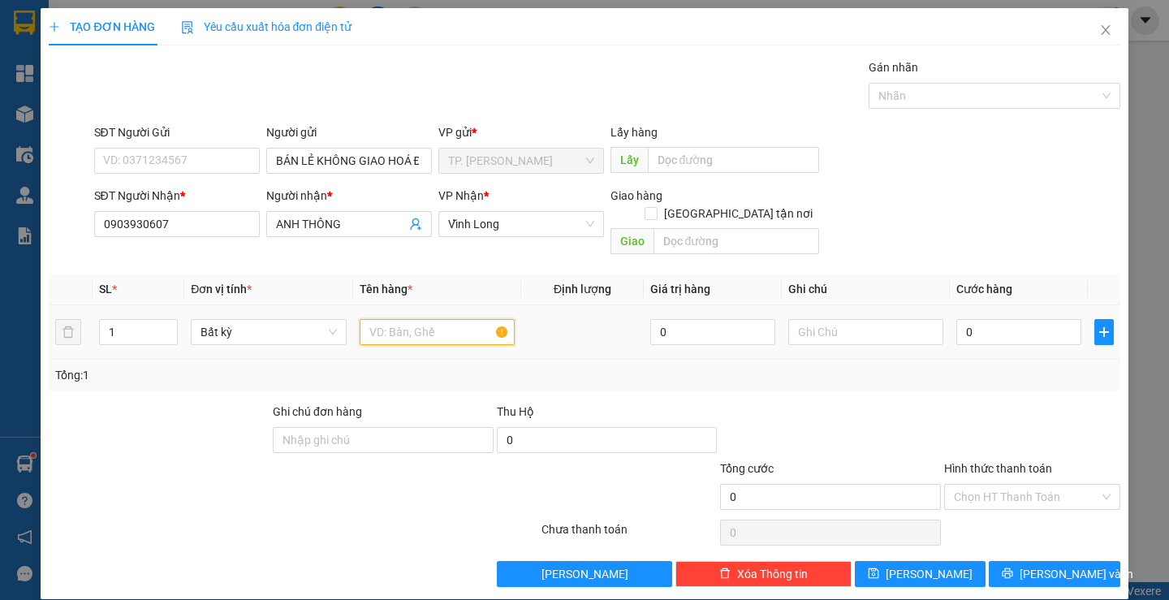
click at [436, 319] on input "text" at bounding box center [437, 332] width 155 height 26
type input "2 GÓI ĐEN"
click at [160, 319] on div "1" at bounding box center [138, 332] width 79 height 26
type input "2"
click at [166, 323] on span "up" at bounding box center [169, 328] width 10 height 10
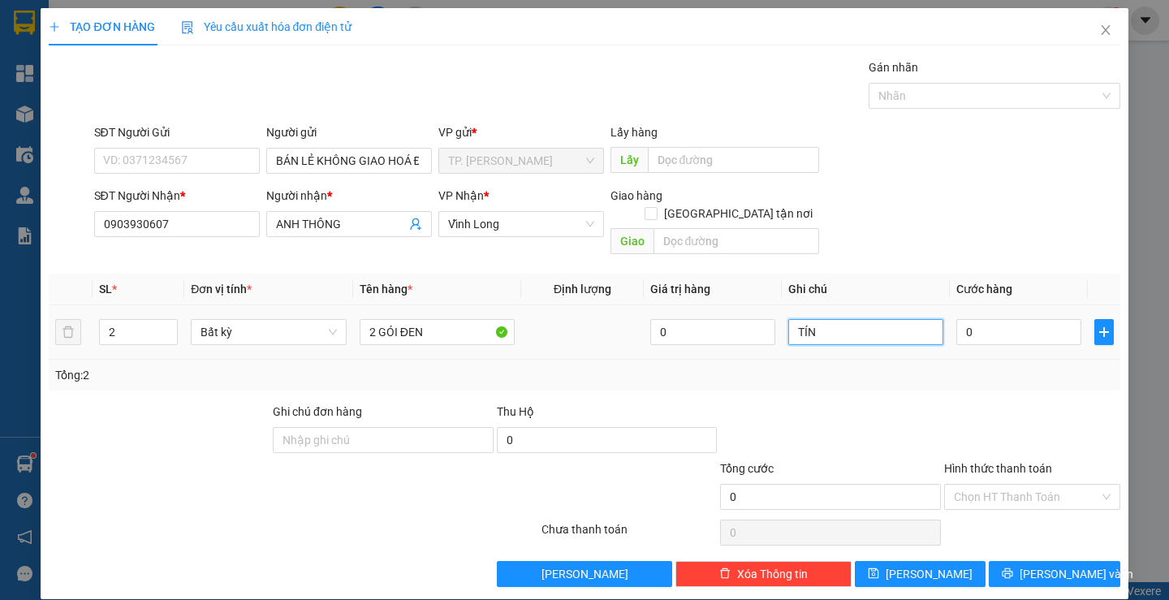
type input "TÍN"
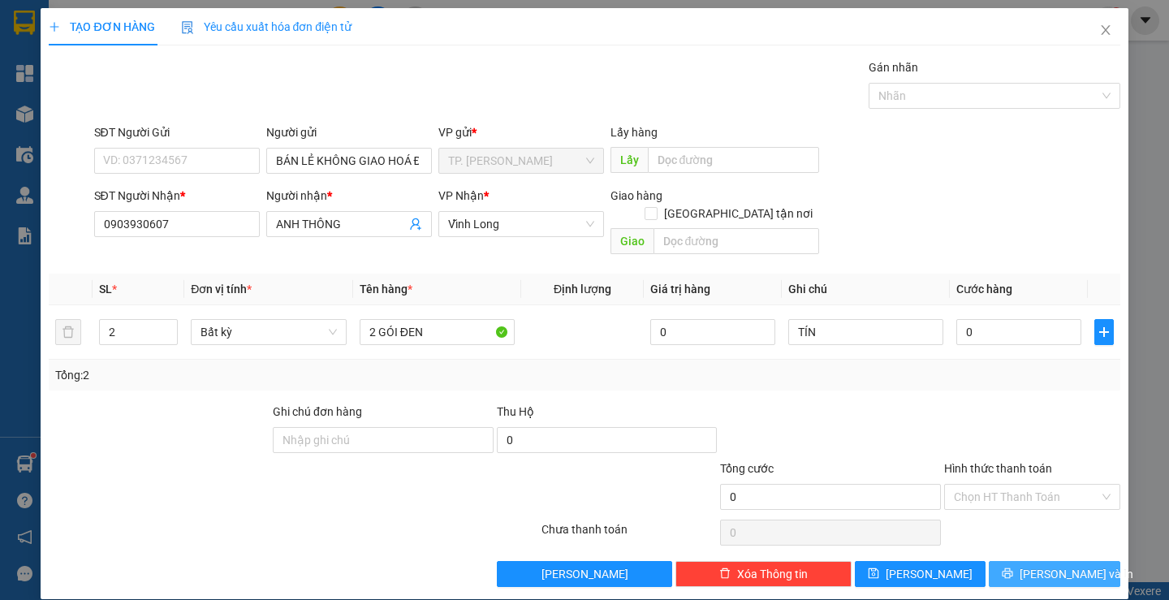
click at [1027, 561] on button "[PERSON_NAME] và In" at bounding box center [1053, 574] width 131 height 26
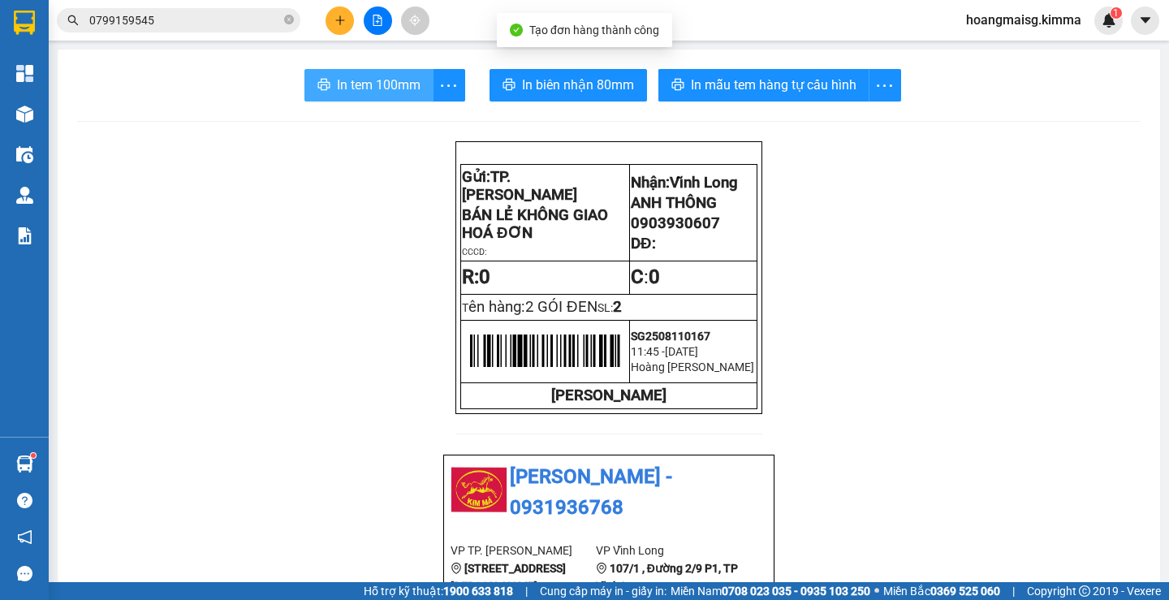
click at [382, 87] on span "In tem 100mm" at bounding box center [379, 85] width 84 height 20
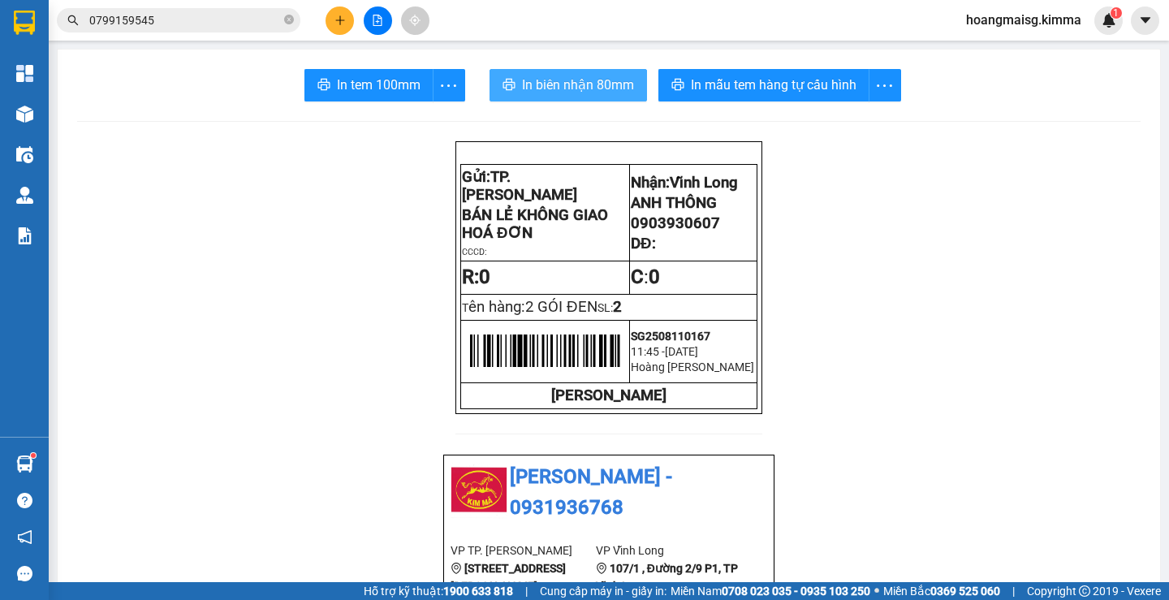
click at [567, 75] on span "In biên nhận 80mm" at bounding box center [578, 85] width 112 height 20
click at [337, 31] on button at bounding box center [339, 20] width 28 height 28
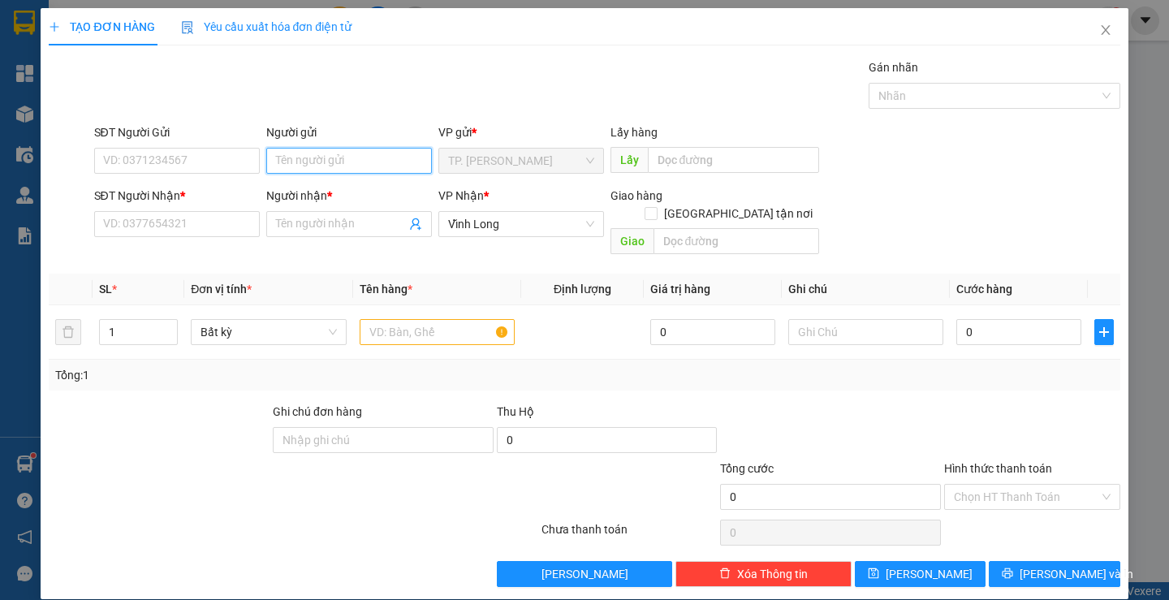
click at [334, 150] on input "Người gửi" at bounding box center [349, 161] width 166 height 26
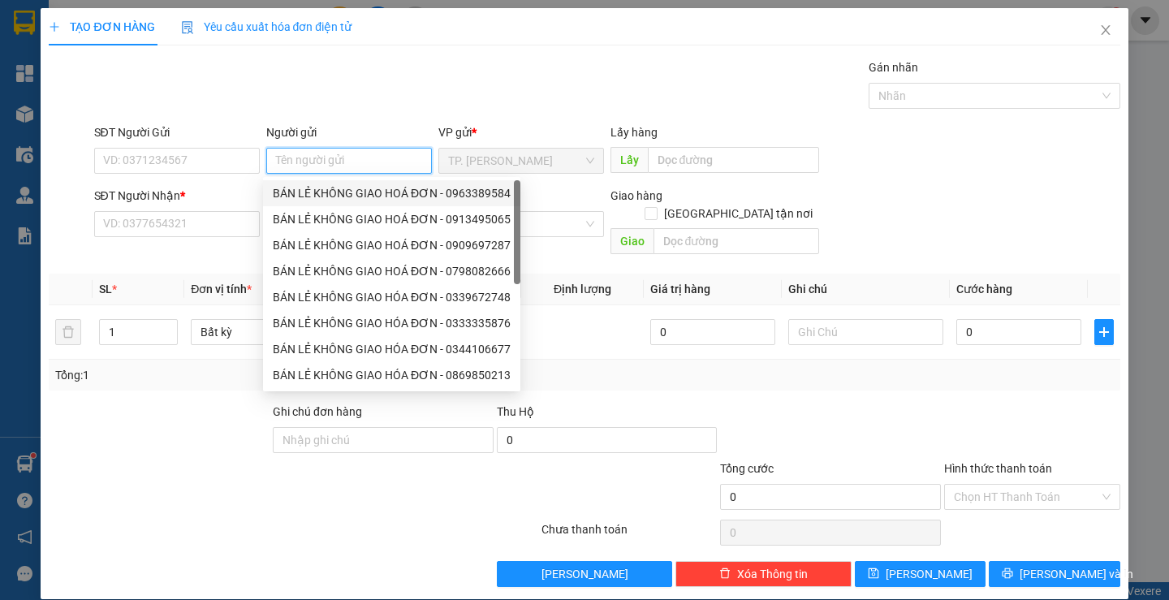
click at [329, 192] on div "BÁN LẺ KHÔNG GIAO HOÁ ĐƠN - 0963389584" at bounding box center [392, 193] width 238 height 18
type input "0963389584"
type input "BÁN LẺ KHÔNG GIAO HOÁ ĐƠN"
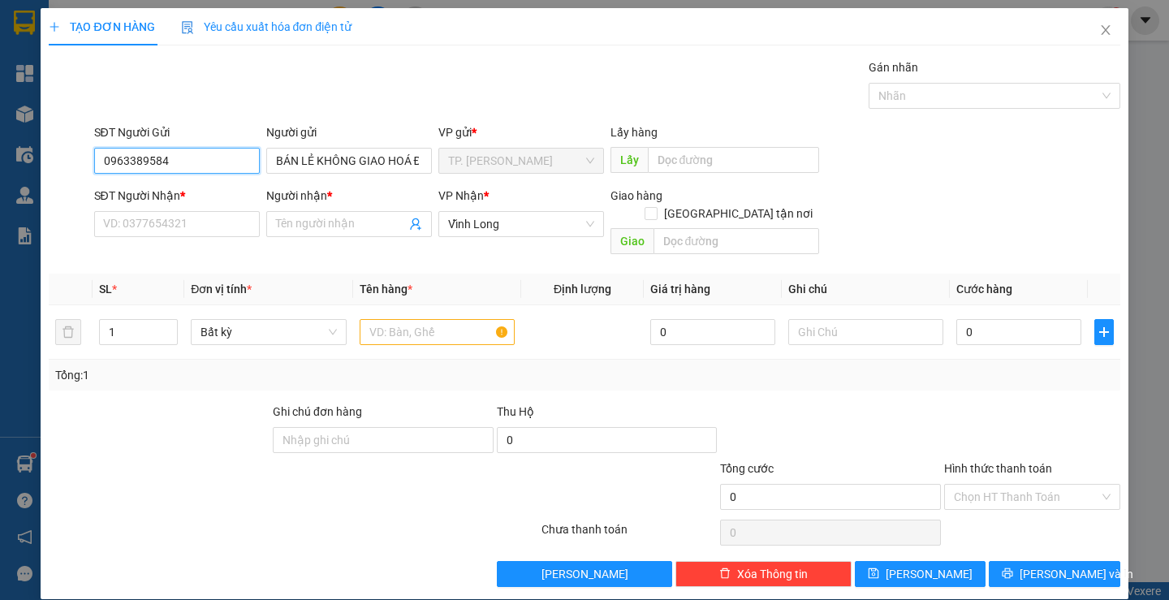
click at [213, 166] on input "0963389584" at bounding box center [177, 161] width 166 height 26
click at [205, 211] on input "SĐT Người Nhận *" at bounding box center [177, 224] width 166 height 26
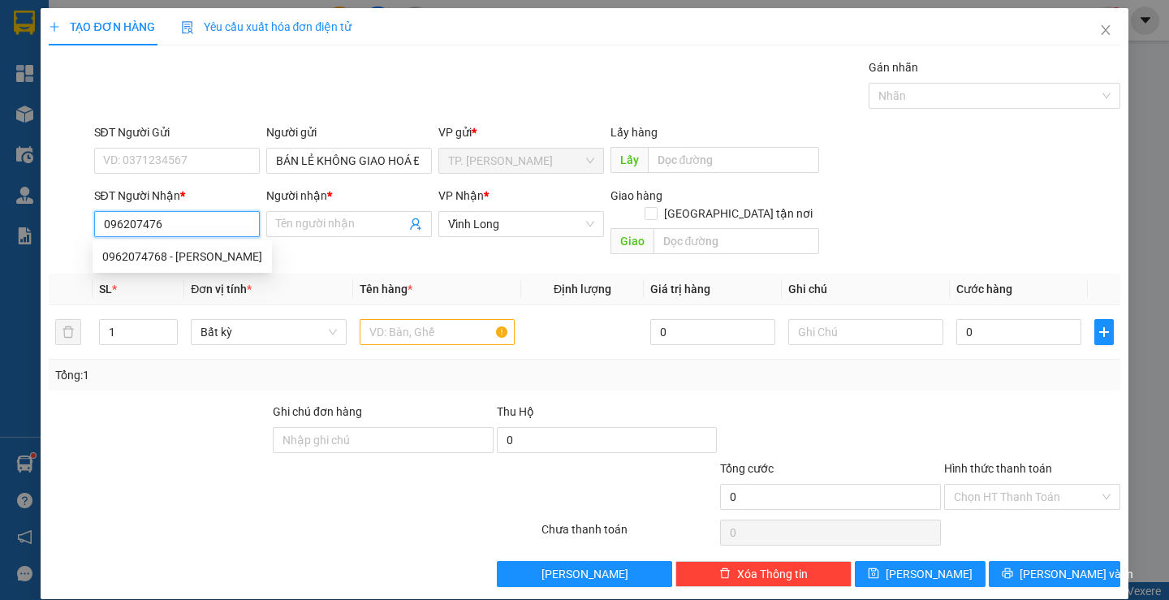
type input "0962074768"
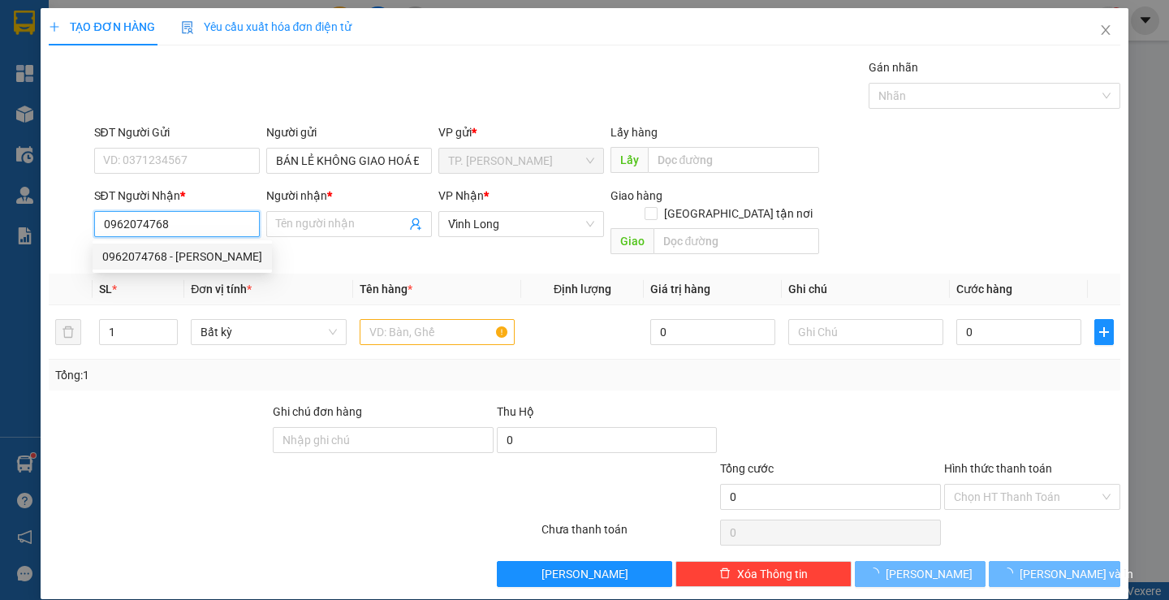
click at [206, 248] on div "0962074768 - [PERSON_NAME]" at bounding box center [182, 257] width 160 height 18
type input "ANH GIÁP"
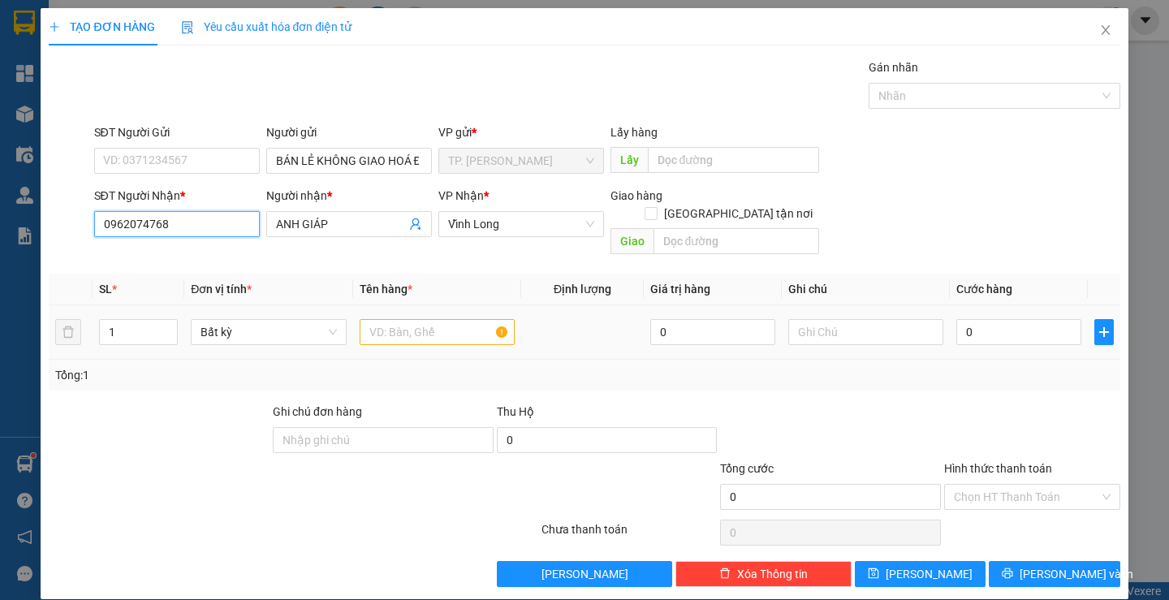
type input "0962074768"
click at [417, 319] on input "text" at bounding box center [437, 332] width 155 height 26
type input "THÙNG DẸP"
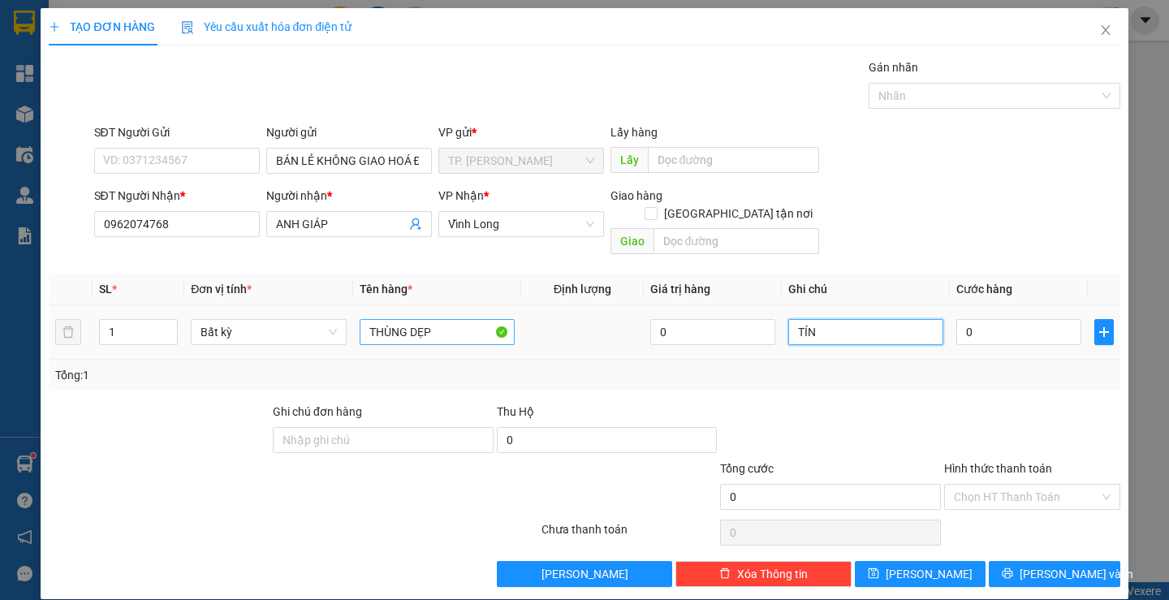
type input "TÍN"
click at [1015, 319] on input "0" at bounding box center [1018, 332] width 125 height 26
type input "03"
type input "3"
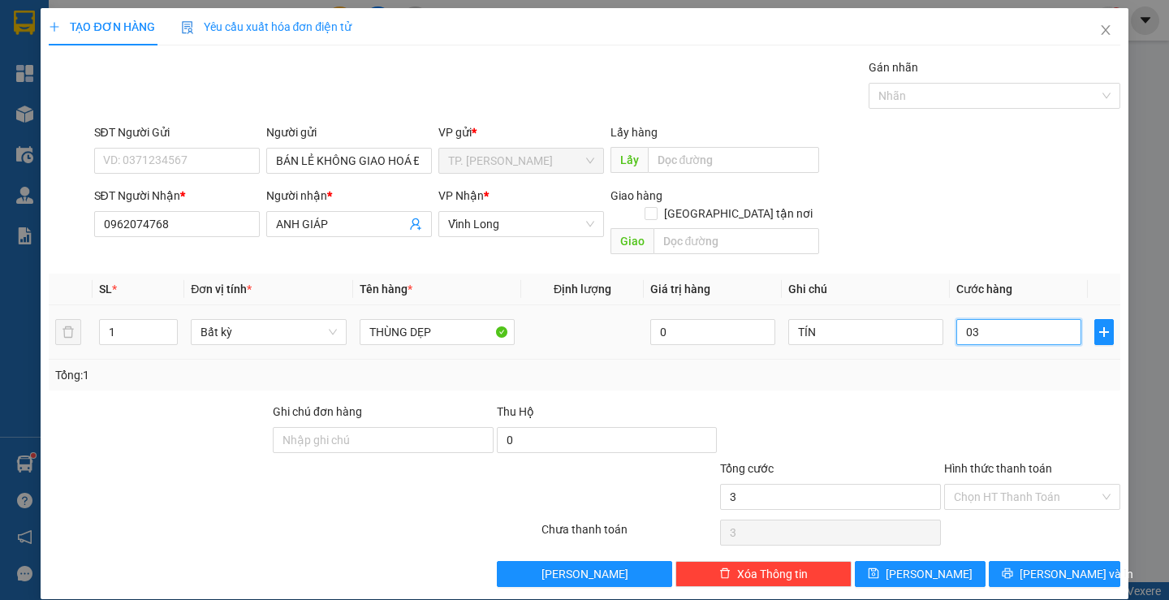
type input "030"
type input "30"
type input "30.000"
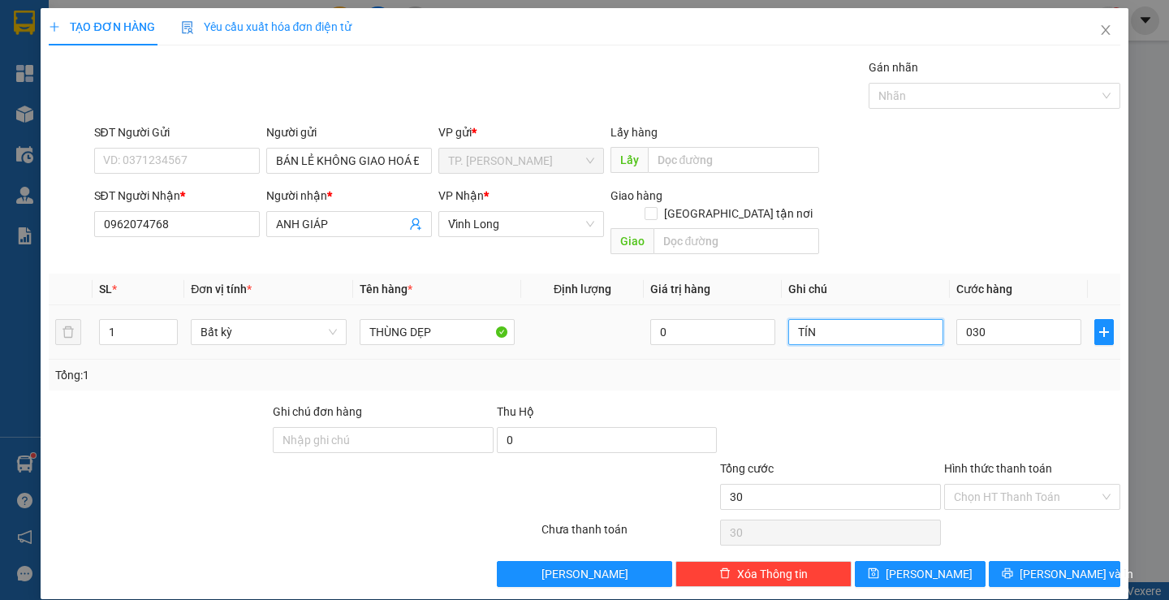
type input "30.000"
click at [903, 319] on input "TÍN" at bounding box center [865, 332] width 155 height 26
click at [996, 491] on div "Chọn HT Thanh Toán" at bounding box center [1032, 497] width 176 height 26
type input "TÍN (CK)"
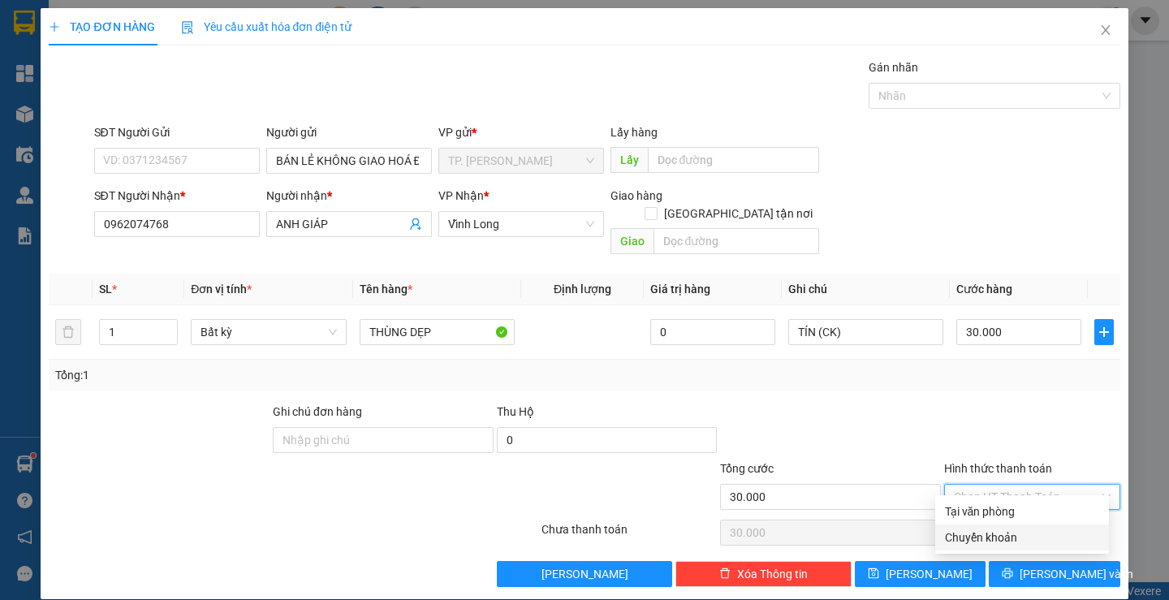
click at [984, 540] on div "Chuyển khoản" at bounding box center [1022, 537] width 154 height 18
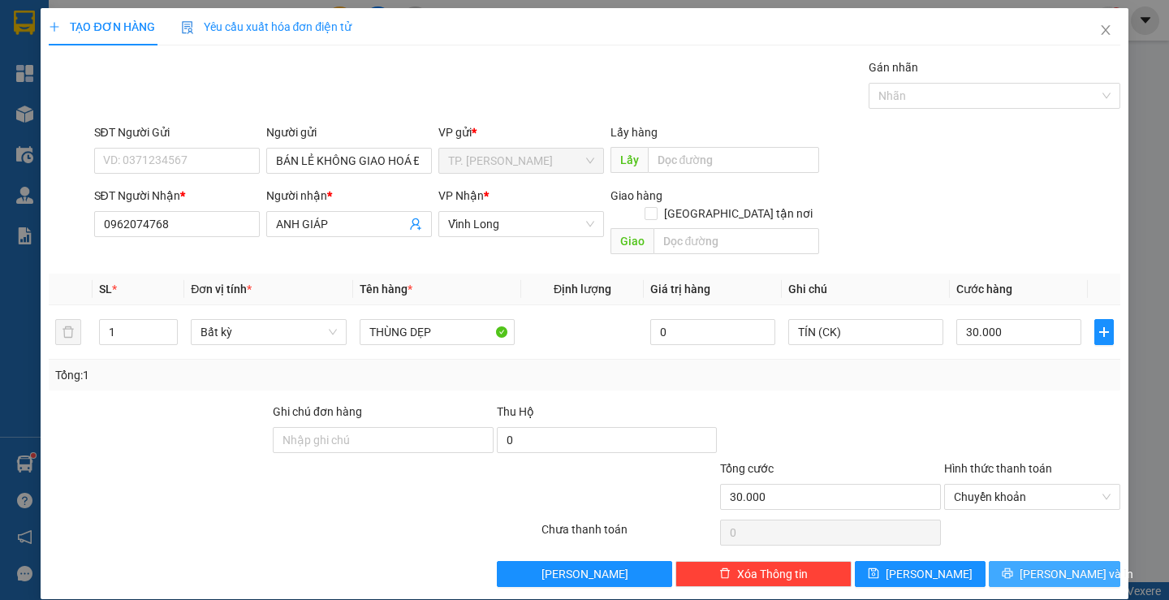
click at [1010, 561] on button "[PERSON_NAME] và In" at bounding box center [1053, 574] width 131 height 26
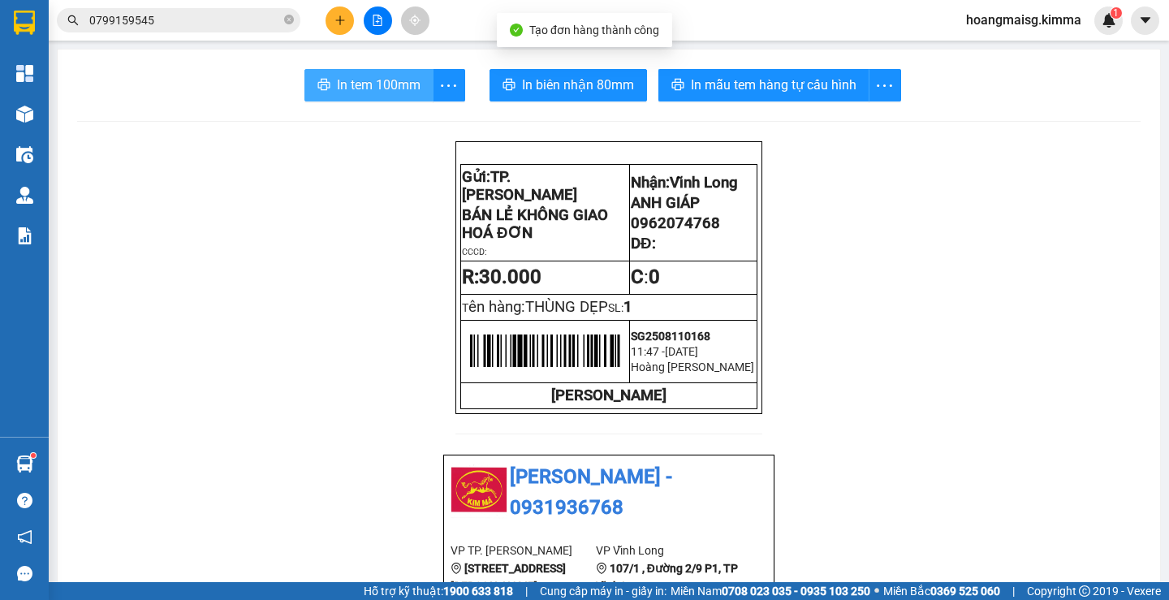
click at [337, 82] on span "In tem 100mm" at bounding box center [379, 85] width 84 height 20
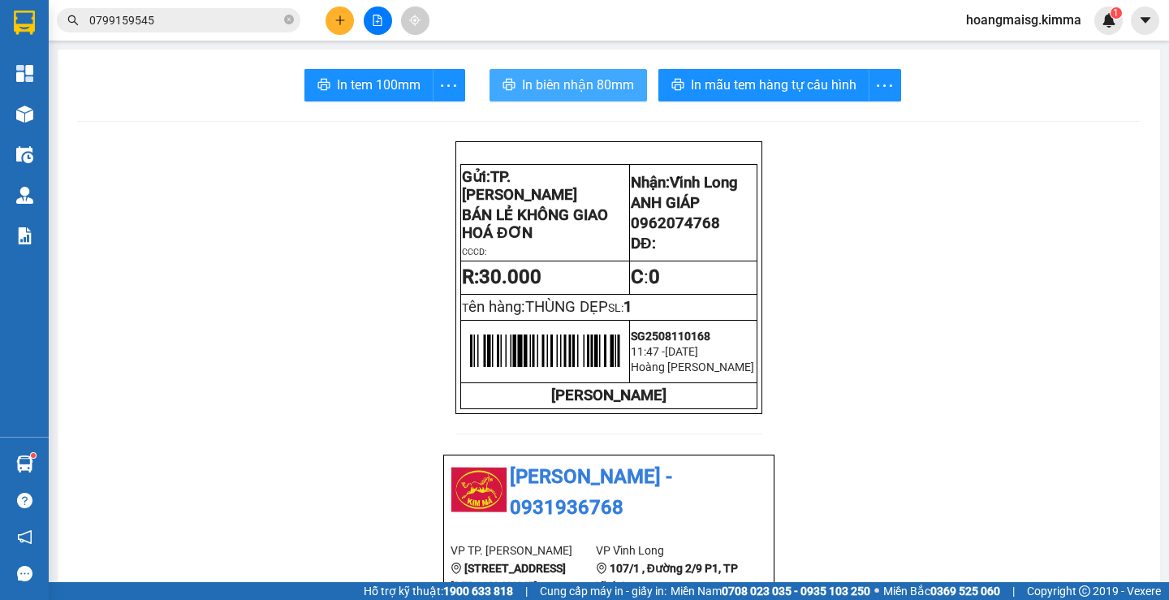
click at [595, 94] on span "In biên nhận 80mm" at bounding box center [578, 85] width 112 height 20
